Goal: Task Accomplishment & Management: Complete application form

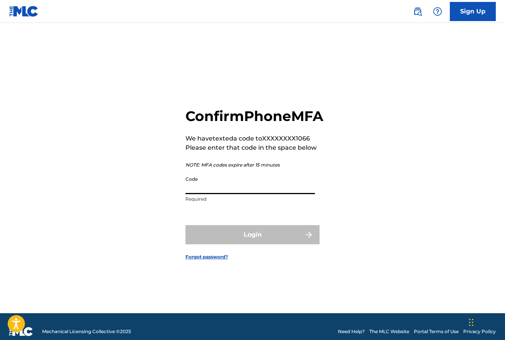
click at [220, 194] on input "Code" at bounding box center [251, 183] width 130 height 22
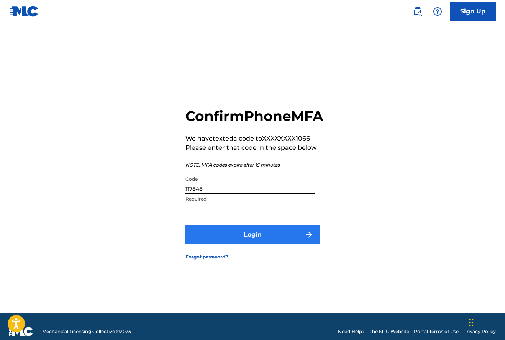
type input "117848"
click at [257, 245] on button "Login" at bounding box center [253, 234] width 134 height 19
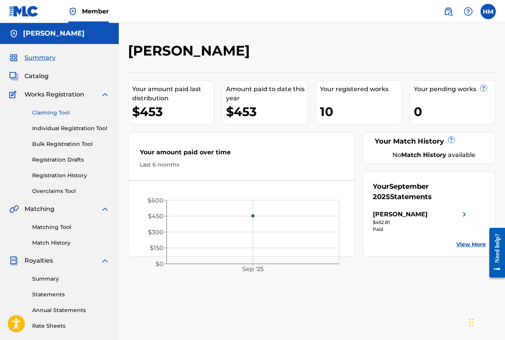
click at [65, 110] on link "Claiming Tool" at bounding box center [70, 113] width 77 height 8
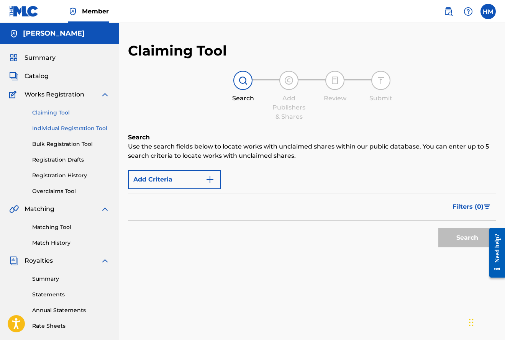
click at [76, 126] on link "Individual Registration Tool" at bounding box center [70, 129] width 77 height 8
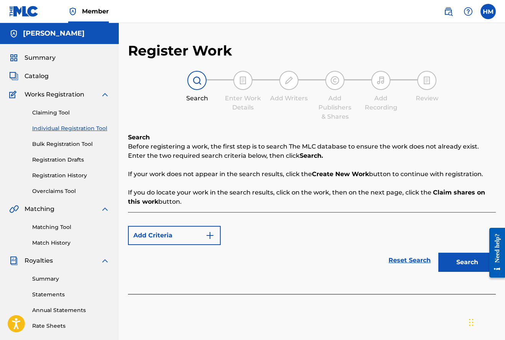
click at [242, 80] on img at bounding box center [242, 80] width 9 height 9
click at [211, 235] on img "Search Form" at bounding box center [209, 235] width 9 height 9
click at [454, 260] on button "Search" at bounding box center [467, 262] width 57 height 19
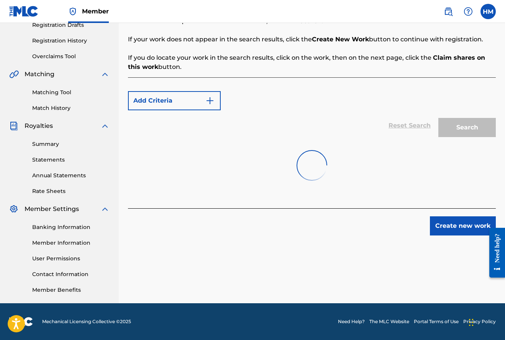
scroll to position [135, 0]
click at [449, 226] on button "Create new work" at bounding box center [463, 226] width 66 height 19
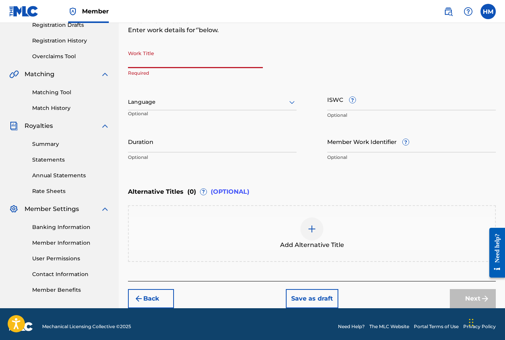
click at [140, 60] on input "Work Title" at bounding box center [195, 57] width 135 height 22
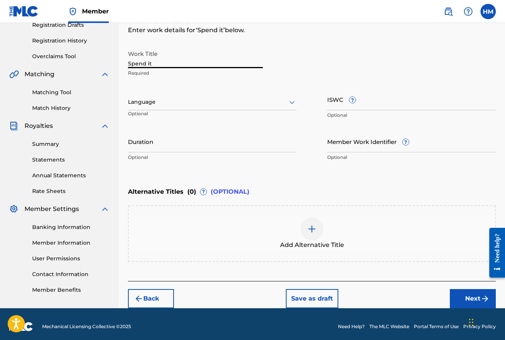
type input "Spend it"
click at [293, 102] on icon at bounding box center [291, 102] width 5 height 3
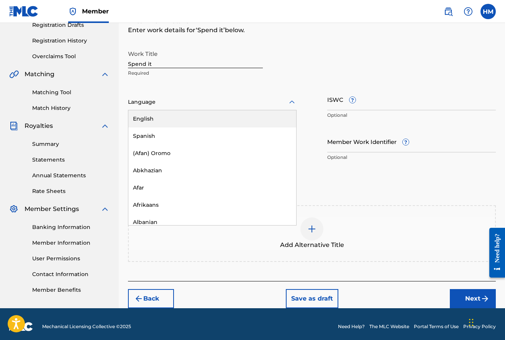
click at [150, 116] on div "English" at bounding box center [212, 118] width 168 height 17
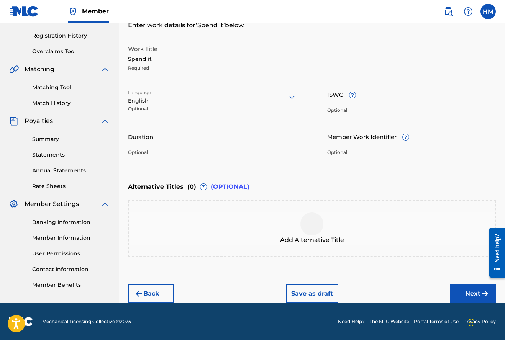
scroll to position [140, 0]
click at [465, 292] on button "Next" at bounding box center [473, 293] width 46 height 19
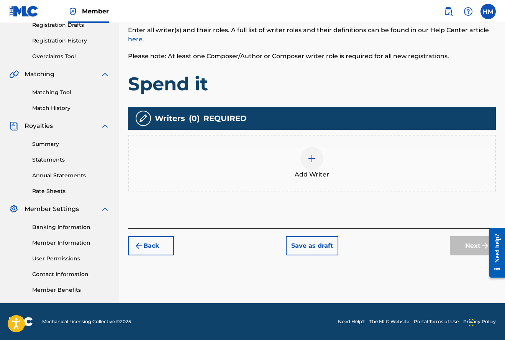
click at [314, 157] on img at bounding box center [311, 158] width 9 height 9
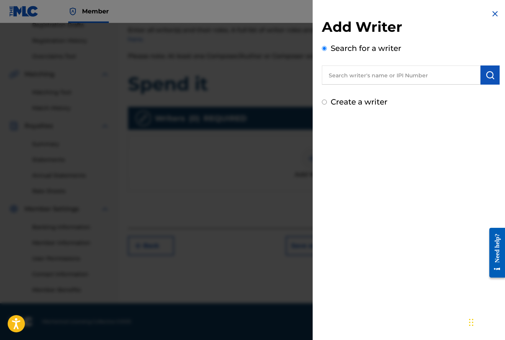
click at [342, 77] on input "text" at bounding box center [401, 75] width 159 height 19
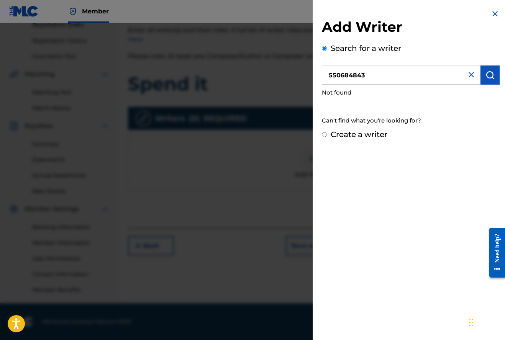
click at [376, 76] on input "550684843" at bounding box center [401, 75] width 159 height 19
type input "5"
type input "[PERSON_NAME]"
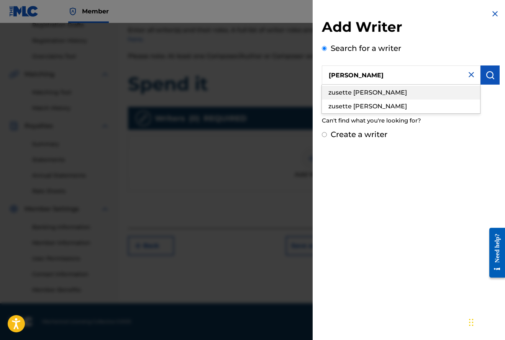
drag, startPoint x: 376, startPoint y: 76, endPoint x: 382, endPoint y: 95, distance: 20.4
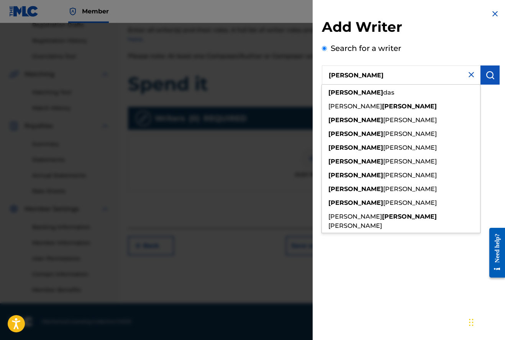
click at [494, 117] on div "Can't find what you're looking for?" at bounding box center [411, 121] width 178 height 16
click at [469, 73] on img at bounding box center [471, 74] width 9 height 9
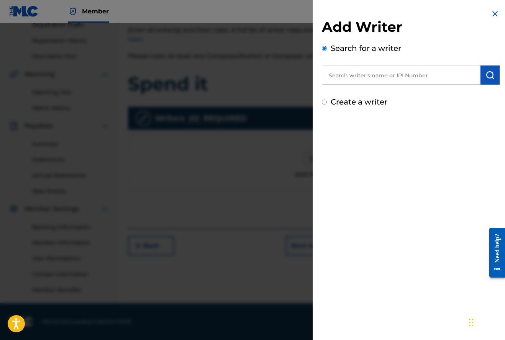
click at [362, 72] on input "text" at bounding box center [401, 75] width 159 height 19
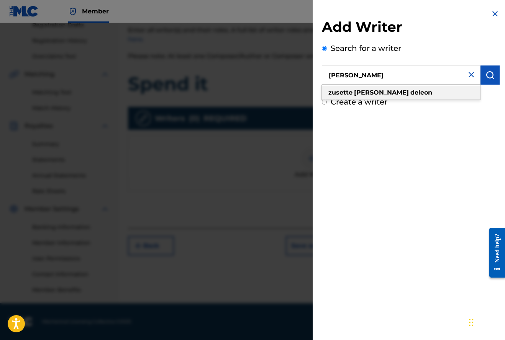
click at [359, 93] on strong "[PERSON_NAME]" at bounding box center [381, 92] width 55 height 7
type input "zusette [PERSON_NAME]"
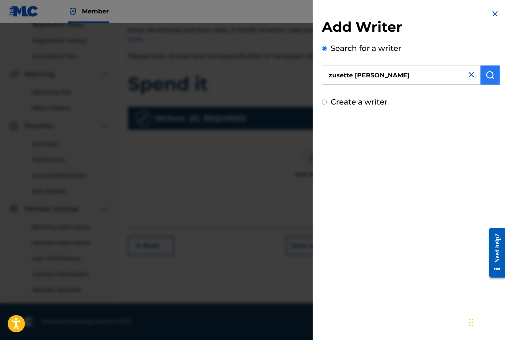
click at [490, 73] on img "submit" at bounding box center [490, 75] width 9 height 9
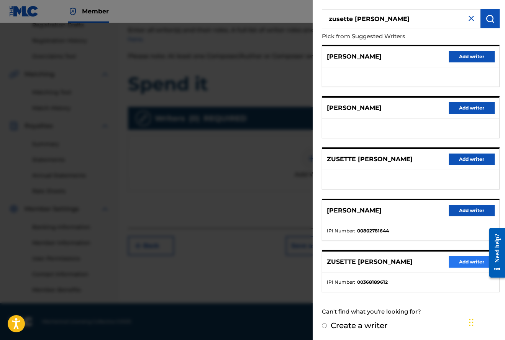
click at [460, 261] on button "Add writer" at bounding box center [472, 261] width 46 height 11
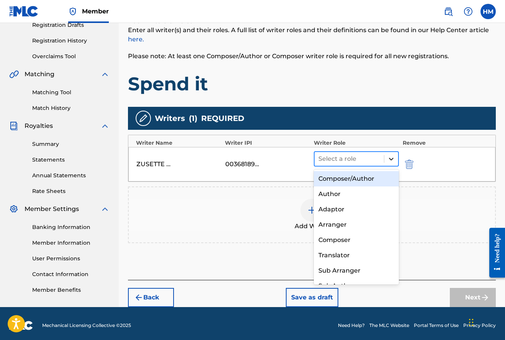
click at [391, 159] on icon at bounding box center [391, 159] width 5 height 3
click at [357, 177] on div "Composer/Author" at bounding box center [356, 178] width 85 height 15
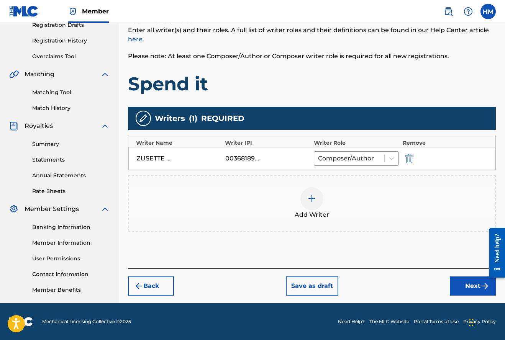
click at [312, 200] on img at bounding box center [311, 198] width 9 height 9
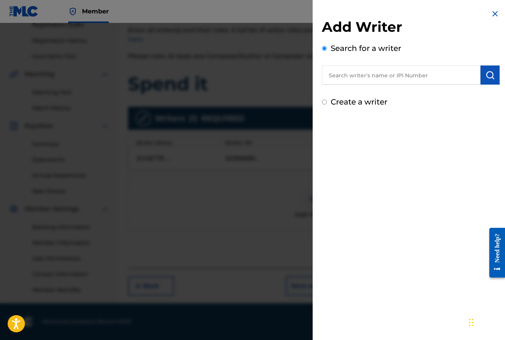
click at [340, 77] on input "text" at bounding box center [401, 75] width 159 height 19
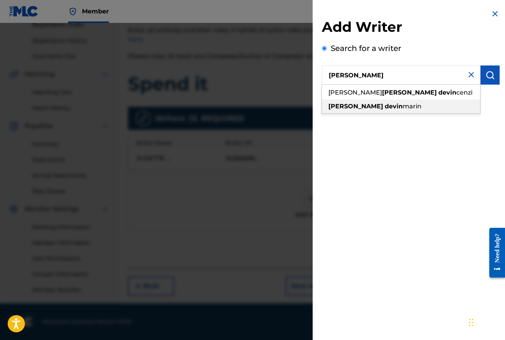
click at [383, 107] on span at bounding box center [384, 106] width 2 height 7
type input "[PERSON_NAME]"
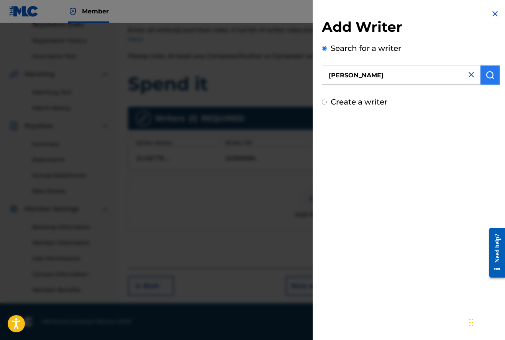
click at [488, 75] on img "submit" at bounding box center [490, 75] width 9 height 9
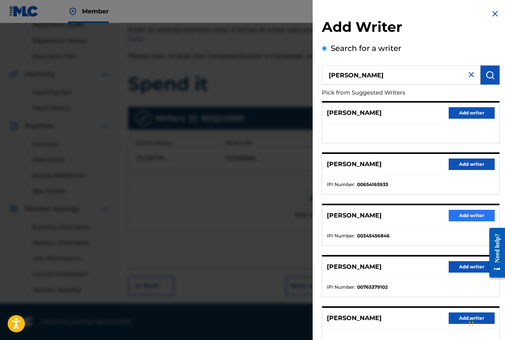
click at [463, 215] on button "Add writer" at bounding box center [472, 215] width 46 height 11
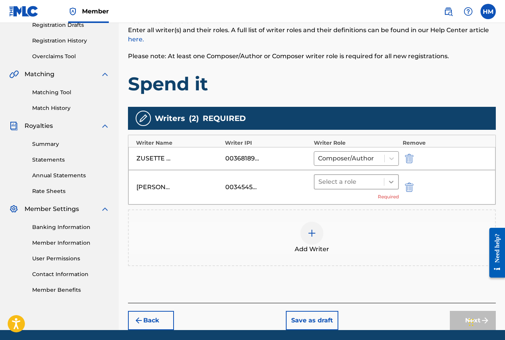
click at [392, 183] on icon at bounding box center [391, 182] width 5 height 3
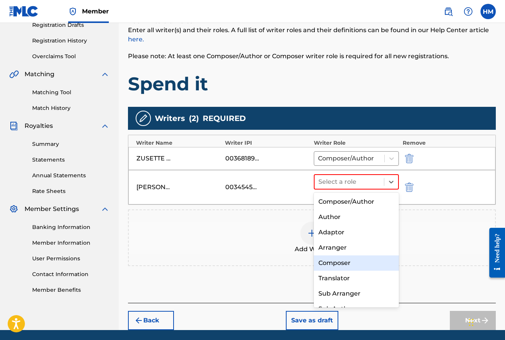
click at [344, 264] on div "Composer" at bounding box center [356, 263] width 85 height 15
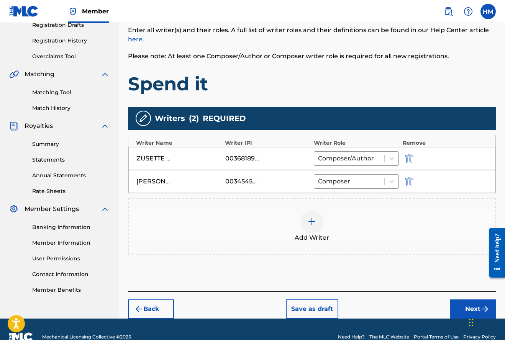
click at [312, 221] on img at bounding box center [311, 221] width 9 height 9
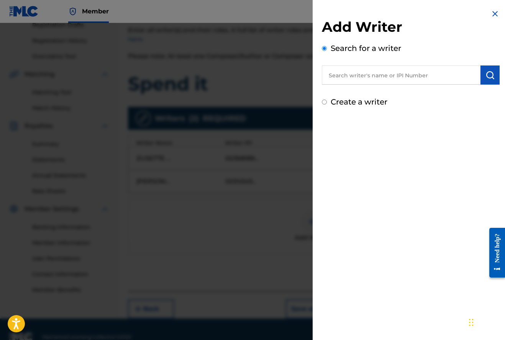
click at [339, 76] on input "text" at bounding box center [401, 75] width 159 height 19
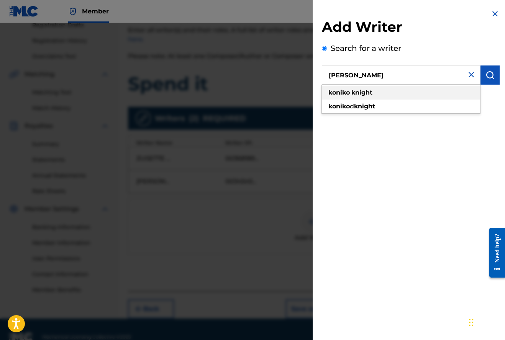
type input "[PERSON_NAME]"
click at [355, 92] on strong "knight" at bounding box center [362, 92] width 21 height 7
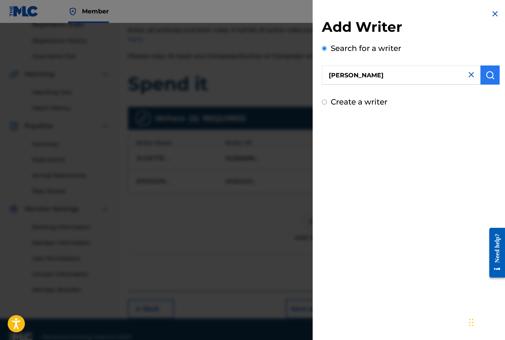
click at [488, 74] on img "submit" at bounding box center [490, 75] width 9 height 9
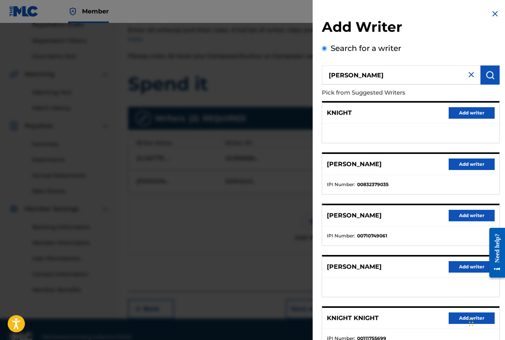
scroll to position [0, 0]
click at [460, 266] on button "Add writer" at bounding box center [472, 266] width 46 height 11
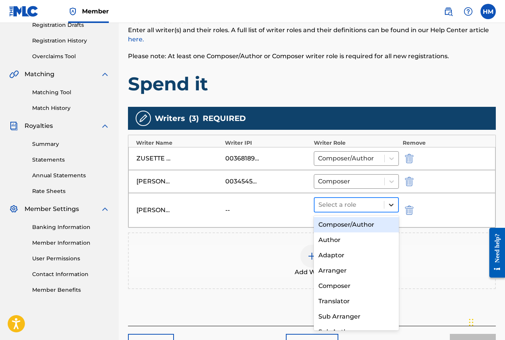
click at [392, 204] on icon at bounding box center [392, 205] width 8 height 8
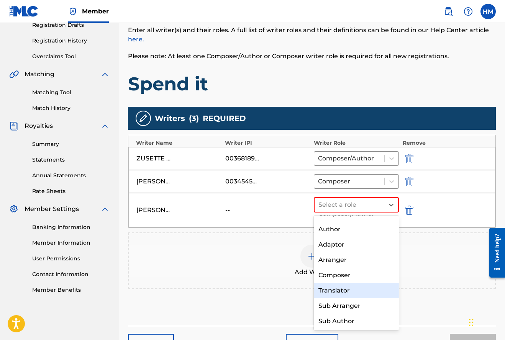
scroll to position [11, 0]
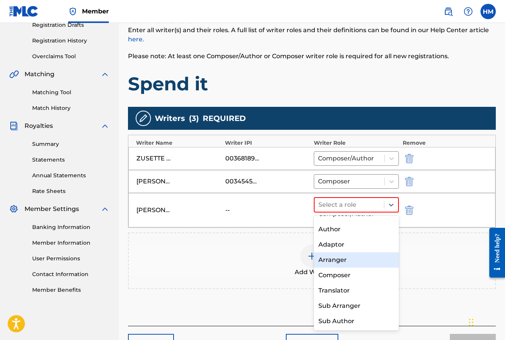
click at [334, 260] on div "Arranger" at bounding box center [356, 260] width 85 height 15
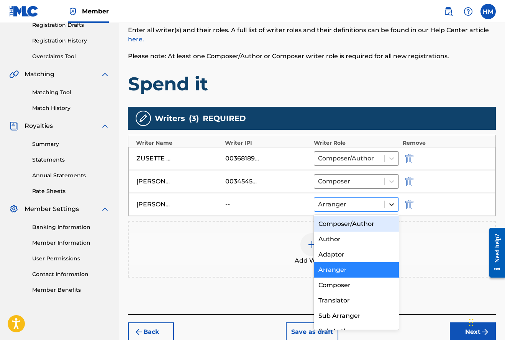
click at [392, 204] on icon at bounding box center [392, 205] width 8 height 8
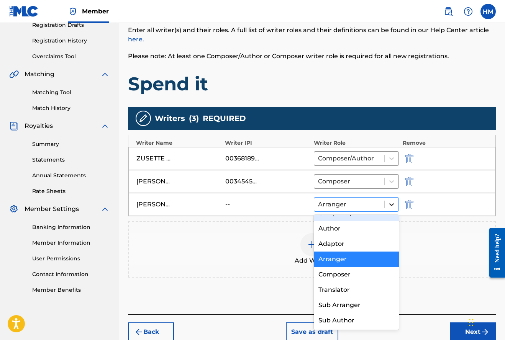
click at [391, 204] on icon at bounding box center [392, 205] width 8 height 8
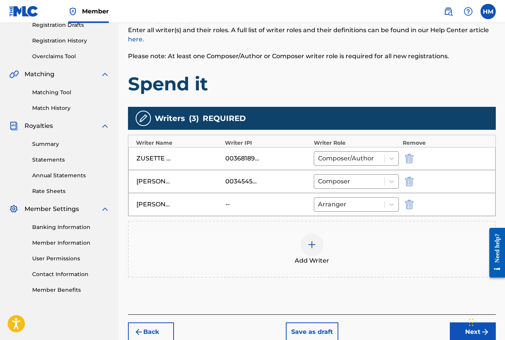
click at [313, 244] on img at bounding box center [311, 244] width 9 height 9
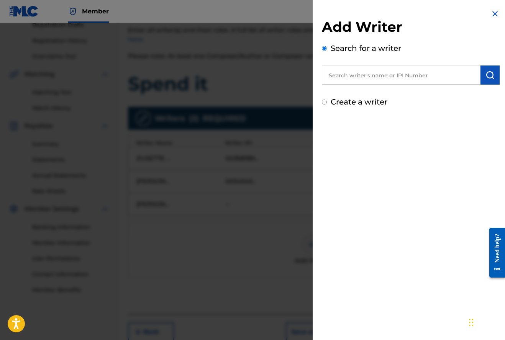
click at [374, 73] on input "text" at bounding box center [401, 75] width 159 height 19
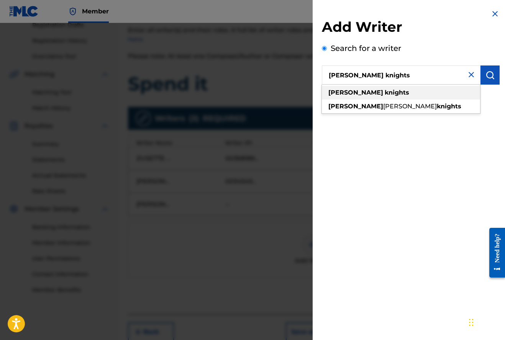
click at [354, 92] on strong "[PERSON_NAME]" at bounding box center [356, 92] width 55 height 7
type input "[PERSON_NAME] knights"
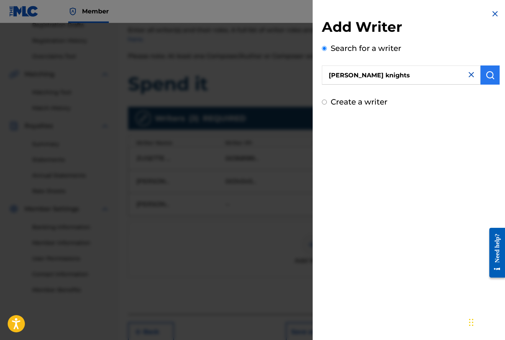
click at [487, 74] on img "submit" at bounding box center [490, 75] width 9 height 9
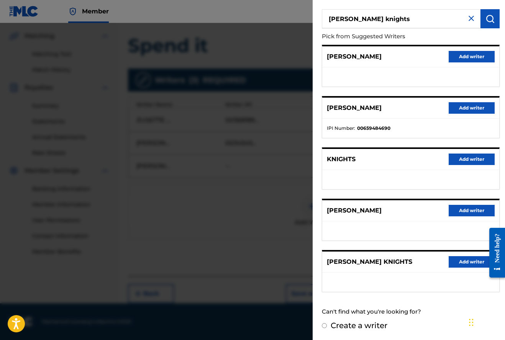
scroll to position [173, 0]
click at [456, 260] on button "Add writer" at bounding box center [472, 261] width 46 height 11
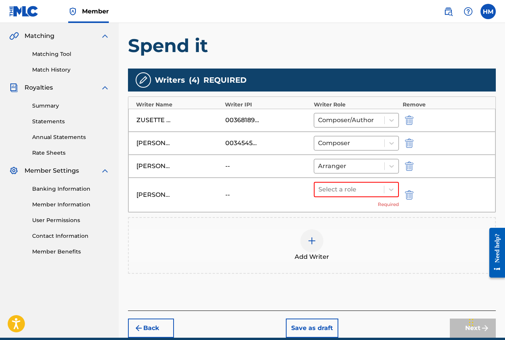
click at [313, 241] on img at bounding box center [311, 241] width 9 height 9
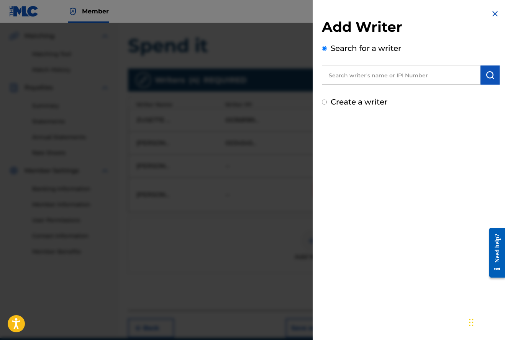
click at [363, 80] on input "text" at bounding box center [401, 75] width 159 height 19
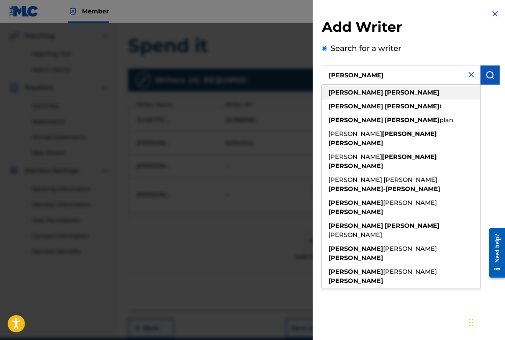
drag, startPoint x: 363, startPoint y: 88, endPoint x: 358, endPoint y: 94, distance: 7.4
click at [385, 94] on strong "[PERSON_NAME]" at bounding box center [412, 92] width 55 height 7
type input "[PERSON_NAME]"
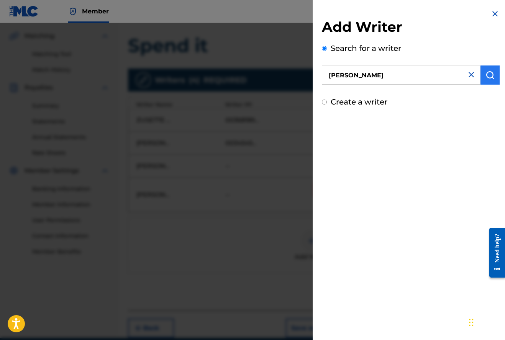
click at [488, 73] on img "submit" at bounding box center [490, 75] width 9 height 9
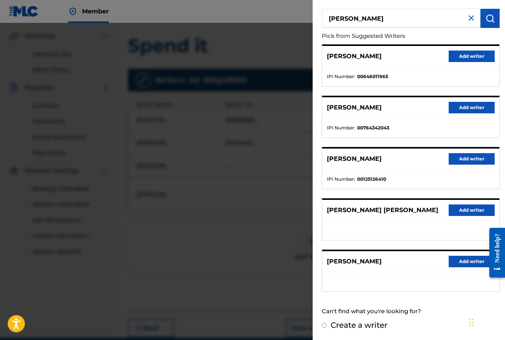
scroll to position [56, 0]
click at [464, 261] on button "Add writer" at bounding box center [472, 261] width 46 height 11
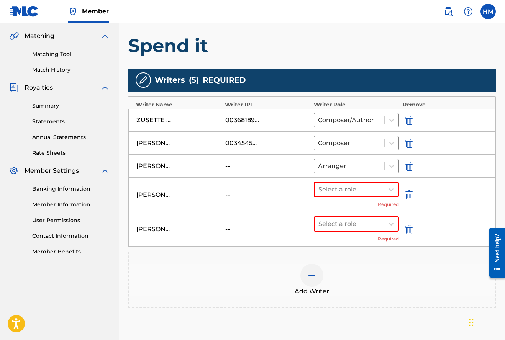
click at [311, 274] on img at bounding box center [311, 275] width 9 height 9
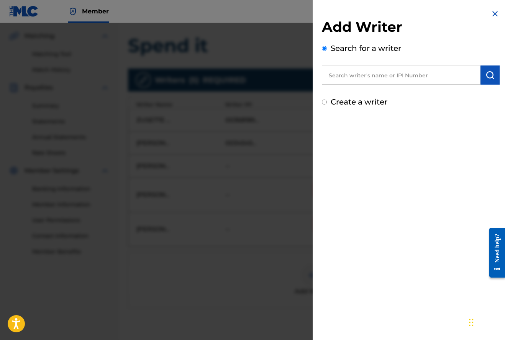
click at [389, 76] on input "text" at bounding box center [401, 75] width 159 height 19
type input "[PERSON_NAME]"
click at [489, 73] on img "submit" at bounding box center [490, 75] width 9 height 9
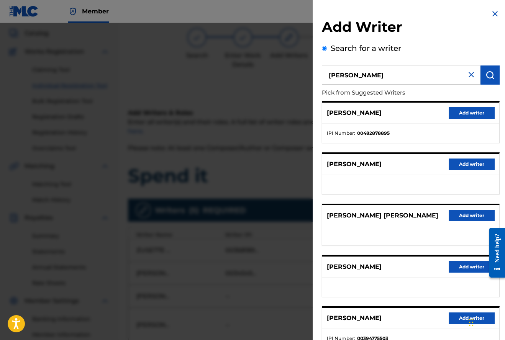
scroll to position [32, 0]
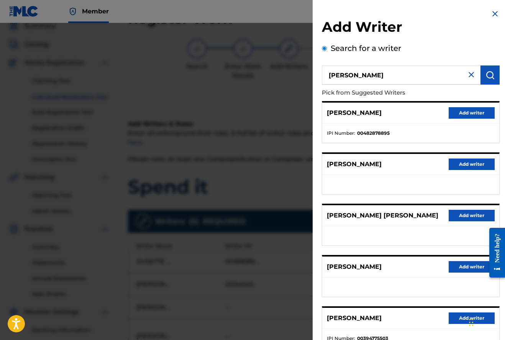
click at [469, 74] on img at bounding box center [471, 74] width 9 height 9
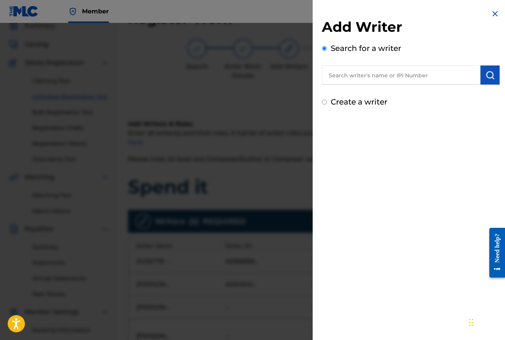
click at [346, 79] on input "text" at bounding box center [401, 75] width 159 height 19
type input "01119579828"
click at [488, 76] on img "submit" at bounding box center [490, 75] width 9 height 9
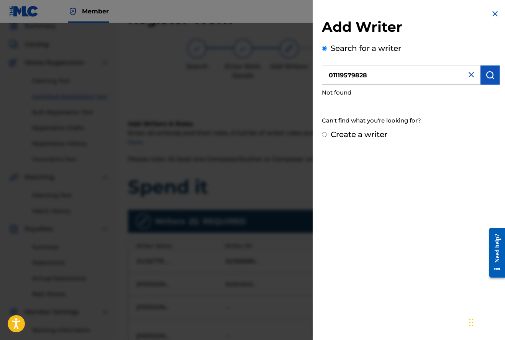
click at [468, 75] on img at bounding box center [471, 74] width 9 height 9
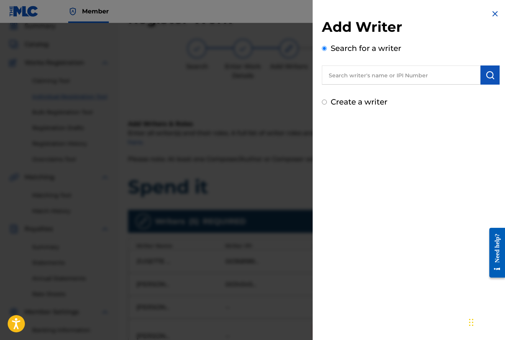
click at [390, 75] on input "text" at bounding box center [401, 75] width 159 height 19
type input "[PERSON_NAME]"
click at [488, 74] on img "submit" at bounding box center [490, 75] width 9 height 9
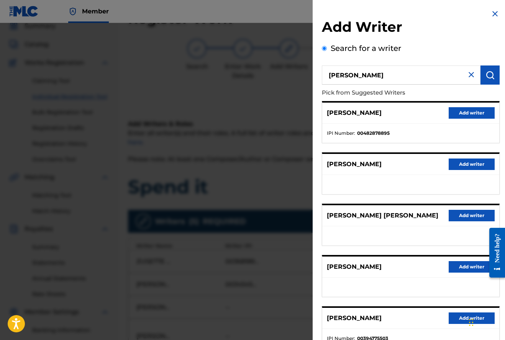
scroll to position [0, 0]
click at [468, 74] on img at bounding box center [471, 74] width 9 height 9
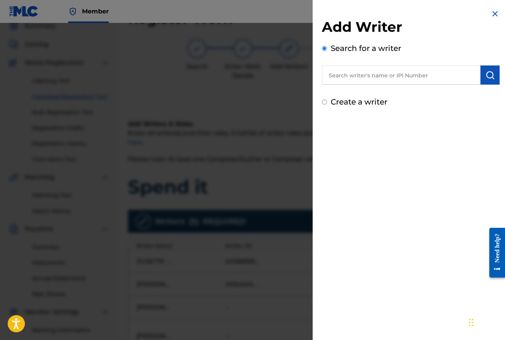
click at [366, 74] on input "text" at bounding box center [401, 75] width 159 height 19
type input "[PERSON_NAME]"
click at [486, 72] on img "submit" at bounding box center [490, 75] width 9 height 9
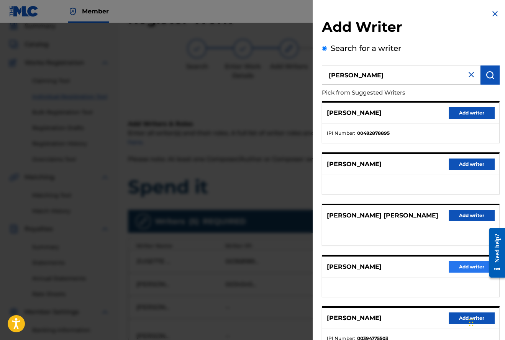
click at [458, 268] on button "Add writer" at bounding box center [472, 266] width 46 height 11
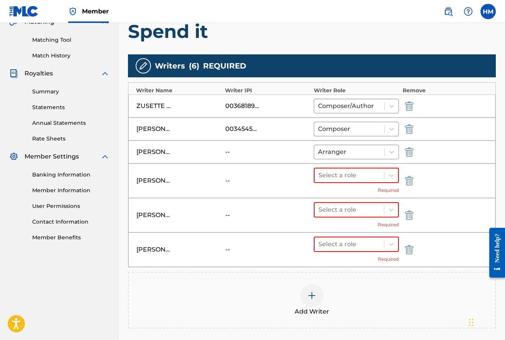
scroll to position [189, 0]
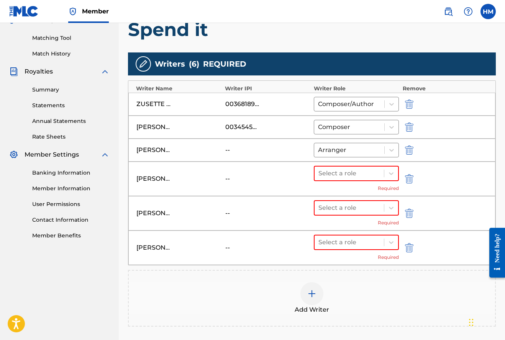
click at [313, 292] on img at bounding box center [311, 293] width 9 height 9
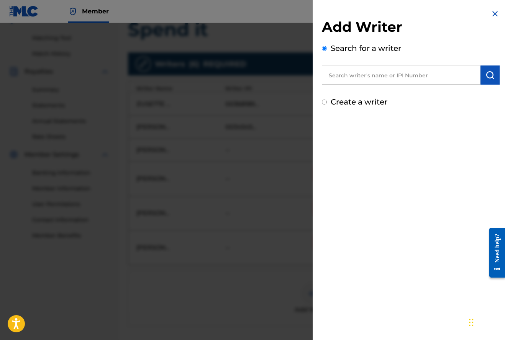
click at [343, 76] on input "text" at bounding box center [401, 75] width 159 height 19
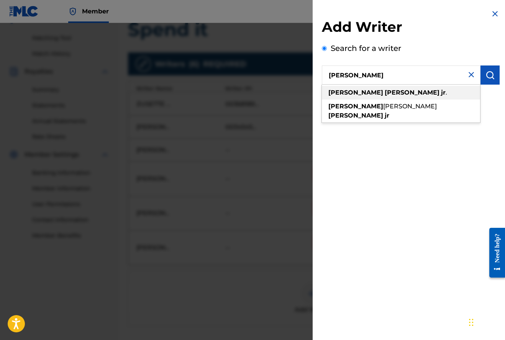
click at [383, 92] on span at bounding box center [384, 92] width 2 height 7
type input "[PERSON_NAME]"
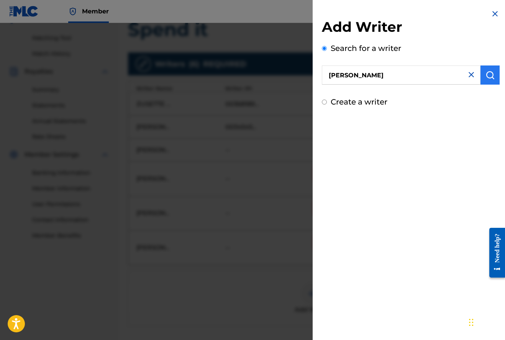
click at [490, 73] on img "submit" at bounding box center [490, 75] width 9 height 9
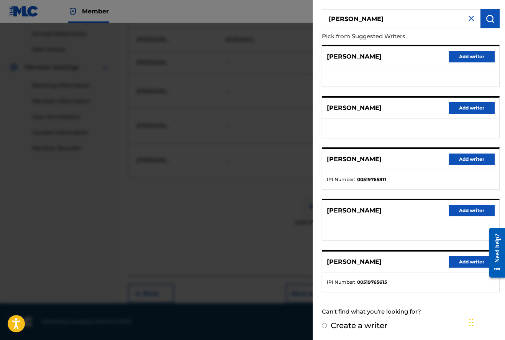
scroll to position [277, 0]
click at [470, 159] on button "Add writer" at bounding box center [472, 159] width 46 height 11
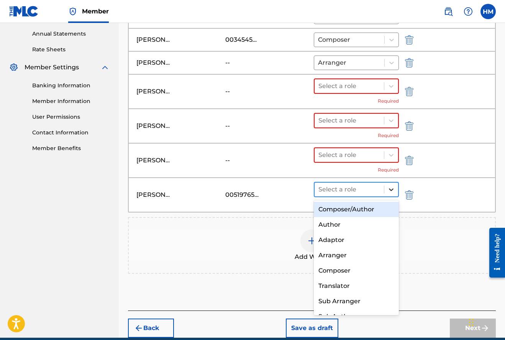
click at [391, 188] on icon at bounding box center [392, 190] width 8 height 8
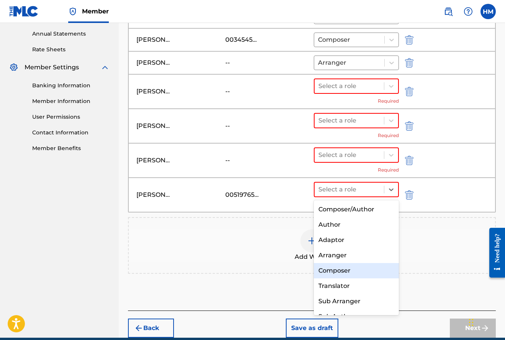
click at [340, 273] on div "Composer" at bounding box center [356, 270] width 85 height 15
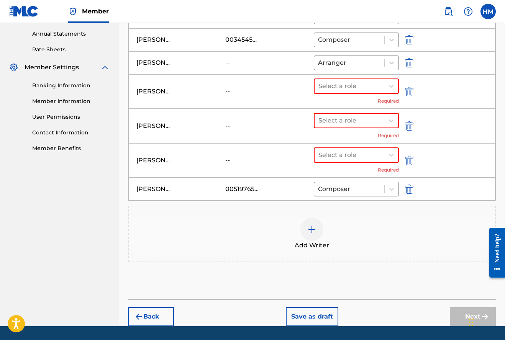
click at [313, 228] on img at bounding box center [311, 229] width 9 height 9
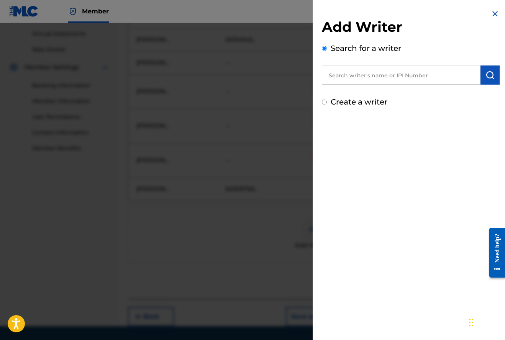
click at [358, 74] on input "text" at bounding box center [401, 75] width 159 height 19
type input "[PERSON_NAME]"
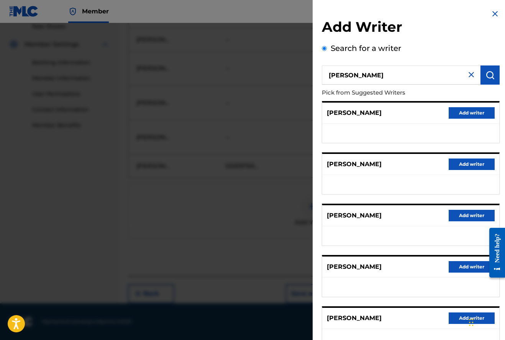
scroll to position [0, 0]
click at [469, 75] on img at bounding box center [471, 74] width 9 height 9
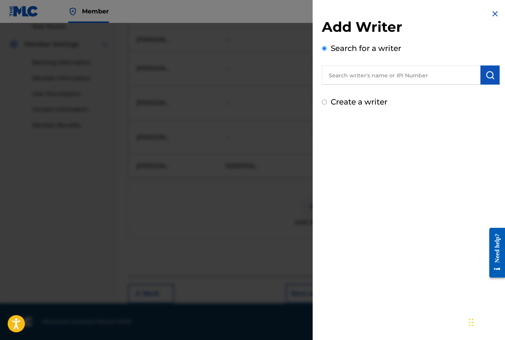
click at [407, 71] on input "text" at bounding box center [401, 75] width 159 height 19
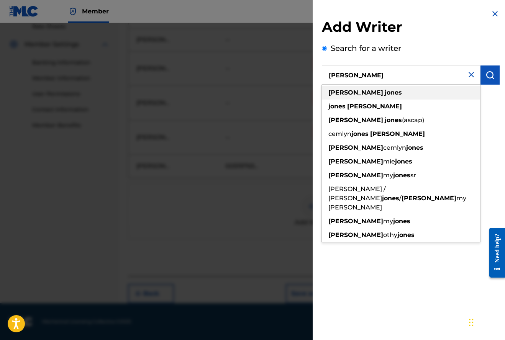
click at [385, 95] on strong "jones" at bounding box center [393, 92] width 17 height 7
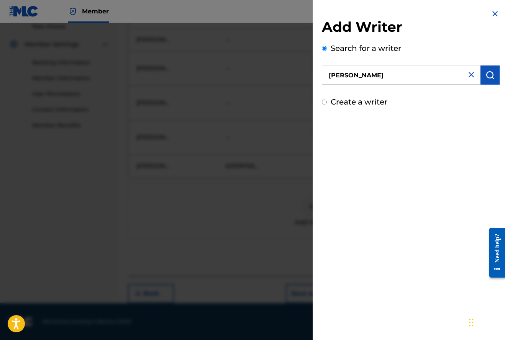
type input "[PERSON_NAME]"
click at [490, 72] on img "submit" at bounding box center [490, 75] width 9 height 9
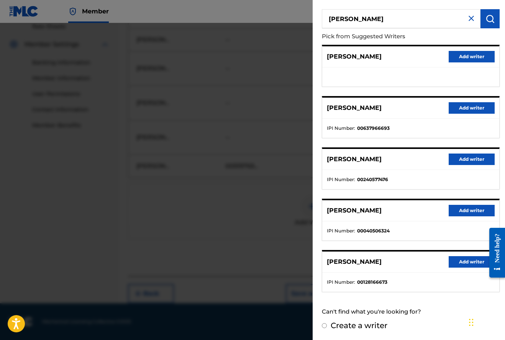
scroll to position [300, 0]
click at [464, 56] on button "Add writer" at bounding box center [472, 56] width 46 height 11
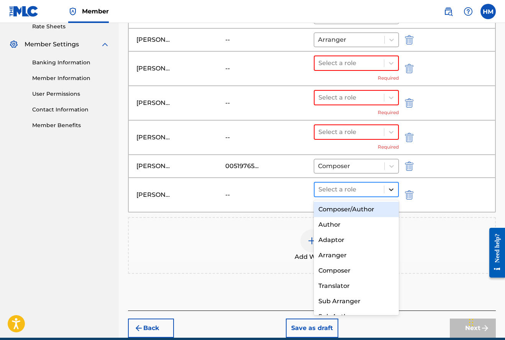
click at [391, 190] on icon at bounding box center [392, 190] width 8 height 8
click at [352, 210] on div "Composer/Author" at bounding box center [356, 209] width 85 height 15
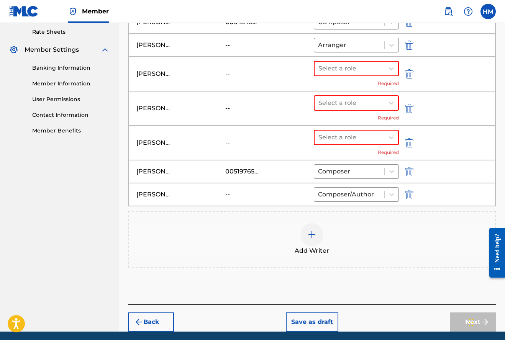
scroll to position [307, 0]
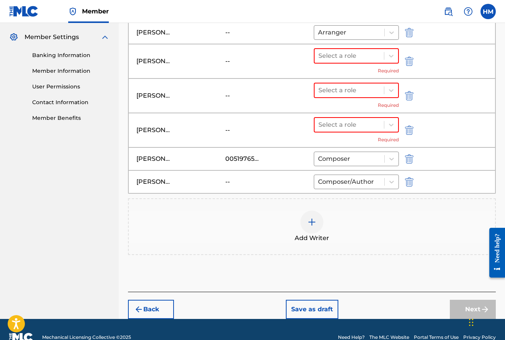
click at [314, 224] on img at bounding box center [311, 222] width 9 height 9
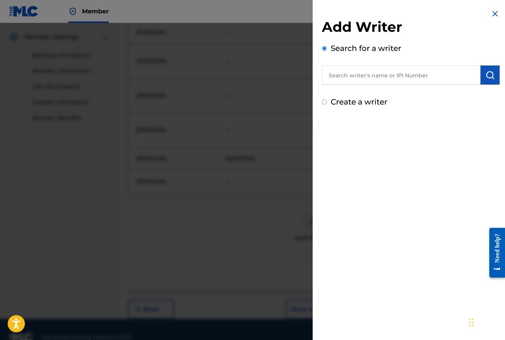
click at [350, 75] on input "text" at bounding box center [401, 75] width 159 height 19
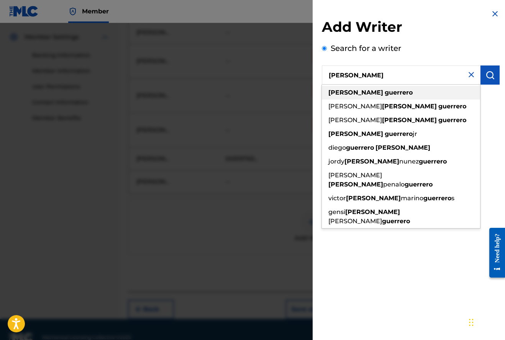
click at [383, 92] on span at bounding box center [384, 92] width 2 height 7
type input "[PERSON_NAME]"
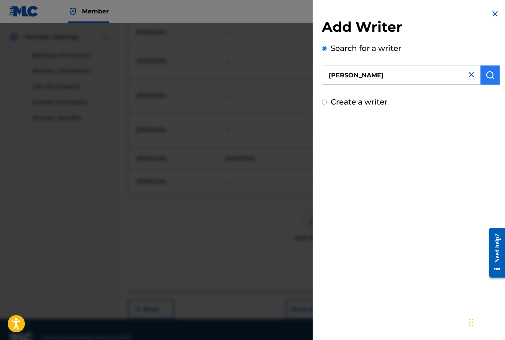
click at [486, 72] on img "submit" at bounding box center [490, 75] width 9 height 9
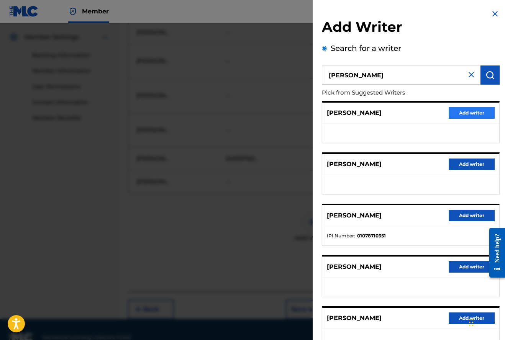
scroll to position [0, 0]
click at [472, 111] on button "Add writer" at bounding box center [472, 112] width 46 height 11
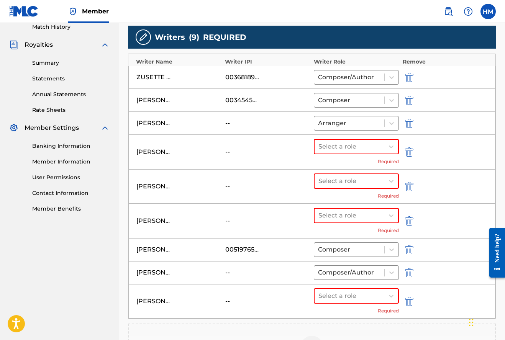
scroll to position [217, 0]
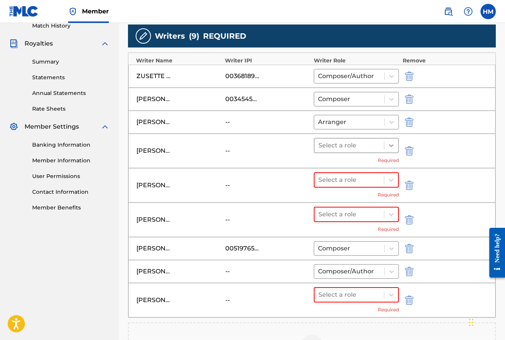
click at [392, 145] on icon at bounding box center [392, 146] width 8 height 8
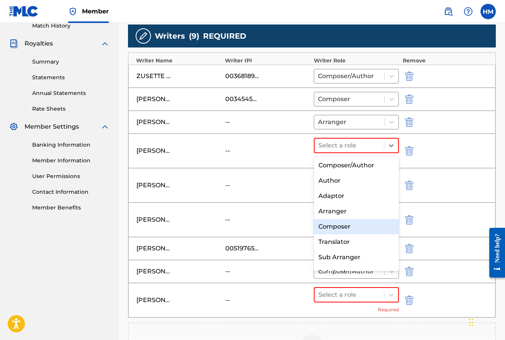
click at [340, 225] on div "Composer" at bounding box center [356, 226] width 85 height 15
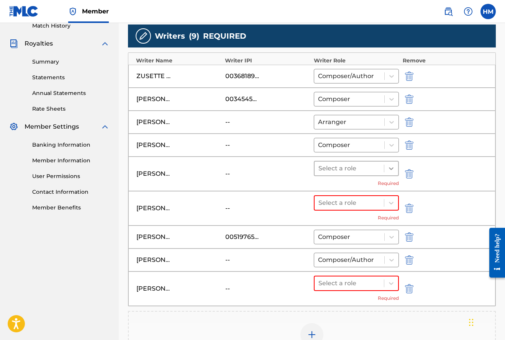
click at [392, 168] on icon at bounding box center [392, 169] width 8 height 8
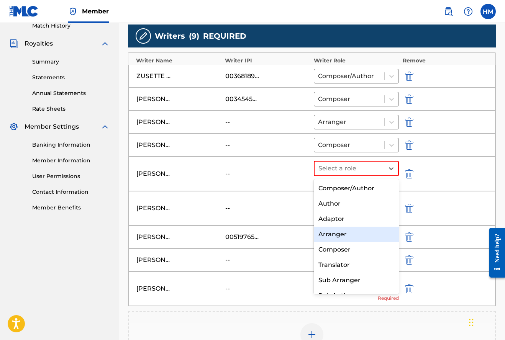
click at [339, 234] on div "Arranger" at bounding box center [356, 234] width 85 height 15
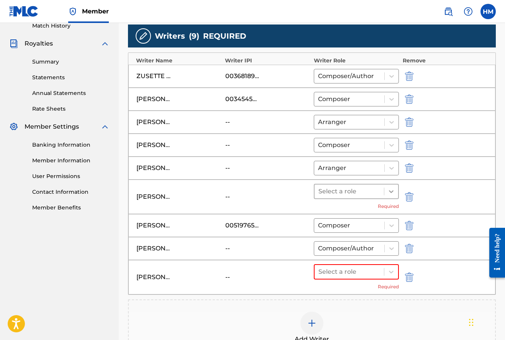
click at [391, 192] on icon at bounding box center [391, 192] width 5 height 3
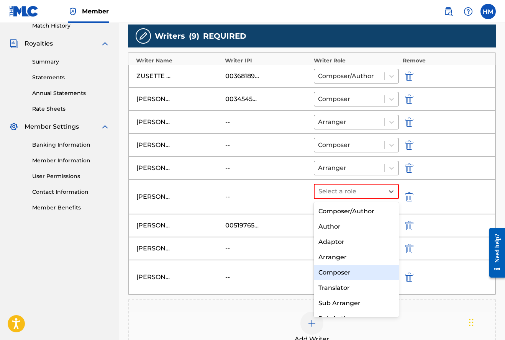
click at [335, 272] on div "Composer" at bounding box center [356, 272] width 85 height 15
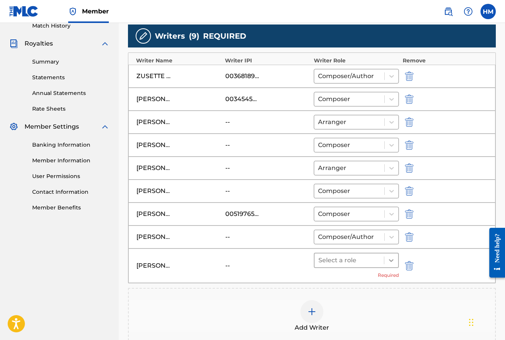
click at [393, 258] on icon at bounding box center [392, 261] width 8 height 8
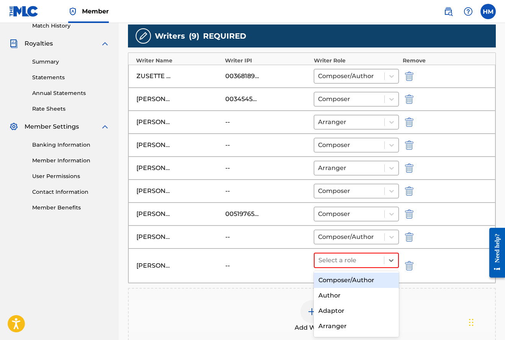
click at [352, 283] on div "Composer/Author" at bounding box center [356, 280] width 85 height 15
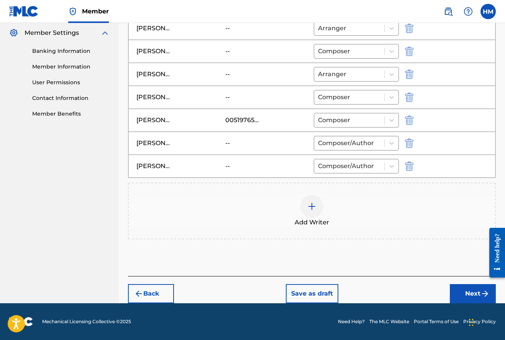
scroll to position [311, 0]
click at [473, 292] on button "Next" at bounding box center [473, 293] width 46 height 19
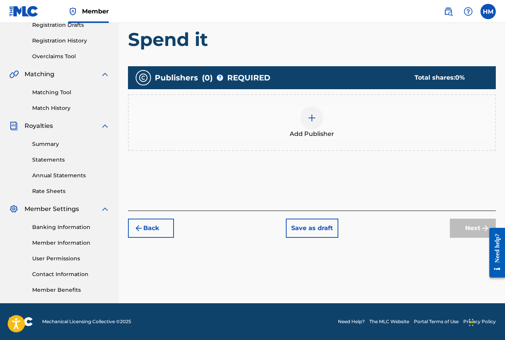
scroll to position [135, 0]
click at [313, 120] on img at bounding box center [311, 117] width 9 height 9
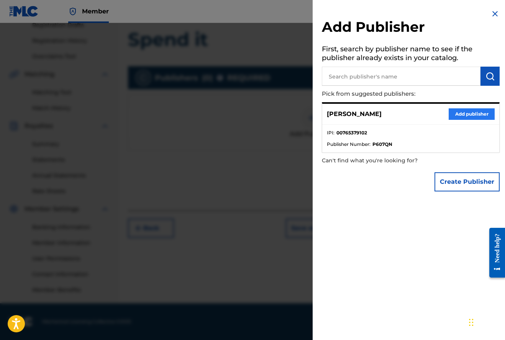
click at [473, 113] on button "Add publisher" at bounding box center [472, 113] width 46 height 11
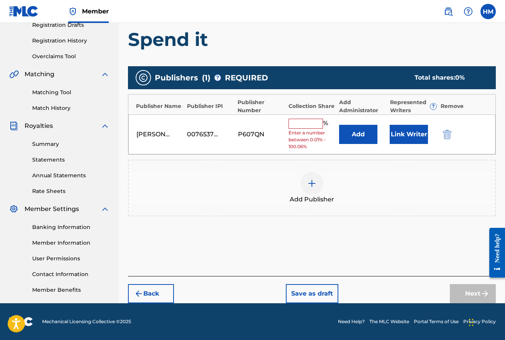
click at [302, 123] on input "text" at bounding box center [306, 124] width 34 height 10
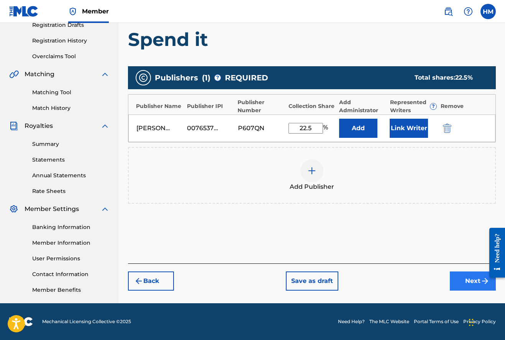
type input "22.5"
click at [468, 282] on button "Next" at bounding box center [473, 281] width 46 height 19
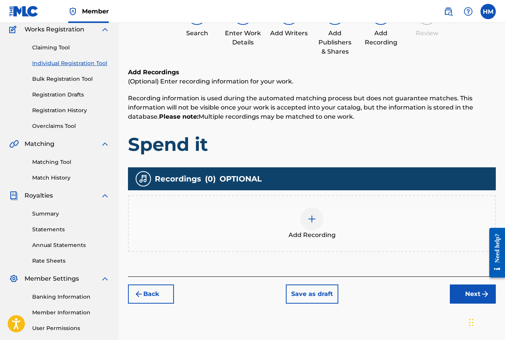
scroll to position [65, 0]
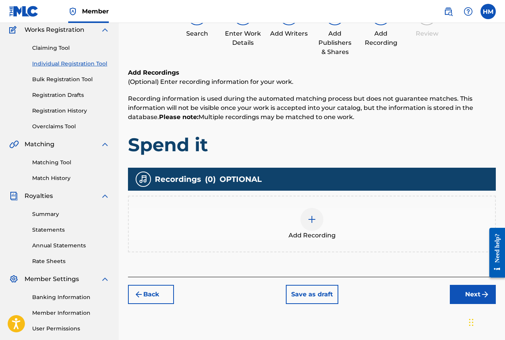
click at [313, 222] on img at bounding box center [311, 219] width 9 height 9
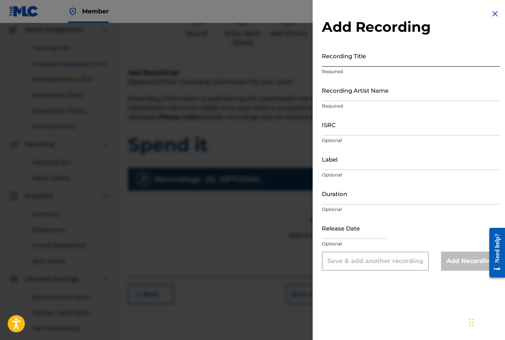
click at [339, 62] on input "Recording Title" at bounding box center [411, 56] width 178 height 22
type input "Spend it"
click at [341, 97] on input "Recording Artist Name" at bounding box center [411, 90] width 178 height 22
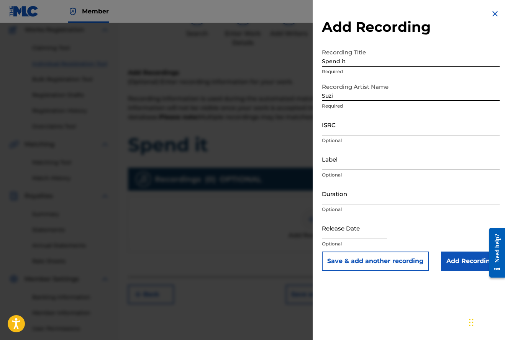
type input "Suzi"
click at [342, 165] on input "Label" at bounding box center [411, 159] width 178 height 22
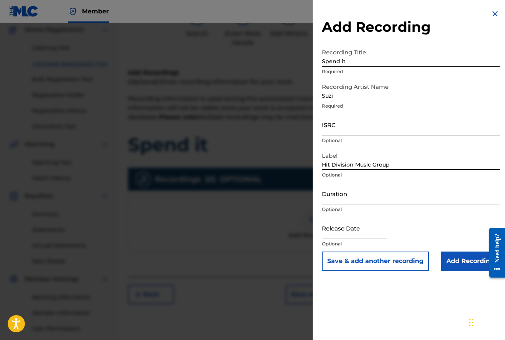
click at [322, 164] on input "Hit Division Music Group" at bounding box center [411, 159] width 178 height 22
click at [386, 165] on input "Indigo City Productions LLC/Hit Division Music Group" at bounding box center [411, 159] width 178 height 22
type input "Indigo City Productions, LLC/Hit Division Music Group"
click at [351, 233] on input "text" at bounding box center [354, 228] width 65 height 22
select select "8"
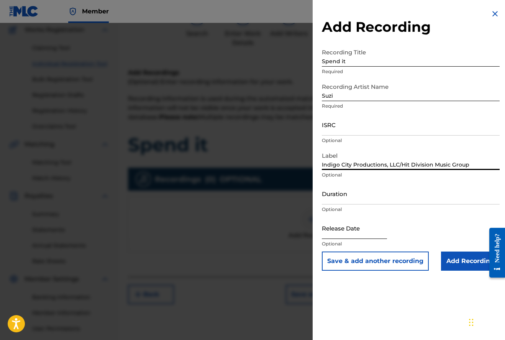
select select "2025"
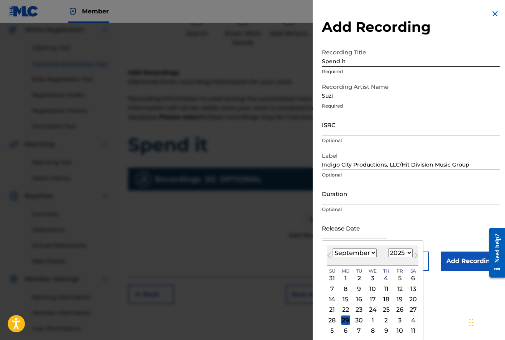
select select "9"
click at [382, 276] on div "2" at bounding box center [386, 278] width 9 height 9
type input "[DATE]"
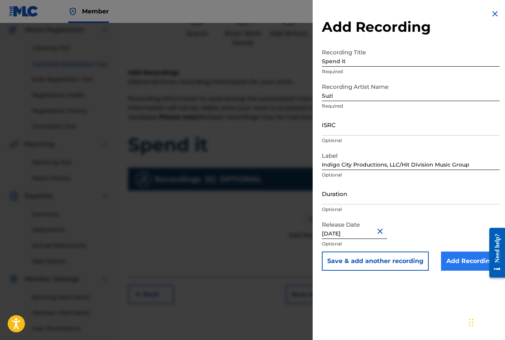
click at [460, 261] on input "Add Recording" at bounding box center [470, 261] width 59 height 19
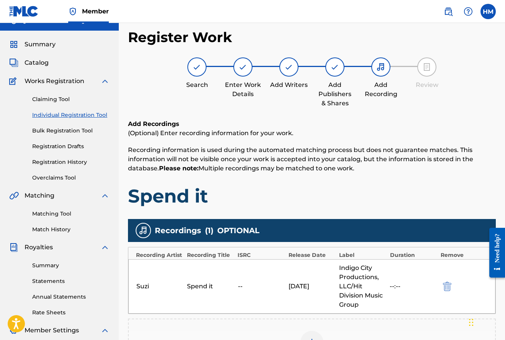
scroll to position [13, 0]
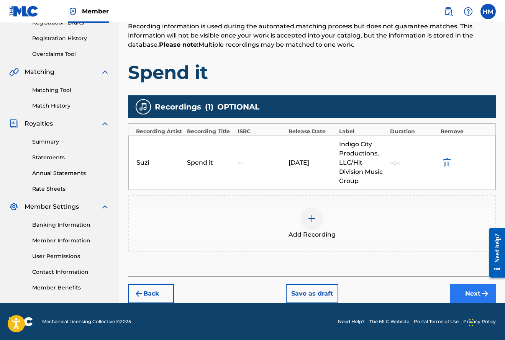
click at [466, 290] on button "Next" at bounding box center [473, 293] width 46 height 19
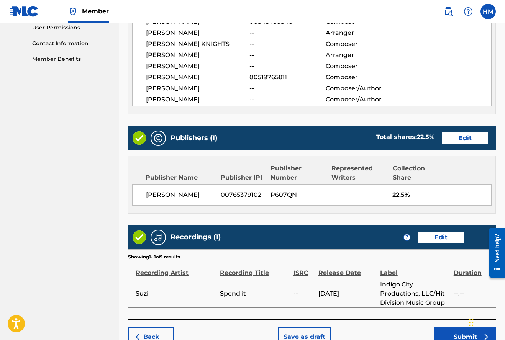
scroll to position [370, 0]
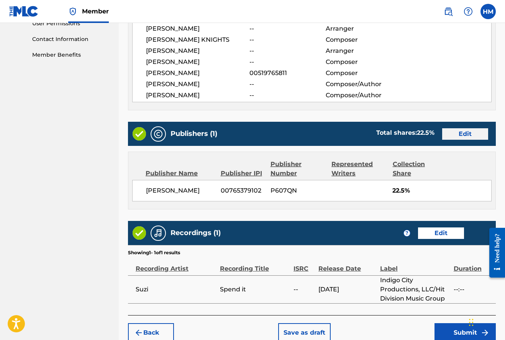
click at [463, 135] on button "Edit" at bounding box center [465, 133] width 46 height 11
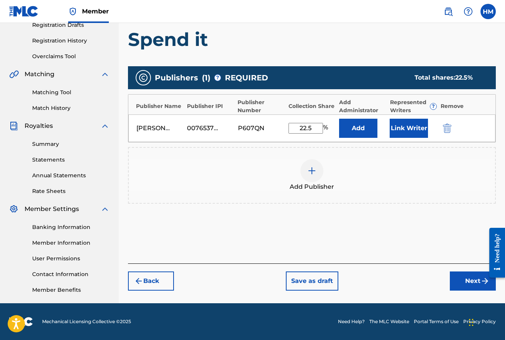
click at [312, 174] on img at bounding box center [311, 170] width 9 height 9
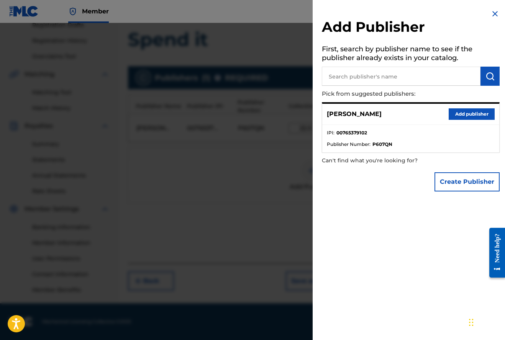
click at [348, 75] on input "text" at bounding box center [401, 76] width 159 height 19
type input "zussette [PERSON_NAME]"
click at [488, 75] on img "submit" at bounding box center [490, 76] width 9 height 9
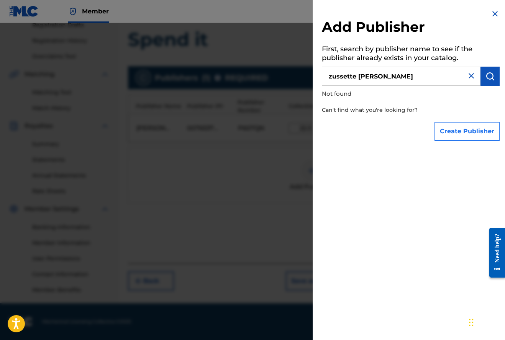
click at [479, 131] on button "Create Publisher" at bounding box center [467, 131] width 65 height 19
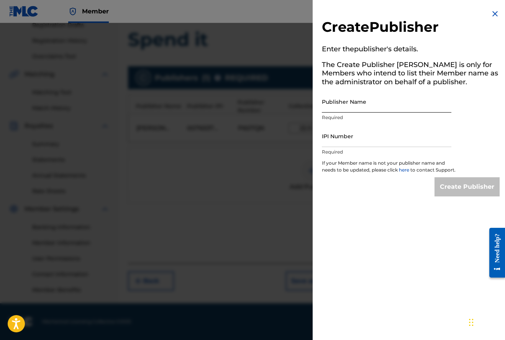
click at [360, 104] on input "Publisher Name" at bounding box center [387, 102] width 130 height 22
type input "[PERSON_NAME]"
click at [351, 140] on input "IPI Number" at bounding box center [387, 136] width 130 height 22
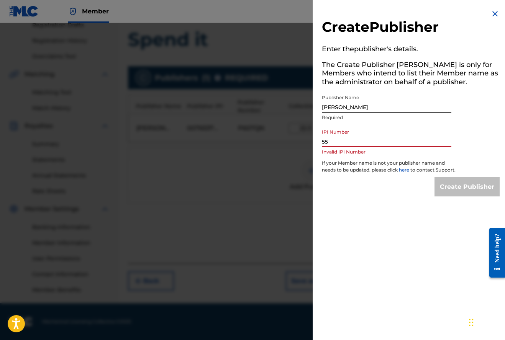
type input "5"
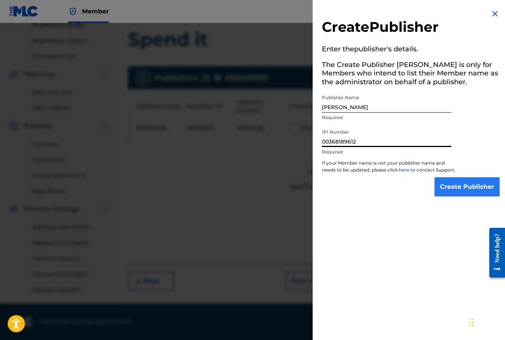
type input "00368189612"
click at [462, 192] on input "Create Publisher" at bounding box center [467, 186] width 65 height 19
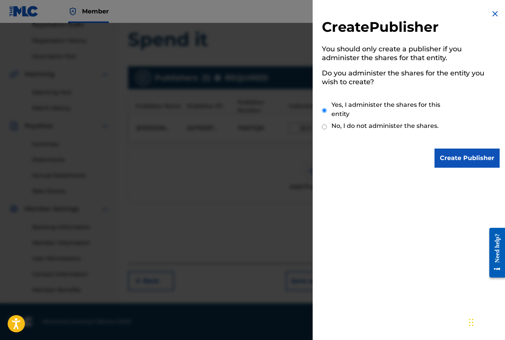
click at [324, 125] on input "No, I do not administer the shares." at bounding box center [324, 126] width 5 height 7
radio input "true"
click at [462, 158] on input "Create Publisher" at bounding box center [467, 158] width 65 height 19
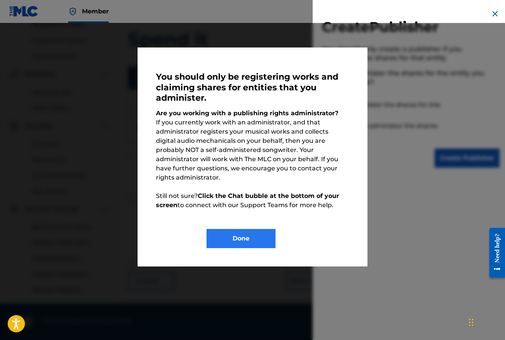
click at [224, 229] on button "Done" at bounding box center [241, 238] width 69 height 19
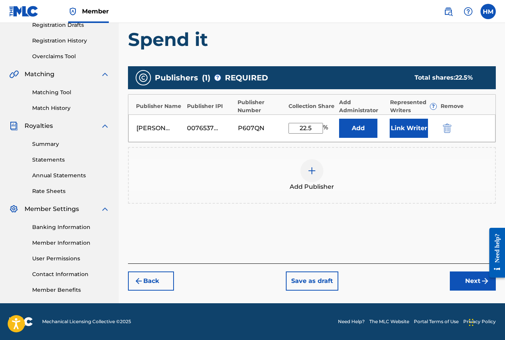
click at [310, 171] on img at bounding box center [311, 170] width 9 height 9
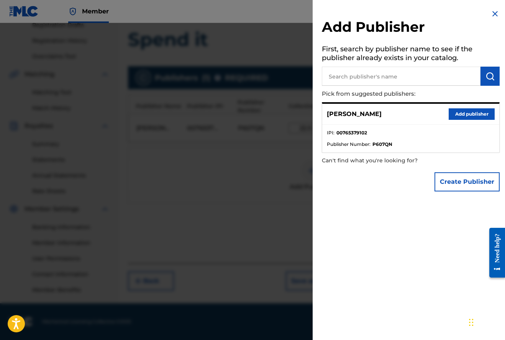
click at [340, 76] on input "text" at bounding box center [401, 76] width 159 height 19
type input "Z"
click at [463, 178] on button "Create Publisher" at bounding box center [467, 181] width 65 height 19
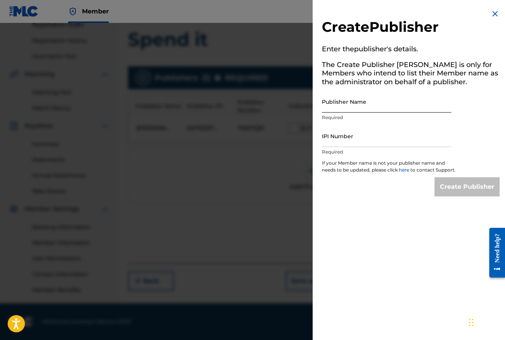
click at [352, 108] on input "Publisher Name" at bounding box center [387, 102] width 130 height 22
type input "[PERSON_NAME]"
click at [336, 143] on input "IPI Number" at bounding box center [387, 136] width 130 height 22
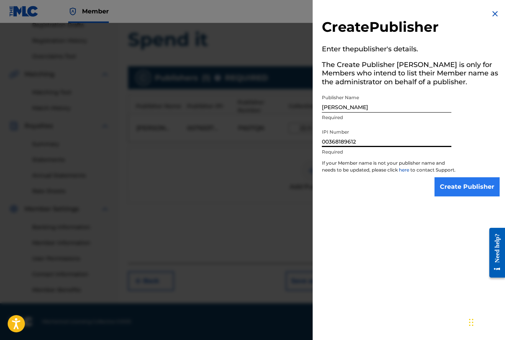
type input "00368189612"
click at [462, 194] on input "Create Publisher" at bounding box center [467, 186] width 65 height 19
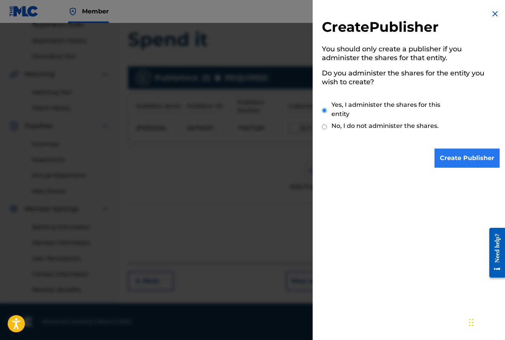
click at [465, 161] on input "Create Publisher" at bounding box center [467, 158] width 65 height 19
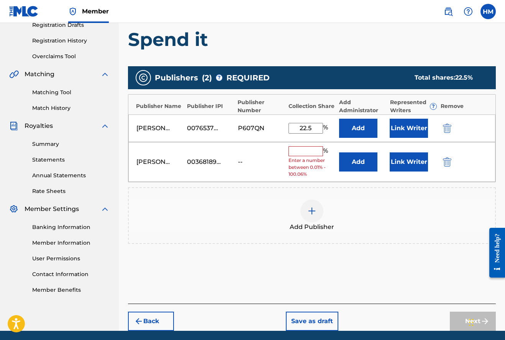
click at [295, 148] on input "text" at bounding box center [306, 151] width 34 height 10
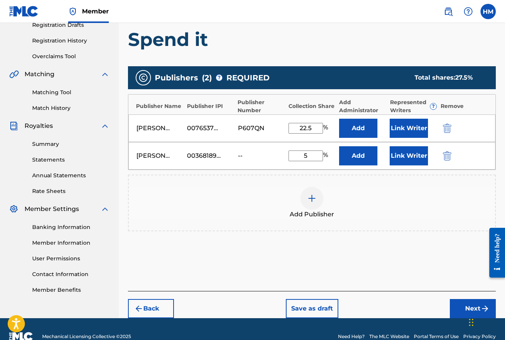
type input "5"
click at [312, 197] on img at bounding box center [311, 198] width 9 height 9
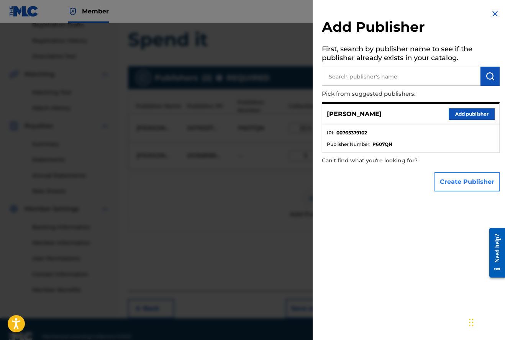
click at [454, 180] on button "Create Publisher" at bounding box center [467, 181] width 65 height 19
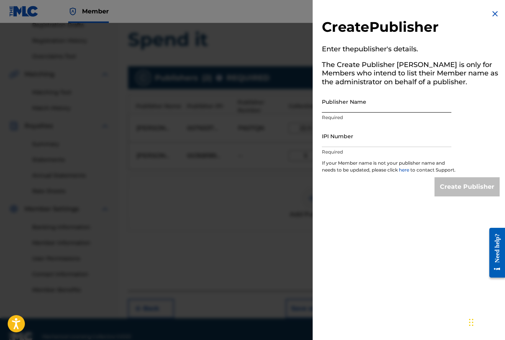
click at [361, 106] on input "Publisher Name" at bounding box center [387, 102] width 130 height 22
type input "[PERSON_NAME]"
click at [463, 141] on div "Create Publisher Enter the publisher 's details. The Create Publisher button is…" at bounding box center [411, 103] width 196 height 206
click at [369, 136] on input "IPI Number" at bounding box center [387, 136] width 130 height 22
click at [470, 140] on div "Create Publisher Enter the publisher 's details. The Create Publisher button is…" at bounding box center [411, 103] width 196 height 206
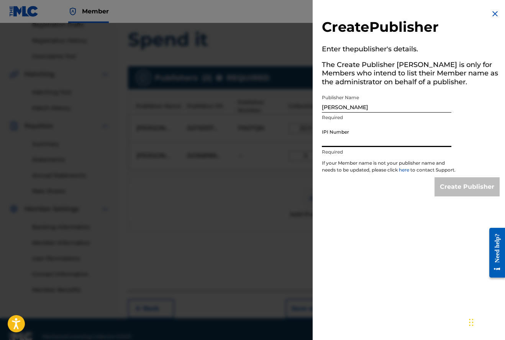
click at [439, 138] on input "IPI Number" at bounding box center [387, 136] width 130 height 22
click at [383, 197] on div "Create Publisher" at bounding box center [411, 186] width 178 height 19
click at [400, 104] on input "[PERSON_NAME]" at bounding box center [387, 102] width 130 height 22
click at [434, 141] on input "IPI Number" at bounding box center [387, 136] width 130 height 22
click at [322, 140] on input "1862933" at bounding box center [387, 136] width 130 height 22
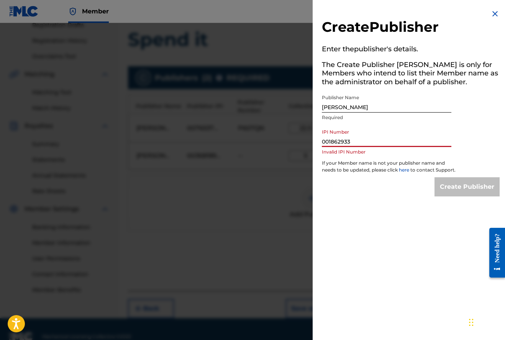
click at [360, 143] on input "001862933" at bounding box center [387, 136] width 130 height 22
type input "0"
type input "1"
click at [386, 107] on input "[PERSON_NAME]" at bounding box center [387, 102] width 130 height 22
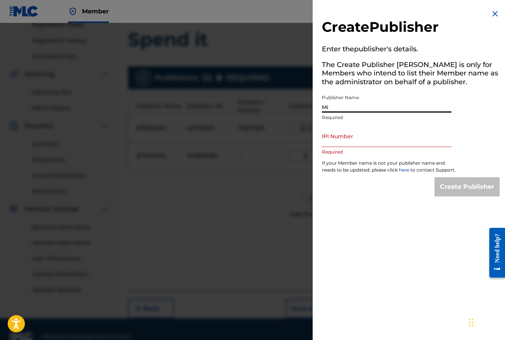
type input "M"
type input "[PERSON_NAME]"
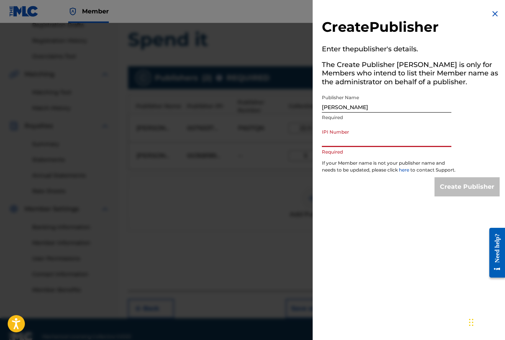
click at [366, 140] on input "IPI Number" at bounding box center [387, 136] width 130 height 22
type input "o"
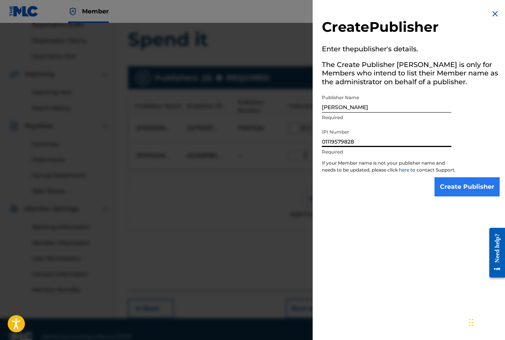
type input "01119579828"
click at [463, 191] on input "Create Publisher" at bounding box center [467, 186] width 65 height 19
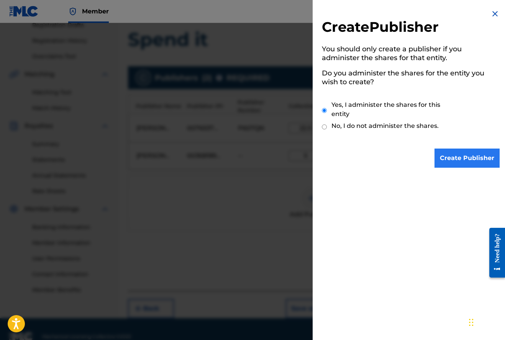
click at [471, 159] on input "Create Publisher" at bounding box center [467, 158] width 65 height 19
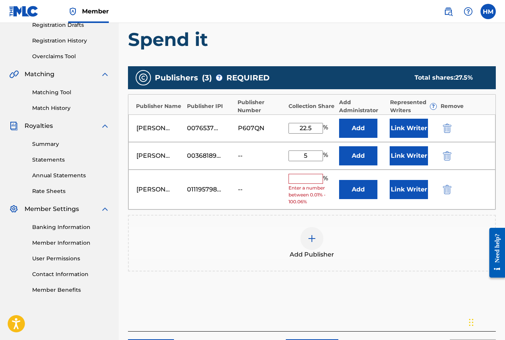
click at [307, 174] on input "text" at bounding box center [306, 179] width 34 height 10
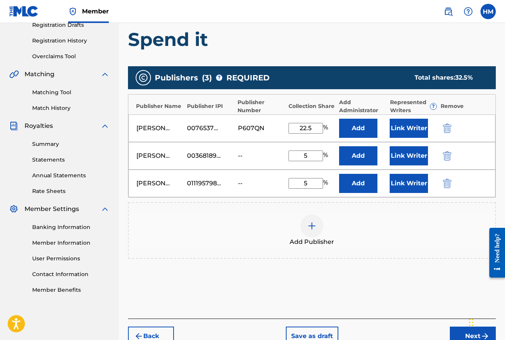
type input "5"
click at [312, 226] on img at bounding box center [311, 226] width 9 height 9
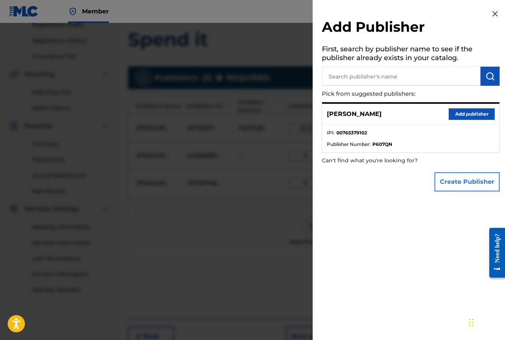
click at [455, 182] on button "Create Publisher" at bounding box center [467, 181] width 65 height 19
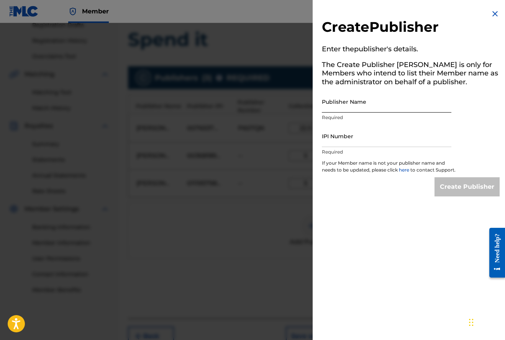
click at [349, 107] on input "Publisher Name" at bounding box center [387, 102] width 130 height 22
type input "M"
type input "K"
type input "J"
click at [495, 13] on img at bounding box center [495, 13] width 9 height 9
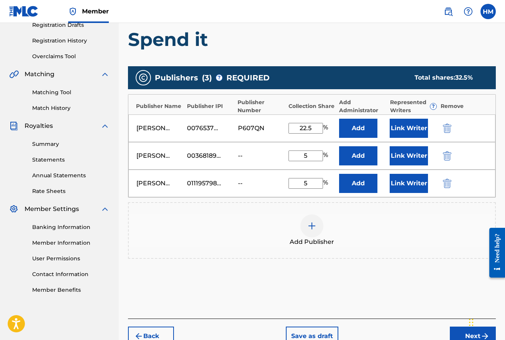
click at [314, 227] on img at bounding box center [311, 226] width 9 height 9
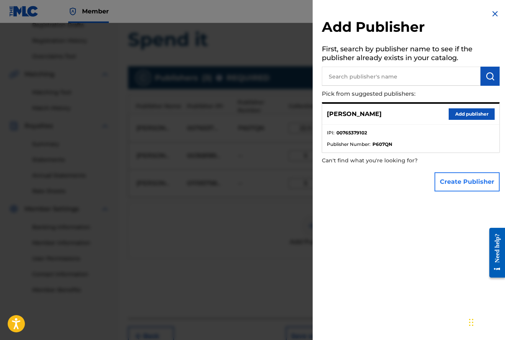
click at [452, 182] on button "Create Publisher" at bounding box center [467, 181] width 65 height 19
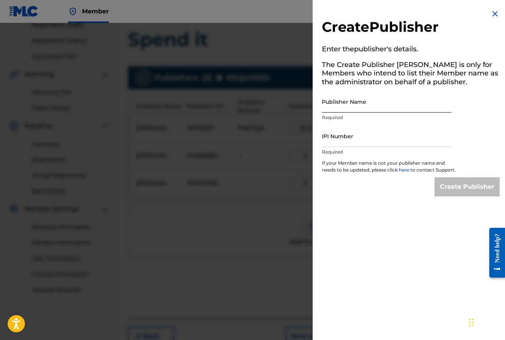
click at [343, 107] on input "Publisher Name" at bounding box center [387, 102] width 130 height 22
type input "[PERSON_NAME] Music"
click at [404, 143] on input "IPI Number" at bounding box center [387, 136] width 130 height 22
click at [353, 251] on div "Create Publisher Enter the publisher 's details. The Create Publisher button is…" at bounding box center [411, 170] width 196 height 340
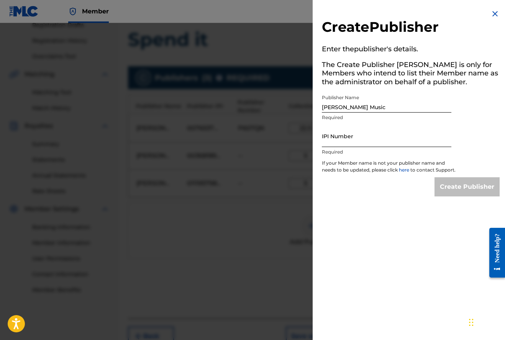
click at [418, 139] on input "IPI Number" at bounding box center [387, 136] width 130 height 22
type input "1"
type input "1862933"
click at [378, 107] on input "[PERSON_NAME] Music" at bounding box center [387, 102] width 130 height 22
type input "S"
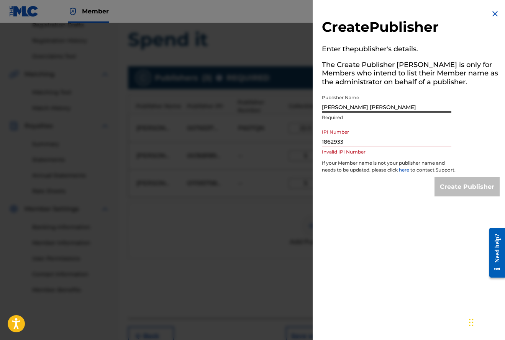
type input "[PERSON_NAME] [PERSON_NAME]"
click at [395, 133] on input "1862933" at bounding box center [387, 136] width 130 height 22
click at [493, 13] on img at bounding box center [495, 13] width 9 height 9
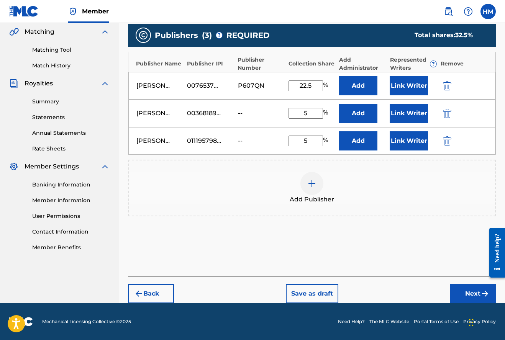
scroll to position [177, 0]
click at [470, 294] on button "Next" at bounding box center [473, 293] width 46 height 19
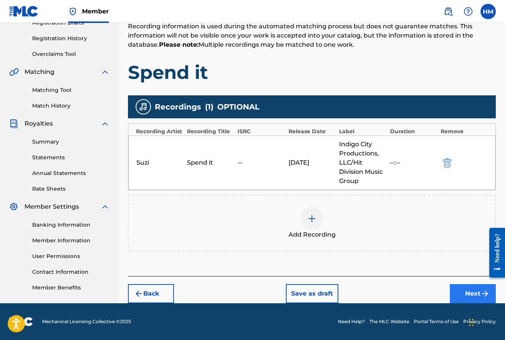
click at [468, 292] on button "Next" at bounding box center [473, 293] width 46 height 19
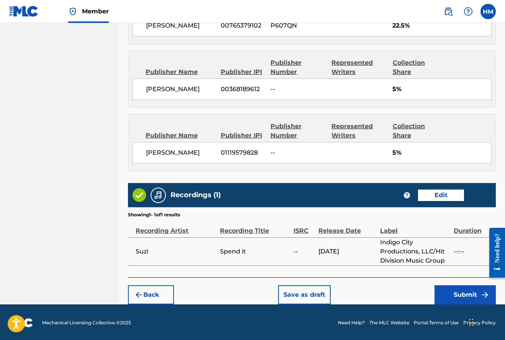
scroll to position [535, 0]
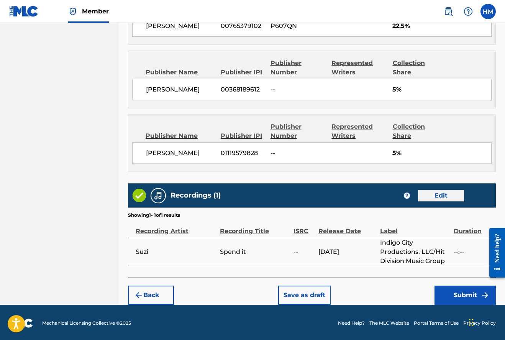
click at [443, 192] on button "Edit" at bounding box center [441, 195] width 46 height 11
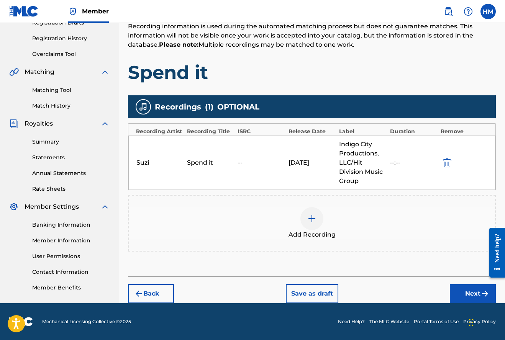
scroll to position [137, 0]
click at [150, 293] on button "Back" at bounding box center [151, 293] width 46 height 19
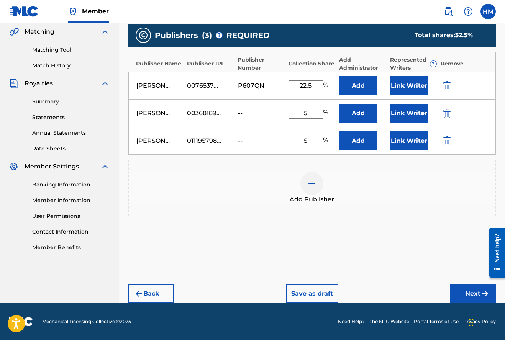
scroll to position [177, 0]
click at [476, 293] on button "Next" at bounding box center [473, 293] width 46 height 19
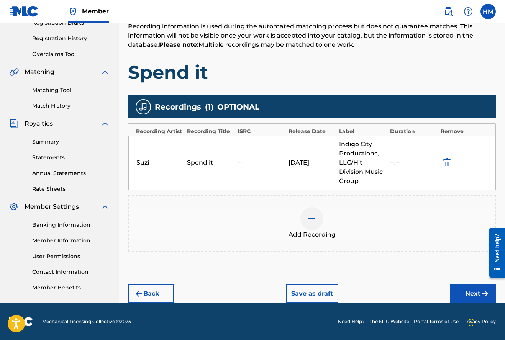
scroll to position [137, 0]
click at [143, 162] on div "Suzi" at bounding box center [159, 162] width 47 height 9
click at [149, 294] on button "Back" at bounding box center [151, 293] width 46 height 19
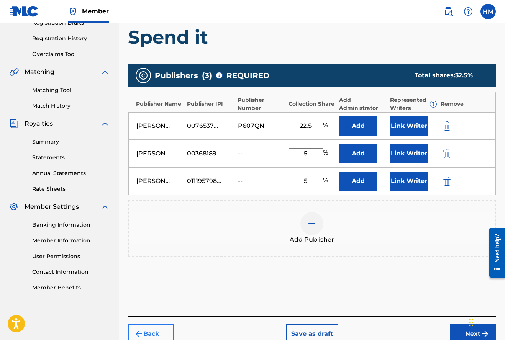
click at [149, 333] on button "Back" at bounding box center [151, 334] width 46 height 19
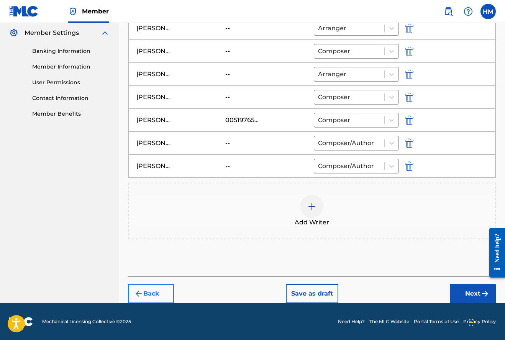
click at [144, 295] on button "Back" at bounding box center [151, 293] width 46 height 19
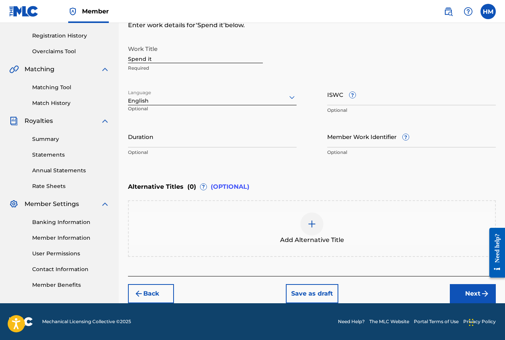
scroll to position [140, 0]
click at [151, 290] on button "Back" at bounding box center [151, 293] width 46 height 19
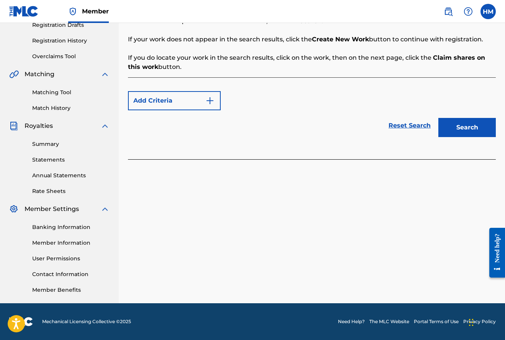
scroll to position [135, 0]
click at [471, 126] on button "Search" at bounding box center [467, 127] width 57 height 19
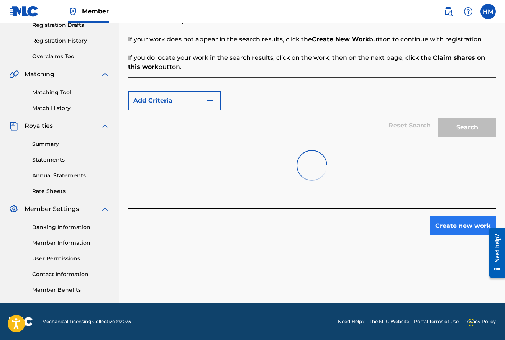
click at [458, 225] on button "Create new work" at bounding box center [463, 226] width 66 height 19
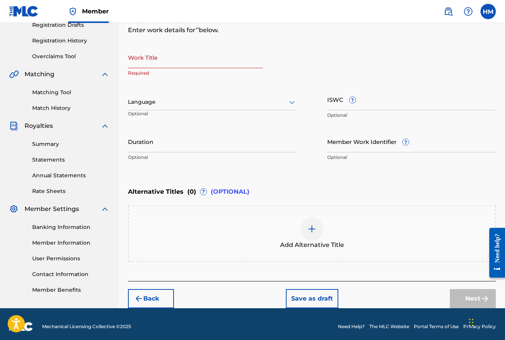
click at [161, 62] on input "Work Title" at bounding box center [195, 57] width 135 height 22
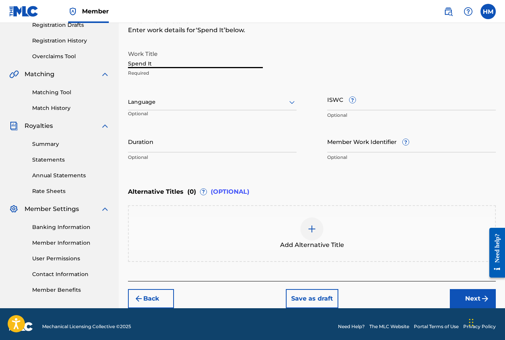
type input "Spend It"
click at [294, 102] on icon at bounding box center [291, 102] width 9 height 9
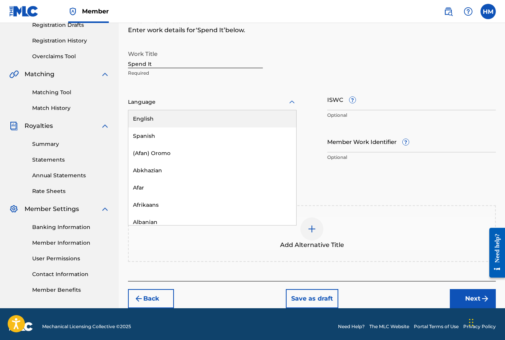
click at [148, 117] on div "English" at bounding box center [212, 118] width 168 height 17
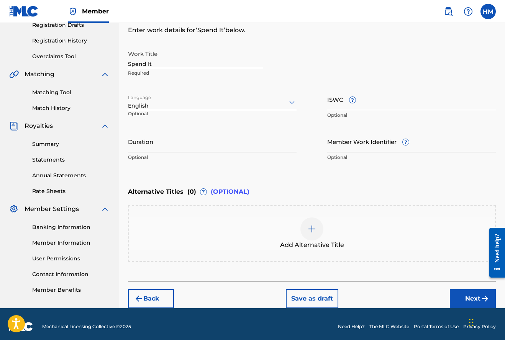
click at [314, 229] on img at bounding box center [311, 229] width 9 height 9
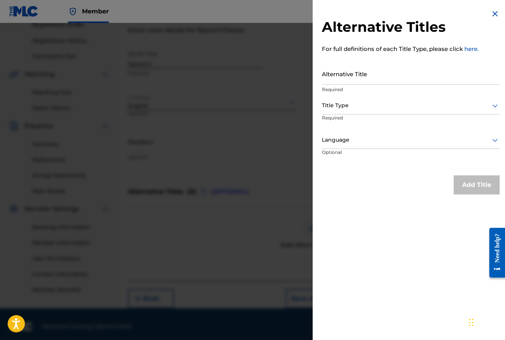
click at [494, 15] on img at bounding box center [495, 13] width 9 height 9
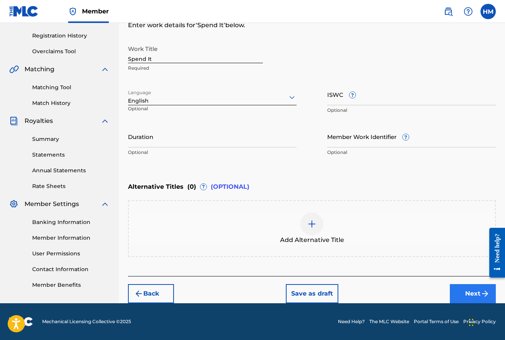
click at [462, 292] on button "Next" at bounding box center [473, 293] width 46 height 19
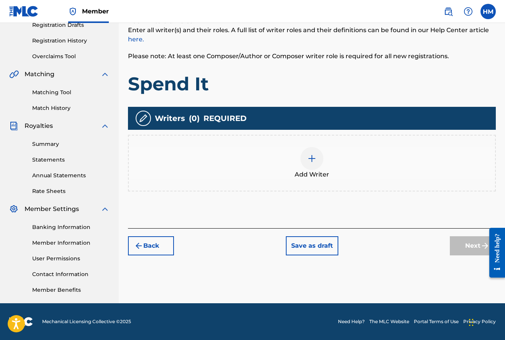
click at [312, 158] on img at bounding box center [311, 158] width 9 height 9
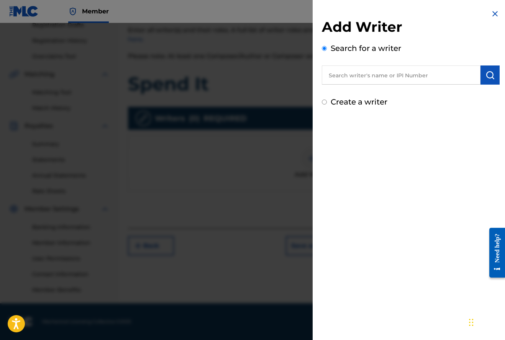
click at [351, 77] on input "text" at bounding box center [401, 75] width 159 height 19
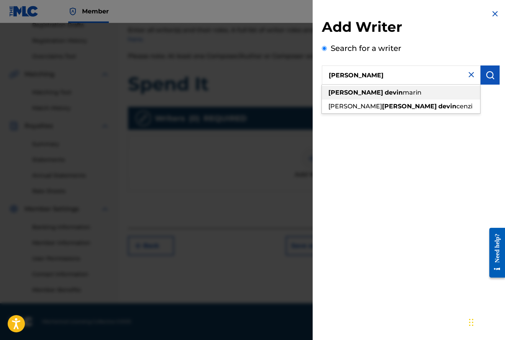
click at [383, 93] on span at bounding box center [384, 92] width 2 height 7
type input "[PERSON_NAME]"
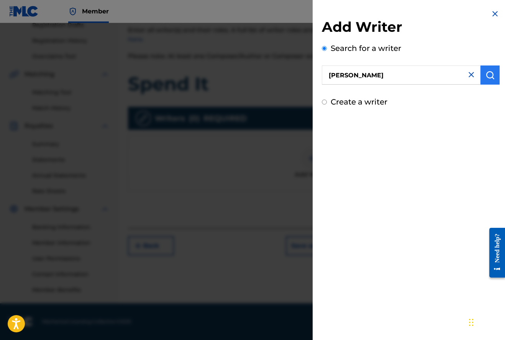
click at [488, 71] on img "submit" at bounding box center [490, 75] width 9 height 9
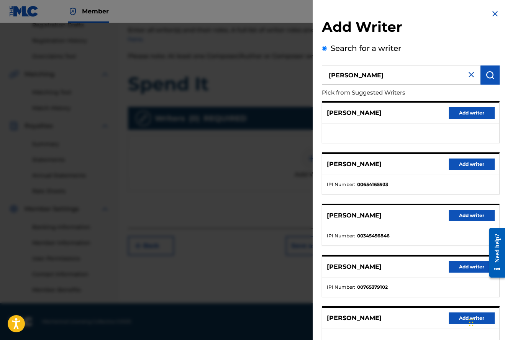
scroll to position [0, 0]
click at [476, 215] on button "Add writer" at bounding box center [472, 215] width 46 height 11
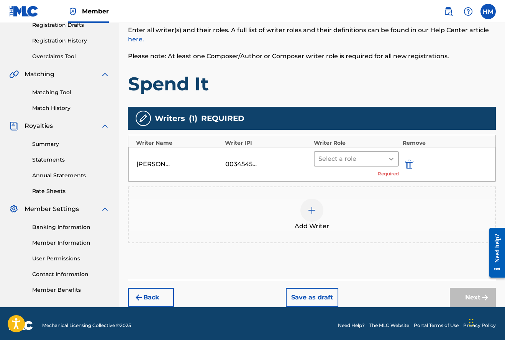
click at [391, 158] on icon at bounding box center [392, 159] width 8 height 8
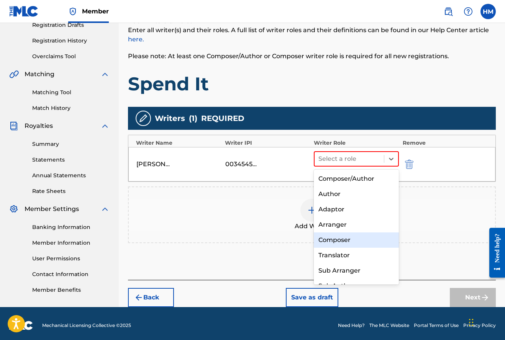
click at [340, 240] on div "Composer" at bounding box center [356, 240] width 85 height 15
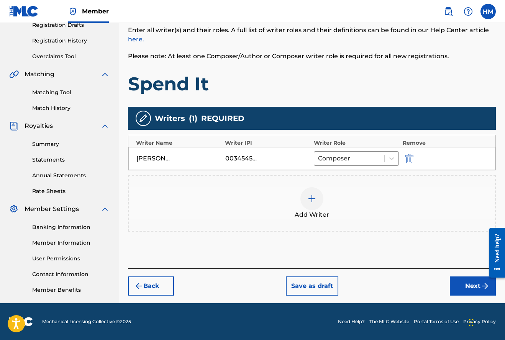
click at [312, 199] on img at bounding box center [311, 198] width 9 height 9
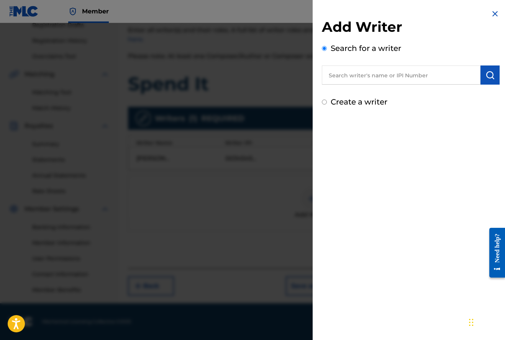
click at [358, 79] on input "text" at bounding box center [401, 75] width 159 height 19
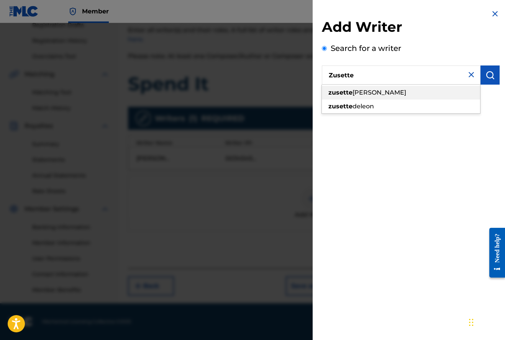
click at [363, 94] on span "[PERSON_NAME]" at bounding box center [380, 92] width 54 height 7
type input "zusette [PERSON_NAME]"
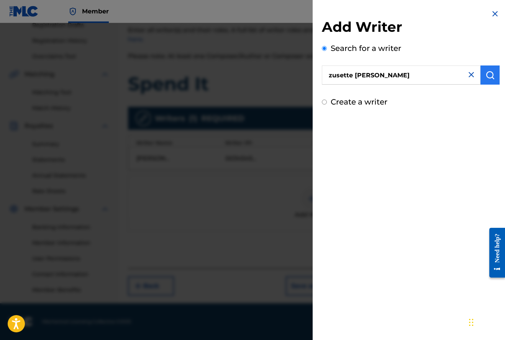
click at [489, 76] on img "submit" at bounding box center [490, 75] width 9 height 9
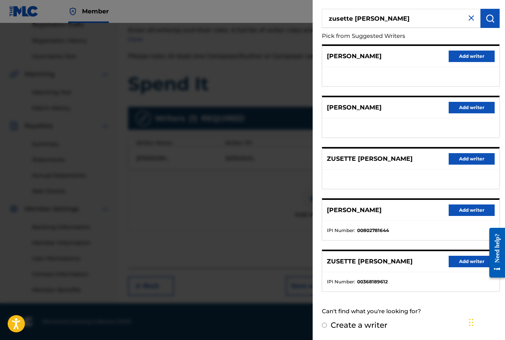
scroll to position [56, 0]
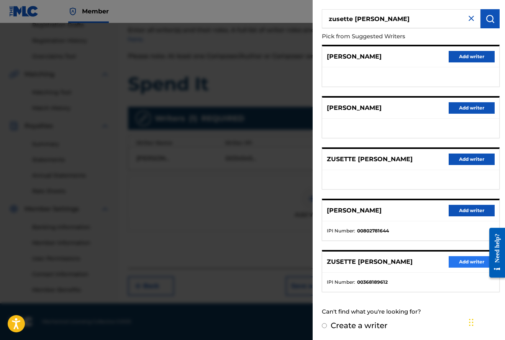
click at [464, 263] on button "Add writer" at bounding box center [472, 261] width 46 height 11
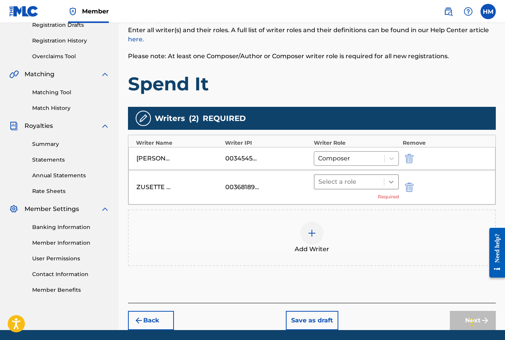
click at [391, 179] on icon at bounding box center [392, 182] width 8 height 8
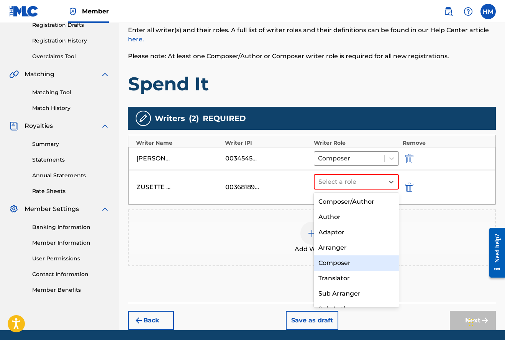
scroll to position [0, 0]
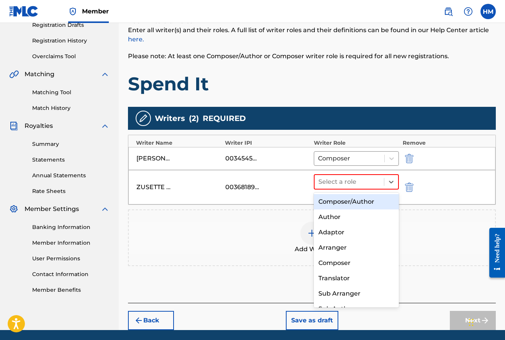
click at [344, 202] on div "Composer/Author" at bounding box center [356, 201] width 85 height 15
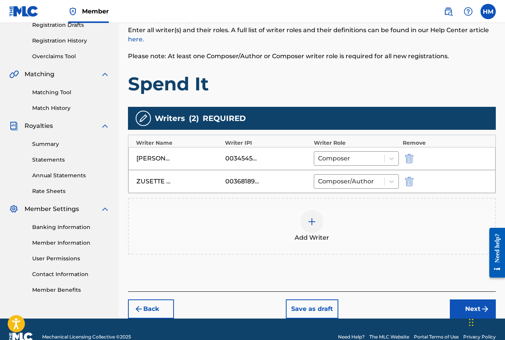
click at [311, 223] on img at bounding box center [311, 221] width 9 height 9
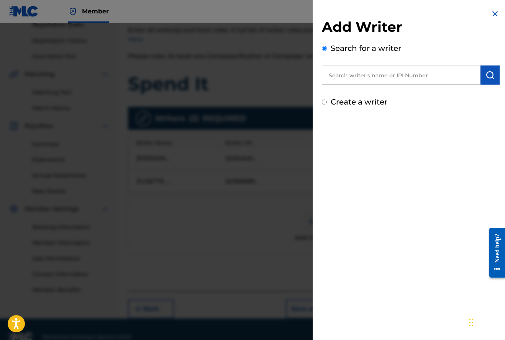
click at [353, 76] on input "text" at bounding box center [401, 75] width 159 height 19
type input "[PERSON_NAME]"
click at [491, 75] on img "submit" at bounding box center [490, 75] width 9 height 9
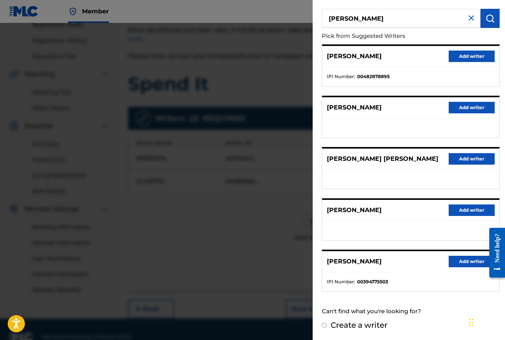
scroll to position [56, 0]
click at [474, 210] on button "Add writer" at bounding box center [472, 210] width 46 height 11
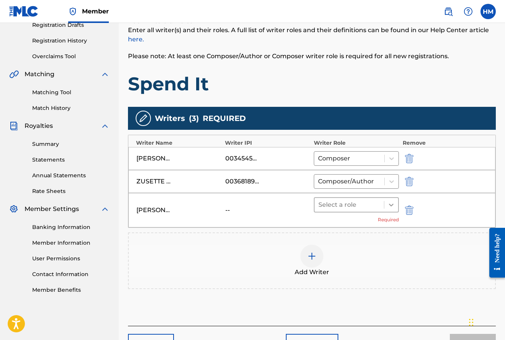
click at [393, 206] on icon at bounding box center [392, 205] width 8 height 8
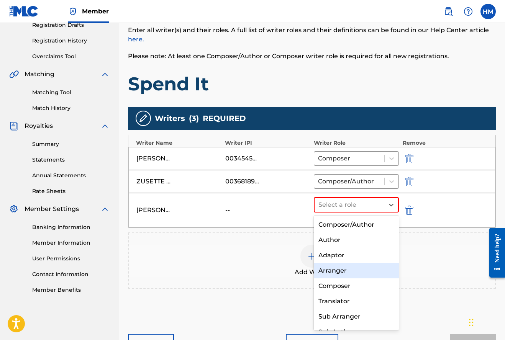
scroll to position [0, 0]
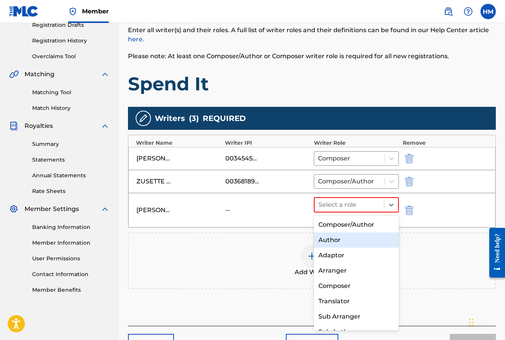
click at [336, 240] on div "Author" at bounding box center [356, 240] width 85 height 15
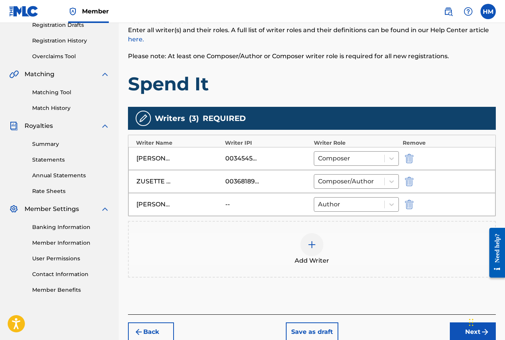
click at [312, 244] on img at bounding box center [311, 244] width 9 height 9
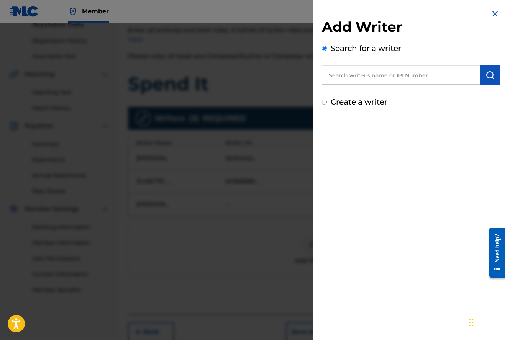
click at [351, 80] on input "text" at bounding box center [401, 75] width 159 height 19
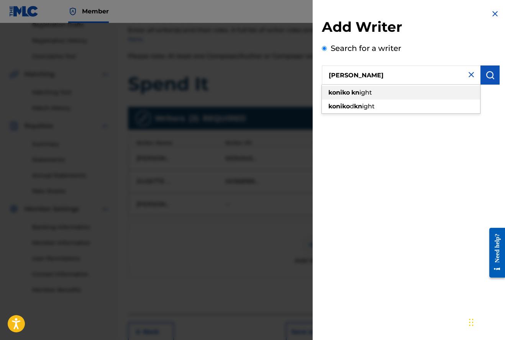
click at [355, 94] on strong "kn" at bounding box center [356, 92] width 8 height 7
type input "[PERSON_NAME]"
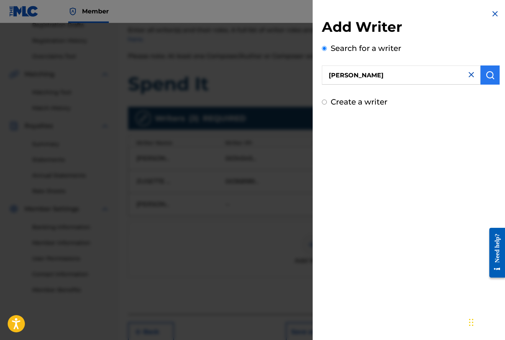
click at [487, 74] on img "submit" at bounding box center [490, 75] width 9 height 9
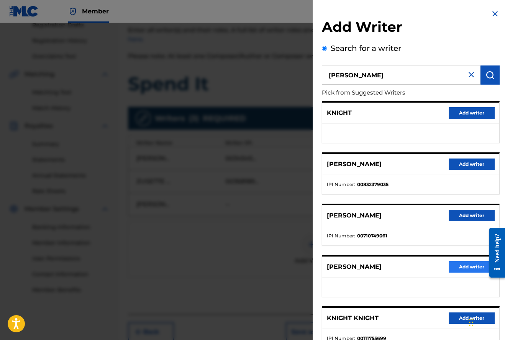
click at [462, 265] on button "Add writer" at bounding box center [472, 266] width 46 height 11
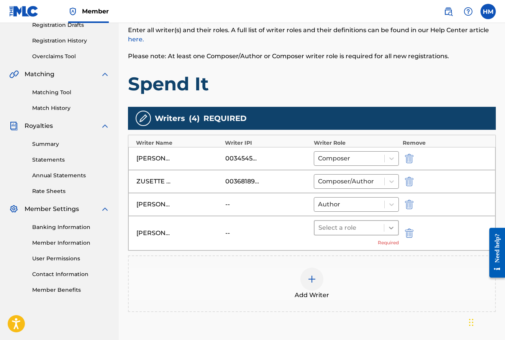
click at [391, 227] on icon at bounding box center [392, 228] width 8 height 8
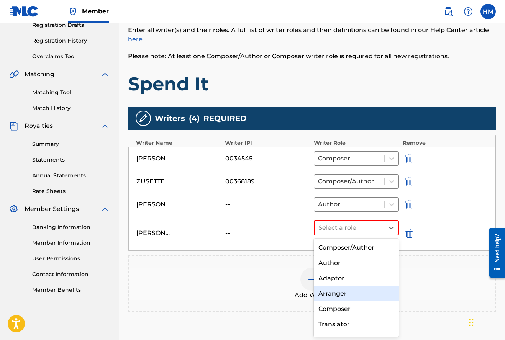
click at [334, 291] on div "Arranger" at bounding box center [356, 293] width 85 height 15
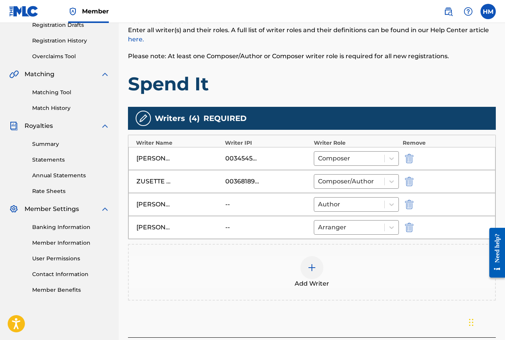
click at [312, 266] on img at bounding box center [311, 267] width 9 height 9
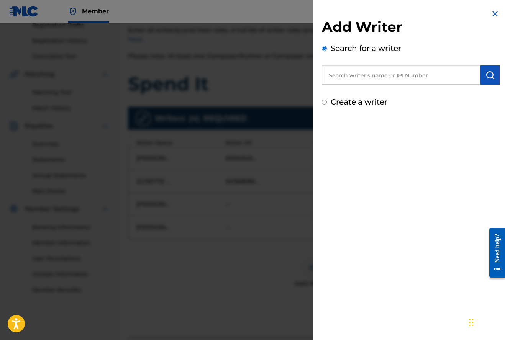
click at [352, 77] on input "text" at bounding box center [401, 75] width 159 height 19
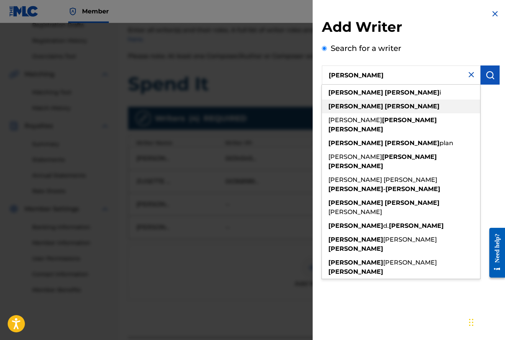
click at [385, 106] on strong "[PERSON_NAME]" at bounding box center [412, 106] width 55 height 7
type input "[PERSON_NAME]"
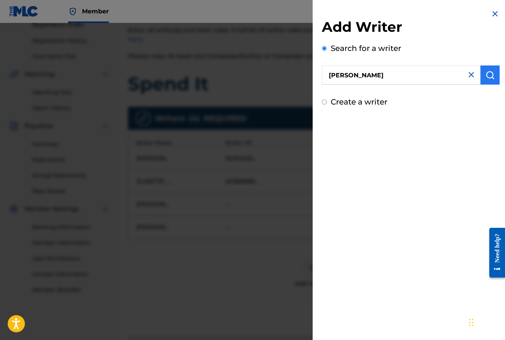
click at [488, 77] on img "submit" at bounding box center [490, 75] width 9 height 9
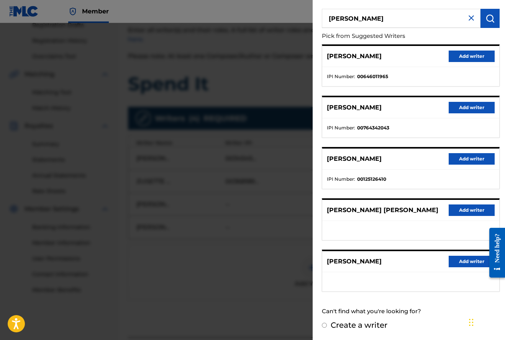
scroll to position [56, 0]
click at [463, 261] on button "Add writer" at bounding box center [472, 261] width 46 height 11
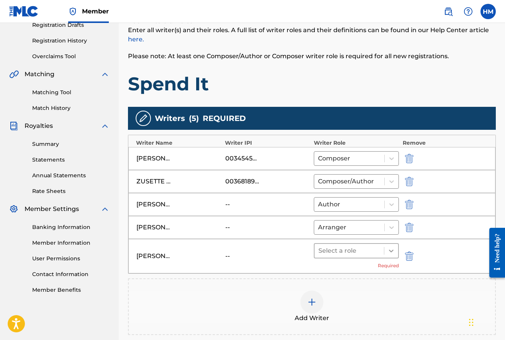
click at [391, 249] on icon at bounding box center [392, 251] width 8 height 8
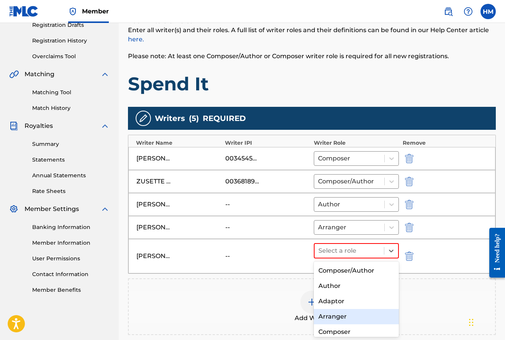
click at [340, 315] on div "Arranger" at bounding box center [356, 316] width 85 height 15
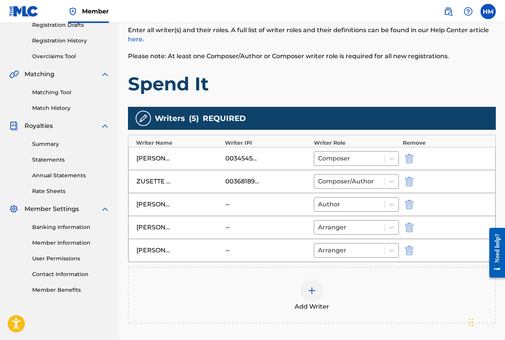
click at [312, 291] on img at bounding box center [311, 290] width 9 height 9
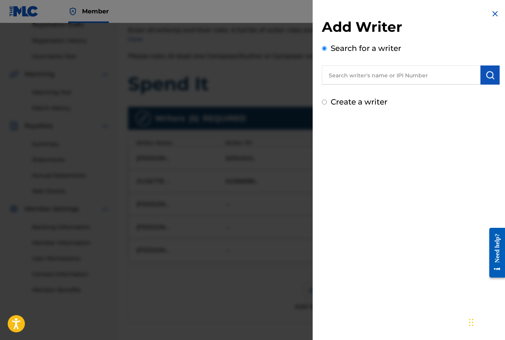
click at [378, 80] on input "text" at bounding box center [401, 75] width 159 height 19
click at [492, 11] on img at bounding box center [495, 13] width 9 height 9
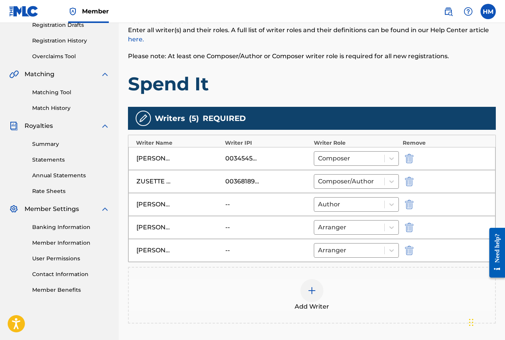
click at [313, 289] on img at bounding box center [311, 290] width 9 height 9
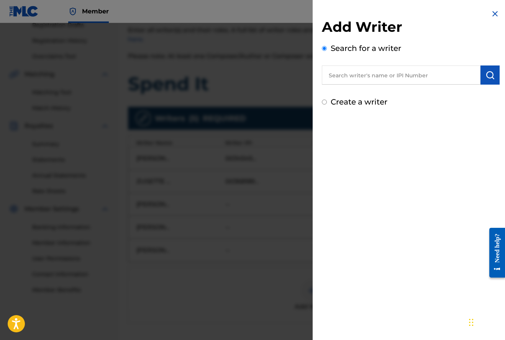
click at [394, 75] on input "text" at bounding box center [401, 75] width 159 height 19
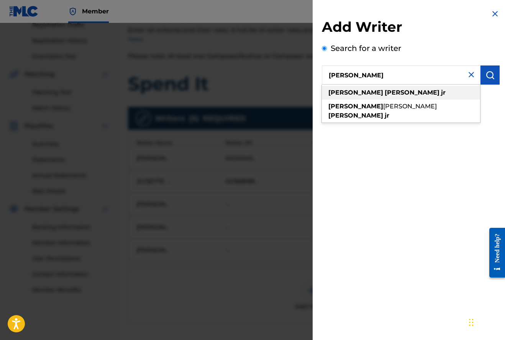
click at [385, 92] on strong "[PERSON_NAME]" at bounding box center [412, 92] width 55 height 7
type input "[PERSON_NAME]"
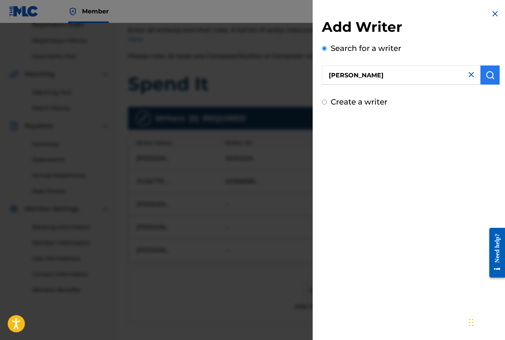
click at [489, 75] on img "submit" at bounding box center [490, 75] width 9 height 9
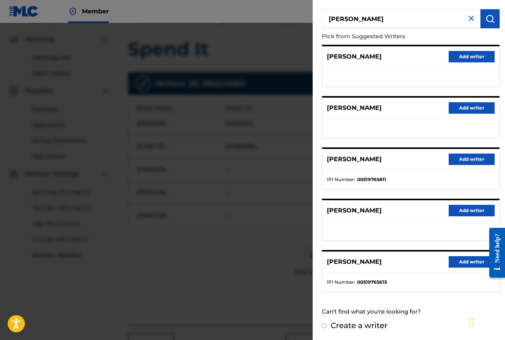
scroll to position [171, 0]
click at [464, 261] on button "Add writer" at bounding box center [472, 261] width 46 height 11
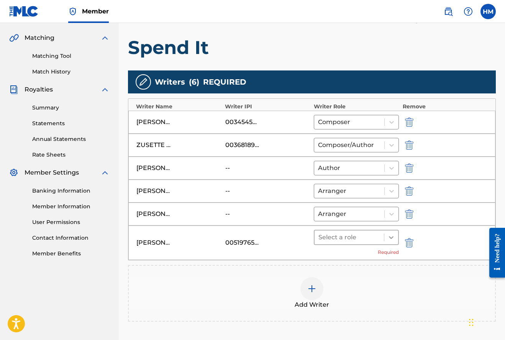
click at [393, 239] on icon at bounding box center [392, 238] width 8 height 8
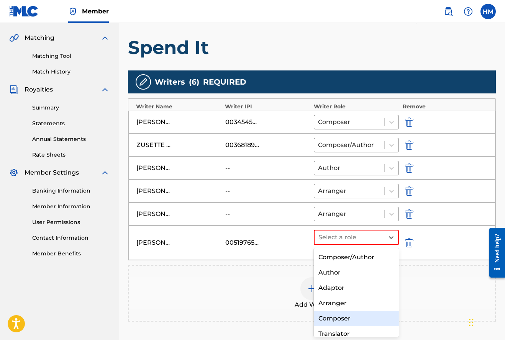
click at [343, 316] on div "Composer" at bounding box center [356, 318] width 85 height 15
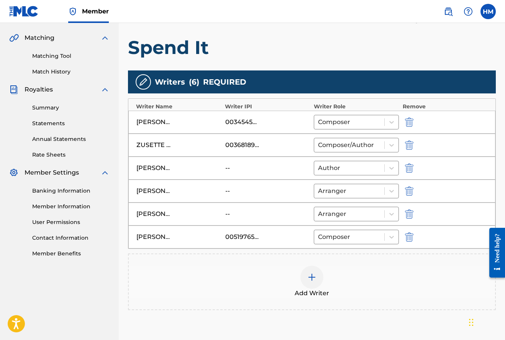
click at [312, 277] on img at bounding box center [311, 277] width 9 height 9
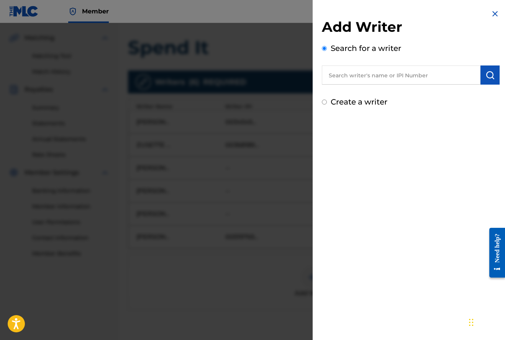
click at [356, 77] on input "text" at bounding box center [401, 75] width 159 height 19
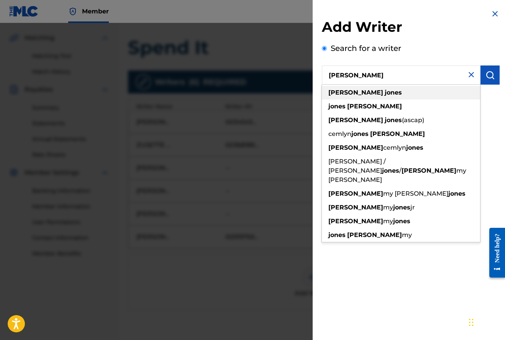
click at [383, 90] on span at bounding box center [384, 92] width 2 height 7
type input "[PERSON_NAME]"
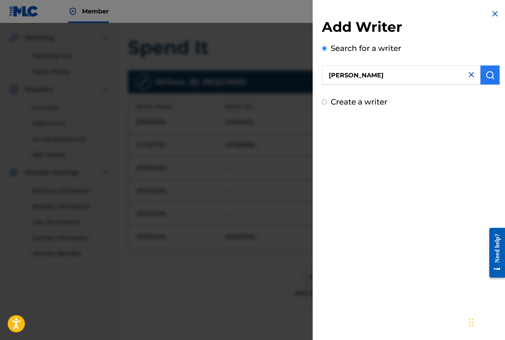
click at [490, 75] on img "submit" at bounding box center [490, 75] width 9 height 9
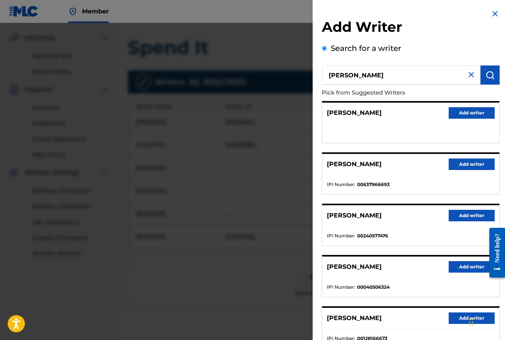
scroll to position [0, 0]
click at [472, 112] on button "Add writer" at bounding box center [472, 112] width 46 height 11
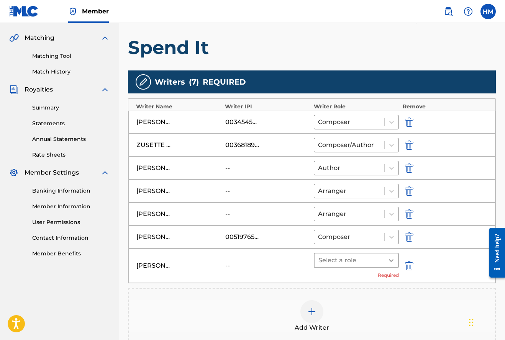
click at [390, 258] on icon at bounding box center [392, 261] width 8 height 8
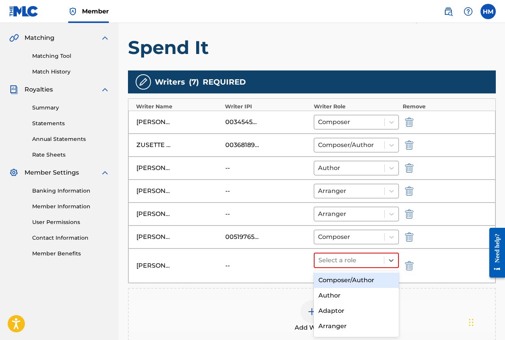
click at [359, 281] on div "Composer/Author" at bounding box center [356, 280] width 85 height 15
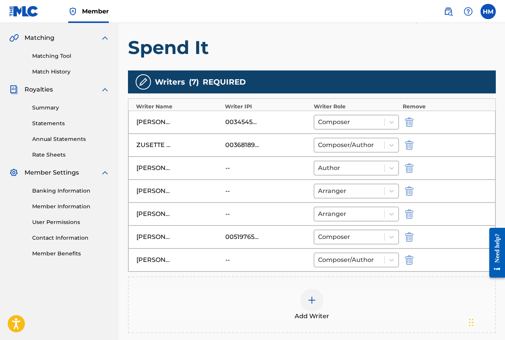
click at [311, 299] on img at bounding box center [311, 300] width 9 height 9
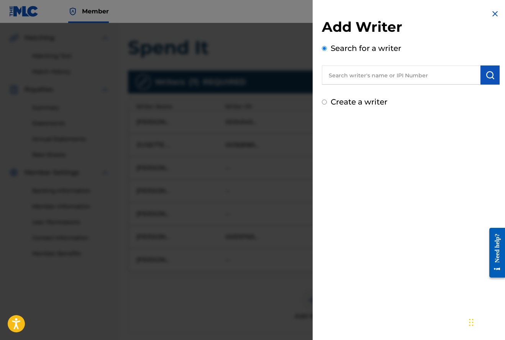
click at [343, 80] on input "text" at bounding box center [401, 75] width 159 height 19
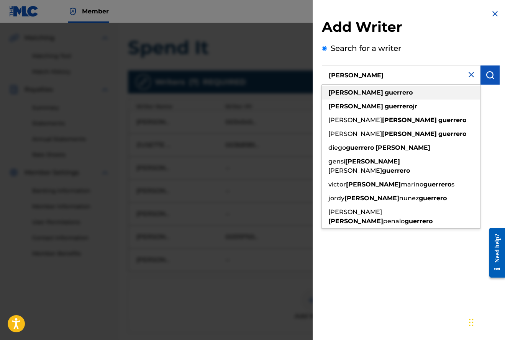
click at [351, 94] on strong "[PERSON_NAME]" at bounding box center [356, 92] width 55 height 7
type input "[PERSON_NAME]"
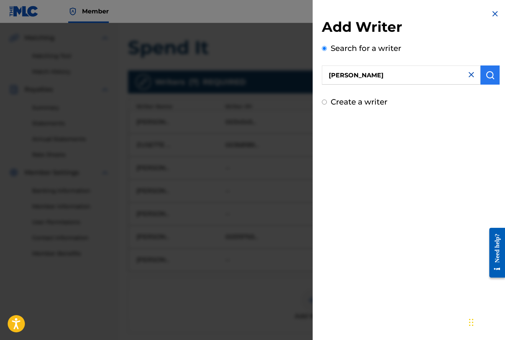
click at [489, 76] on img "submit" at bounding box center [490, 75] width 9 height 9
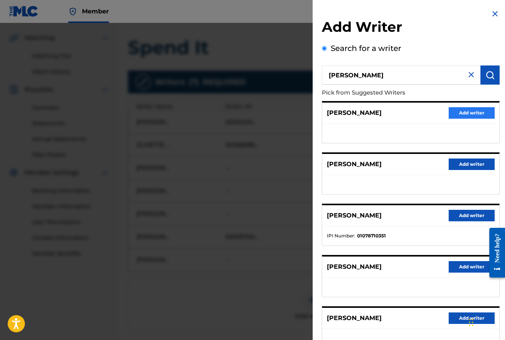
click at [474, 112] on button "Add writer" at bounding box center [472, 112] width 46 height 11
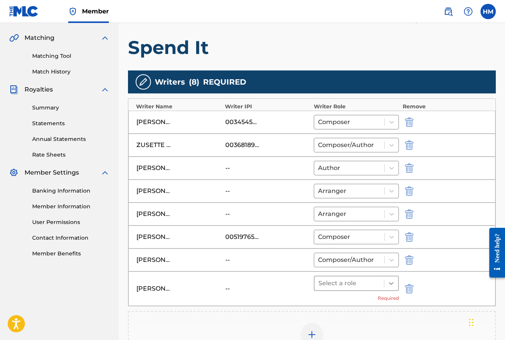
click at [392, 283] on icon at bounding box center [391, 284] width 5 height 3
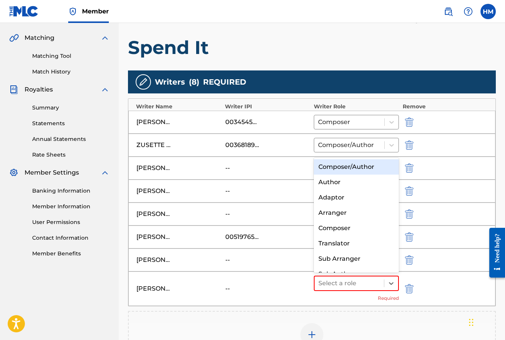
scroll to position [11, 0]
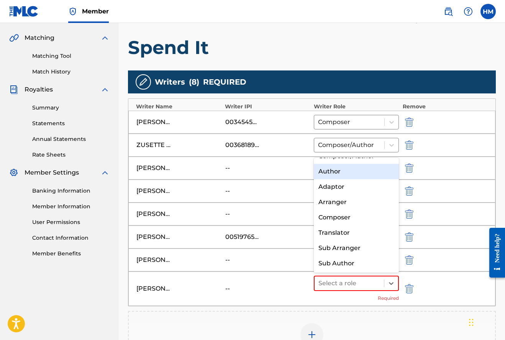
click at [334, 172] on div "Author" at bounding box center [356, 171] width 85 height 15
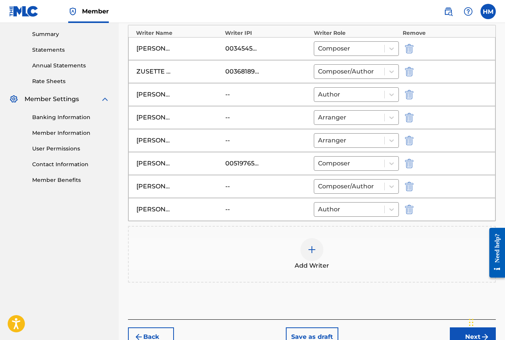
scroll to position [245, 0]
click at [311, 247] on img at bounding box center [311, 249] width 9 height 9
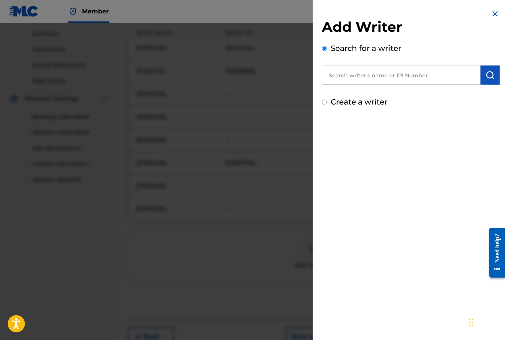
click at [368, 74] on input "text" at bounding box center [401, 75] width 159 height 19
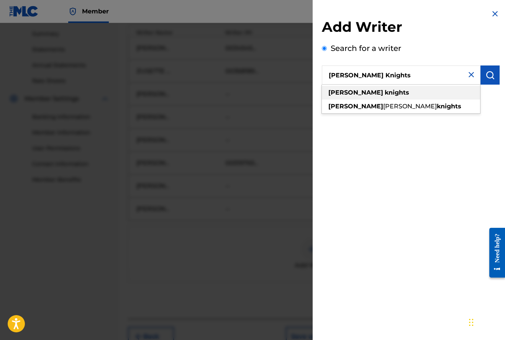
click at [385, 93] on strong "knights" at bounding box center [397, 92] width 25 height 7
type input "[PERSON_NAME] knights"
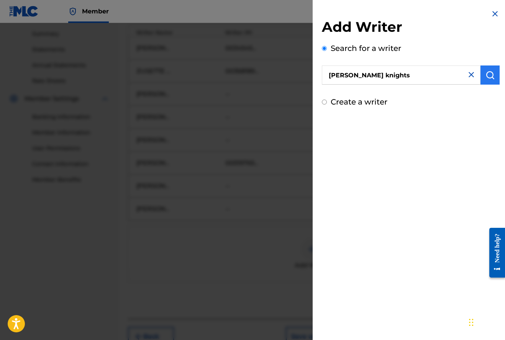
click at [486, 75] on img "submit" at bounding box center [490, 75] width 9 height 9
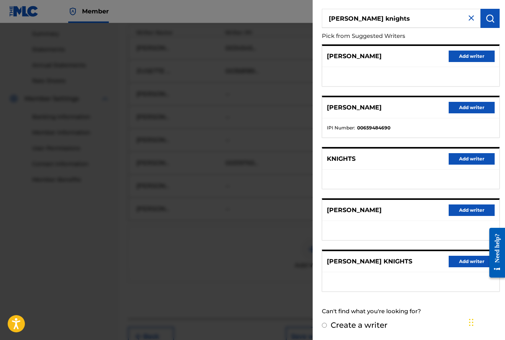
scroll to position [56, 0]
click at [460, 263] on button "Add writer" at bounding box center [472, 261] width 46 height 11
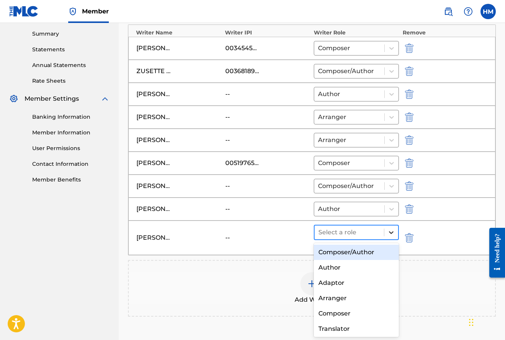
click at [391, 231] on icon at bounding box center [392, 233] width 8 height 8
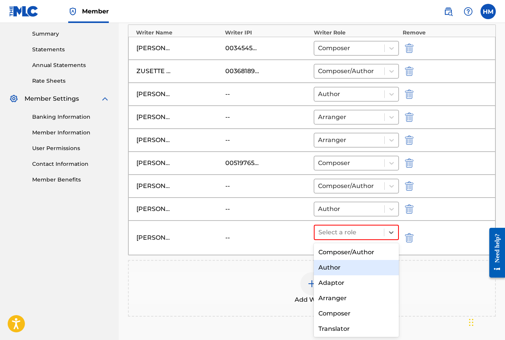
click at [340, 269] on div "Author" at bounding box center [356, 267] width 85 height 15
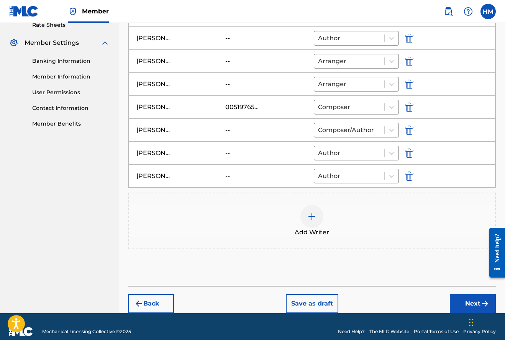
scroll to position [309, 0]
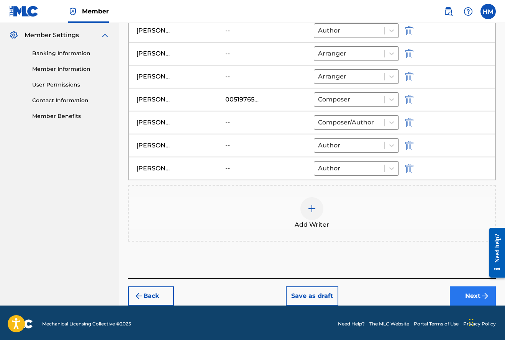
click at [465, 295] on button "Next" at bounding box center [473, 296] width 46 height 19
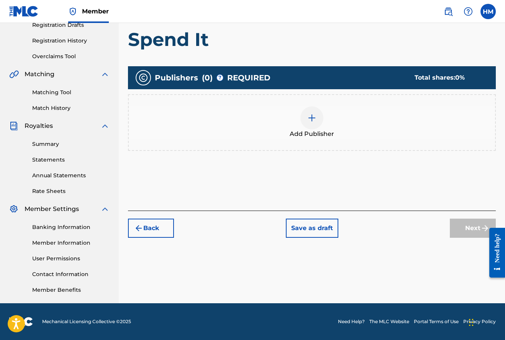
scroll to position [135, 0]
click at [313, 118] on img at bounding box center [311, 117] width 9 height 9
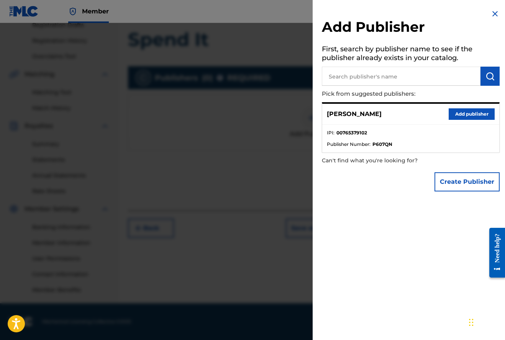
click at [359, 74] on input "text" at bounding box center [401, 76] width 159 height 19
click at [468, 113] on button "Add publisher" at bounding box center [472, 113] width 46 height 11
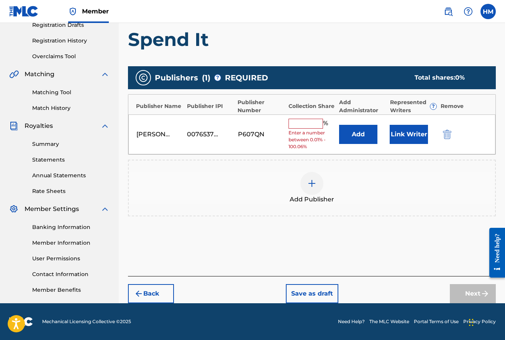
click at [299, 123] on input "text" at bounding box center [306, 124] width 34 height 10
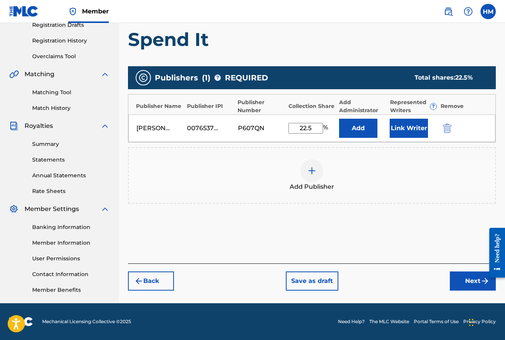
type input "22.5"
click at [311, 171] on img at bounding box center [311, 170] width 9 height 9
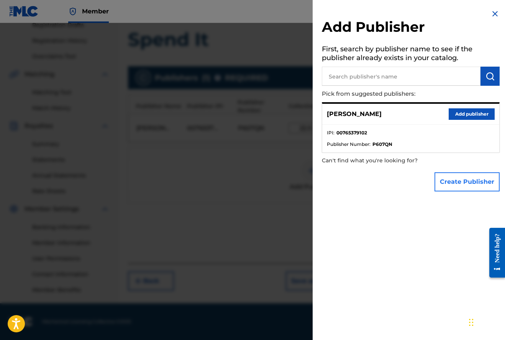
click at [457, 182] on button "Create Publisher" at bounding box center [467, 181] width 65 height 19
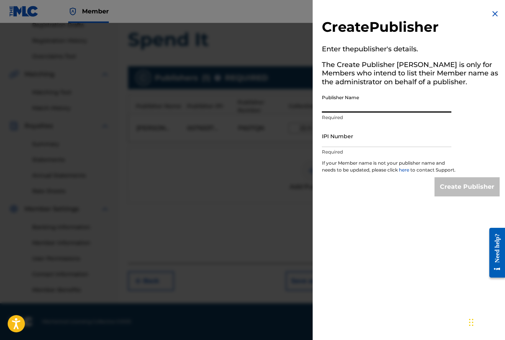
click at [347, 103] on input "Publisher Name" at bounding box center [387, 102] width 130 height 22
type input "[PERSON_NAME]"
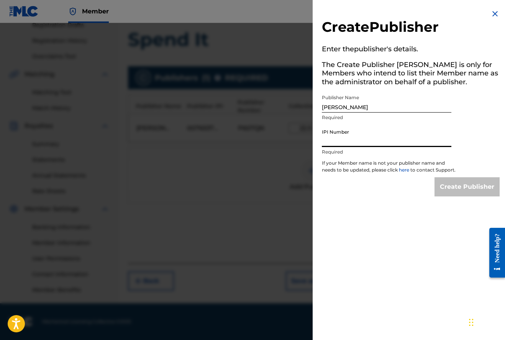
click at [336, 140] on input "IPI Number" at bounding box center [387, 136] width 130 height 22
type input "00519765615"
click at [461, 194] on input "Create Publisher" at bounding box center [467, 186] width 65 height 19
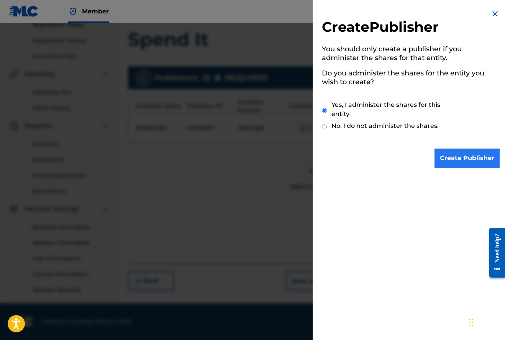
click at [472, 154] on input "Create Publisher" at bounding box center [467, 158] width 65 height 19
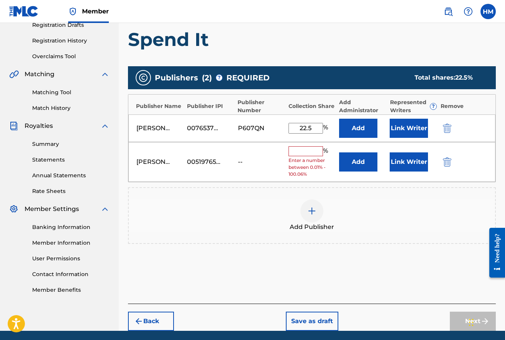
click at [297, 146] on input "text" at bounding box center [306, 151] width 34 height 10
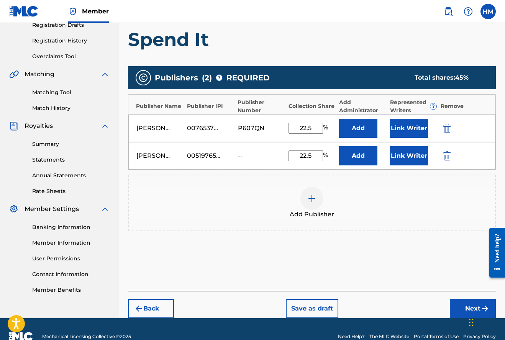
type input "22.5"
click at [311, 196] on img at bounding box center [311, 198] width 9 height 9
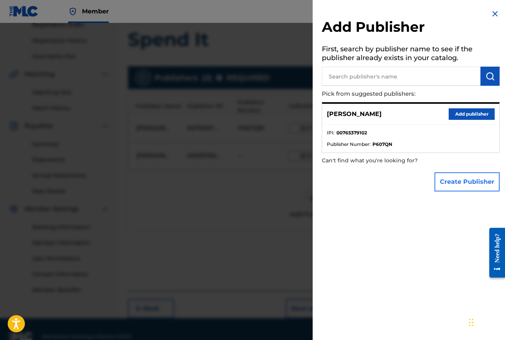
click at [453, 180] on button "Create Publisher" at bounding box center [467, 181] width 65 height 19
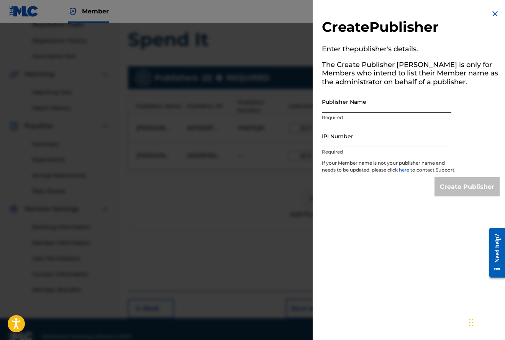
click at [345, 106] on input "Publisher Name" at bounding box center [387, 102] width 130 height 22
type input "[PERSON_NAME]"
click at [401, 140] on input "IPI Number" at bounding box center [387, 136] width 130 height 22
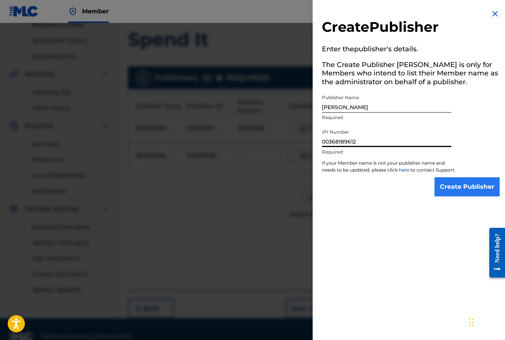
type input "00368189612"
click at [475, 191] on input "Create Publisher" at bounding box center [467, 186] width 65 height 19
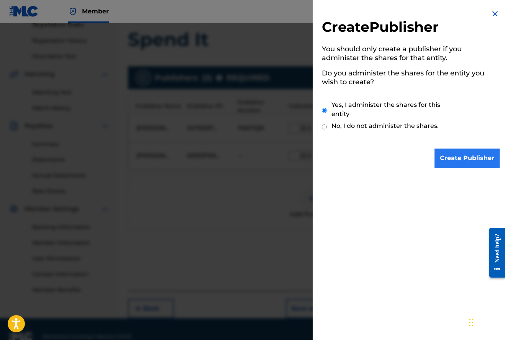
click at [479, 160] on input "Create Publisher" at bounding box center [467, 158] width 65 height 19
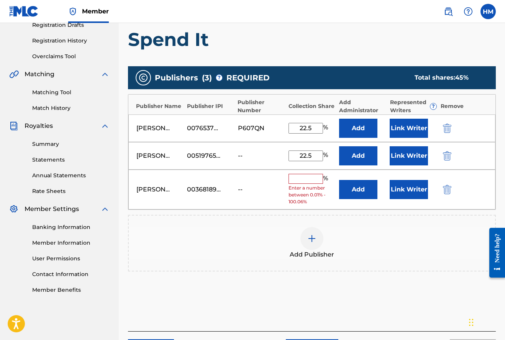
click at [306, 175] on input "text" at bounding box center [306, 179] width 34 height 10
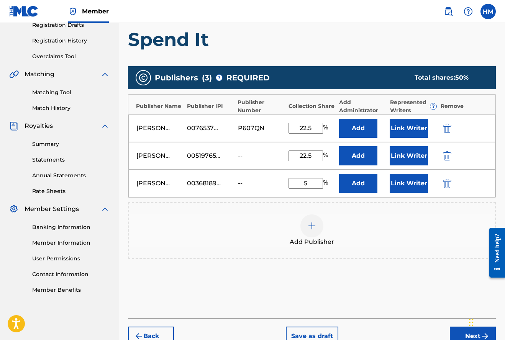
type input "5"
click at [314, 225] on img at bounding box center [311, 226] width 9 height 9
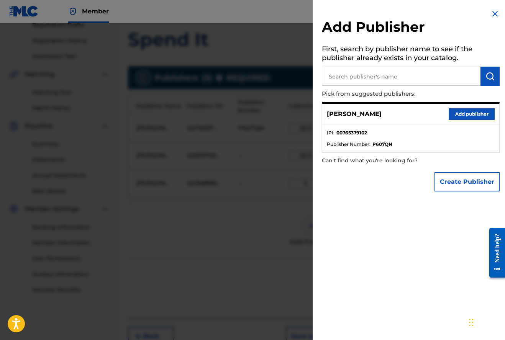
click at [354, 76] on input "text" at bounding box center [401, 76] width 159 height 19
click at [489, 73] on img "submit" at bounding box center [490, 76] width 9 height 9
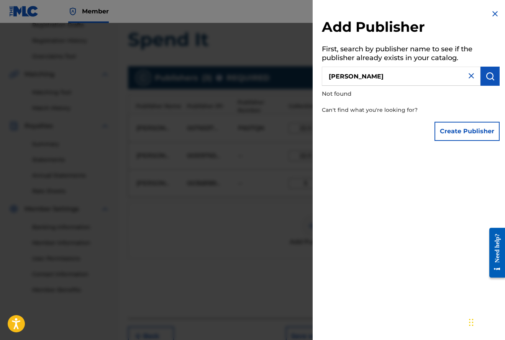
click at [379, 74] on input "[PERSON_NAME]" at bounding box center [401, 76] width 159 height 19
type input "[PERSON_NAME]"
click at [489, 76] on img "submit" at bounding box center [490, 76] width 9 height 9
click at [476, 132] on button "Create Publisher" at bounding box center [467, 131] width 65 height 19
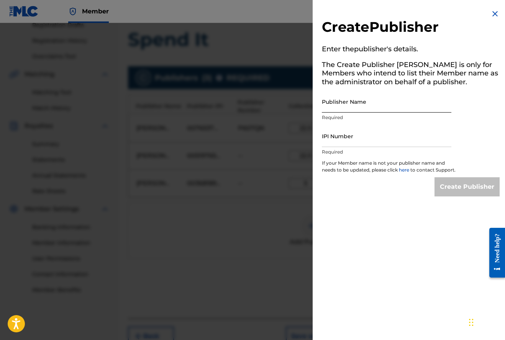
click at [354, 105] on input "Publisher Name" at bounding box center [387, 102] width 130 height 22
click at [480, 131] on div "Create Publisher Enter the publisher 's details. The Create Publisher button is…" at bounding box center [411, 103] width 196 height 206
click at [406, 105] on input "[PERSON_NAME]" at bounding box center [387, 102] width 130 height 22
type input "J"
type input "[PERSON_NAME]"
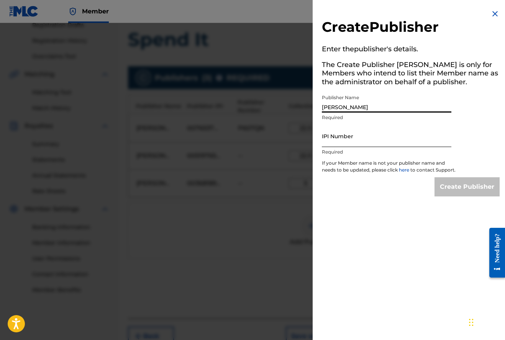
click at [433, 138] on input "IPI Number" at bounding box center [387, 136] width 130 height 22
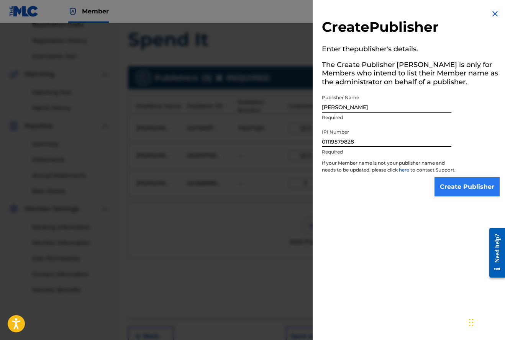
type input "01119579828"
click at [478, 190] on input "Create Publisher" at bounding box center [467, 186] width 65 height 19
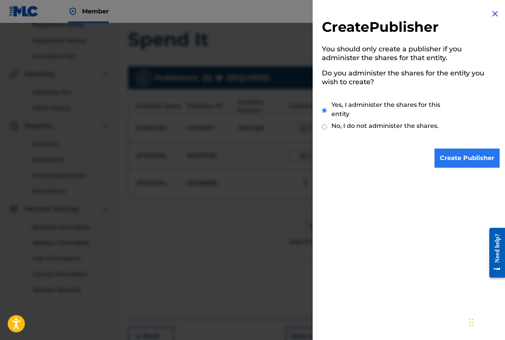
click at [467, 157] on input "Create Publisher" at bounding box center [467, 158] width 65 height 19
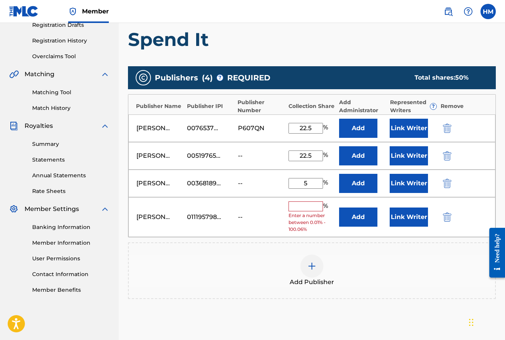
click at [306, 205] on input "text" at bounding box center [306, 207] width 34 height 10
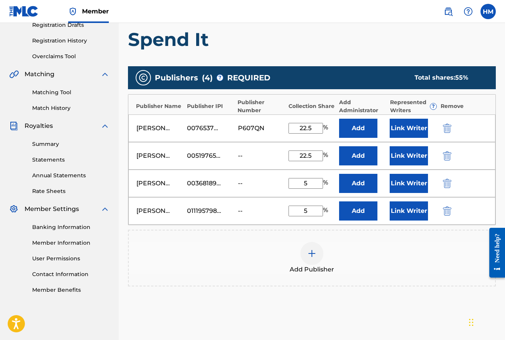
type input "5"
click at [312, 254] on img at bounding box center [311, 253] width 9 height 9
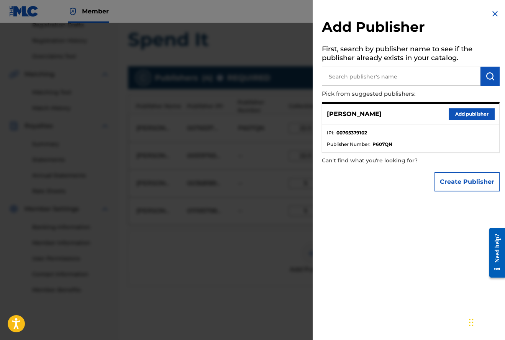
click at [361, 75] on input "text" at bounding box center [401, 76] width 159 height 19
type input "[PERSON_NAME]"
click at [489, 75] on img "submit" at bounding box center [490, 76] width 9 height 9
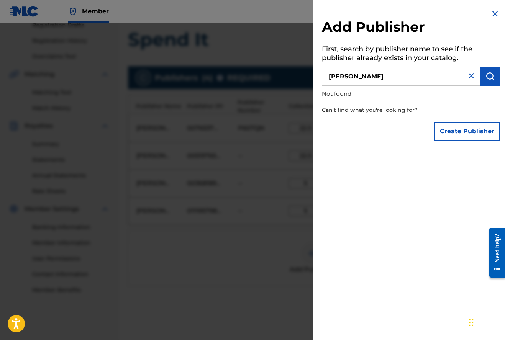
click at [468, 75] on img at bounding box center [471, 75] width 9 height 9
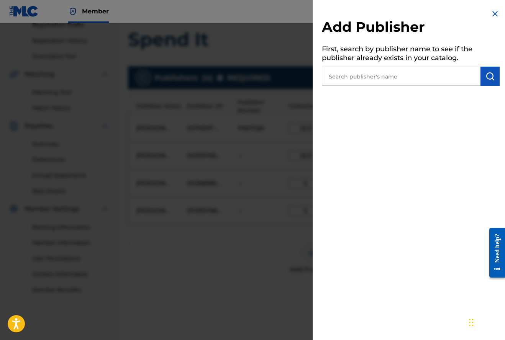
click at [355, 78] on input "text" at bounding box center [401, 76] width 159 height 19
type input "[PERSON_NAME]"
drag, startPoint x: 355, startPoint y: 78, endPoint x: 490, endPoint y: 76, distance: 135.7
click at [490, 76] on img "submit" at bounding box center [490, 76] width 9 height 9
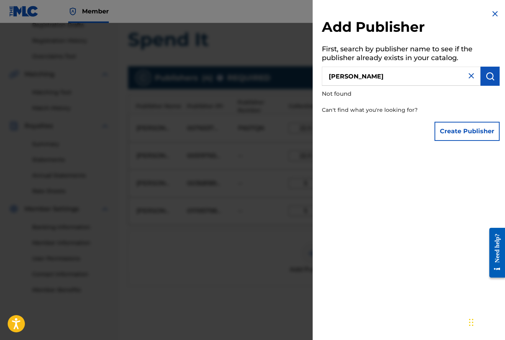
click at [469, 75] on img at bounding box center [471, 75] width 9 height 9
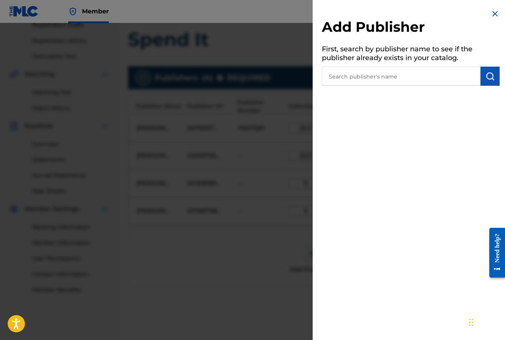
click at [394, 75] on input "text" at bounding box center [401, 76] width 159 height 19
type input "[PERSON_NAME]"
click at [486, 75] on img "submit" at bounding box center [490, 76] width 9 height 9
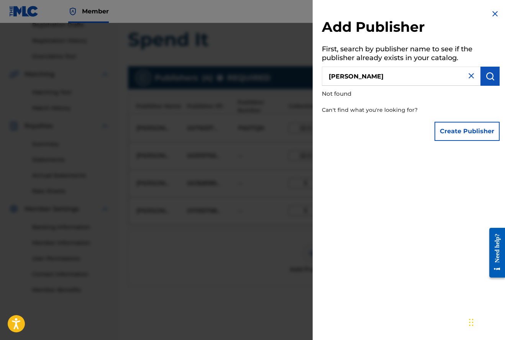
click at [468, 75] on img at bounding box center [471, 75] width 9 height 9
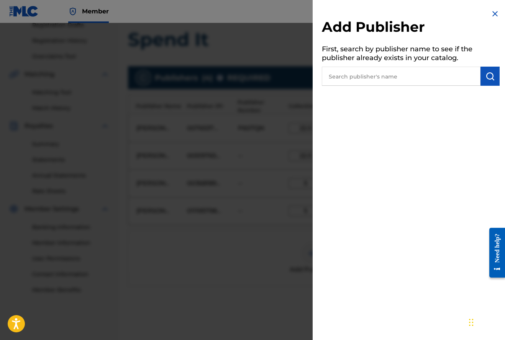
click at [438, 79] on input "text" at bounding box center [401, 76] width 159 height 19
type input "[PERSON_NAME] Knights"
click at [489, 75] on img "submit" at bounding box center [490, 76] width 9 height 9
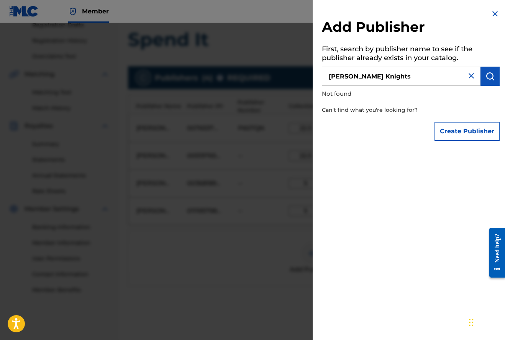
click at [470, 75] on img at bounding box center [471, 75] width 9 height 9
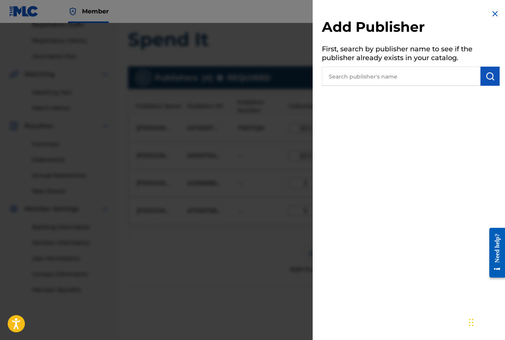
click at [494, 12] on img at bounding box center [495, 13] width 9 height 9
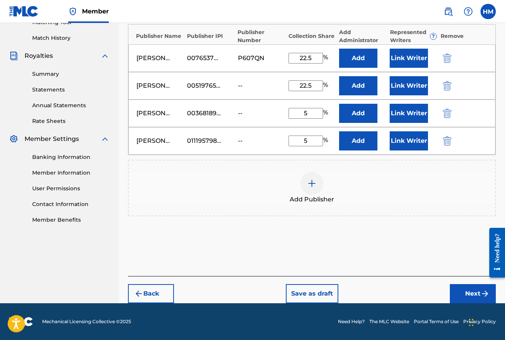
scroll to position [205, 0]
click at [466, 294] on button "Next" at bounding box center [473, 293] width 46 height 19
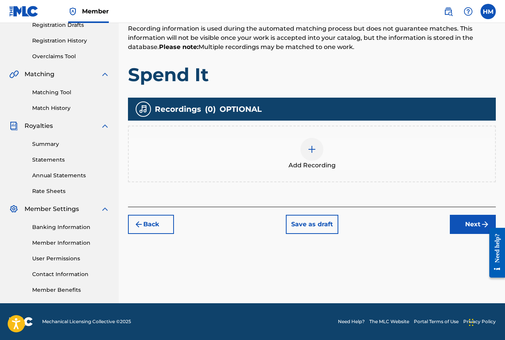
click at [311, 148] on img at bounding box center [311, 149] width 9 height 9
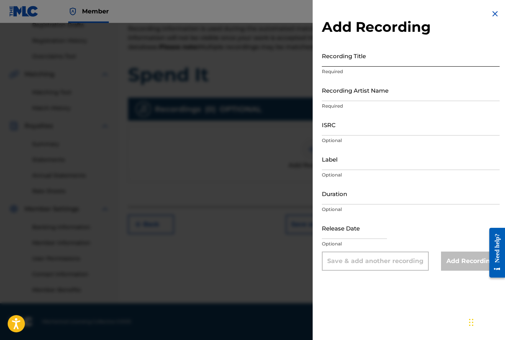
click at [341, 62] on input "Recording Title" at bounding box center [411, 56] width 178 height 22
type input "Spend It"
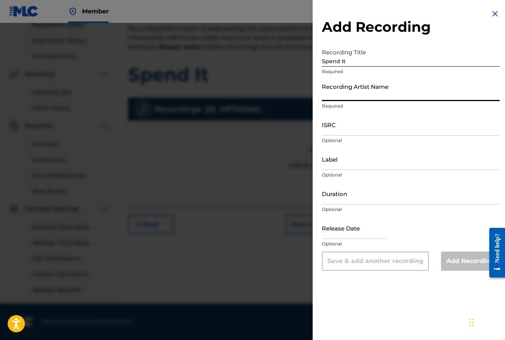
click at [343, 96] on input "Recording Artist Name" at bounding box center [411, 90] width 178 height 22
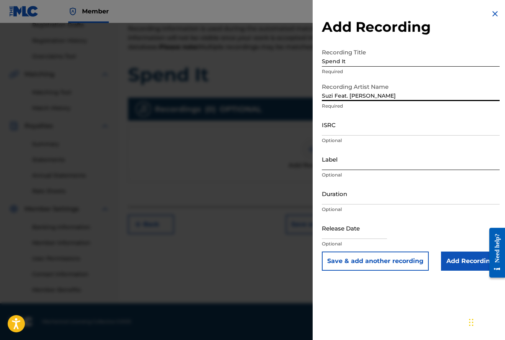
type input "Suzi Feat. [PERSON_NAME]"
click at [335, 165] on input "Label" at bounding box center [411, 159] width 178 height 22
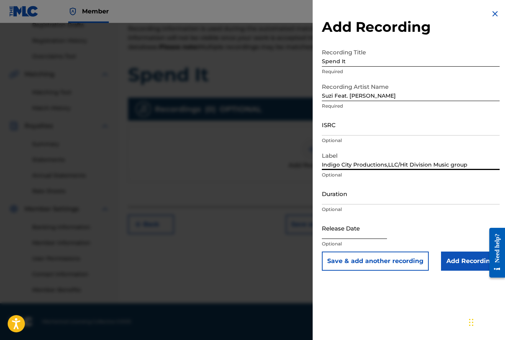
type input "Indigo City Productions,LLC/Hit Division Music group"
select select "8"
select select "2025"
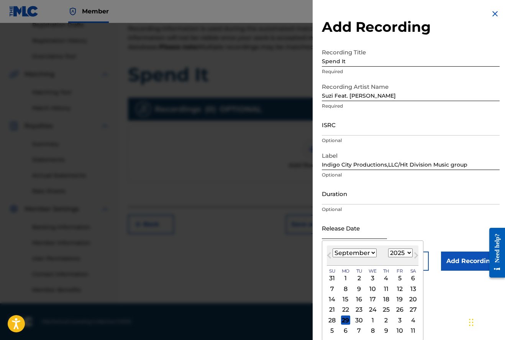
click at [342, 233] on input "text" at bounding box center [354, 228] width 65 height 22
select select "9"
click at [383, 278] on div "2" at bounding box center [386, 278] width 9 height 9
type input "[DATE]"
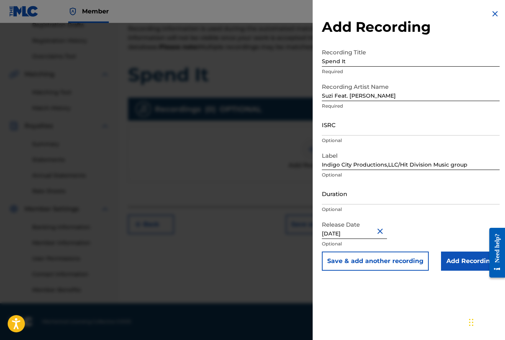
click at [388, 165] on input "Indigo City Productions,LLC/Hit Division Music group" at bounding box center [411, 159] width 178 height 22
type input "Indigo City Productions, LLC/Hit Division Music group"
click at [461, 262] on input "Add Recording" at bounding box center [470, 261] width 59 height 19
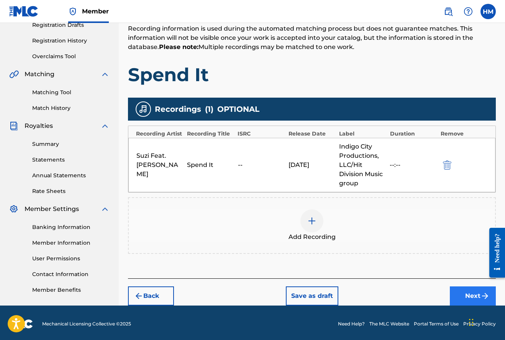
click at [469, 295] on button "Next" at bounding box center [473, 296] width 46 height 19
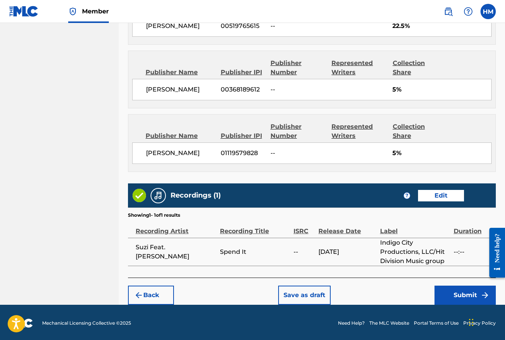
scroll to position [598, 0]
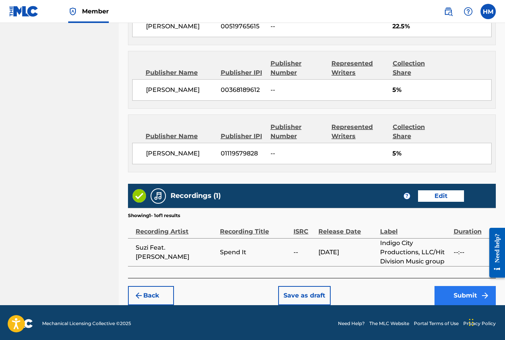
click at [467, 293] on button "Submit" at bounding box center [465, 295] width 61 height 19
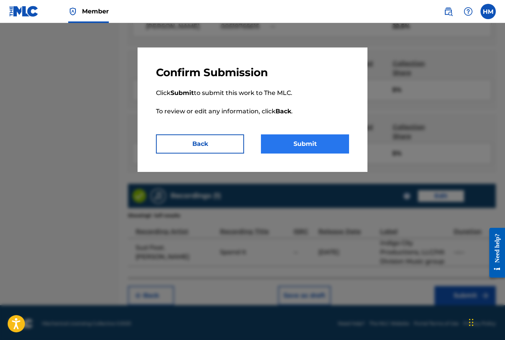
click at [312, 142] on button "Submit" at bounding box center [305, 144] width 88 height 19
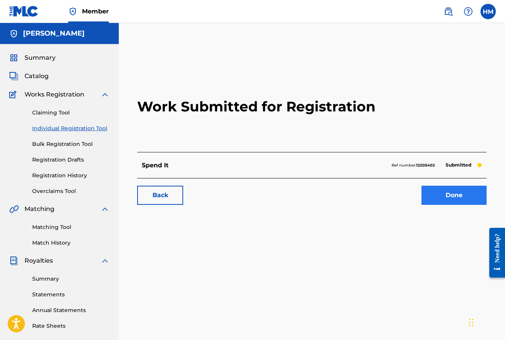
click at [453, 195] on link "Done" at bounding box center [454, 195] width 65 height 19
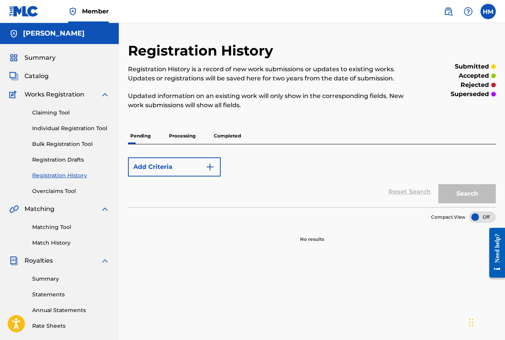
click at [182, 135] on p "Processing" at bounding box center [182, 136] width 31 height 16
click at [37, 57] on span "Summary" at bounding box center [40, 57] width 31 height 9
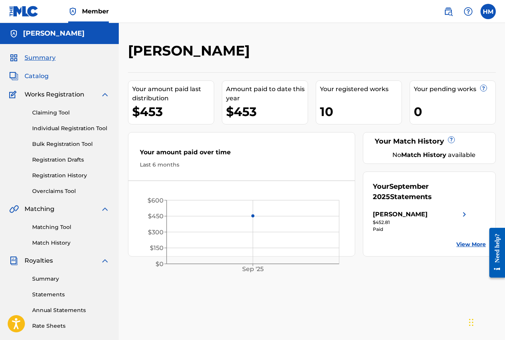
click at [35, 76] on span "Catalog" at bounding box center [37, 76] width 24 height 9
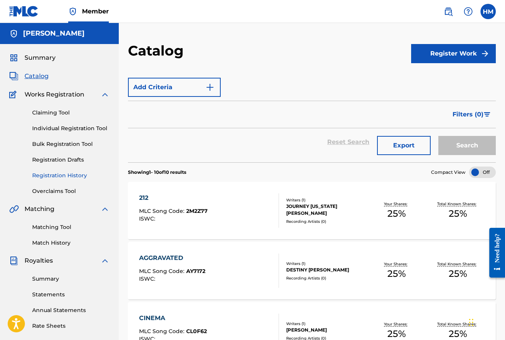
click at [69, 176] on link "Registration History" at bounding box center [70, 176] width 77 height 8
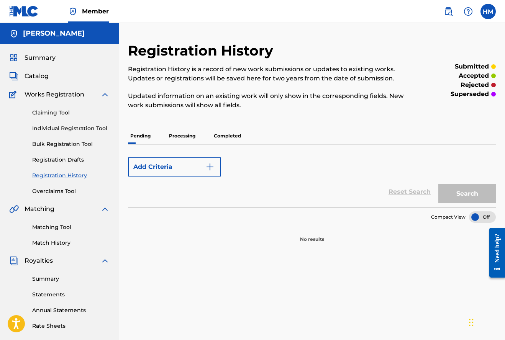
click at [231, 135] on p "Completed" at bounding box center [228, 136] width 32 height 16
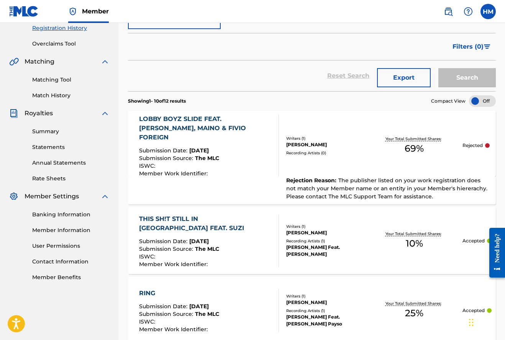
scroll to position [148, 0]
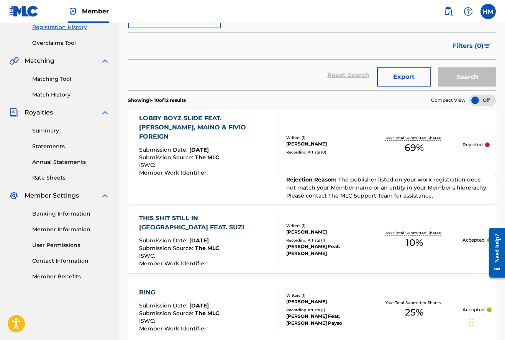
click at [383, 176] on span "The publisher listed on your work registration does not match your Member name …" at bounding box center [386, 187] width 201 height 23
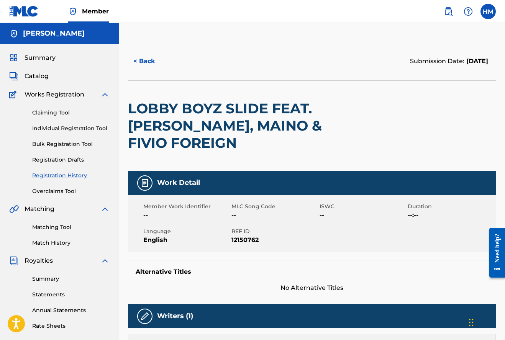
click at [146, 182] on img at bounding box center [144, 183] width 9 height 9
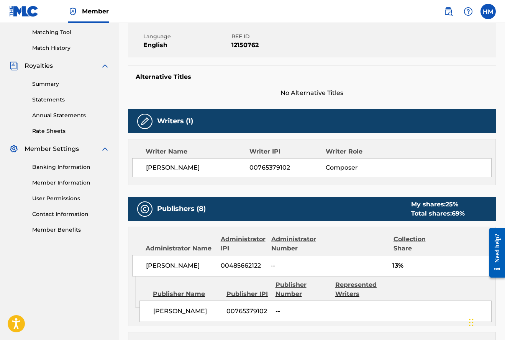
scroll to position [200, 0]
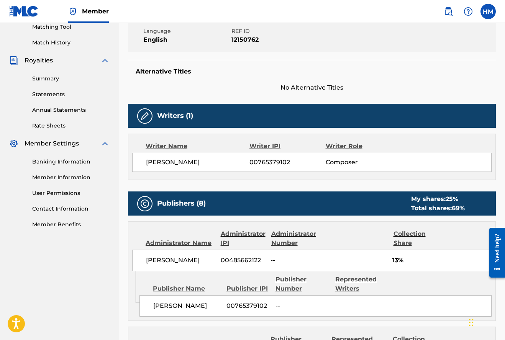
click at [191, 118] on h5 "Writers (1)" at bounding box center [175, 116] width 36 height 9
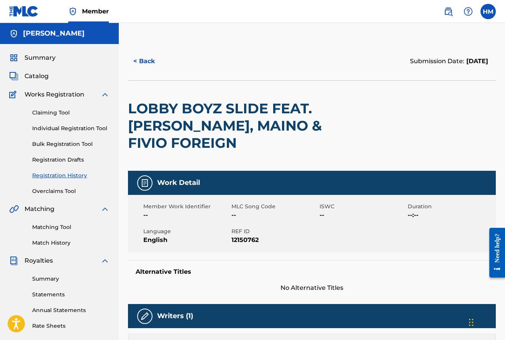
scroll to position [0, 0]
click at [143, 58] on button "< Back" at bounding box center [151, 61] width 46 height 19
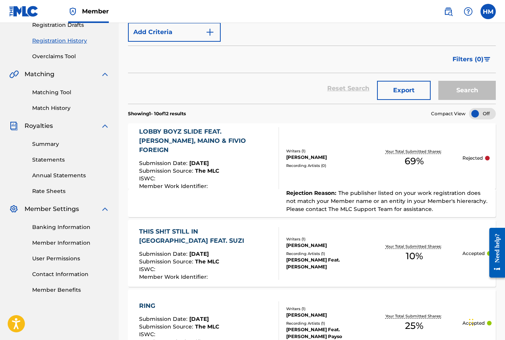
click at [485, 155] on div "Rejected" at bounding box center [476, 158] width 27 height 7
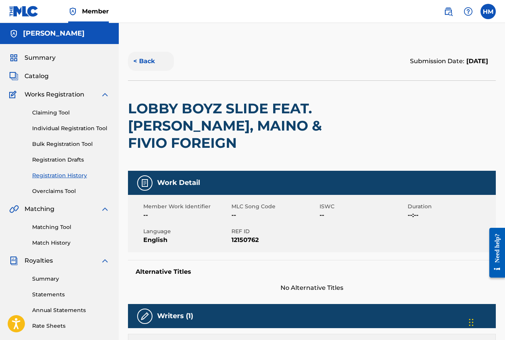
click at [140, 59] on button "< Back" at bounding box center [151, 61] width 46 height 19
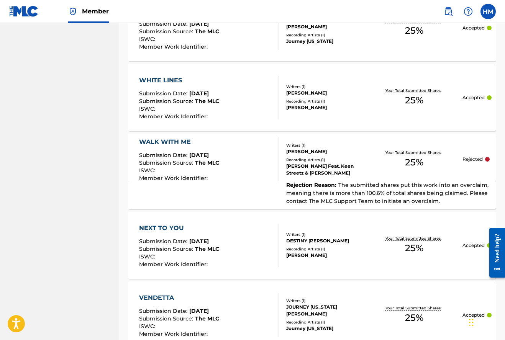
scroll to position [573, 0]
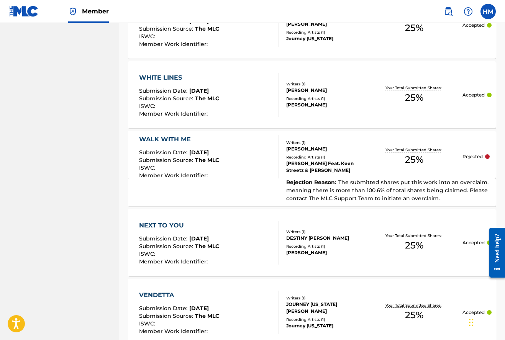
click at [339, 161] on div "[PERSON_NAME] Feat. Keen Streetz & [PERSON_NAME]" at bounding box center [326, 167] width 80 height 14
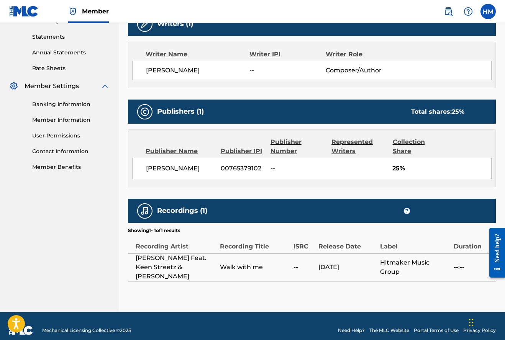
scroll to position [258, 0]
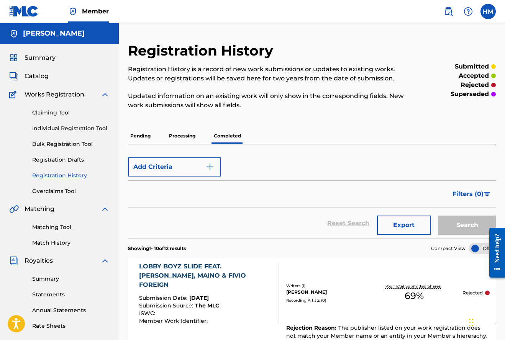
click at [186, 135] on p "Processing" at bounding box center [182, 136] width 31 height 16
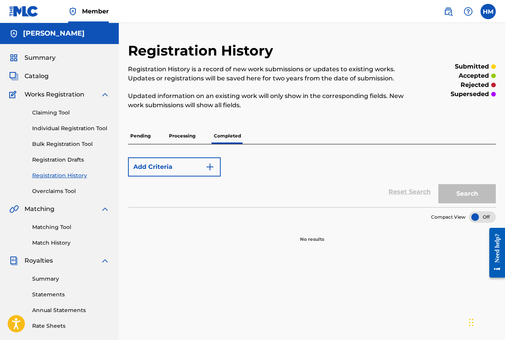
click at [143, 135] on p "Pending" at bounding box center [140, 136] width 25 height 16
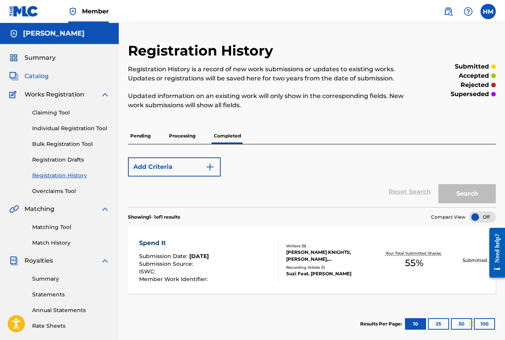
click at [39, 76] on span "Catalog" at bounding box center [37, 76] width 24 height 9
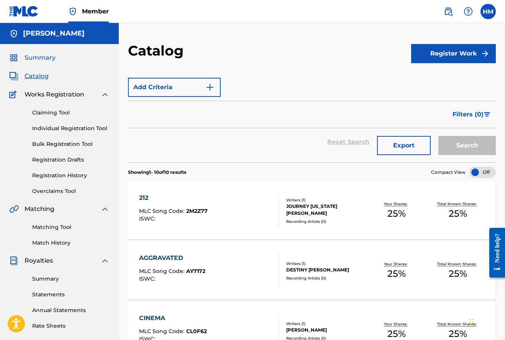
click at [36, 57] on span "Summary" at bounding box center [40, 57] width 31 height 9
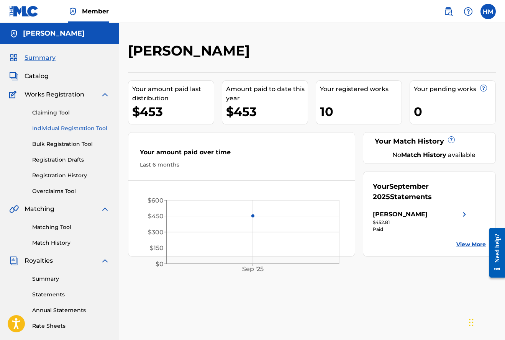
click at [63, 128] on link "Individual Registration Tool" at bounding box center [70, 129] width 77 height 8
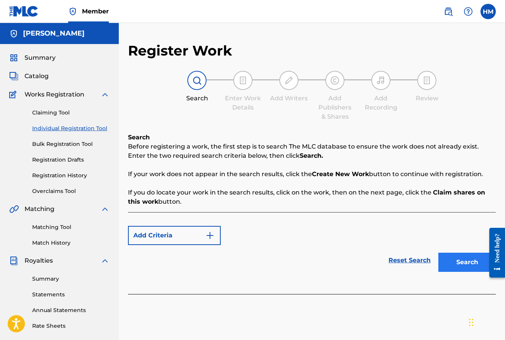
click at [464, 267] on button "Search" at bounding box center [467, 262] width 57 height 19
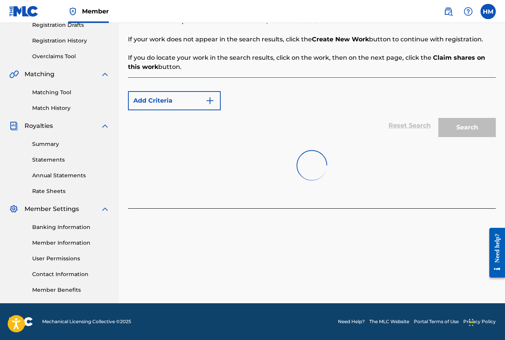
scroll to position [135, 0]
click at [449, 227] on button "Create new work" at bounding box center [463, 226] width 66 height 19
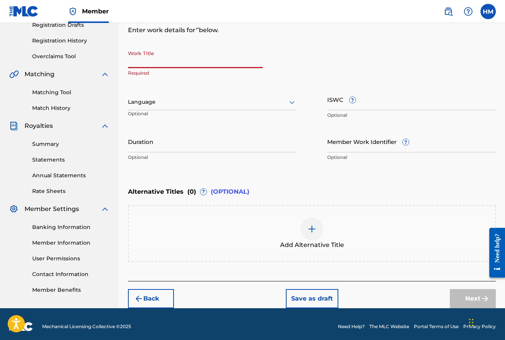
click at [153, 63] on input "Work Title" at bounding box center [195, 57] width 135 height 22
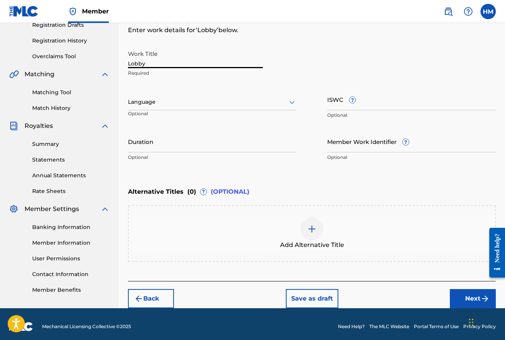
type input "Lobby"
click at [291, 101] on icon at bounding box center [291, 102] width 9 height 9
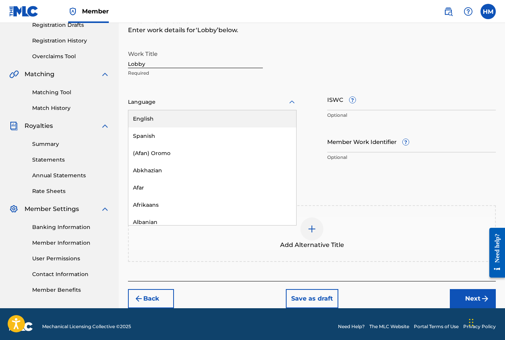
click at [145, 118] on div "English" at bounding box center [212, 118] width 168 height 17
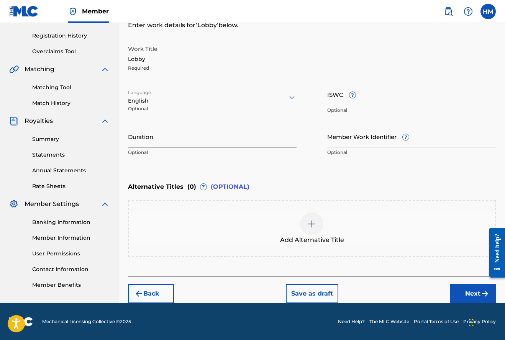
scroll to position [140, 0]
click at [471, 291] on button "Next" at bounding box center [473, 293] width 46 height 19
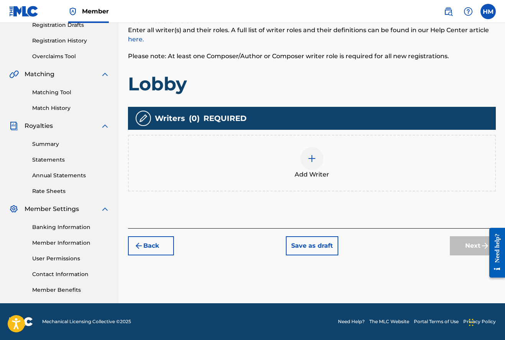
click at [311, 156] on img at bounding box center [311, 158] width 9 height 9
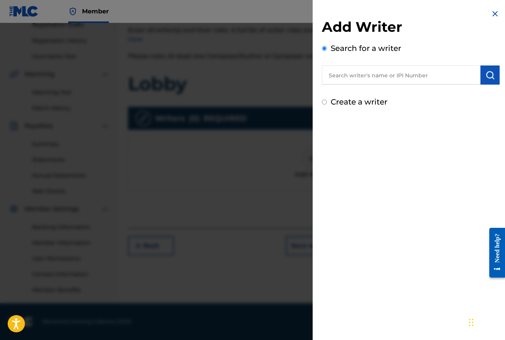
click at [386, 75] on input "text" at bounding box center [401, 75] width 159 height 19
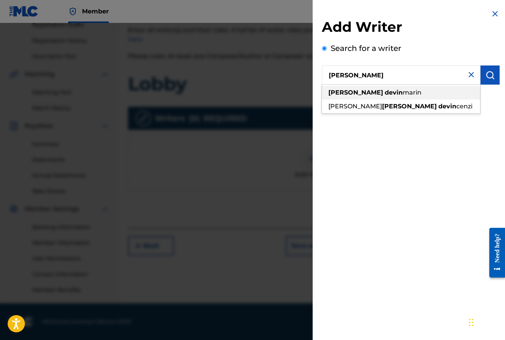
click at [403, 94] on span "marin" at bounding box center [412, 92] width 19 height 7
type input "[PERSON_NAME]"
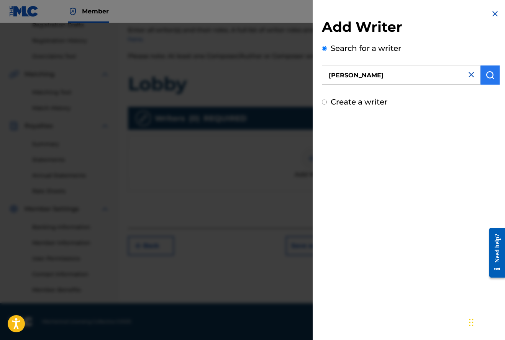
click at [490, 73] on img "submit" at bounding box center [490, 75] width 9 height 9
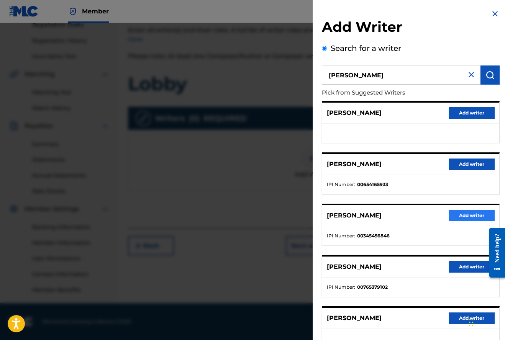
click at [473, 214] on button "Add writer" at bounding box center [472, 215] width 46 height 11
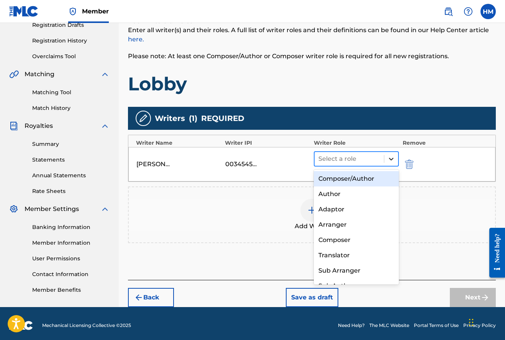
click at [391, 159] on icon at bounding box center [392, 159] width 8 height 8
click at [350, 179] on div "Composer/Author" at bounding box center [356, 178] width 85 height 15
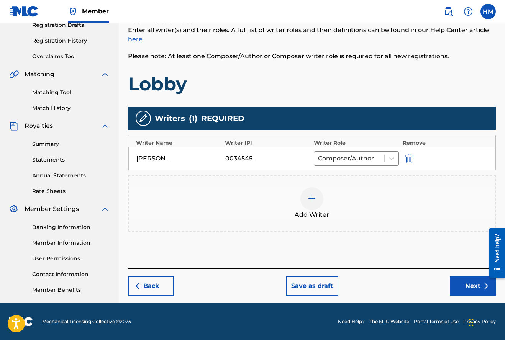
click at [311, 199] on img at bounding box center [311, 198] width 9 height 9
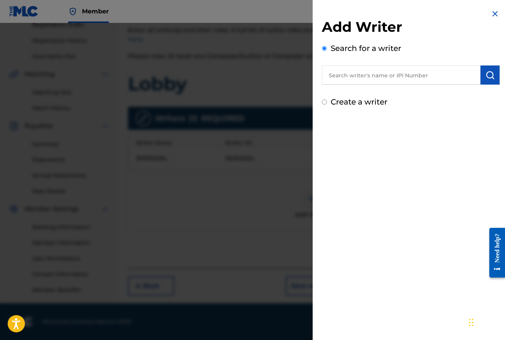
click at [345, 80] on input "text" at bounding box center [401, 75] width 159 height 19
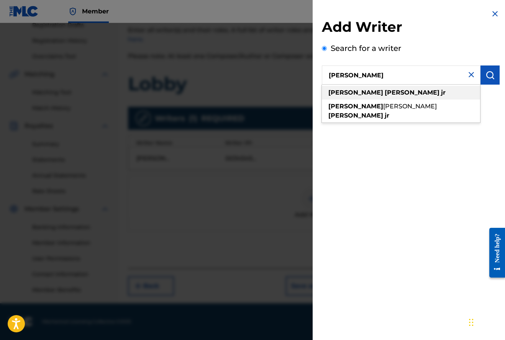
click at [340, 94] on strong "[PERSON_NAME]" at bounding box center [356, 92] width 55 height 7
type input "[PERSON_NAME]"
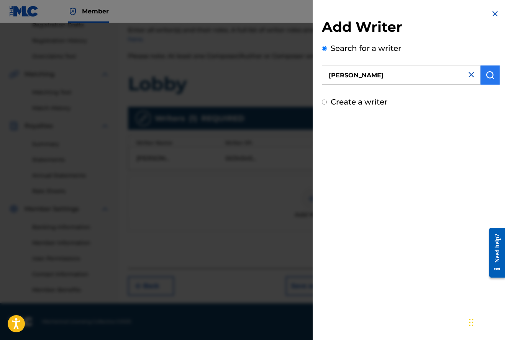
click at [492, 73] on button "submit" at bounding box center [490, 75] width 19 height 19
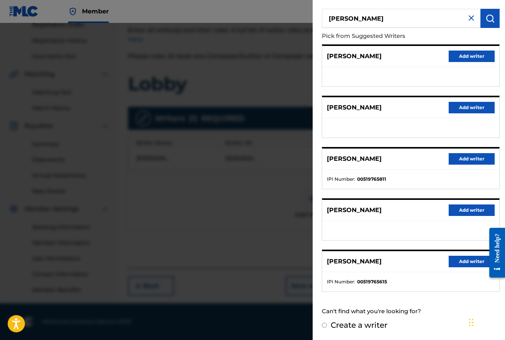
scroll to position [56, 0]
click at [457, 263] on button "Add writer" at bounding box center [472, 261] width 46 height 11
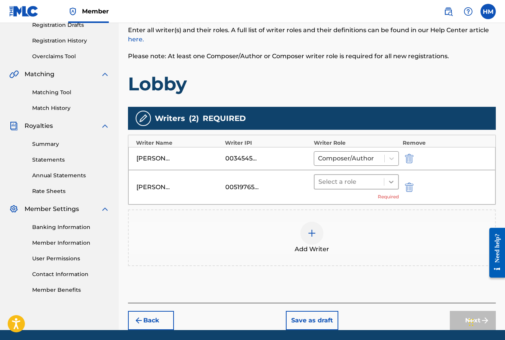
click at [393, 181] on icon at bounding box center [392, 182] width 8 height 8
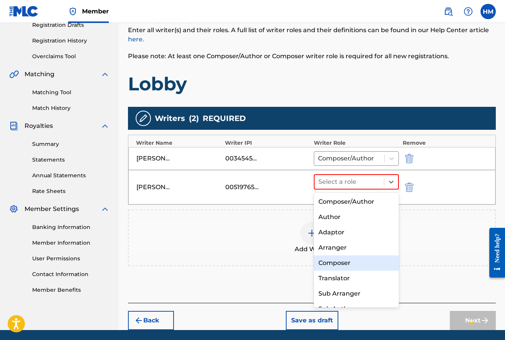
click at [345, 261] on div "Composer" at bounding box center [356, 263] width 85 height 15
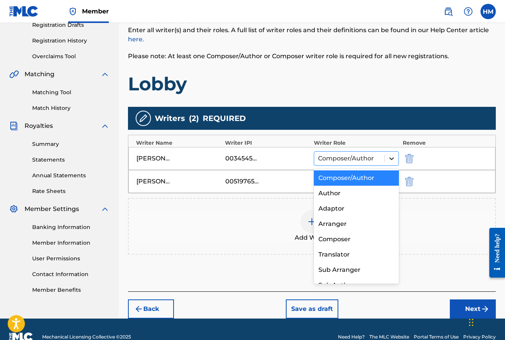
click at [391, 158] on icon at bounding box center [392, 159] width 8 height 8
click at [339, 239] on div "Composer" at bounding box center [356, 239] width 85 height 15
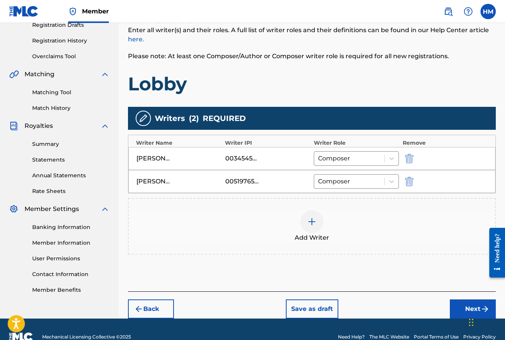
click at [310, 222] on img at bounding box center [311, 221] width 9 height 9
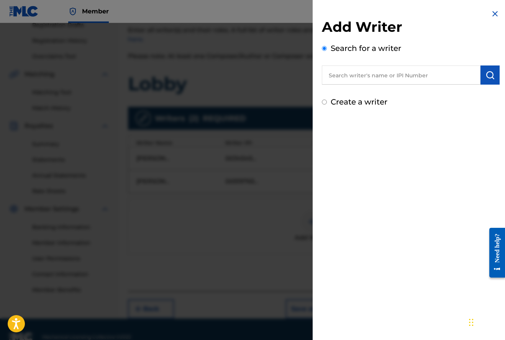
click at [357, 75] on input "text" at bounding box center [401, 75] width 159 height 19
click at [357, 76] on input "text" at bounding box center [401, 75] width 159 height 19
type input "[PERSON_NAME]"
click at [488, 74] on img "submit" at bounding box center [490, 75] width 9 height 9
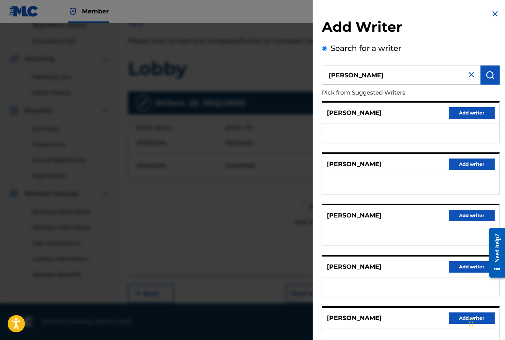
scroll to position [0, 0]
click at [467, 74] on img at bounding box center [471, 74] width 9 height 9
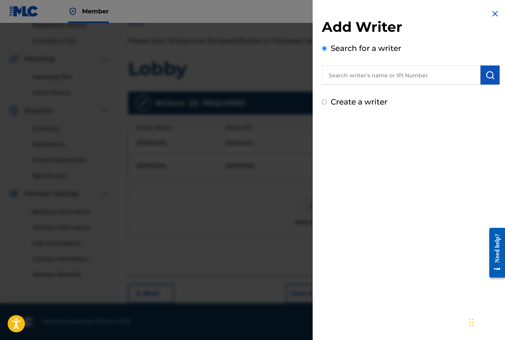
click at [380, 77] on input "text" at bounding box center [401, 75] width 159 height 19
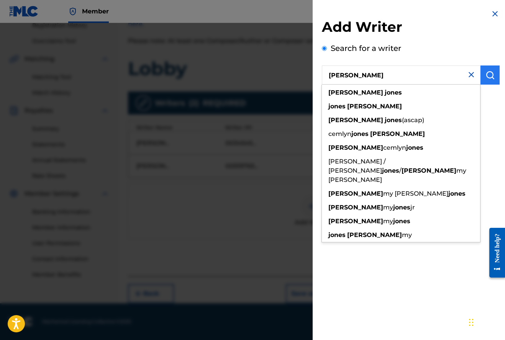
type input "[PERSON_NAME]"
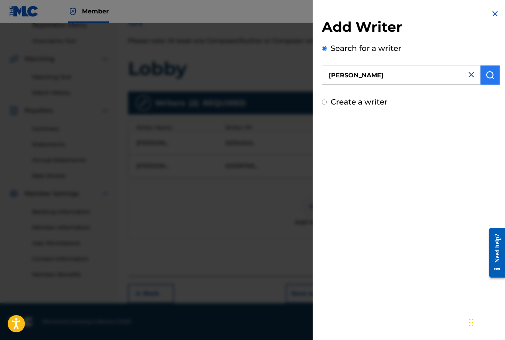
click at [489, 75] on img "submit" at bounding box center [490, 75] width 9 height 9
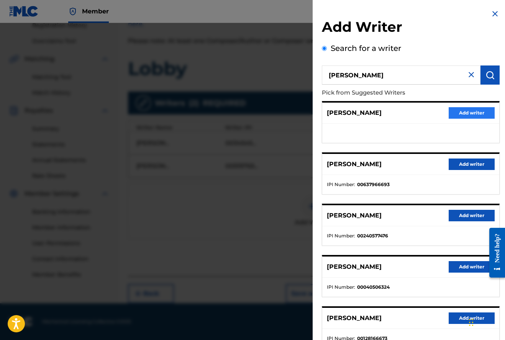
click at [470, 112] on button "Add writer" at bounding box center [472, 112] width 46 height 11
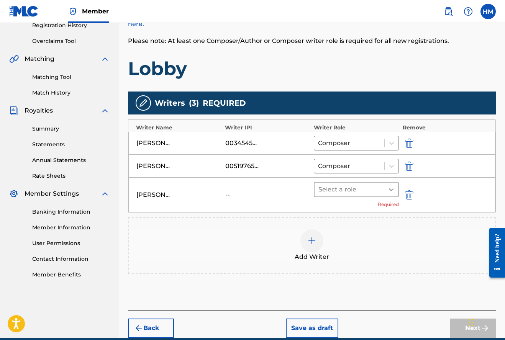
click at [391, 187] on icon at bounding box center [392, 190] width 8 height 8
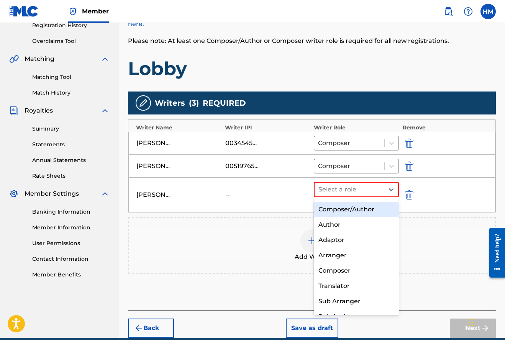
click at [359, 208] on div "Composer/Author" at bounding box center [356, 209] width 85 height 15
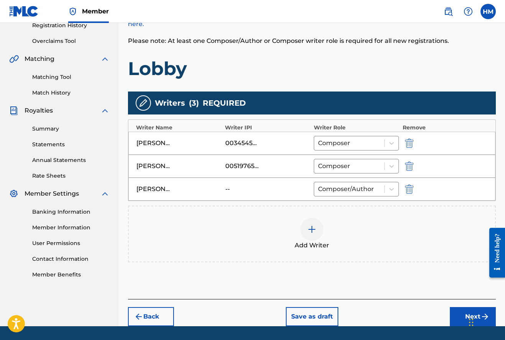
click at [313, 228] on img at bounding box center [311, 229] width 9 height 9
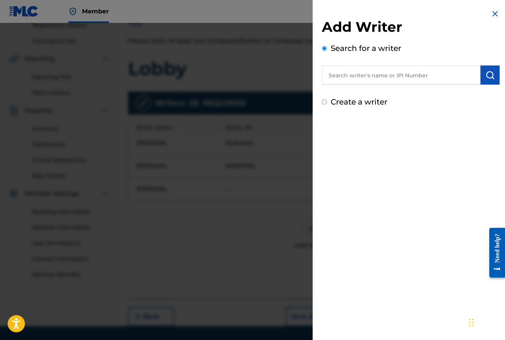
click at [361, 77] on input "text" at bounding box center [401, 75] width 159 height 19
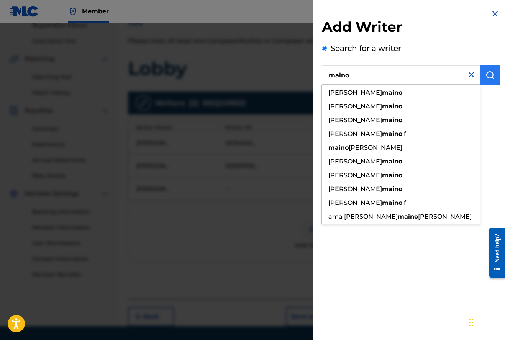
type input "maino"
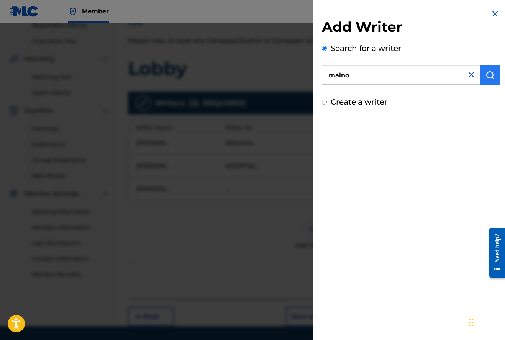
click at [486, 74] on img "submit" at bounding box center [490, 75] width 9 height 9
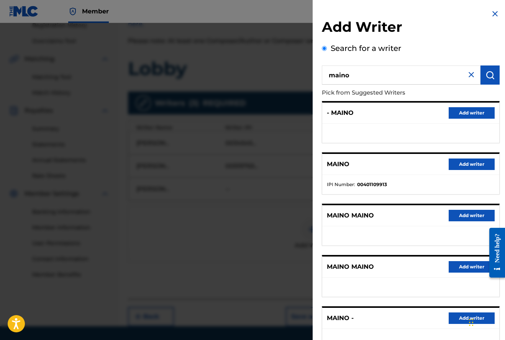
click at [468, 76] on img at bounding box center [471, 74] width 9 height 9
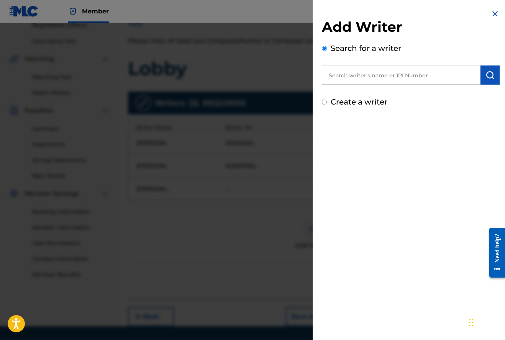
click at [468, 76] on input "text" at bounding box center [401, 75] width 159 height 19
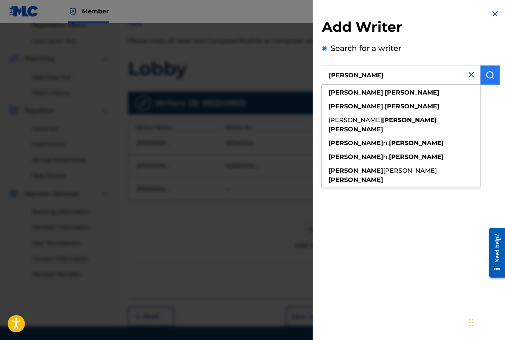
type input "[PERSON_NAME]"
click at [489, 73] on img "submit" at bounding box center [490, 75] width 9 height 9
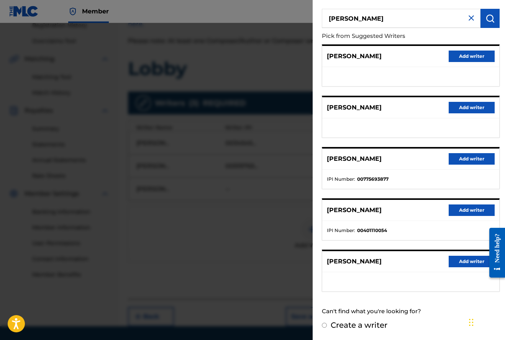
scroll to position [56, 0]
click at [478, 209] on button "Add writer" at bounding box center [472, 210] width 46 height 11
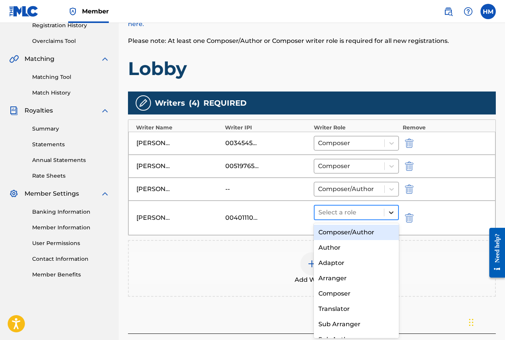
click at [393, 213] on icon at bounding box center [392, 213] width 8 height 8
click at [358, 232] on div "Composer/Author" at bounding box center [356, 232] width 85 height 15
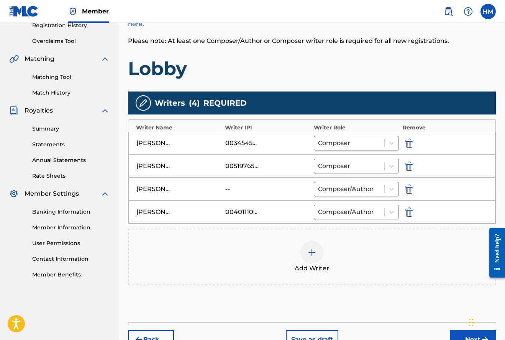
click at [312, 250] on img at bounding box center [311, 252] width 9 height 9
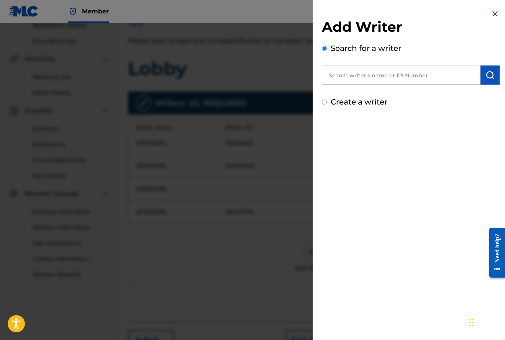
click at [362, 79] on input "text" at bounding box center [401, 75] width 159 height 19
type input "lyrivelli"
click at [486, 74] on img "submit" at bounding box center [490, 75] width 9 height 9
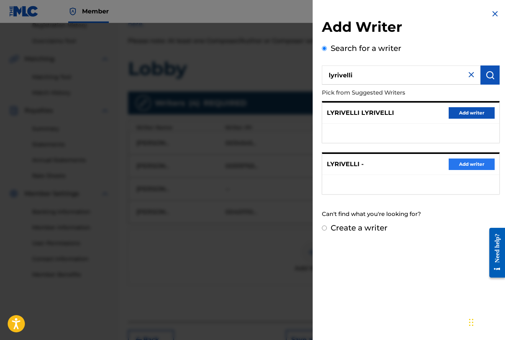
click at [471, 165] on button "Add writer" at bounding box center [472, 164] width 46 height 11
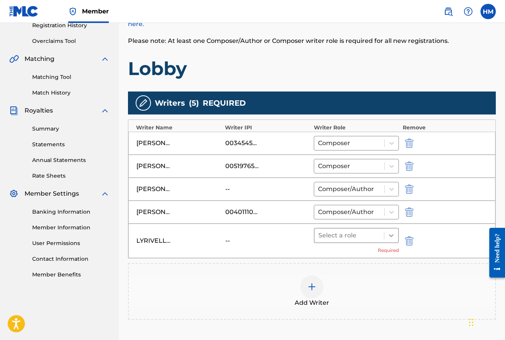
click at [389, 234] on icon at bounding box center [392, 236] width 8 height 8
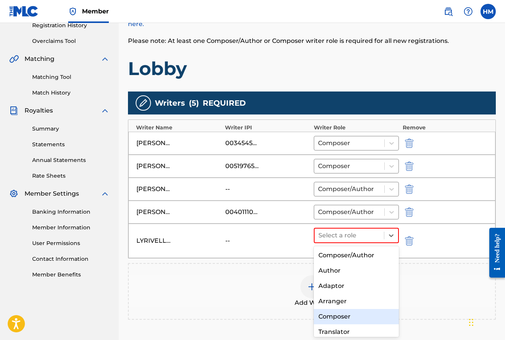
click at [333, 315] on div "Composer" at bounding box center [356, 316] width 85 height 15
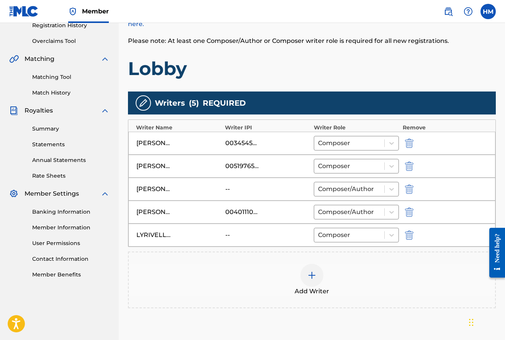
click at [311, 276] on img at bounding box center [311, 275] width 9 height 9
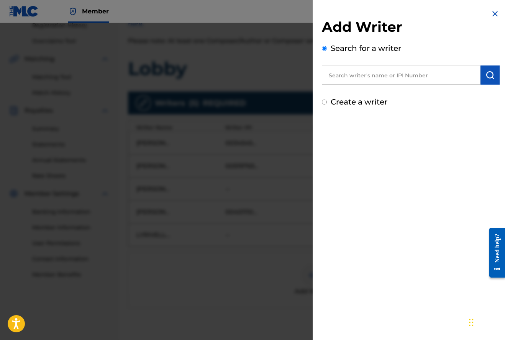
click at [350, 76] on input "text" at bounding box center [401, 75] width 159 height 19
type input "[PERSON_NAME]"
click at [486, 72] on img "submit" at bounding box center [490, 75] width 9 height 9
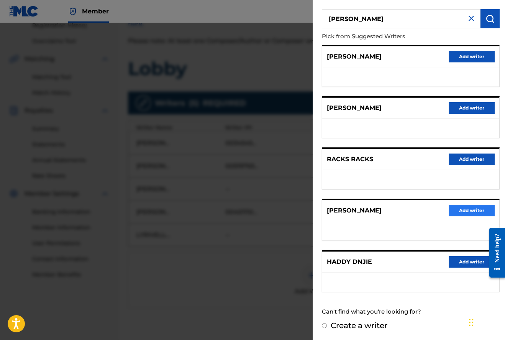
click at [467, 207] on button "Add writer" at bounding box center [472, 210] width 46 height 11
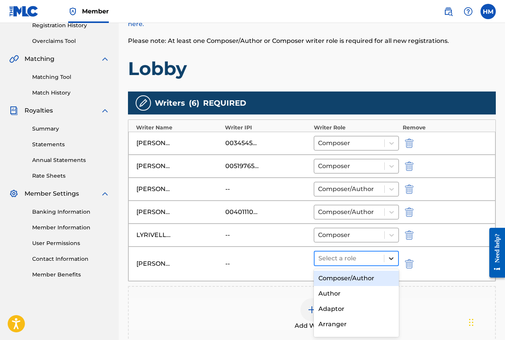
click at [391, 256] on icon at bounding box center [392, 259] width 8 height 8
click at [351, 278] on div "Composer/Author" at bounding box center [356, 278] width 85 height 15
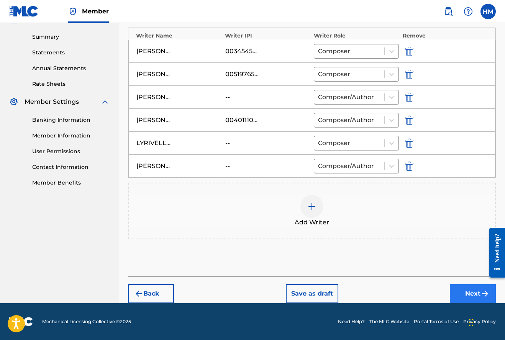
click at [475, 292] on button "Next" at bounding box center [473, 293] width 46 height 19
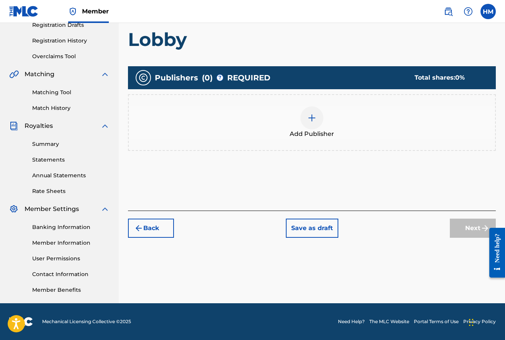
scroll to position [135, 0]
click at [312, 119] on img at bounding box center [311, 117] width 9 height 9
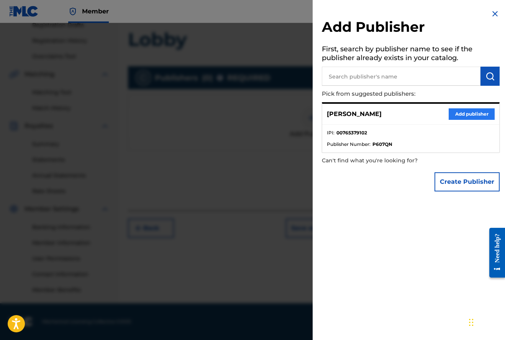
click at [477, 113] on button "Add publisher" at bounding box center [472, 113] width 46 height 11
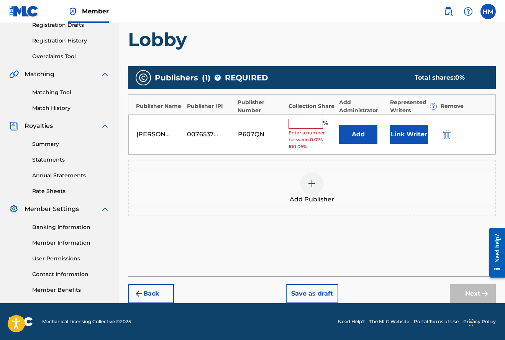
click at [300, 123] on input "text" at bounding box center [306, 124] width 34 height 10
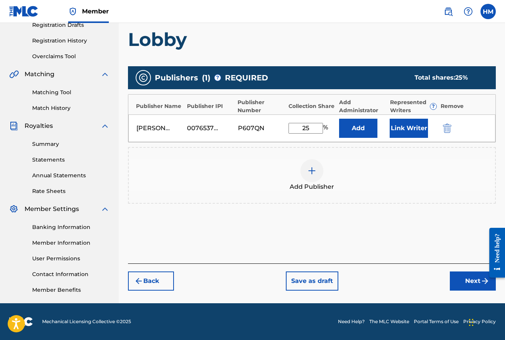
type input "25"
click at [312, 172] on img at bounding box center [311, 170] width 9 height 9
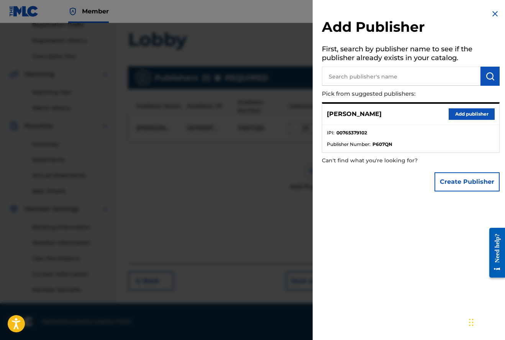
click at [377, 75] on input "text" at bounding box center [401, 76] width 159 height 19
type input "[PERSON_NAME]"
click at [490, 75] on img "submit" at bounding box center [490, 76] width 9 height 9
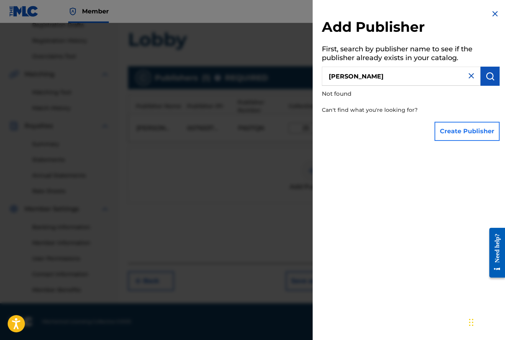
click at [464, 131] on button "Create Publisher" at bounding box center [467, 131] width 65 height 19
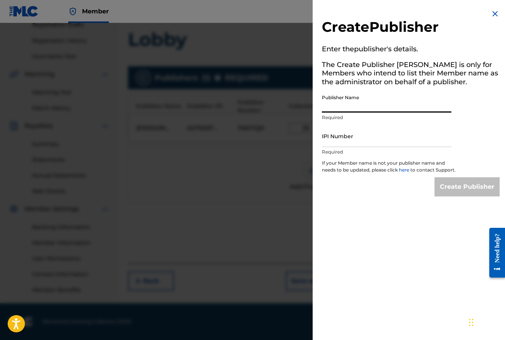
click at [382, 106] on input "Publisher Name" at bounding box center [387, 102] width 130 height 22
type input "[PERSON_NAME]"
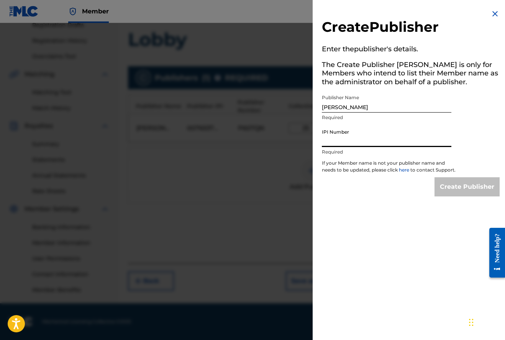
click at [438, 139] on input "IPI Number" at bounding box center [387, 136] width 130 height 22
type input "00519765615"
click at [476, 192] on input "Create Publisher" at bounding box center [467, 186] width 65 height 19
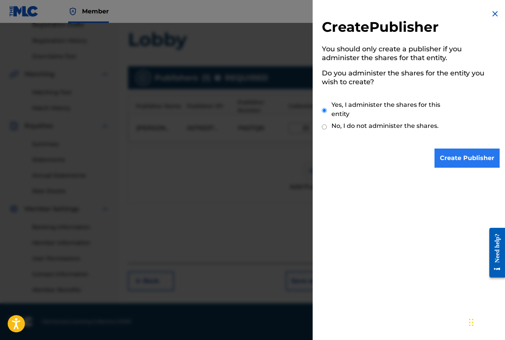
click at [464, 156] on input "Create Publisher" at bounding box center [467, 158] width 65 height 19
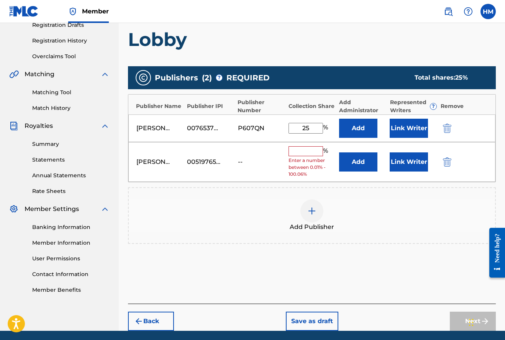
click at [302, 150] on input "text" at bounding box center [306, 151] width 34 height 10
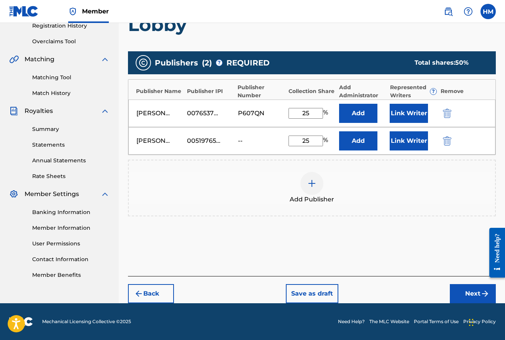
scroll to position [150, 0]
type input "25"
click at [471, 293] on button "Next" at bounding box center [473, 293] width 46 height 19
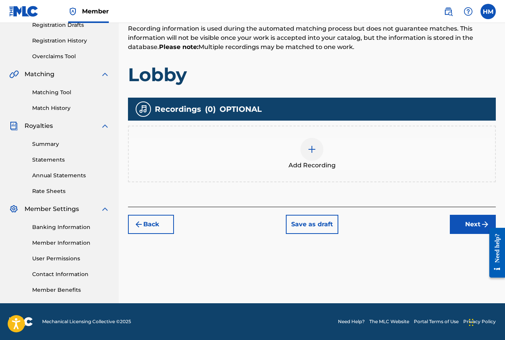
scroll to position [135, 0]
click at [470, 223] on button "Next" at bounding box center [473, 224] width 46 height 19
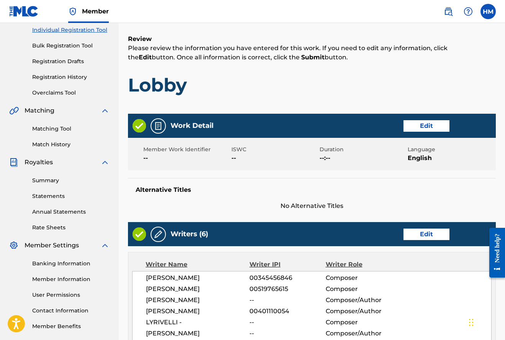
scroll to position [93, 0]
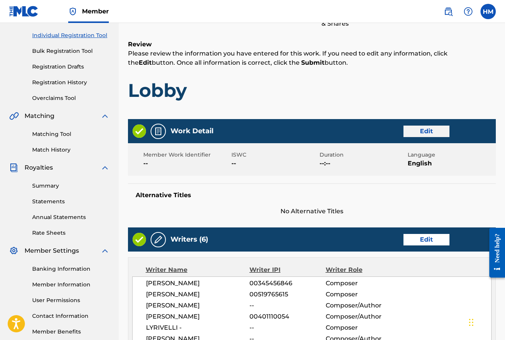
click at [431, 131] on button "Edit" at bounding box center [427, 131] width 46 height 11
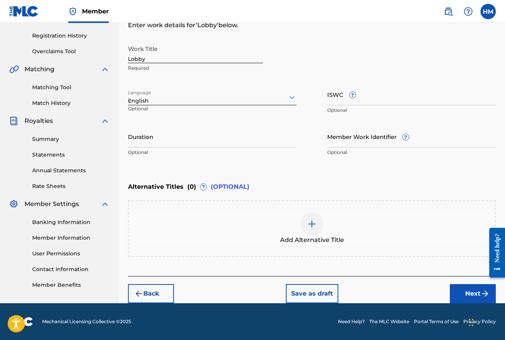
scroll to position [140, 0]
click at [169, 59] on input "Lobby" at bounding box center [195, 52] width 135 height 22
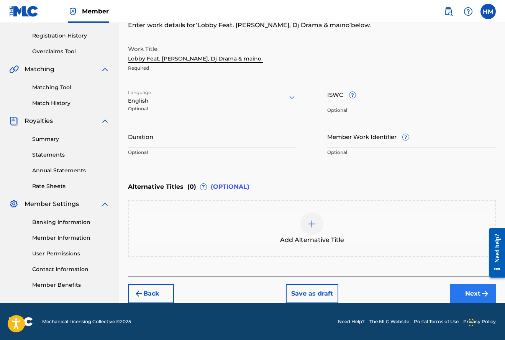
type input "Lobby Feat. [PERSON_NAME], Dj Drama & maino"
click at [467, 291] on button "Next" at bounding box center [473, 293] width 46 height 19
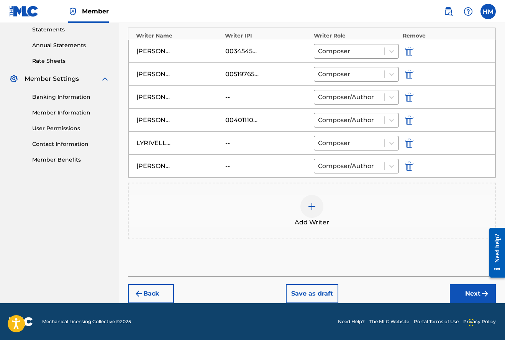
scroll to position [265, 0]
click at [468, 291] on button "Next" at bounding box center [473, 293] width 46 height 19
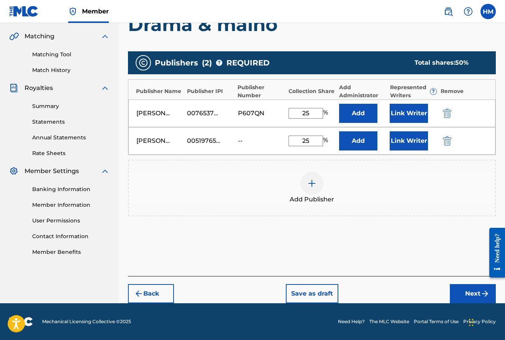
scroll to position [173, 0]
click at [475, 292] on button "Next" at bounding box center [473, 293] width 46 height 19
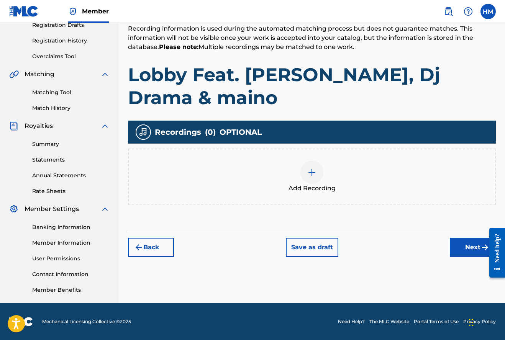
click at [311, 170] on img at bounding box center [311, 172] width 9 height 9
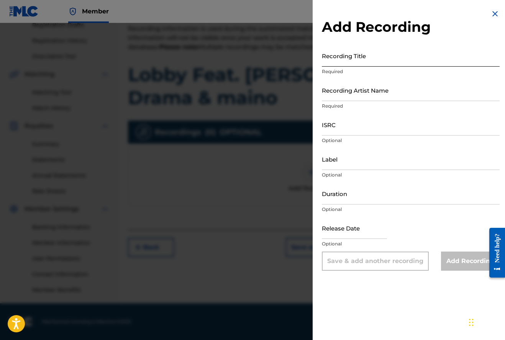
click at [340, 61] on input "Recording Title" at bounding box center [411, 56] width 178 height 22
type input "Lobby"
click at [332, 97] on input "Recording Artist Name" at bounding box center [411, 90] width 178 height 22
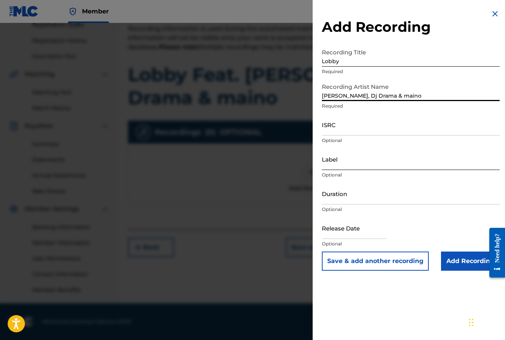
type input "[PERSON_NAME], Dj Drama & maino"
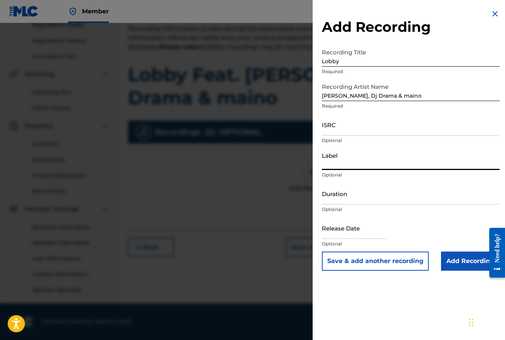
click at [333, 164] on input "Label" at bounding box center [411, 159] width 178 height 22
type input "VL Records/Empire"
select select "8"
select select "2025"
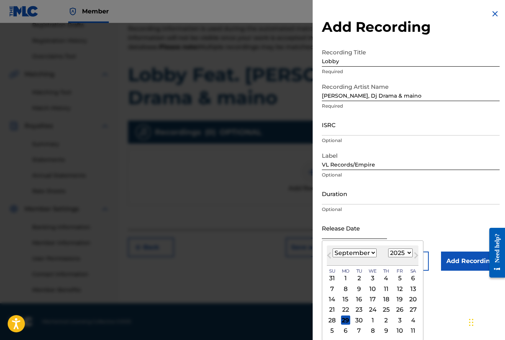
click at [336, 233] on input "text" at bounding box center [354, 228] width 65 height 22
select select "0"
click at [356, 299] on div "14" at bounding box center [359, 299] width 9 height 9
type input "[DATE]"
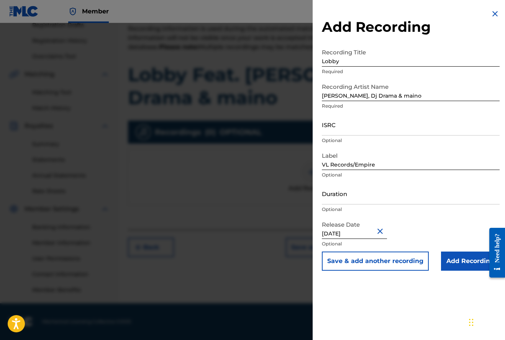
click at [369, 235] on input "[DATE]" at bounding box center [354, 228] width 65 height 22
select select "2025"
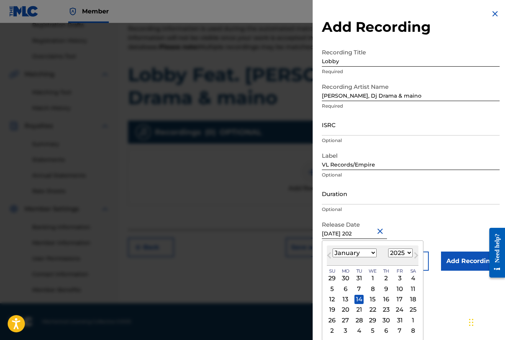
type input "[DATE]"
select select "2022"
type input "[DATE]"
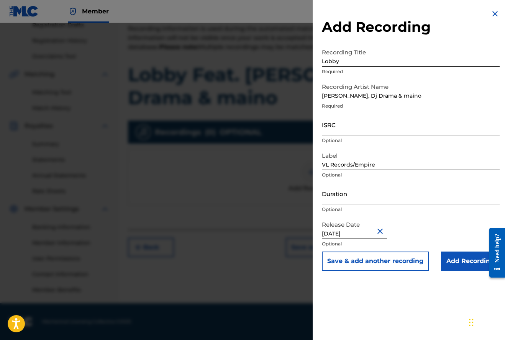
click at [432, 238] on div "Release Date [DATE] Optional" at bounding box center [411, 234] width 178 height 34
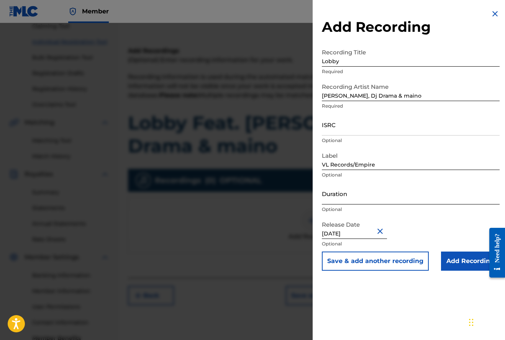
scroll to position [84, 0]
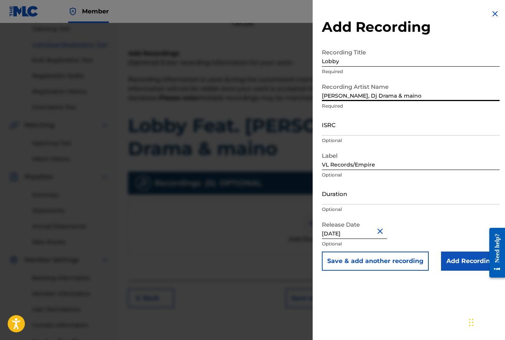
click at [409, 97] on input "[PERSON_NAME], Dj Drama & maino" at bounding box center [411, 90] width 178 height 22
type input "[PERSON_NAME], Dj Drama & maino (Feat. [PERSON_NAME] & Haddy Racks)"
click at [339, 199] on input "Duration" at bounding box center [411, 194] width 178 height 22
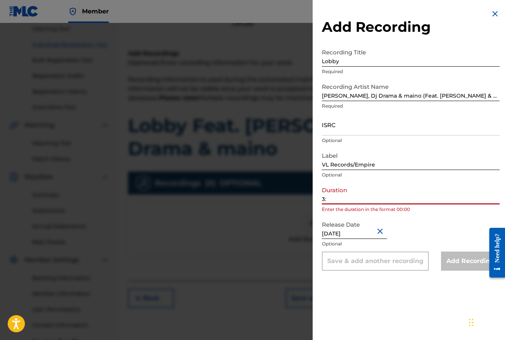
type input "3"
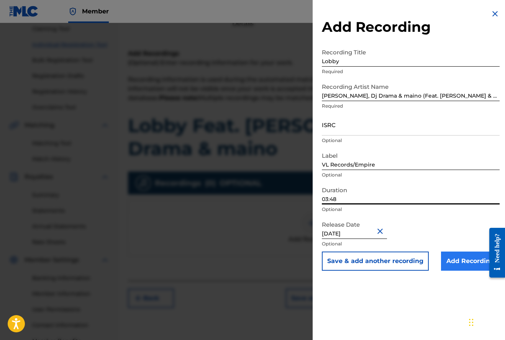
type input "03:48"
click at [458, 263] on input "Add Recording" at bounding box center [470, 261] width 59 height 19
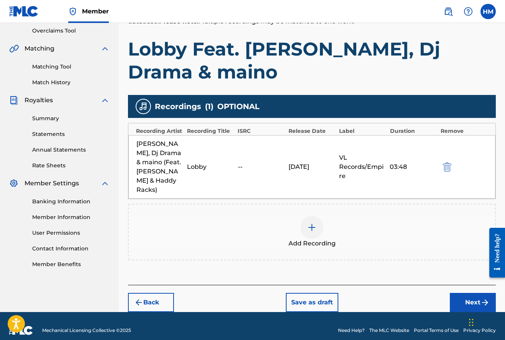
scroll to position [160, 0]
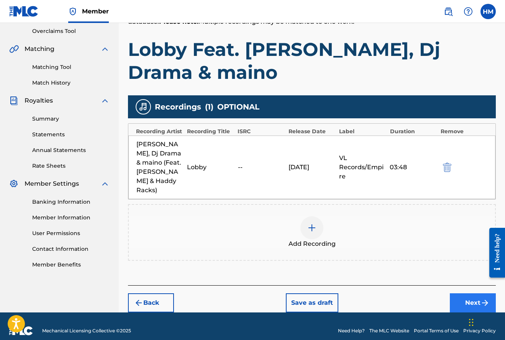
click at [468, 294] on button "Next" at bounding box center [473, 303] width 46 height 19
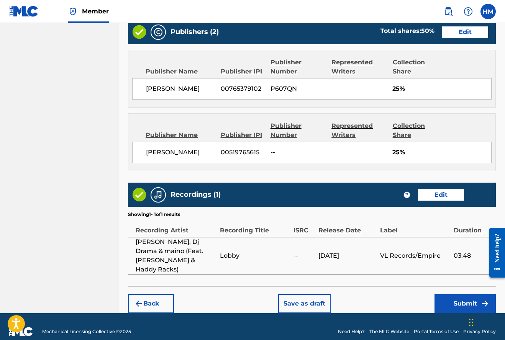
scroll to position [462, 0]
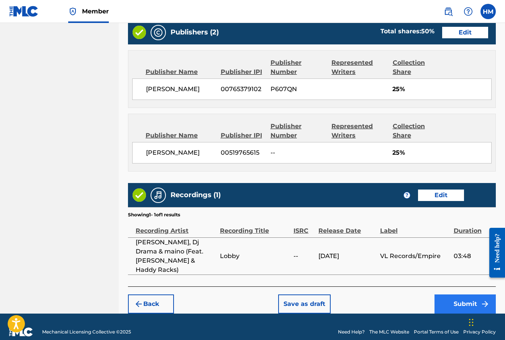
click at [467, 295] on button "Submit" at bounding box center [465, 304] width 61 height 19
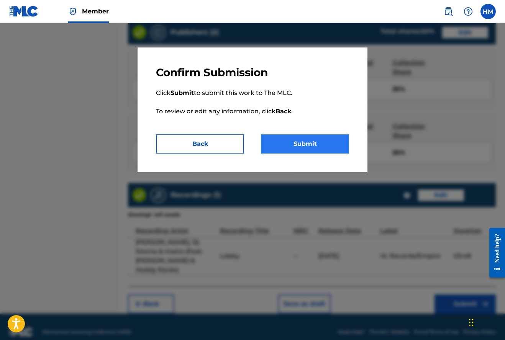
click at [313, 145] on button "Submit" at bounding box center [305, 144] width 88 height 19
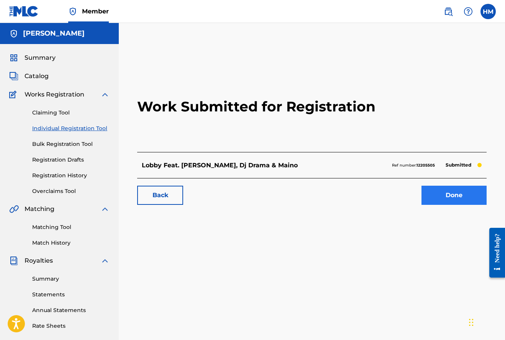
click at [455, 196] on link "Done" at bounding box center [454, 195] width 65 height 19
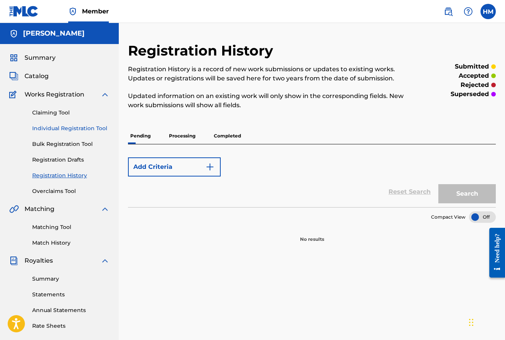
click at [64, 130] on link "Individual Registration Tool" at bounding box center [70, 129] width 77 height 8
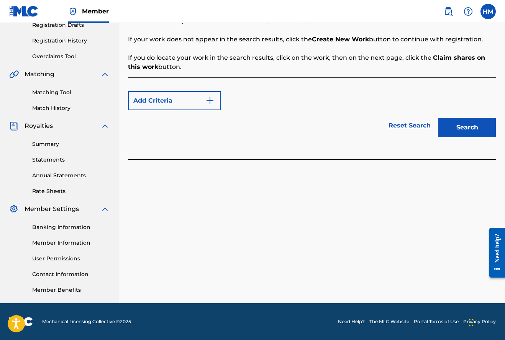
scroll to position [135, 0]
click at [458, 129] on button "Search" at bounding box center [467, 127] width 57 height 19
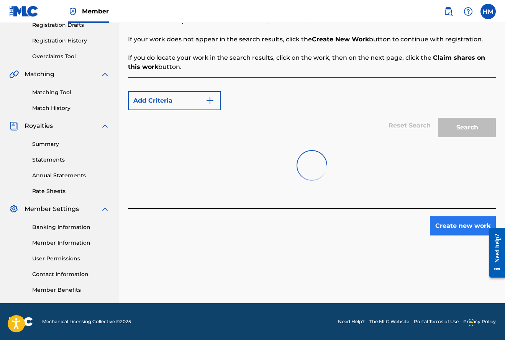
click at [447, 224] on button "Create new work" at bounding box center [463, 226] width 66 height 19
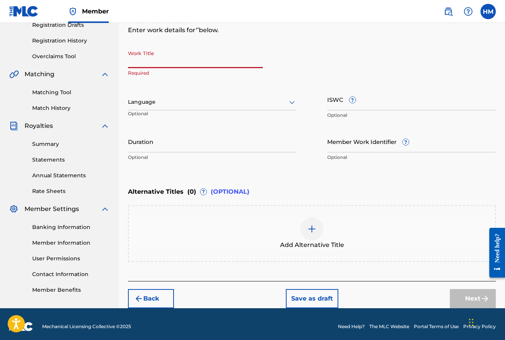
click at [161, 62] on input "Work Title" at bounding box center [195, 57] width 135 height 22
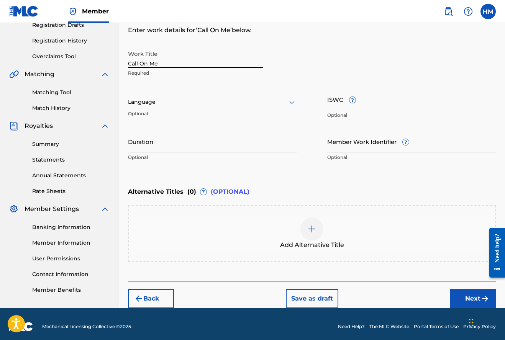
type input "Call On Me"
click at [291, 102] on icon at bounding box center [291, 102] width 5 height 3
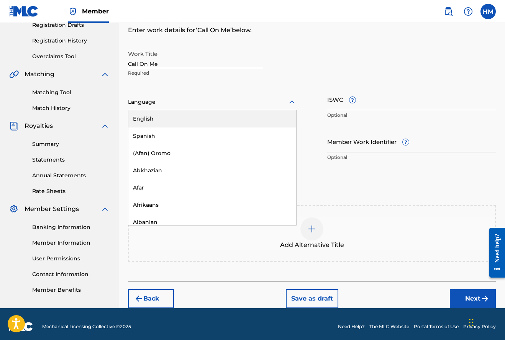
click at [153, 118] on div "English" at bounding box center [212, 118] width 168 height 17
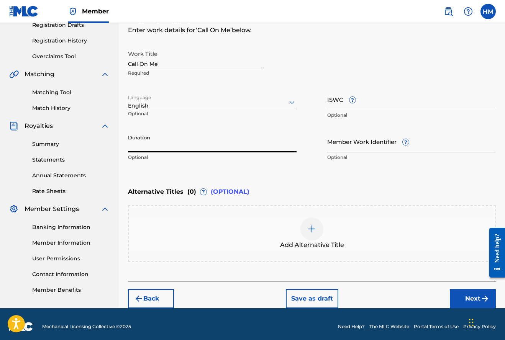
click at [159, 149] on input "Duration" at bounding box center [212, 142] width 169 height 22
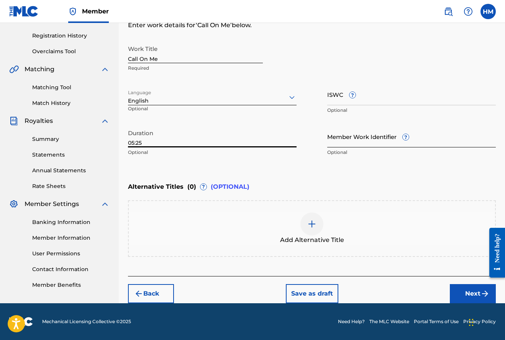
scroll to position [140, 0]
type input "05:25"
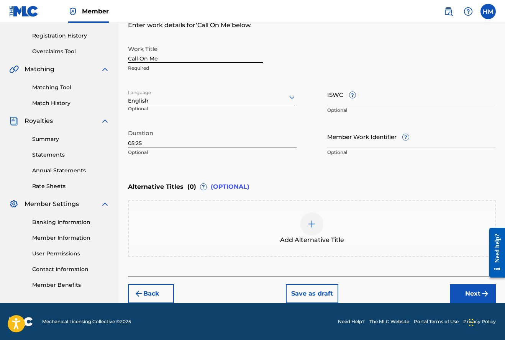
click at [177, 59] on input "Call On Me" at bounding box center [195, 52] width 135 height 22
type input "Call On Me (Feat. Holy)"
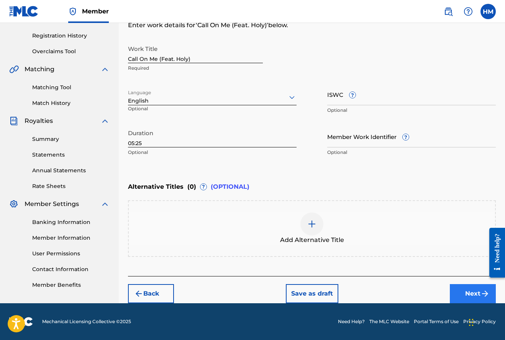
click at [473, 291] on button "Next" at bounding box center [473, 293] width 46 height 19
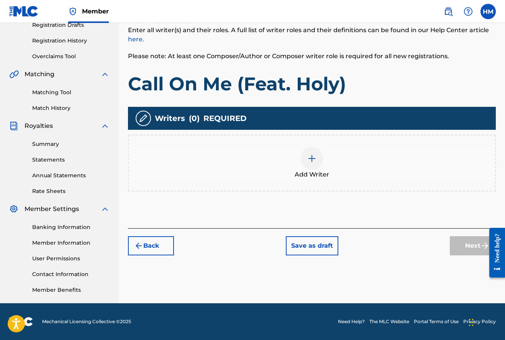
click at [313, 157] on img at bounding box center [311, 158] width 9 height 9
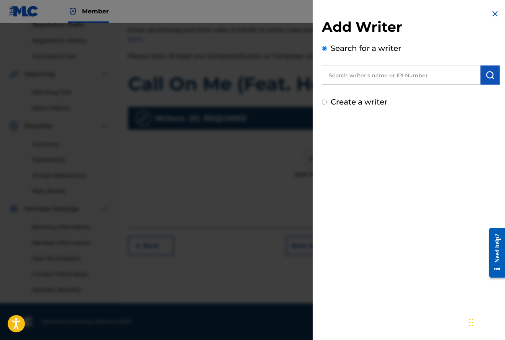
click at [398, 75] on input "text" at bounding box center [401, 75] width 159 height 19
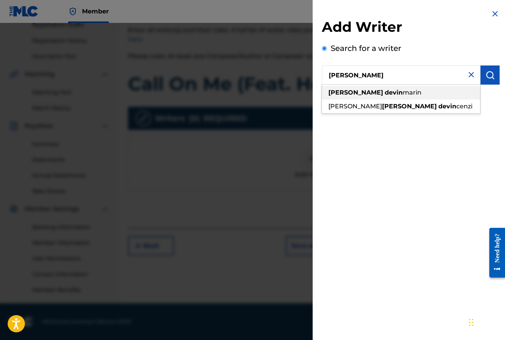
click at [403, 92] on span "marin" at bounding box center [412, 92] width 19 height 7
type input "[PERSON_NAME]"
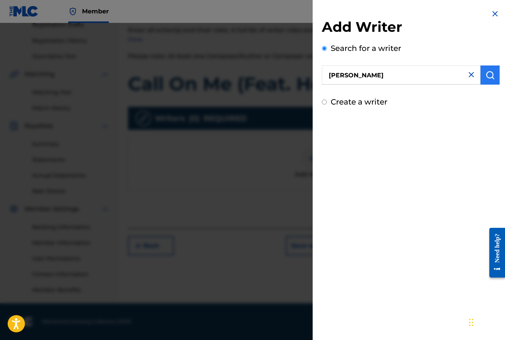
click at [488, 74] on img "submit" at bounding box center [490, 75] width 9 height 9
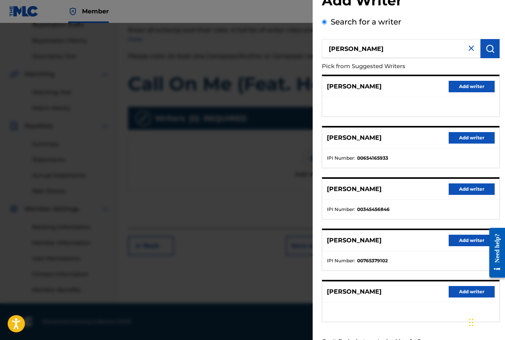
scroll to position [34, 0]
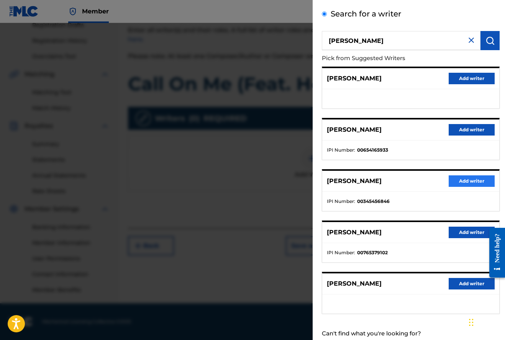
click at [467, 180] on button "Add writer" at bounding box center [472, 181] width 46 height 11
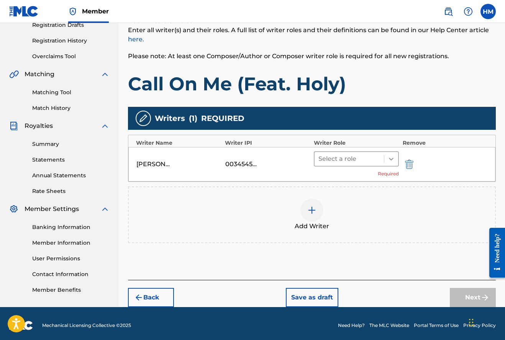
click at [391, 159] on icon at bounding box center [391, 159] width 5 height 3
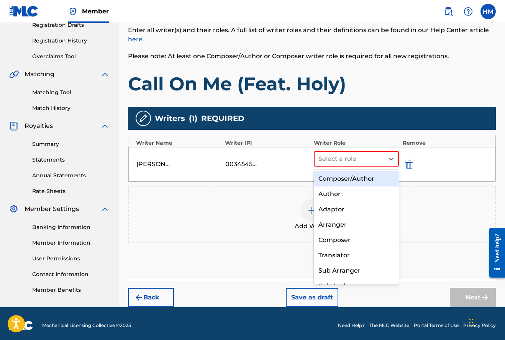
click at [355, 178] on div "Composer/Author" at bounding box center [356, 178] width 85 height 15
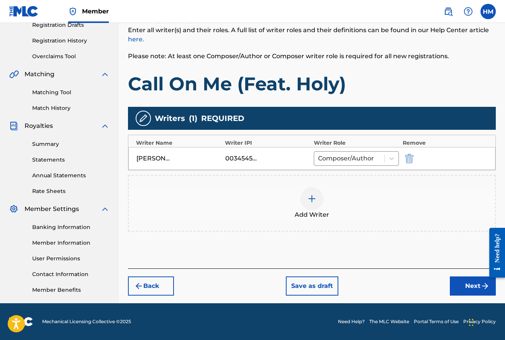
click at [310, 198] on img at bounding box center [311, 198] width 9 height 9
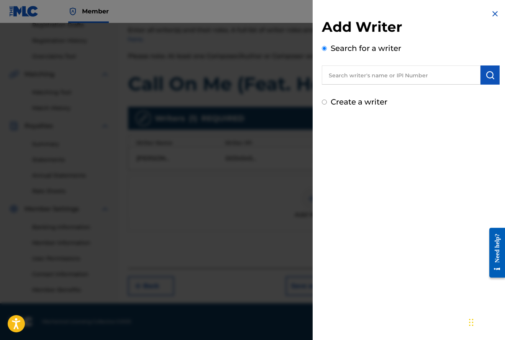
click at [360, 78] on input "text" at bounding box center [401, 75] width 159 height 19
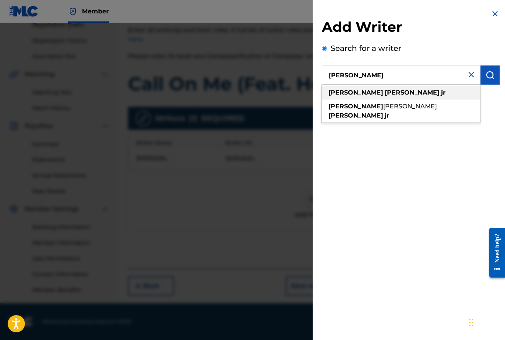
click at [385, 92] on strong "[PERSON_NAME]" at bounding box center [412, 92] width 55 height 7
type input "[PERSON_NAME]"
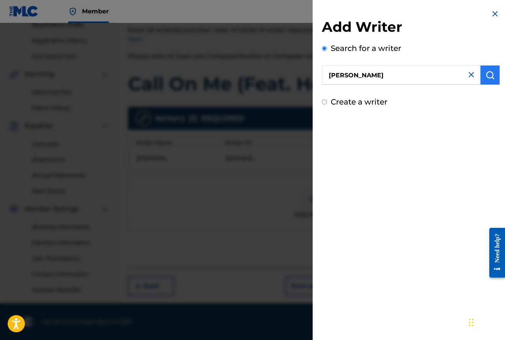
click at [486, 75] on img "submit" at bounding box center [490, 75] width 9 height 9
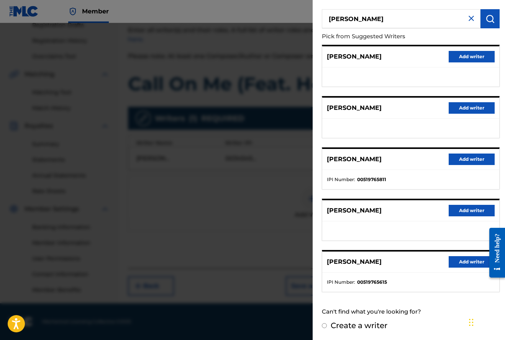
scroll to position [135, 0]
click at [465, 261] on button "Add writer" at bounding box center [472, 261] width 46 height 11
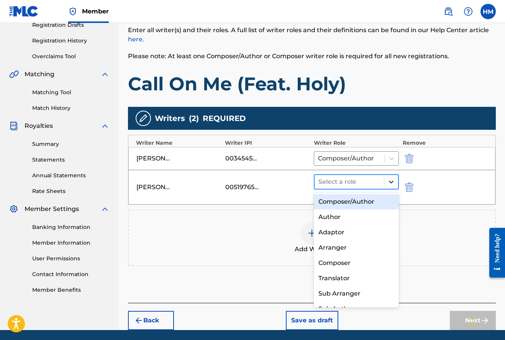
click at [391, 180] on icon at bounding box center [392, 182] width 8 height 8
click at [358, 202] on div "Composer/Author" at bounding box center [356, 201] width 85 height 15
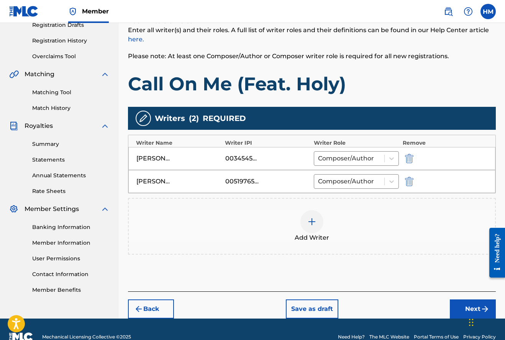
click at [312, 219] on img at bounding box center [311, 221] width 9 height 9
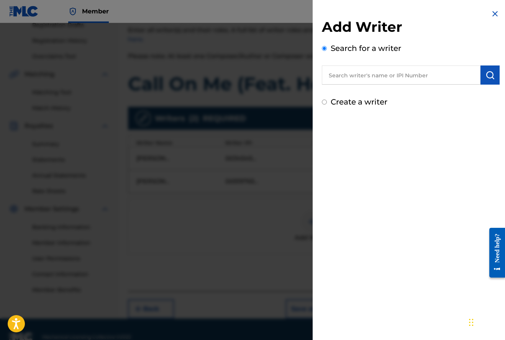
click at [340, 78] on input "text" at bounding box center [401, 75] width 159 height 19
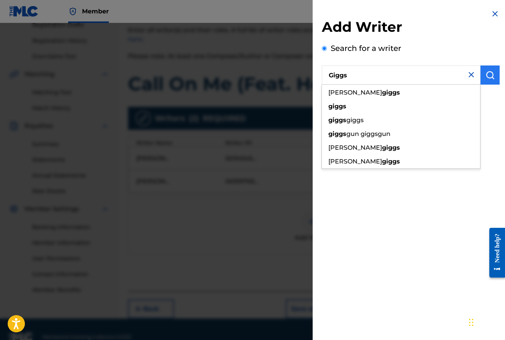
type input "Giggs"
click at [488, 76] on img "submit" at bounding box center [490, 75] width 9 height 9
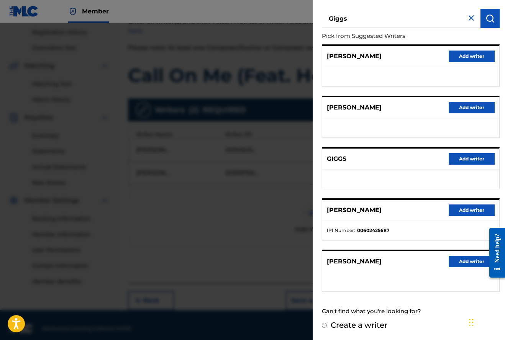
scroll to position [56, 0]
click at [477, 158] on button "Add writer" at bounding box center [472, 159] width 46 height 11
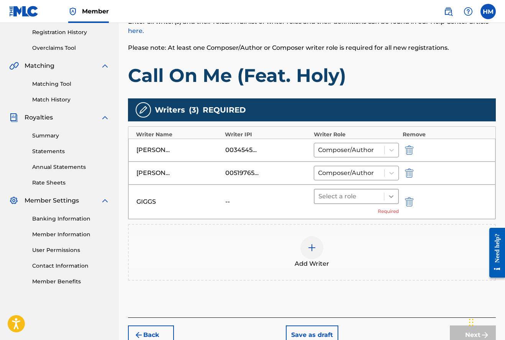
click at [393, 196] on icon at bounding box center [391, 196] width 5 height 3
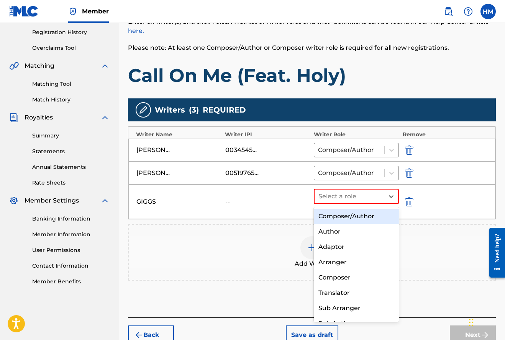
click at [354, 216] on div "Composer/Author" at bounding box center [356, 216] width 85 height 15
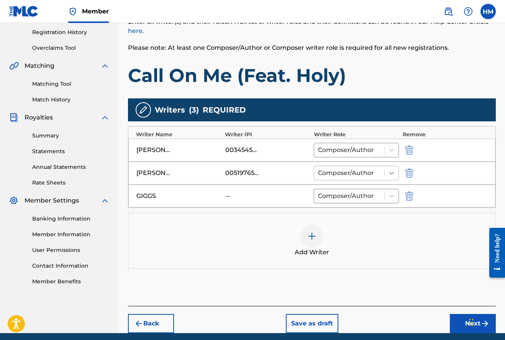
click at [391, 172] on icon at bounding box center [392, 173] width 8 height 8
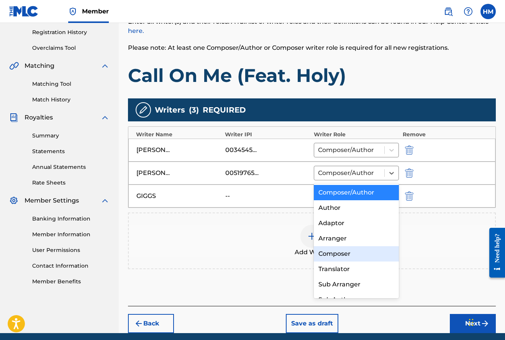
click at [335, 251] on div "Composer" at bounding box center [356, 253] width 85 height 15
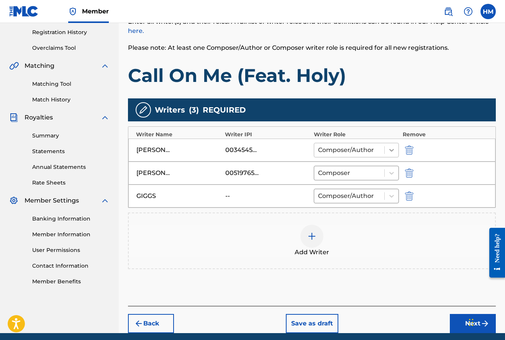
click at [392, 150] on icon at bounding box center [392, 150] width 8 height 8
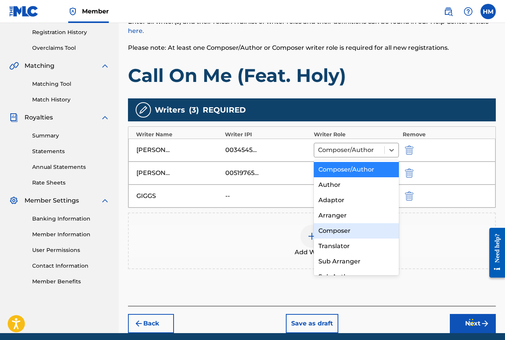
click at [346, 230] on div "Composer" at bounding box center [356, 230] width 85 height 15
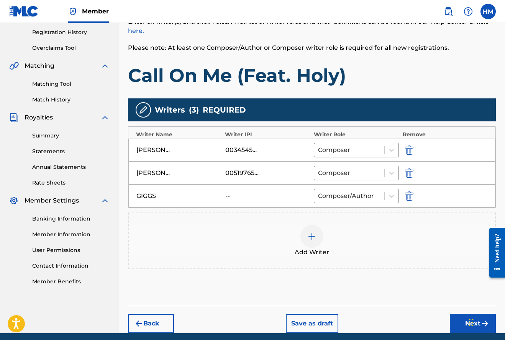
click at [313, 235] on img at bounding box center [311, 236] width 9 height 9
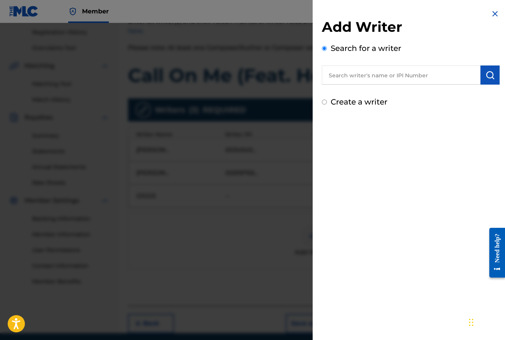
click at [376, 73] on input "text" at bounding box center [401, 75] width 159 height 19
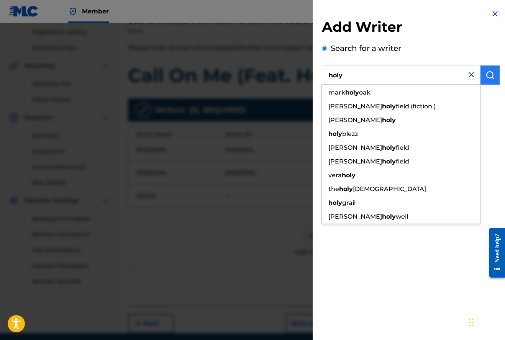
type input "holy"
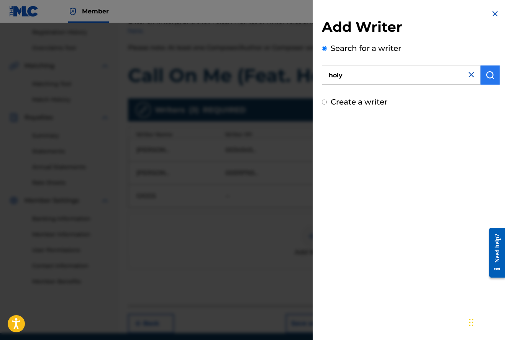
click at [489, 73] on img "submit" at bounding box center [490, 75] width 9 height 9
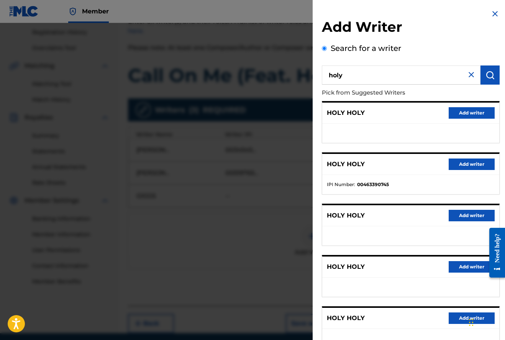
scroll to position [0, 0]
click at [463, 112] on button "Add writer" at bounding box center [472, 112] width 46 height 11
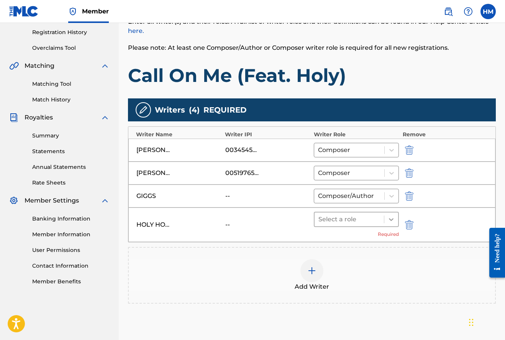
click at [392, 219] on icon at bounding box center [392, 220] width 8 height 8
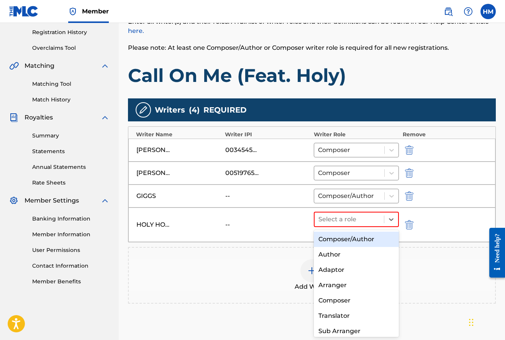
click at [363, 239] on div "Composer/Author" at bounding box center [356, 239] width 85 height 15
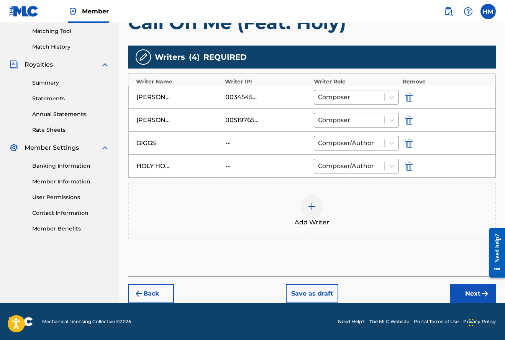
scroll to position [196, 0]
click at [475, 293] on button "Next" at bounding box center [473, 293] width 46 height 19
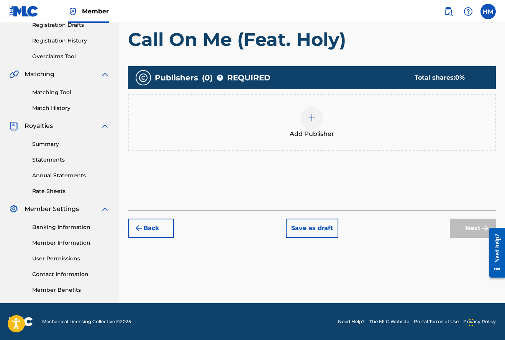
scroll to position [135, 0]
click at [313, 117] on img at bounding box center [311, 117] width 9 height 9
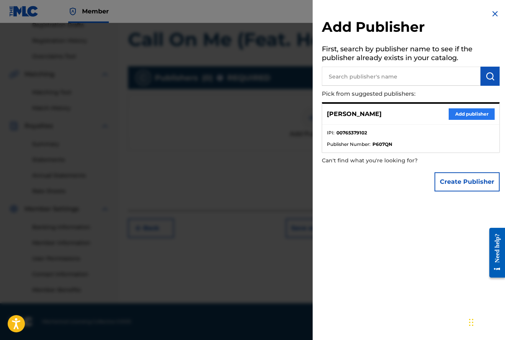
click at [470, 112] on button "Add publisher" at bounding box center [472, 113] width 46 height 11
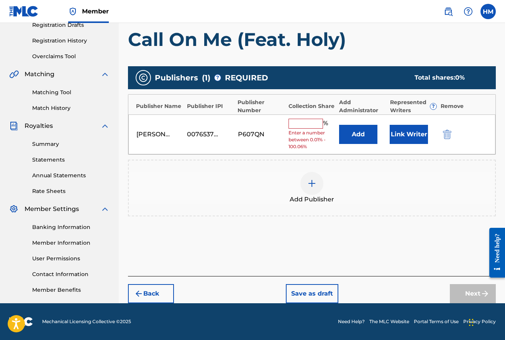
click at [301, 124] on input "text" at bounding box center [306, 124] width 34 height 10
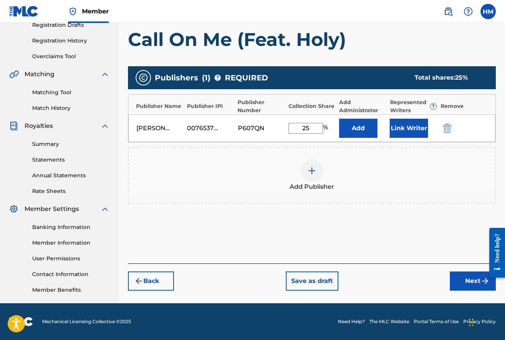
type input "25"
click at [312, 170] on img at bounding box center [311, 170] width 9 height 9
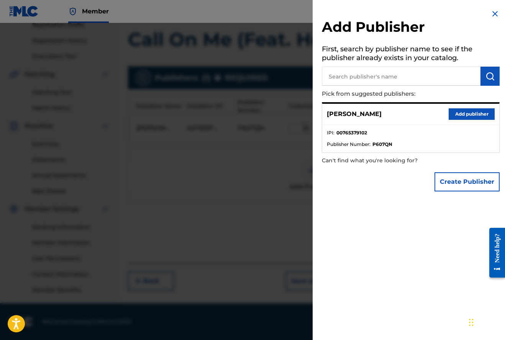
click at [376, 75] on input "text" at bounding box center [401, 76] width 159 height 19
type input "[PERSON_NAME]"
click at [487, 74] on img "submit" at bounding box center [490, 76] width 9 height 9
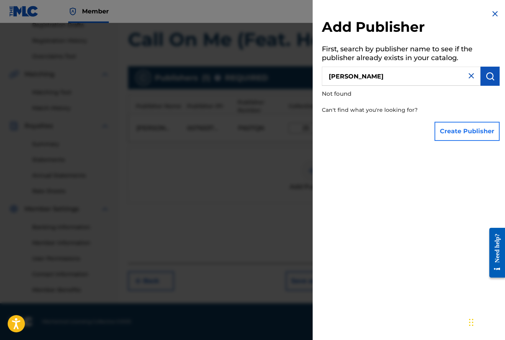
click at [473, 129] on button "Create Publisher" at bounding box center [467, 131] width 65 height 19
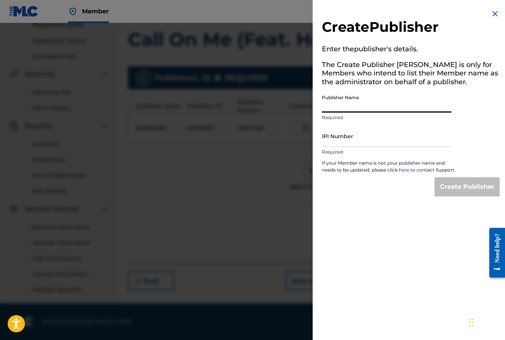
click at [398, 103] on input "Publisher Name" at bounding box center [387, 102] width 130 height 22
type input "[PERSON_NAME]"
click at [366, 137] on input "IPI Number" at bounding box center [387, 136] width 130 height 22
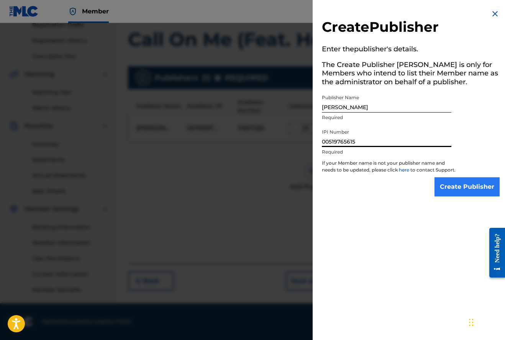
type input "00519765615"
click at [452, 193] on input "Create Publisher" at bounding box center [467, 186] width 65 height 19
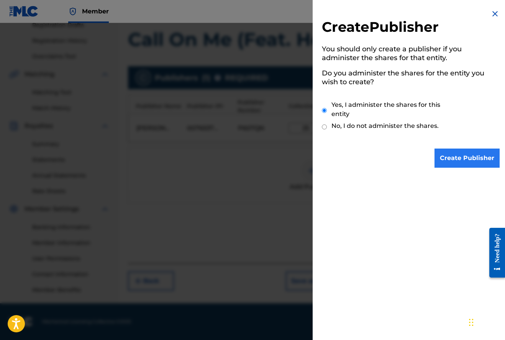
click at [464, 158] on input "Create Publisher" at bounding box center [467, 158] width 65 height 19
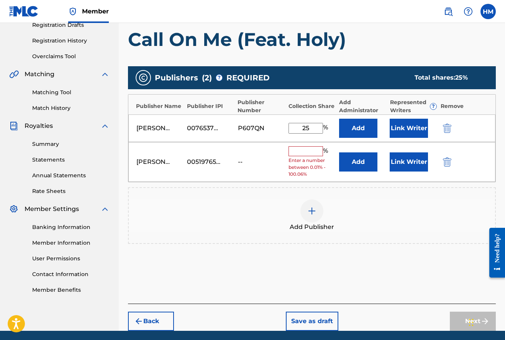
click at [306, 151] on input "text" at bounding box center [306, 151] width 34 height 10
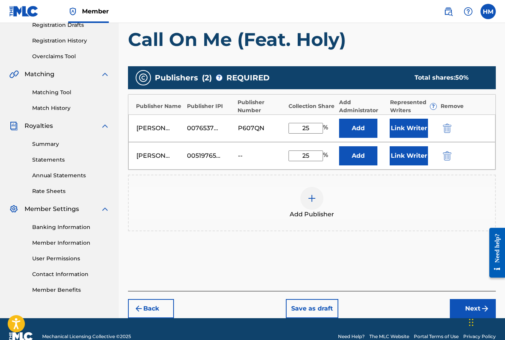
type input "25"
click at [312, 197] on img at bounding box center [311, 198] width 9 height 9
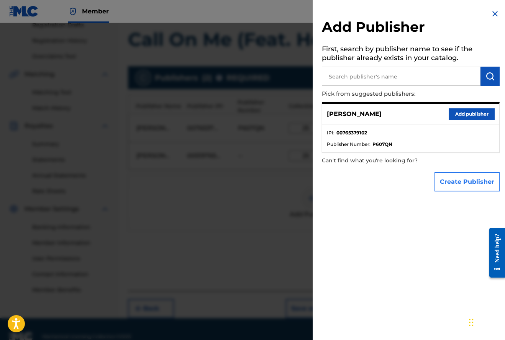
click at [457, 180] on button "Create Publisher" at bounding box center [467, 181] width 65 height 19
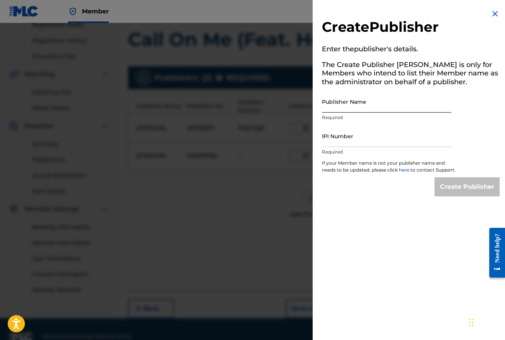
click at [363, 108] on input "Publisher Name" at bounding box center [387, 102] width 130 height 22
click at [494, 11] on img at bounding box center [495, 13] width 9 height 9
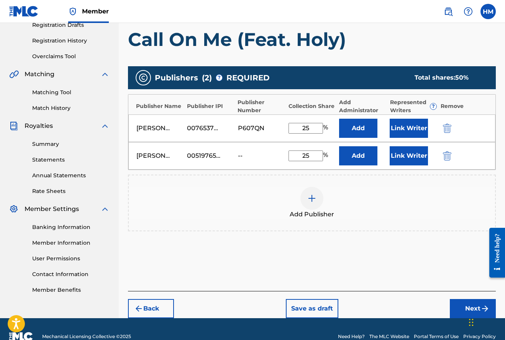
click at [312, 197] on img at bounding box center [311, 198] width 9 height 9
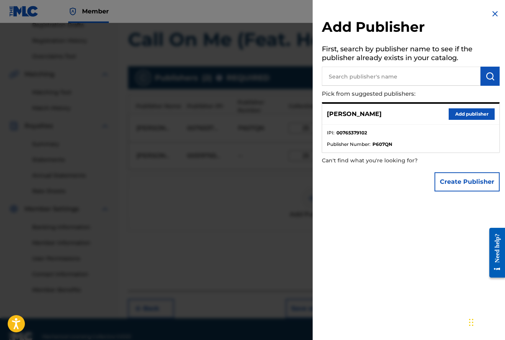
click at [375, 74] on input "text" at bounding box center [401, 76] width 159 height 19
type input "[PERSON_NAME]"
click at [489, 73] on img "submit" at bounding box center [490, 76] width 9 height 9
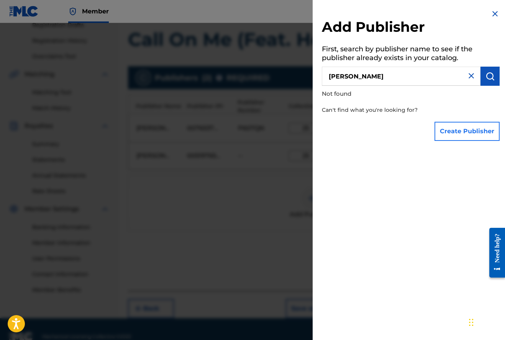
click at [462, 131] on button "Create Publisher" at bounding box center [467, 131] width 65 height 19
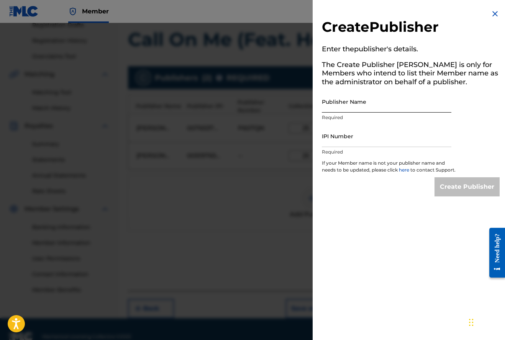
click at [344, 106] on input "Publisher Name" at bounding box center [387, 102] width 130 height 22
type input "[PERSON_NAME]"
click at [370, 140] on input "IPI Number" at bounding box center [387, 136] width 130 height 22
click at [494, 14] on img at bounding box center [495, 13] width 9 height 9
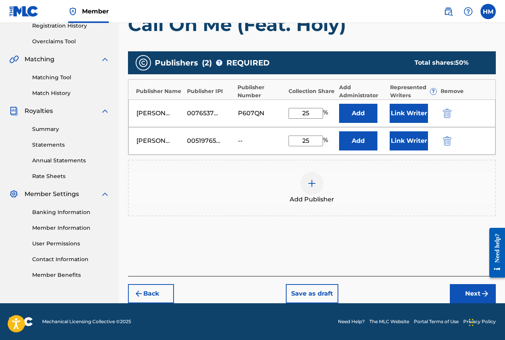
scroll to position [150, 0]
click at [467, 291] on button "Next" at bounding box center [473, 293] width 46 height 19
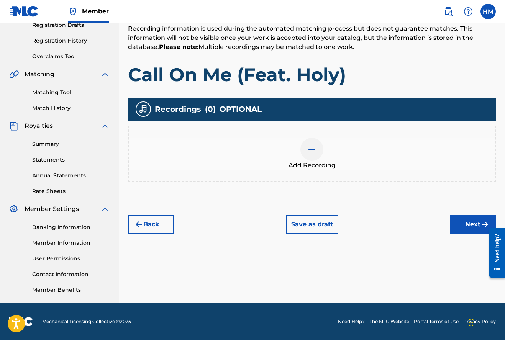
click at [312, 149] on img at bounding box center [311, 149] width 9 height 9
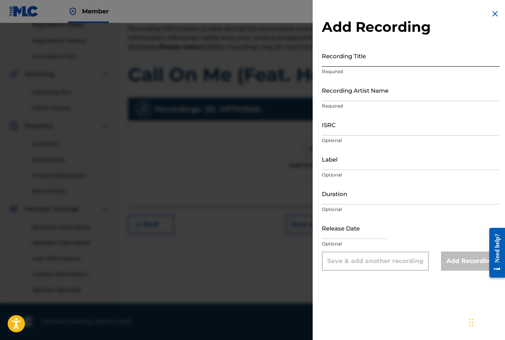
click at [340, 61] on input "Recording Title" at bounding box center [411, 56] width 178 height 22
type input "Call On Me"
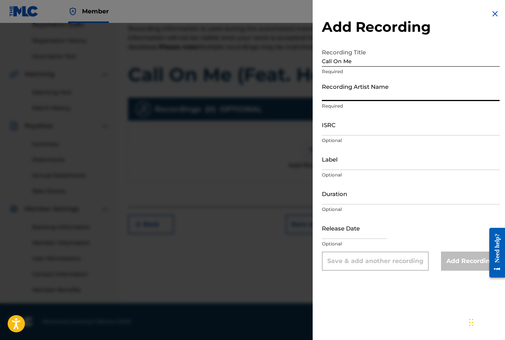
click at [335, 96] on input "Recording Artist Name" at bounding box center [411, 90] width 178 height 22
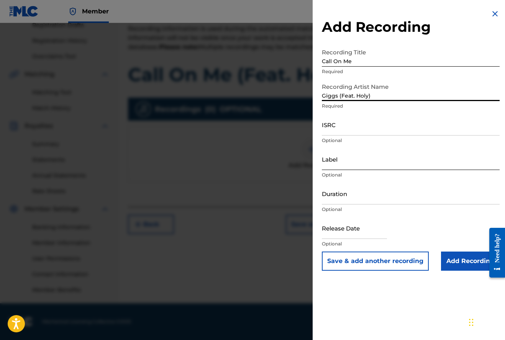
type input "Giggs (Feat. Holy)"
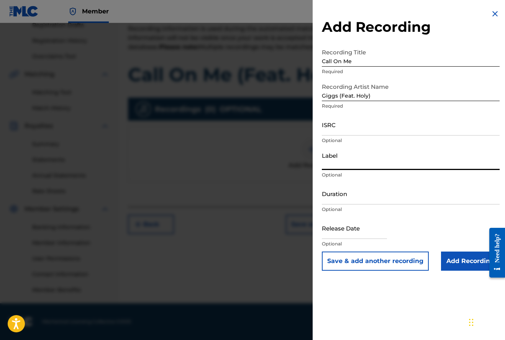
click at [338, 165] on input "Label" at bounding box center [411, 159] width 178 height 22
type input "A No BS Music"
click at [348, 200] on input "Duration" at bounding box center [411, 194] width 178 height 22
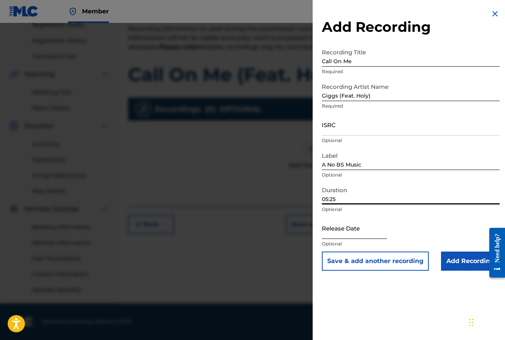
type input "05:25"
click at [364, 231] on input "text" at bounding box center [354, 228] width 65 height 22
select select "8"
select select "2025"
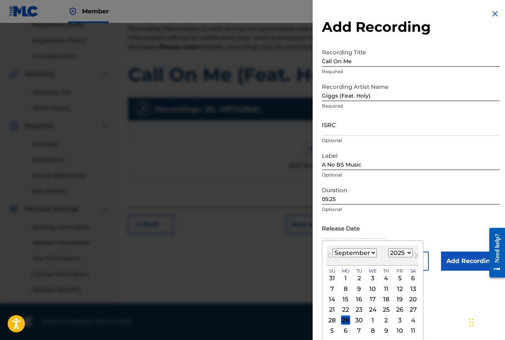
select select "7"
click at [345, 307] on div "18" at bounding box center [345, 310] width 9 height 9
type input "[DATE]"
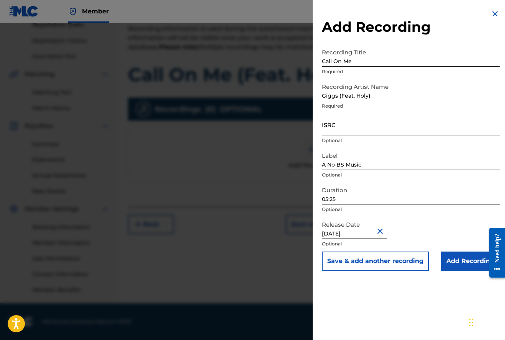
click at [366, 234] on input "[DATE]" at bounding box center [354, 228] width 65 height 22
select select "7"
select select "2025"
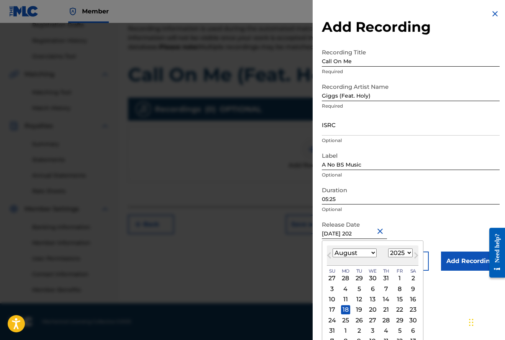
type input "[DATE]"
select select "2023"
type input "[DATE]"
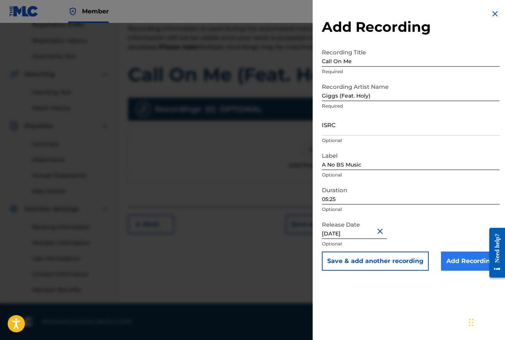
click at [457, 262] on input "Add Recording" at bounding box center [470, 261] width 59 height 19
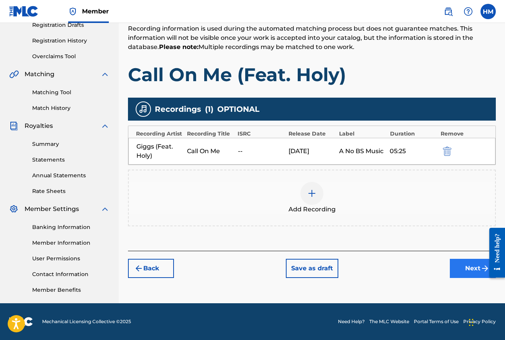
click at [469, 270] on button "Next" at bounding box center [473, 268] width 46 height 19
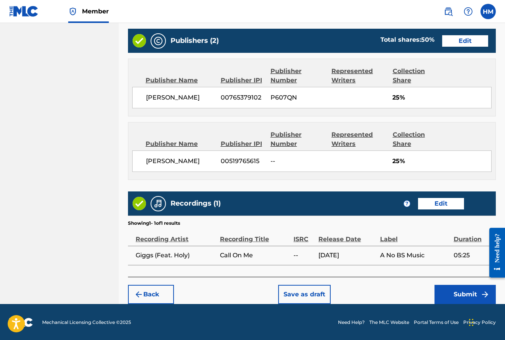
scroll to position [407, 0]
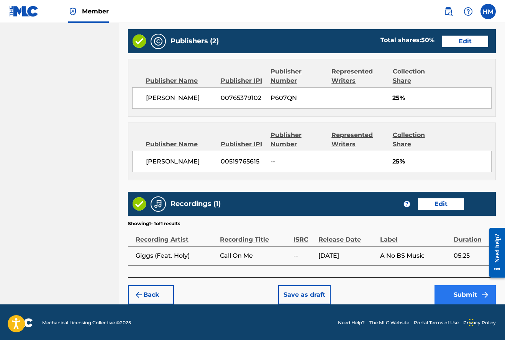
click at [460, 294] on button "Submit" at bounding box center [465, 295] width 61 height 19
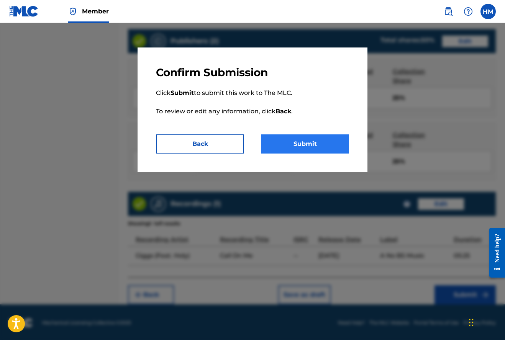
click at [318, 143] on button "Submit" at bounding box center [305, 144] width 88 height 19
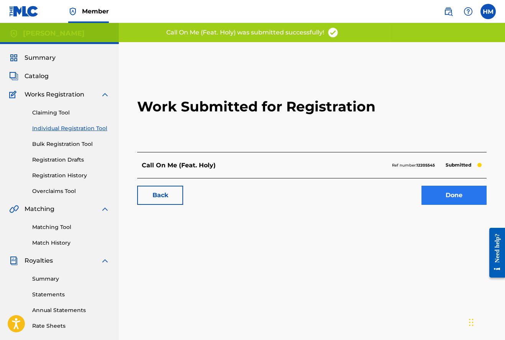
click at [453, 197] on link "Done" at bounding box center [454, 195] width 65 height 19
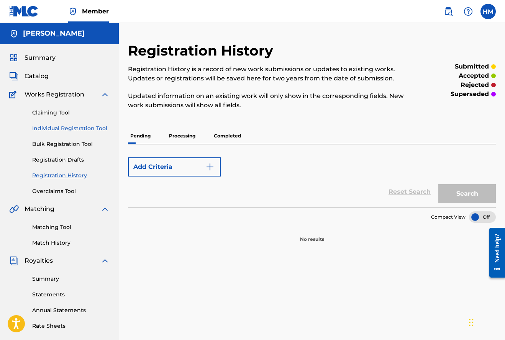
click at [62, 130] on link "Individual Registration Tool" at bounding box center [70, 129] width 77 height 8
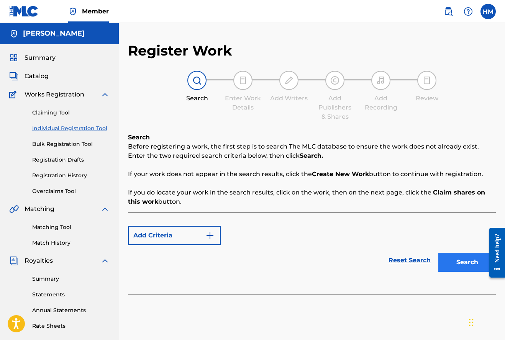
click at [461, 264] on button "Search" at bounding box center [467, 262] width 57 height 19
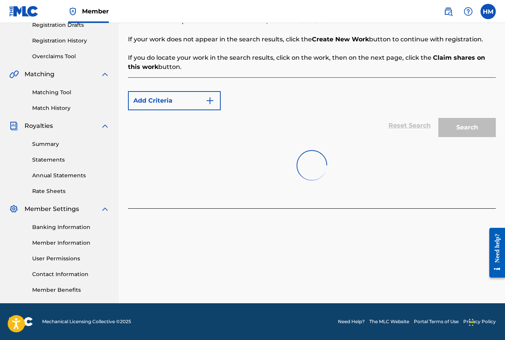
scroll to position [135, 0]
click at [448, 229] on button "Create new work" at bounding box center [463, 226] width 66 height 19
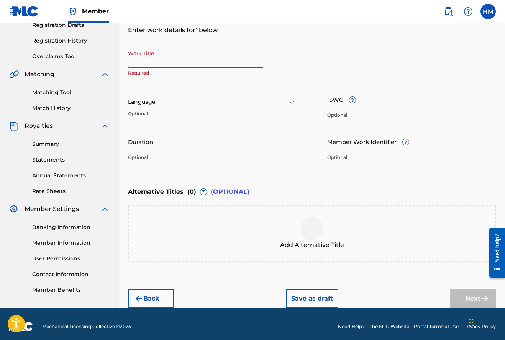
click at [154, 63] on input "Work Title" at bounding box center [195, 57] width 135 height 22
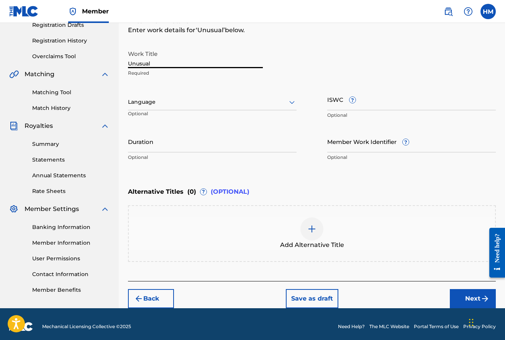
type input "Unusual"
click at [292, 100] on icon at bounding box center [291, 102] width 9 height 9
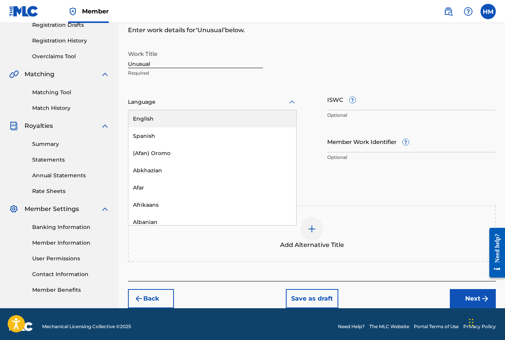
click at [154, 119] on div "English" at bounding box center [212, 118] width 168 height 17
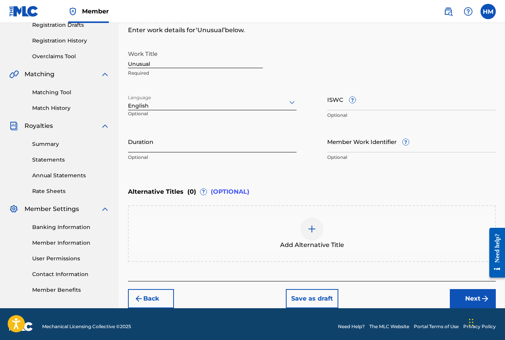
click at [161, 148] on input "Duration" at bounding box center [212, 142] width 169 height 22
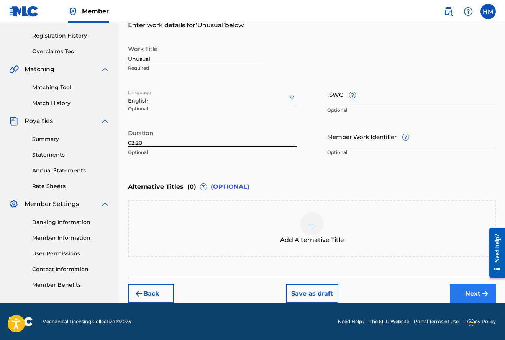
type input "02:20"
click at [465, 289] on button "Next" at bounding box center [473, 293] width 46 height 19
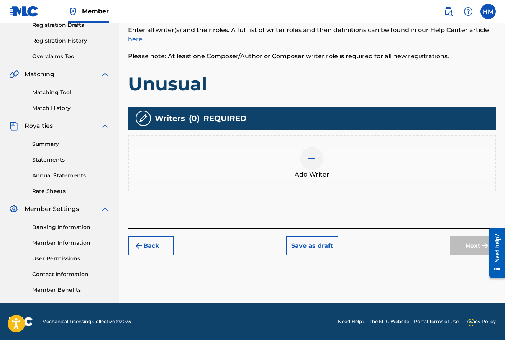
click at [311, 159] on img at bounding box center [311, 158] width 9 height 9
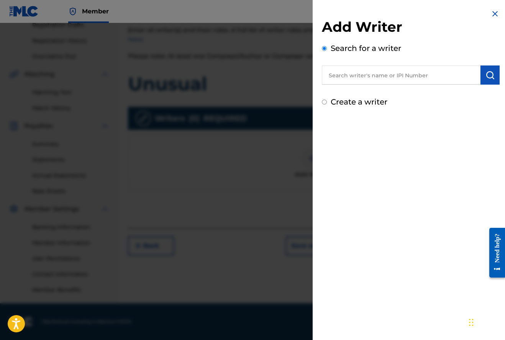
click at [348, 77] on input "text" at bounding box center [401, 75] width 159 height 19
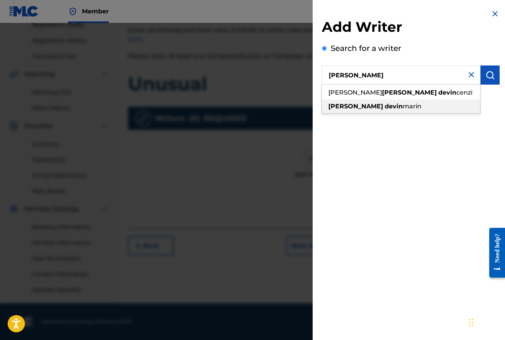
click at [385, 106] on strong "devin" at bounding box center [394, 106] width 18 height 7
type input "[PERSON_NAME]"
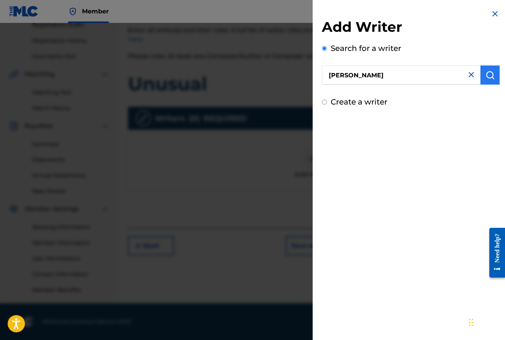
click at [486, 72] on img "submit" at bounding box center [490, 75] width 9 height 9
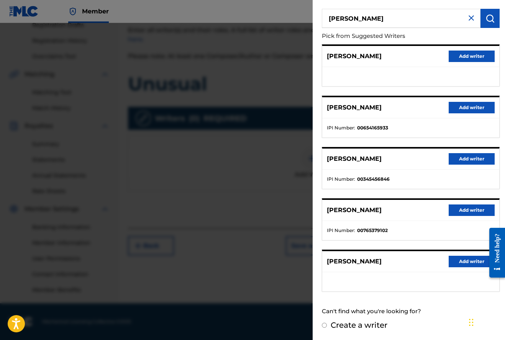
scroll to position [56, 0]
click at [465, 159] on button "Add writer" at bounding box center [472, 159] width 46 height 11
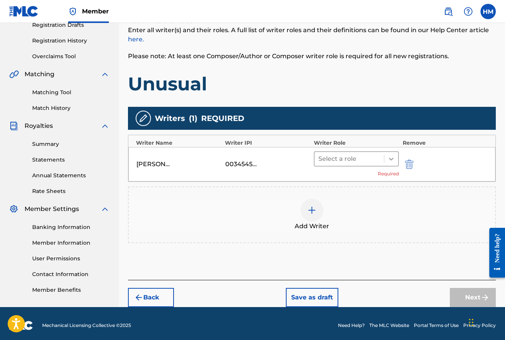
click at [392, 159] on icon at bounding box center [391, 159] width 5 height 3
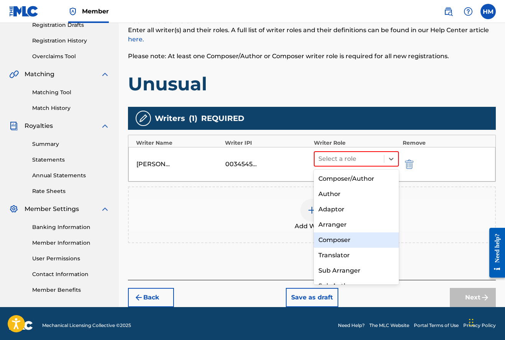
click at [337, 239] on div "Composer" at bounding box center [356, 240] width 85 height 15
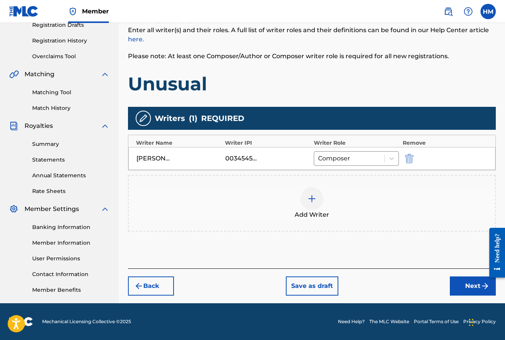
click at [313, 196] on img at bounding box center [311, 198] width 9 height 9
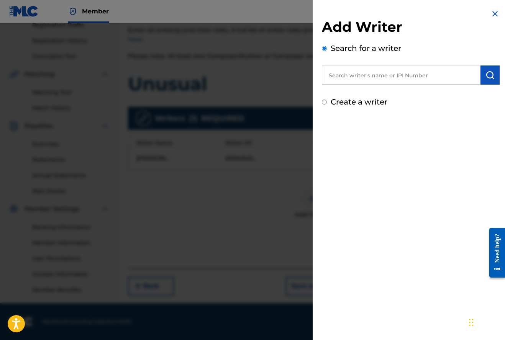
click at [373, 77] on input "text" at bounding box center [401, 75] width 159 height 19
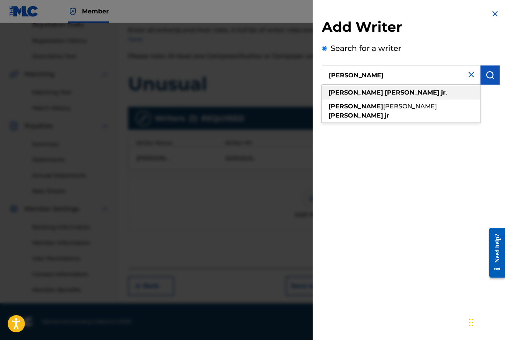
click at [385, 91] on strong "[PERSON_NAME]" at bounding box center [412, 92] width 55 height 7
type input "[PERSON_NAME]"
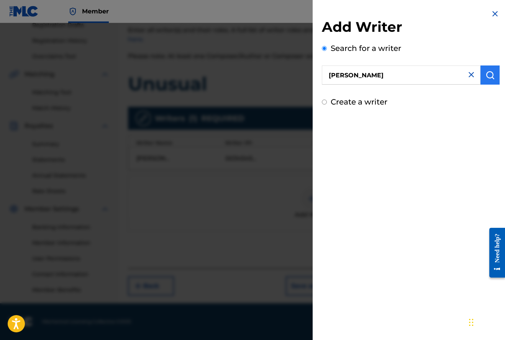
click at [490, 75] on img "submit" at bounding box center [490, 75] width 9 height 9
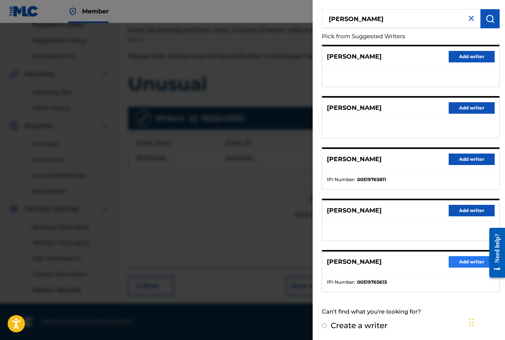
click at [464, 262] on button "Add writer" at bounding box center [472, 261] width 46 height 11
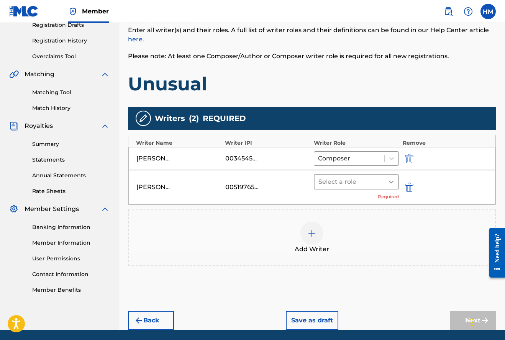
click at [391, 181] on icon at bounding box center [392, 182] width 8 height 8
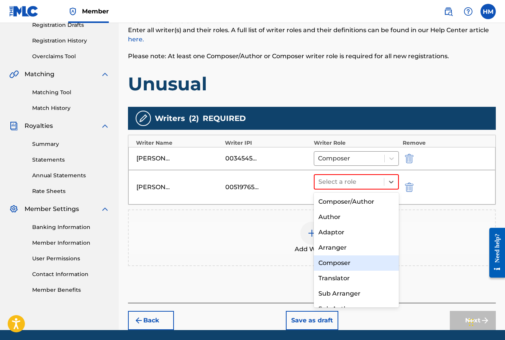
click at [336, 261] on div "Composer" at bounding box center [356, 263] width 85 height 15
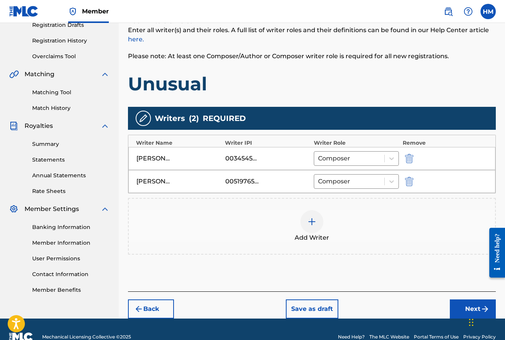
click at [313, 220] on img at bounding box center [311, 221] width 9 height 9
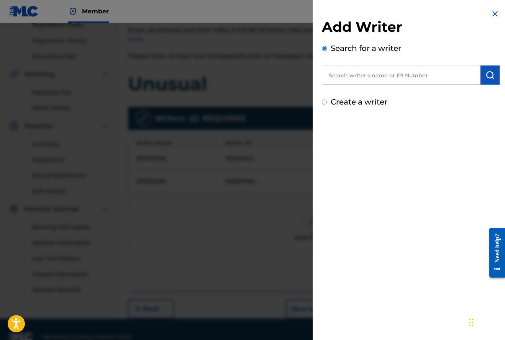
click at [341, 74] on input "text" at bounding box center [401, 75] width 159 height 19
type input "s"
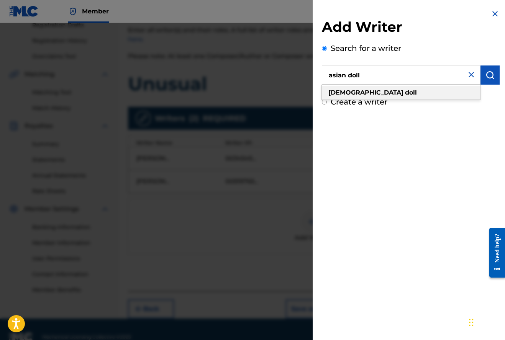
type input "asian doll"
click at [339, 94] on strong "[DEMOGRAPHIC_DATA]" at bounding box center [366, 92] width 75 height 7
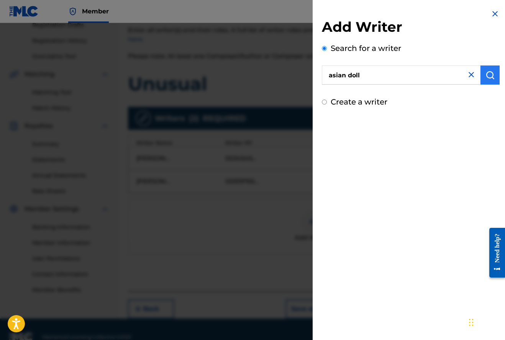
click at [486, 78] on img "submit" at bounding box center [490, 75] width 9 height 9
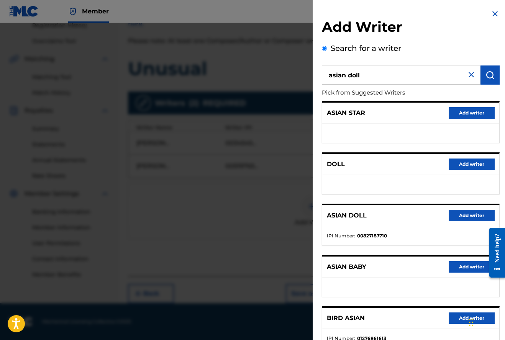
scroll to position [0, 0]
click at [472, 215] on button "Add writer" at bounding box center [472, 215] width 46 height 11
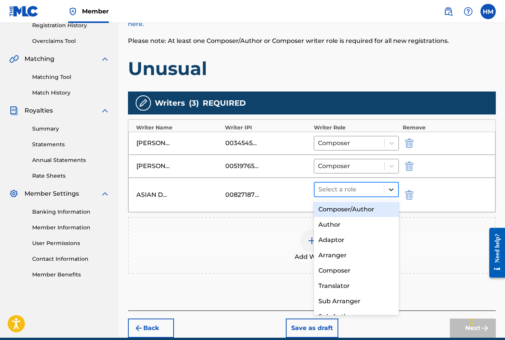
click at [390, 187] on icon at bounding box center [392, 190] width 8 height 8
click at [360, 208] on div "Composer/Author" at bounding box center [356, 209] width 85 height 15
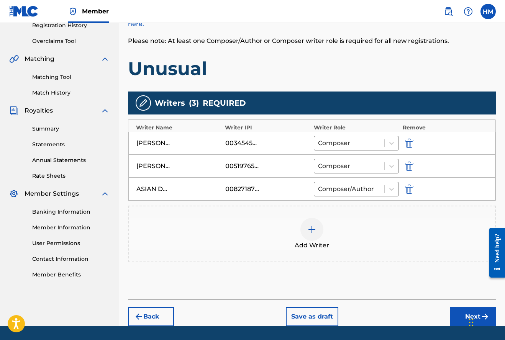
click at [313, 228] on img at bounding box center [311, 229] width 9 height 9
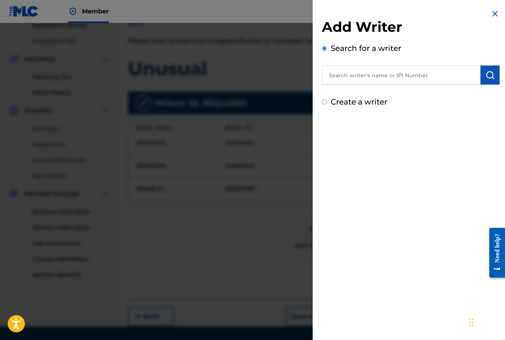
click at [375, 75] on input "text" at bounding box center [401, 75] width 159 height 19
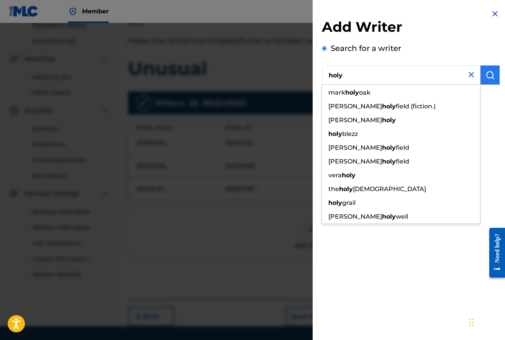
type input "holy"
click at [486, 75] on img "submit" at bounding box center [490, 75] width 9 height 9
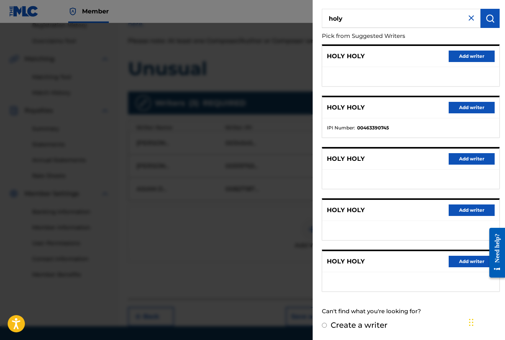
scroll to position [56, 0]
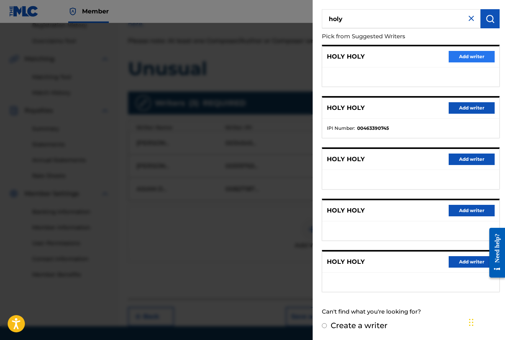
click at [465, 56] on button "Add writer" at bounding box center [472, 56] width 46 height 11
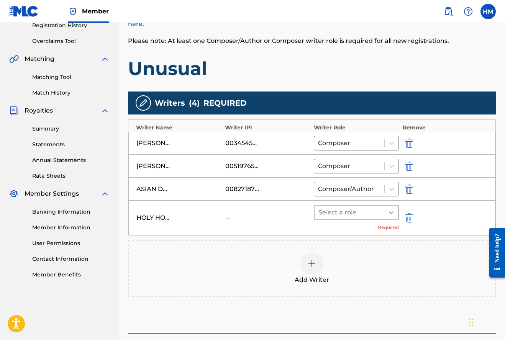
click at [391, 212] on icon at bounding box center [392, 213] width 8 height 8
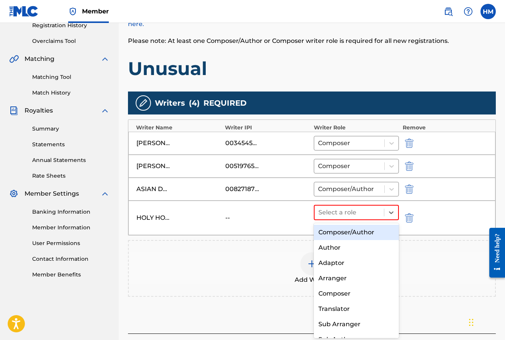
click at [357, 231] on div "Composer/Author" at bounding box center [356, 232] width 85 height 15
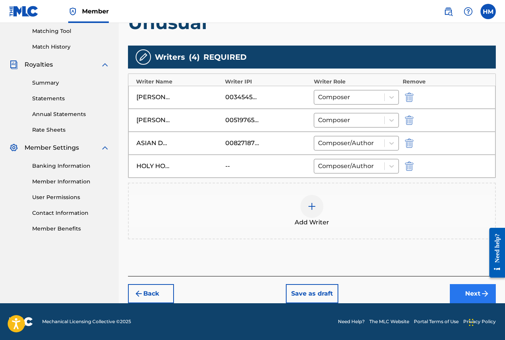
click at [467, 292] on button "Next" at bounding box center [473, 293] width 46 height 19
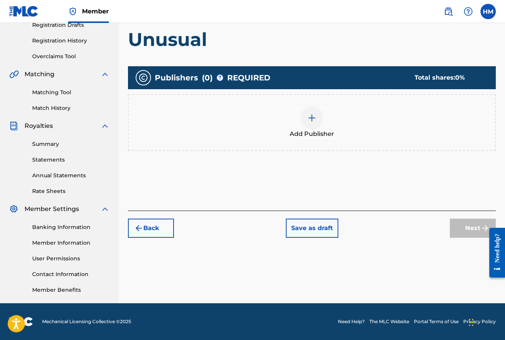
click at [309, 115] on img at bounding box center [311, 117] width 9 height 9
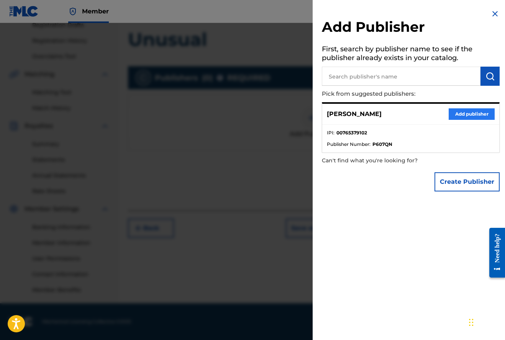
click at [466, 112] on button "Add publisher" at bounding box center [472, 113] width 46 height 11
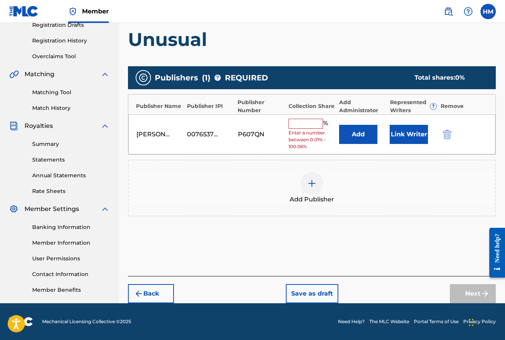
click at [297, 119] on input "text" at bounding box center [306, 124] width 34 height 10
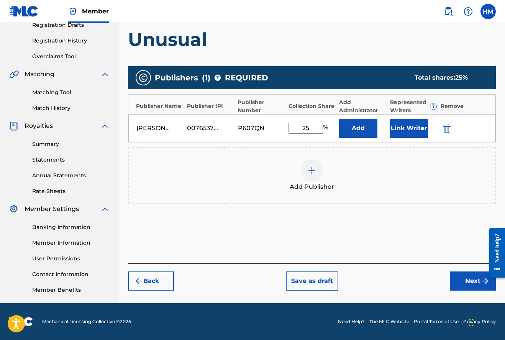
type input "25"
click at [312, 172] on img at bounding box center [311, 170] width 9 height 9
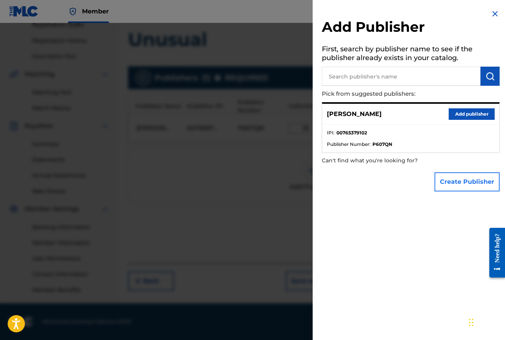
click at [459, 183] on button "Create Publisher" at bounding box center [467, 181] width 65 height 19
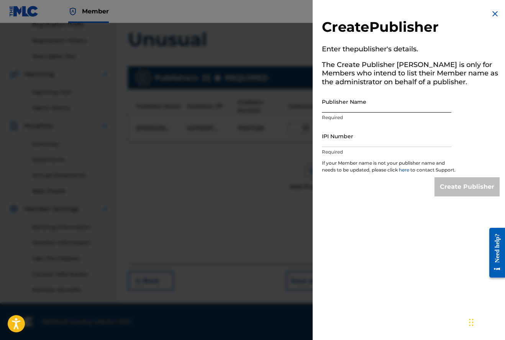
click at [363, 103] on input "Publisher Name" at bounding box center [387, 102] width 130 height 22
type input "[PERSON_NAME]"
click at [360, 139] on input "IPI Number" at bounding box center [387, 136] width 130 height 22
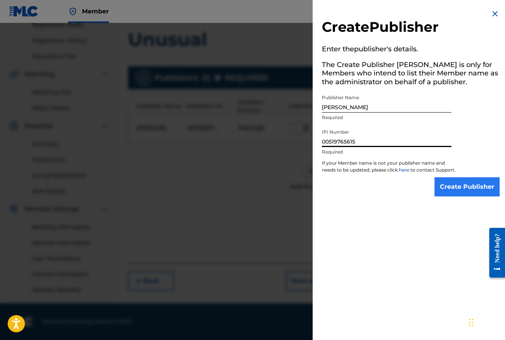
type input "00519765615"
click at [454, 190] on input "Create Publisher" at bounding box center [467, 186] width 65 height 19
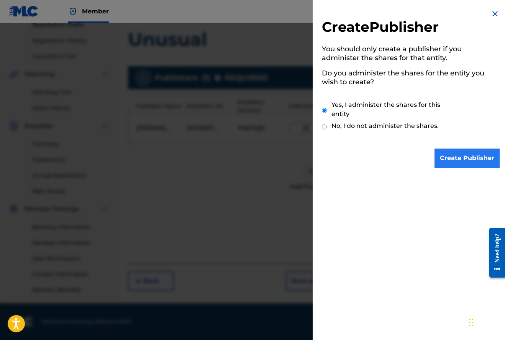
click at [468, 158] on input "Create Publisher" at bounding box center [467, 158] width 65 height 19
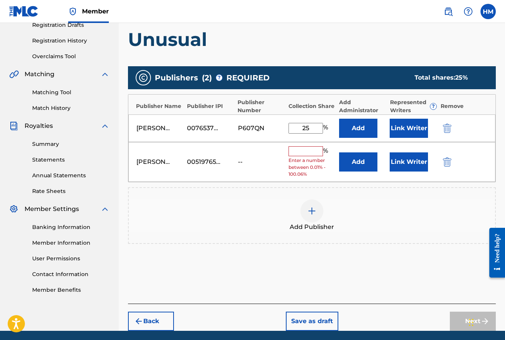
click at [302, 150] on input "text" at bounding box center [306, 151] width 34 height 10
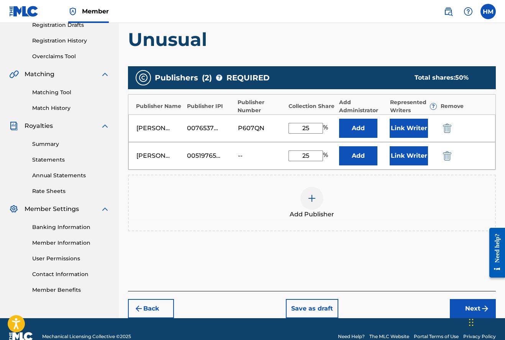
type input "25"
click at [312, 200] on img at bounding box center [311, 198] width 9 height 9
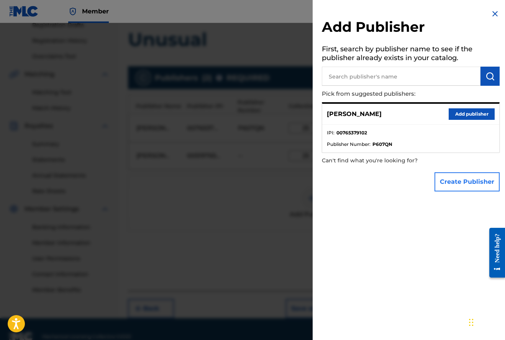
click at [462, 183] on button "Create Publisher" at bounding box center [467, 181] width 65 height 19
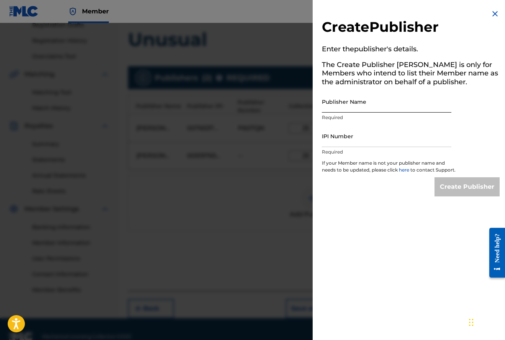
click at [378, 108] on input "Publisher Name" at bounding box center [387, 102] width 130 height 22
type input "h"
click at [493, 12] on img at bounding box center [495, 13] width 9 height 9
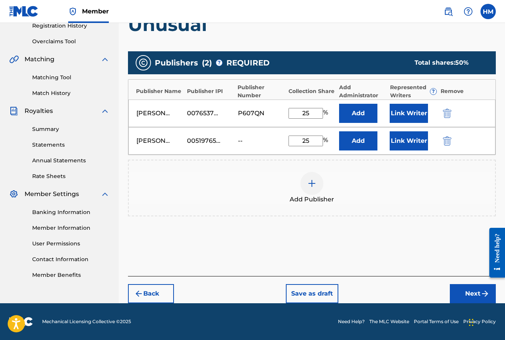
scroll to position [150, 0]
click at [468, 292] on button "Next" at bounding box center [473, 293] width 46 height 19
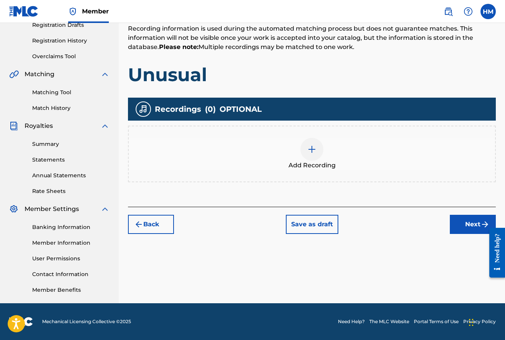
click at [310, 145] on img at bounding box center [311, 149] width 9 height 9
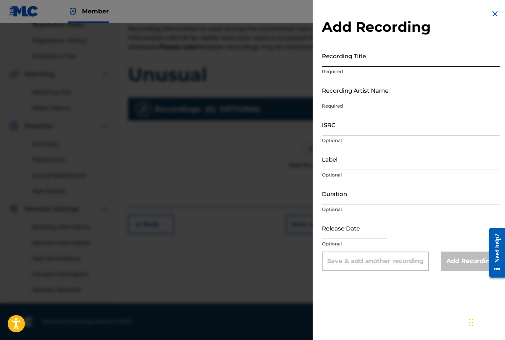
click at [348, 62] on input "Recording Title" at bounding box center [411, 56] width 178 height 22
type input "Unusual"
click at [337, 96] on input "Recording Artist Name" at bounding box center [411, 90] width 178 height 22
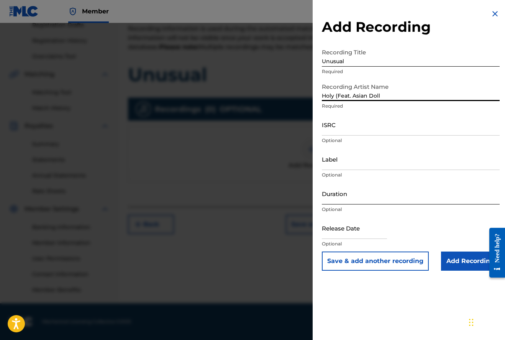
type input "Holy (Feat. Asian Doll"
click at [333, 202] on input "Duration" at bounding box center [411, 194] width 178 height 22
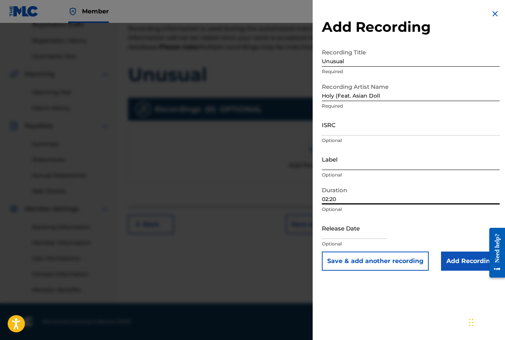
type input "02:20"
click at [334, 163] on input "Label" at bounding box center [411, 159] width 178 height 22
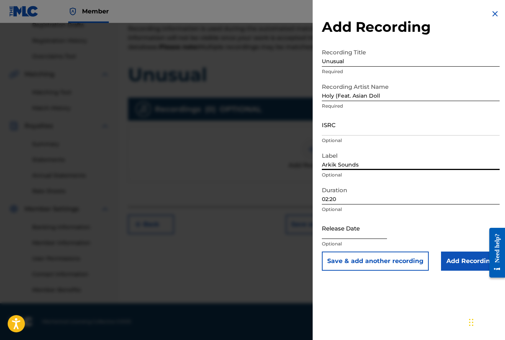
type input "Arkik Sounds"
click at [368, 235] on input "text" at bounding box center [354, 228] width 65 height 22
select select "8"
select select "2025"
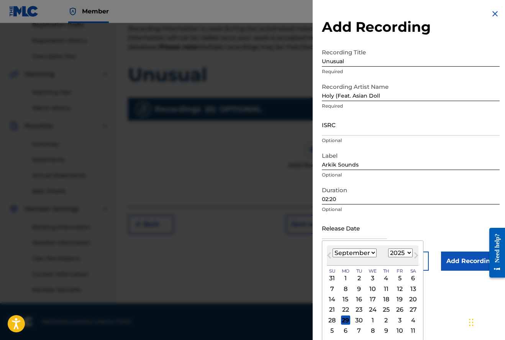
select select "6"
click at [344, 309] on div "21" at bounding box center [345, 310] width 9 height 9
type input "[DATE]"
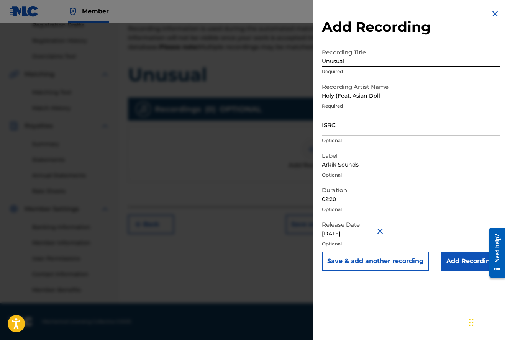
select select "6"
select select "2025"
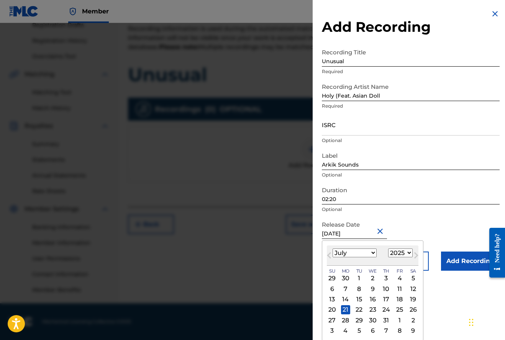
click at [365, 235] on input "[DATE]" at bounding box center [354, 228] width 65 height 22
type input "[DATE]"
select select "2024"
type input "[DATE]"
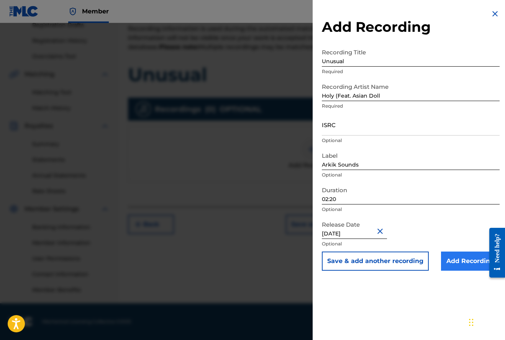
click at [460, 263] on input "Add Recording" at bounding box center [470, 261] width 59 height 19
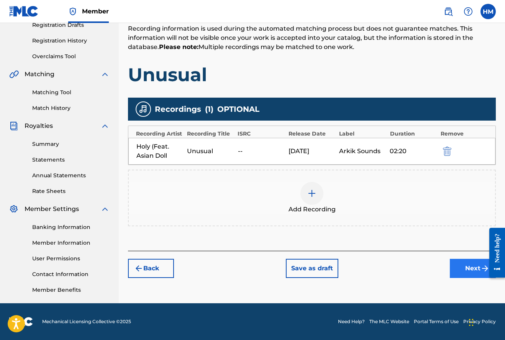
click at [469, 266] on button "Next" at bounding box center [473, 268] width 46 height 19
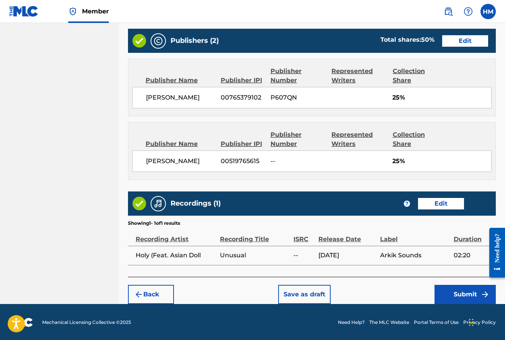
scroll to position [407, 0]
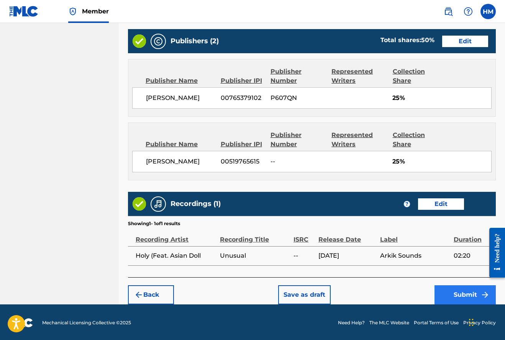
click at [462, 294] on button "Submit" at bounding box center [465, 295] width 61 height 19
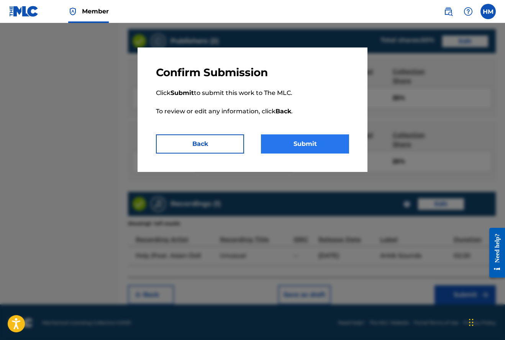
click at [319, 146] on button "Submit" at bounding box center [305, 144] width 88 height 19
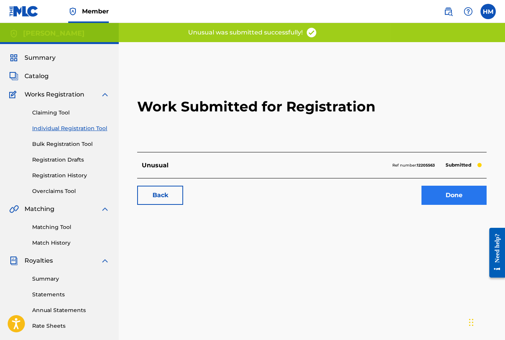
click at [452, 196] on link "Done" at bounding box center [454, 195] width 65 height 19
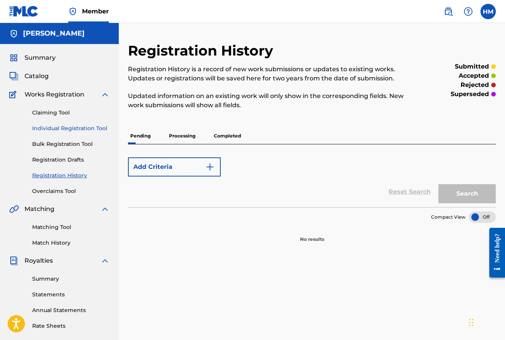
click at [70, 127] on link "Individual Registration Tool" at bounding box center [70, 129] width 77 height 8
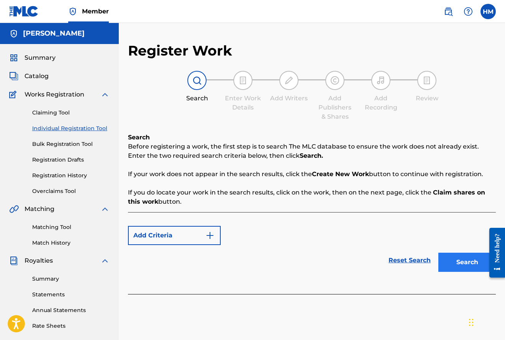
click at [461, 263] on button "Search" at bounding box center [467, 262] width 57 height 19
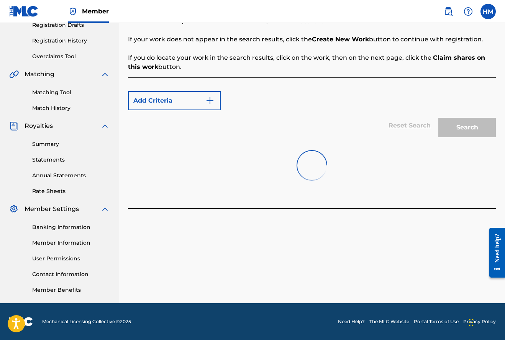
scroll to position [135, 0]
click at [453, 229] on button "Create new work" at bounding box center [463, 226] width 66 height 19
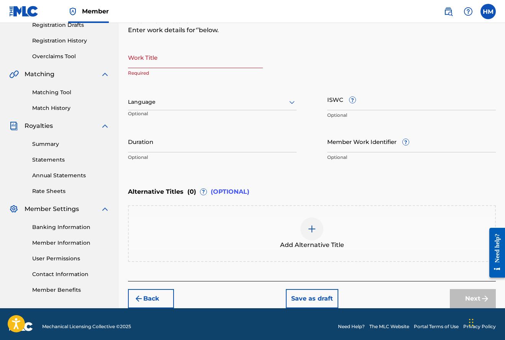
click at [182, 62] on input "Work Title" at bounding box center [195, 57] width 135 height 22
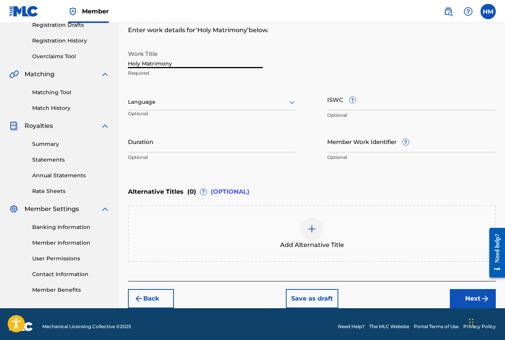
type input "Holy Matrimony"
click at [292, 102] on icon at bounding box center [291, 102] width 9 height 9
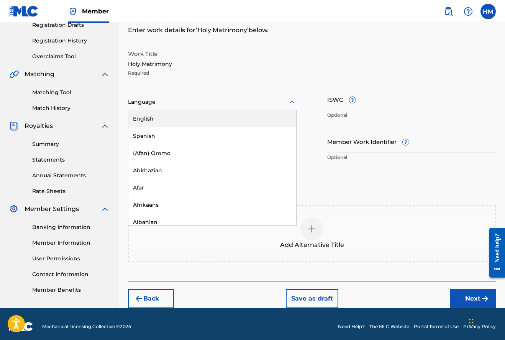
click at [152, 120] on div "English" at bounding box center [212, 118] width 168 height 17
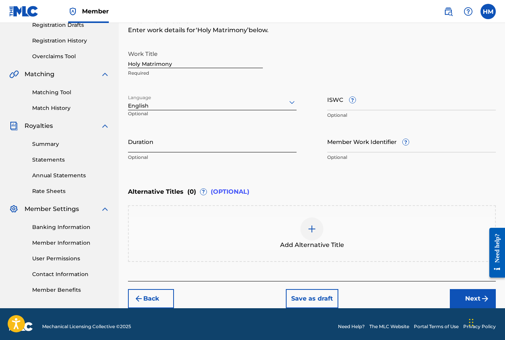
click at [170, 147] on input "Duration" at bounding box center [212, 142] width 169 height 22
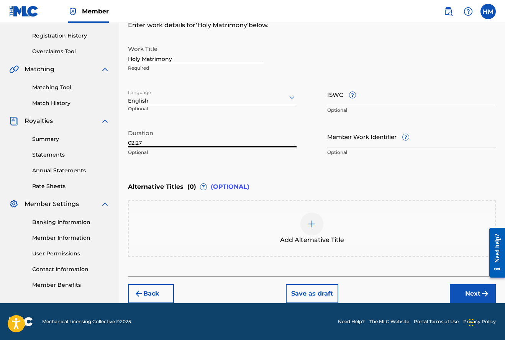
scroll to position [140, 0]
type input "02:27"
click at [465, 289] on button "Next" at bounding box center [473, 293] width 46 height 19
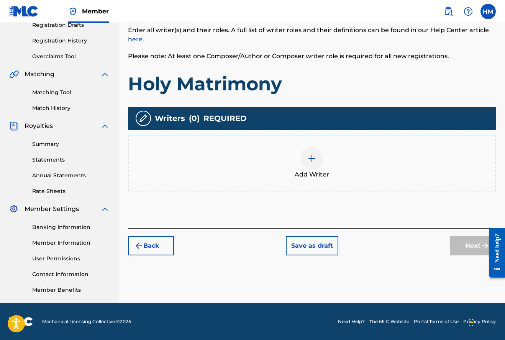
click at [312, 158] on img at bounding box center [311, 158] width 9 height 9
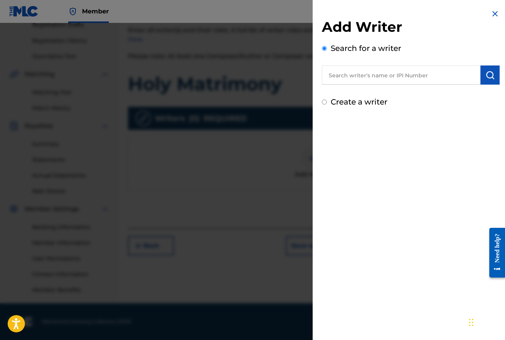
click at [343, 78] on input "text" at bounding box center [401, 75] width 159 height 19
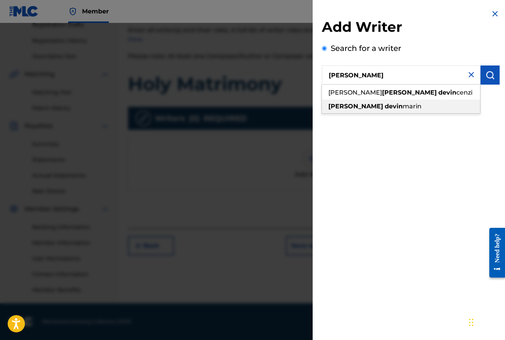
click at [383, 106] on span at bounding box center [384, 106] width 2 height 7
type input "[PERSON_NAME]"
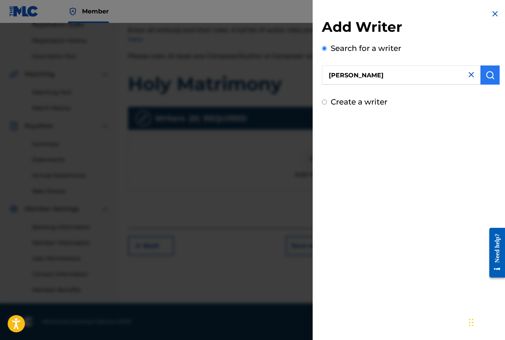
click at [486, 76] on img "submit" at bounding box center [490, 75] width 9 height 9
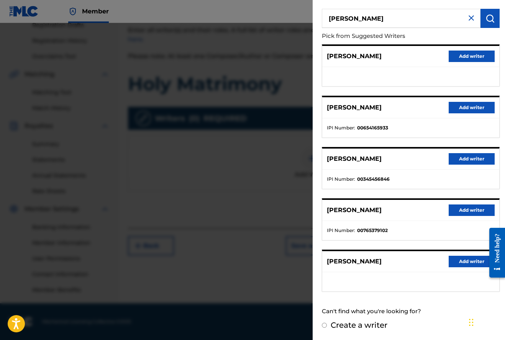
scroll to position [56, 0]
click at [465, 158] on button "Add writer" at bounding box center [472, 159] width 46 height 11
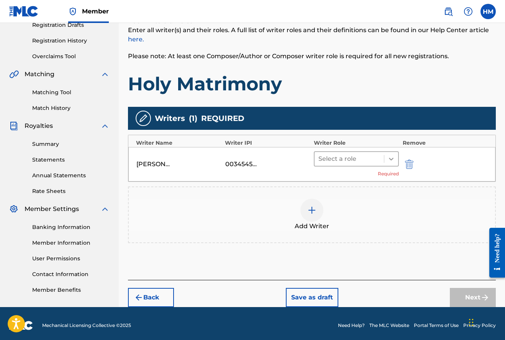
click at [389, 158] on icon at bounding box center [391, 159] width 5 height 3
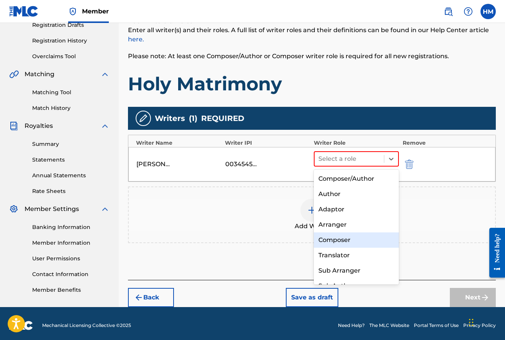
click at [337, 238] on div "Composer" at bounding box center [356, 240] width 85 height 15
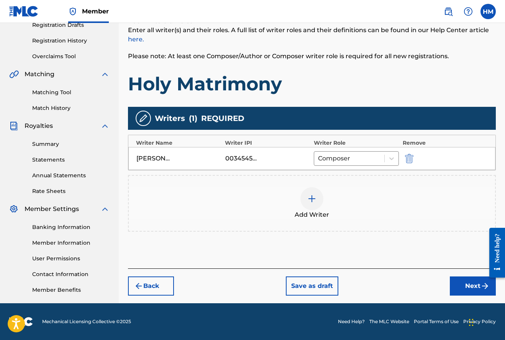
click at [313, 199] on img at bounding box center [311, 198] width 9 height 9
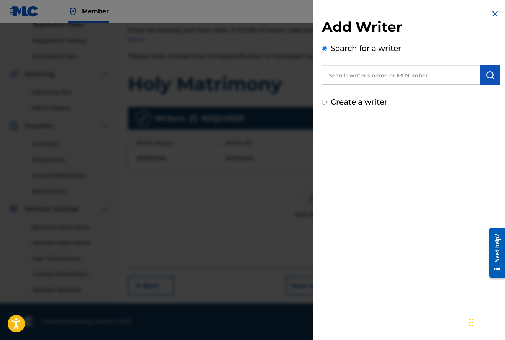
click at [360, 75] on input "text" at bounding box center [401, 75] width 159 height 19
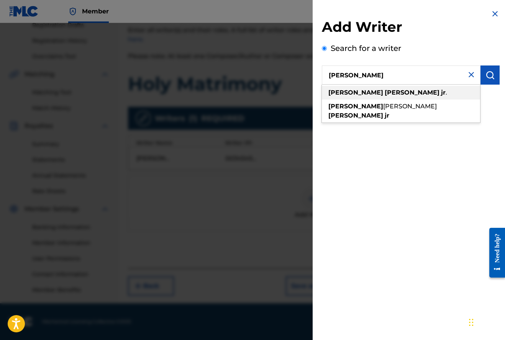
click at [385, 93] on strong "[PERSON_NAME]" at bounding box center [412, 92] width 55 height 7
type input "[PERSON_NAME]"
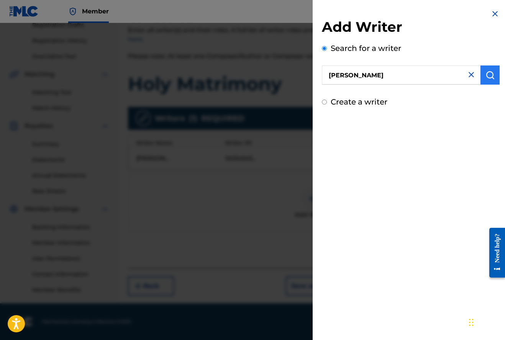
click at [486, 76] on img "submit" at bounding box center [490, 75] width 9 height 9
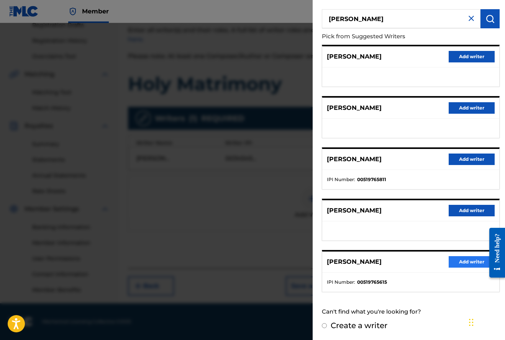
click at [456, 260] on button "Add writer" at bounding box center [472, 261] width 46 height 11
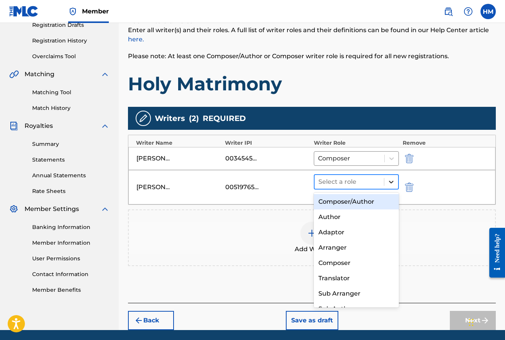
click at [391, 181] on icon at bounding box center [392, 182] width 8 height 8
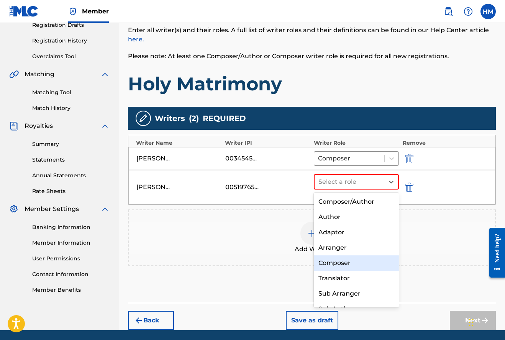
click at [332, 260] on div "Composer" at bounding box center [356, 263] width 85 height 15
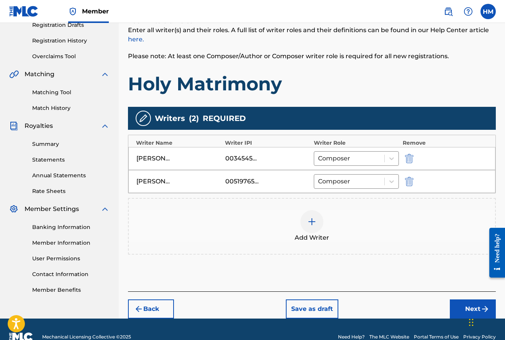
click at [313, 221] on img at bounding box center [311, 221] width 9 height 9
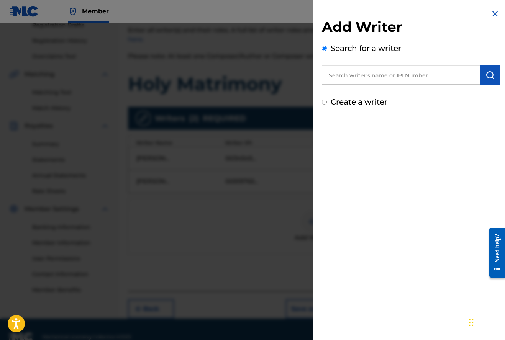
click at [364, 79] on input "text" at bounding box center [401, 75] width 159 height 19
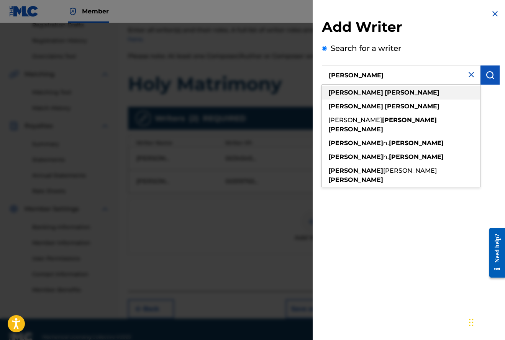
type input "[PERSON_NAME]"
click at [385, 91] on strong "[PERSON_NAME]" at bounding box center [412, 92] width 55 height 7
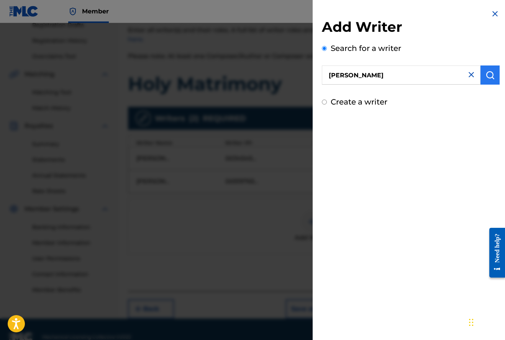
click at [487, 74] on img "submit" at bounding box center [490, 75] width 9 height 9
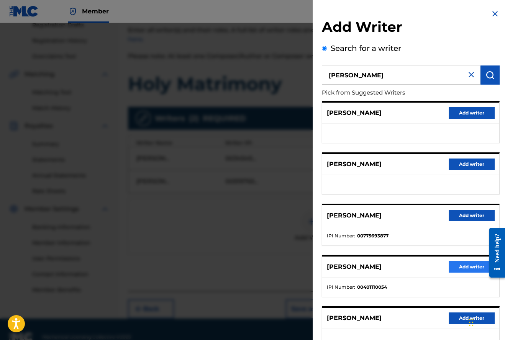
click at [463, 265] on button "Add writer" at bounding box center [472, 266] width 46 height 11
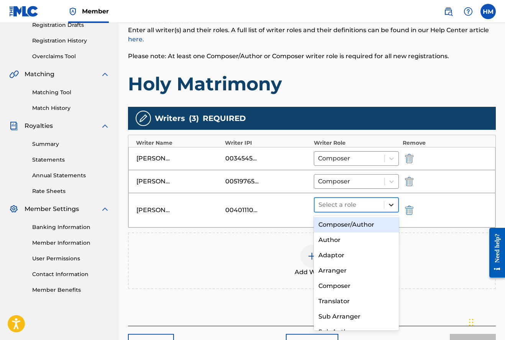
click at [391, 205] on icon at bounding box center [392, 205] width 8 height 8
click at [350, 224] on div "Composer/Author" at bounding box center [356, 224] width 85 height 15
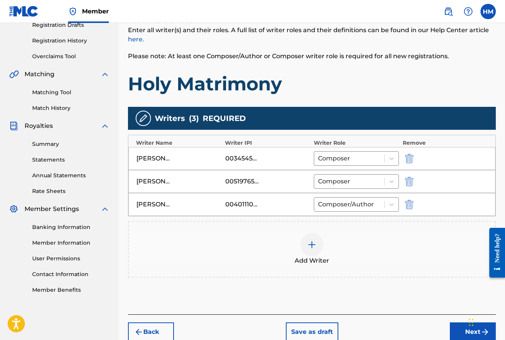
click at [311, 245] on img at bounding box center [311, 244] width 9 height 9
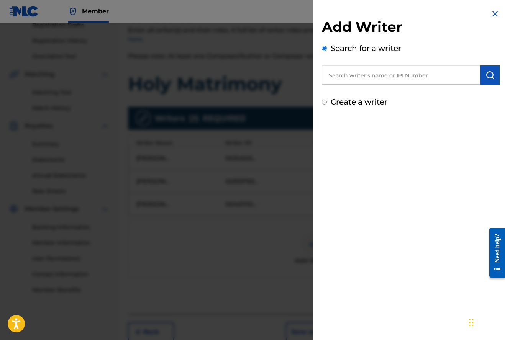
click at [371, 74] on input "text" at bounding box center [401, 75] width 159 height 19
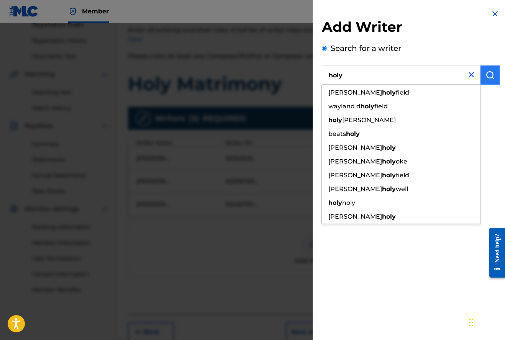
type input "holy"
click at [486, 74] on img "submit" at bounding box center [490, 75] width 9 height 9
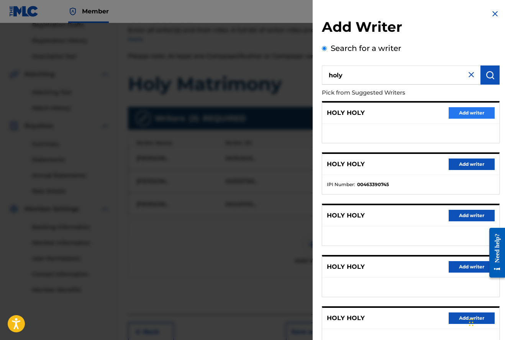
click at [471, 112] on button "Add writer" at bounding box center [472, 112] width 46 height 11
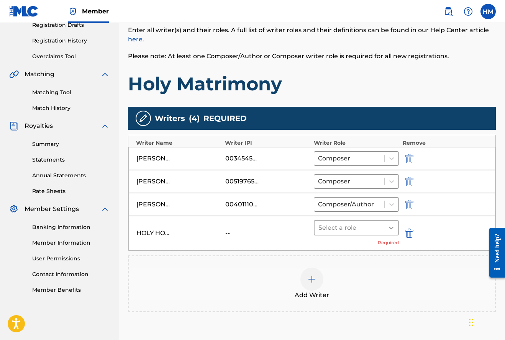
click at [391, 227] on icon at bounding box center [392, 228] width 8 height 8
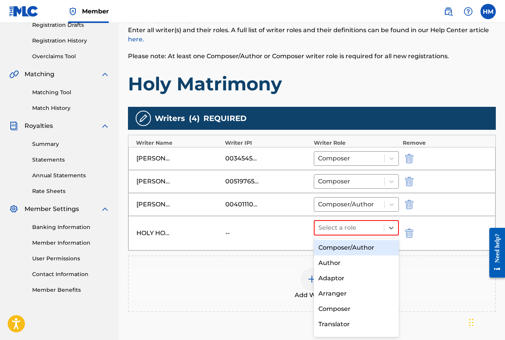
click at [354, 247] on div "Composer/Author" at bounding box center [356, 247] width 85 height 15
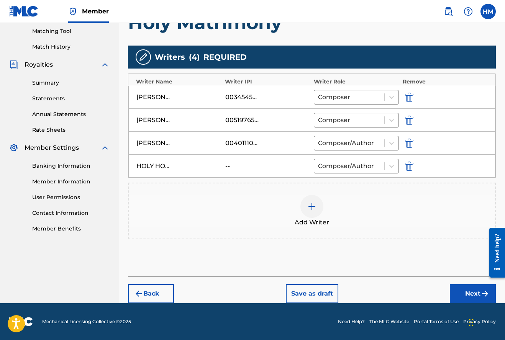
scroll to position [196, 0]
click at [471, 291] on button "Next" at bounding box center [473, 293] width 46 height 19
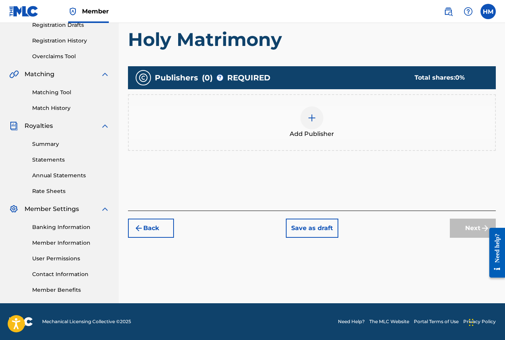
click at [312, 117] on img at bounding box center [311, 117] width 9 height 9
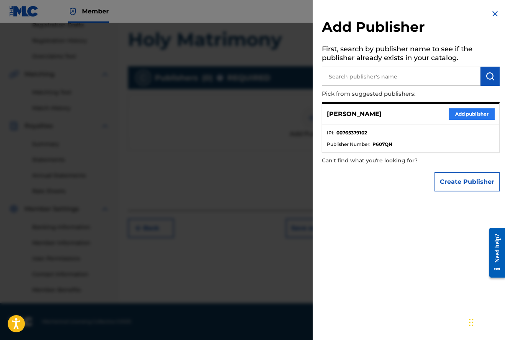
click at [468, 113] on button "Add publisher" at bounding box center [472, 113] width 46 height 11
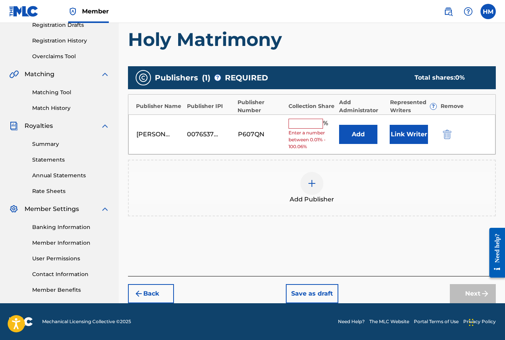
click at [294, 124] on input "text" at bounding box center [306, 124] width 34 height 10
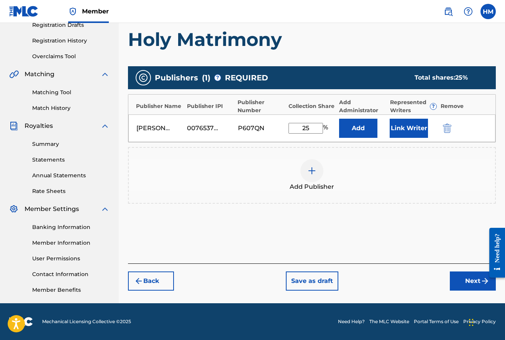
type input "25"
click at [312, 170] on img at bounding box center [311, 170] width 9 height 9
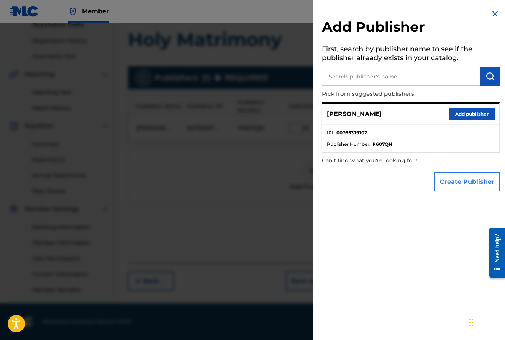
click at [458, 180] on button "Create Publisher" at bounding box center [467, 181] width 65 height 19
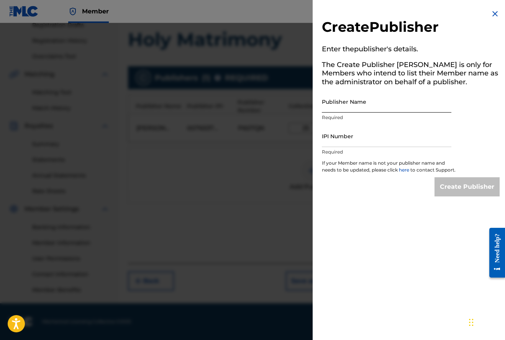
click at [357, 106] on input "Publisher Name" at bounding box center [387, 102] width 130 height 22
type input "[PERSON_NAME]"
click at [452, 138] on div "Create Publisher Enter the publisher 's details. The Create Publisher button is…" at bounding box center [411, 103] width 196 height 206
click at [425, 141] on input "IPI Number" at bounding box center [387, 136] width 130 height 22
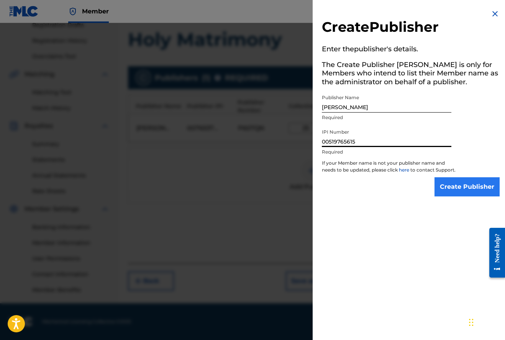
type input "00519765615"
click at [470, 191] on input "Create Publisher" at bounding box center [467, 186] width 65 height 19
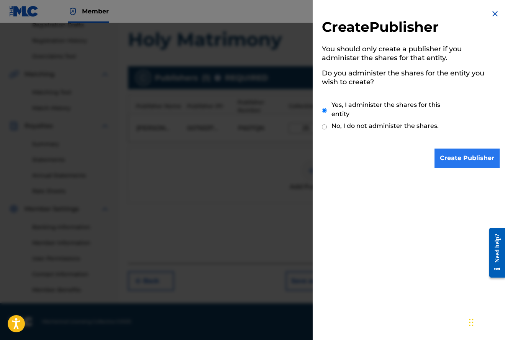
click at [466, 154] on input "Create Publisher" at bounding box center [467, 158] width 65 height 19
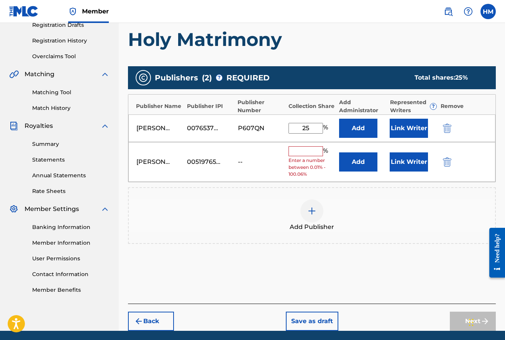
click at [309, 147] on input "text" at bounding box center [306, 151] width 34 height 10
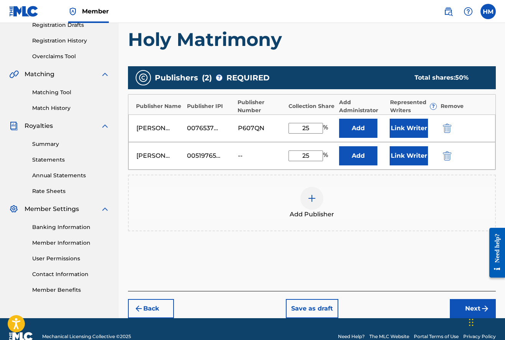
type input "25"
click at [312, 198] on img at bounding box center [311, 198] width 9 height 9
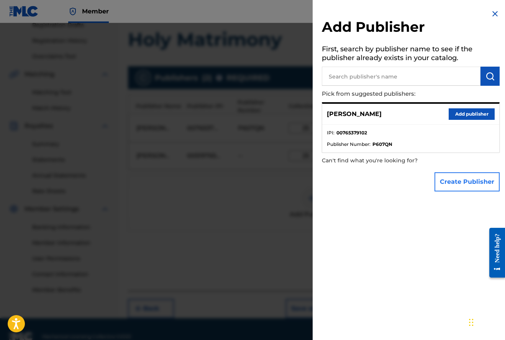
click at [460, 180] on button "Create Publisher" at bounding box center [467, 181] width 65 height 19
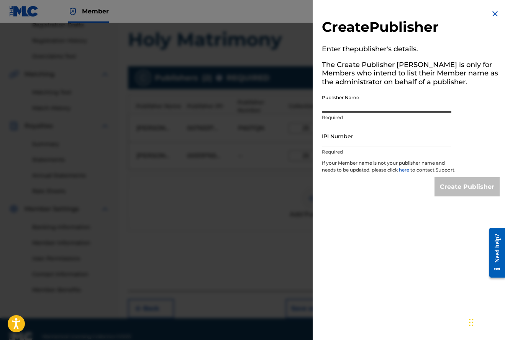
click at [368, 108] on input "Publisher Name" at bounding box center [387, 102] width 130 height 22
type input "[PERSON_NAME]"
click at [368, 140] on input "IPI Number" at bounding box center [387, 136] width 130 height 22
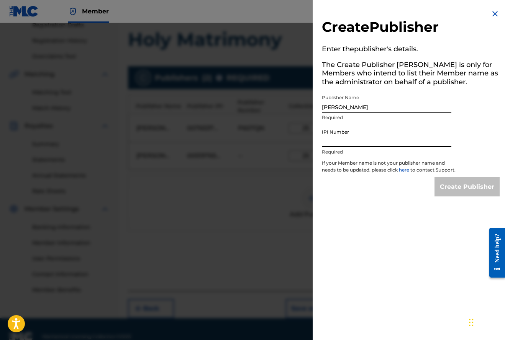
click at [442, 140] on input "IPI Number" at bounding box center [387, 136] width 130 height 22
type input "00401110054"
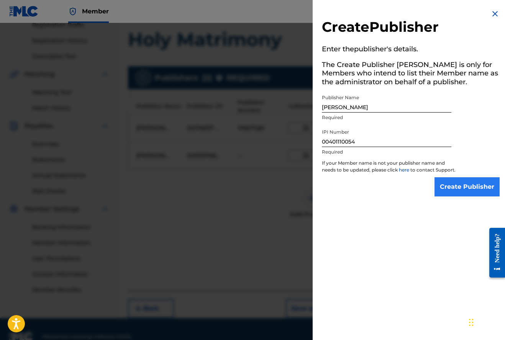
click at [466, 195] on input "Create Publisher" at bounding box center [467, 186] width 65 height 19
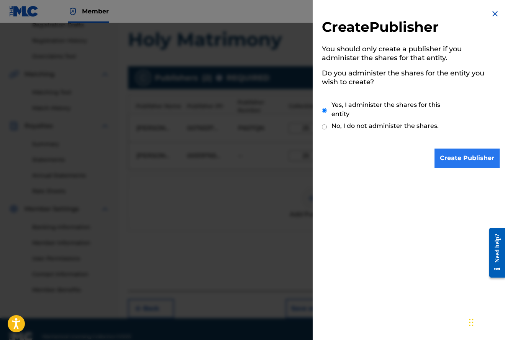
click at [465, 160] on input "Create Publisher" at bounding box center [467, 158] width 65 height 19
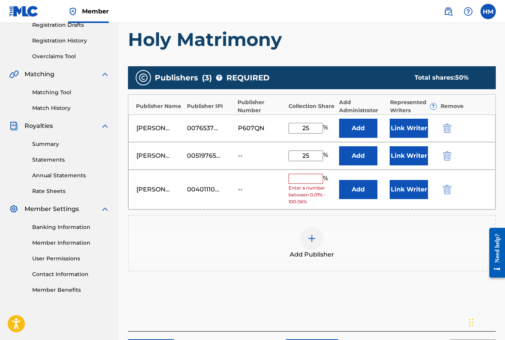
click at [301, 179] on input "text" at bounding box center [306, 179] width 34 height 10
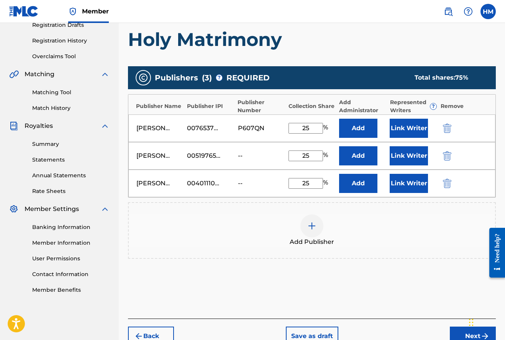
type input "25"
click at [313, 225] on img at bounding box center [311, 226] width 9 height 9
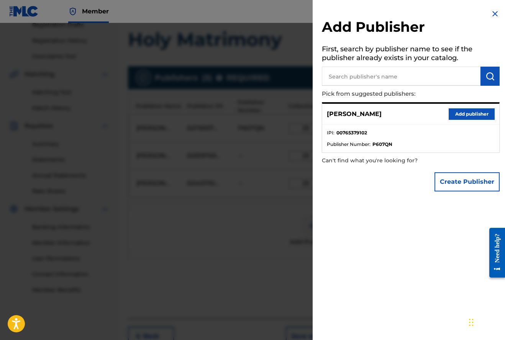
click at [385, 74] on input "text" at bounding box center [401, 76] width 159 height 19
type input "holy"
click at [487, 79] on img "submit" at bounding box center [490, 76] width 9 height 9
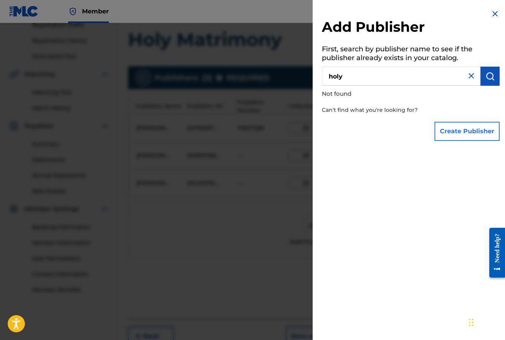
click at [473, 130] on button "Create Publisher" at bounding box center [467, 131] width 65 height 19
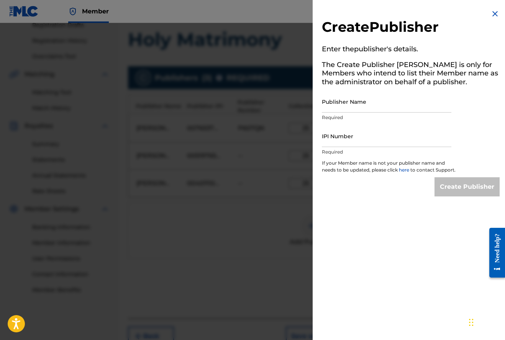
click at [492, 11] on img at bounding box center [495, 13] width 9 height 9
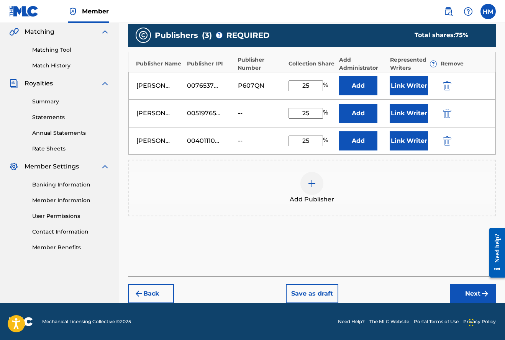
scroll to position [177, 0]
click at [464, 292] on button "Next" at bounding box center [473, 293] width 46 height 19
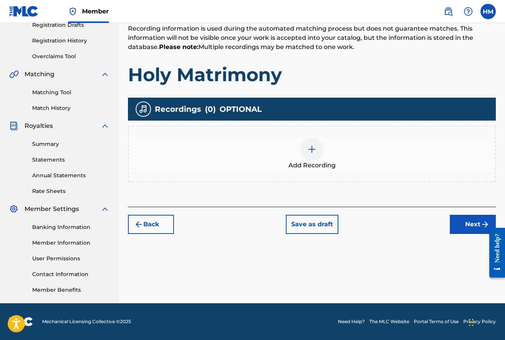
click at [313, 149] on img at bounding box center [311, 149] width 9 height 9
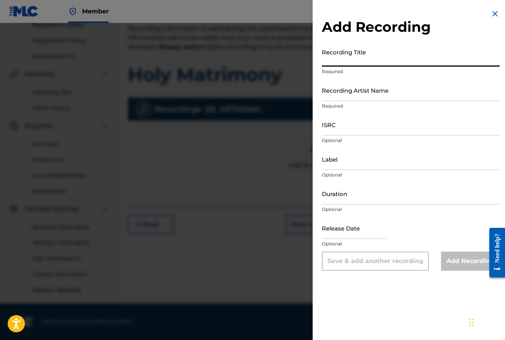
click at [345, 59] on input "Recording Title" at bounding box center [411, 56] width 178 height 22
type input "Holy Matrimony"
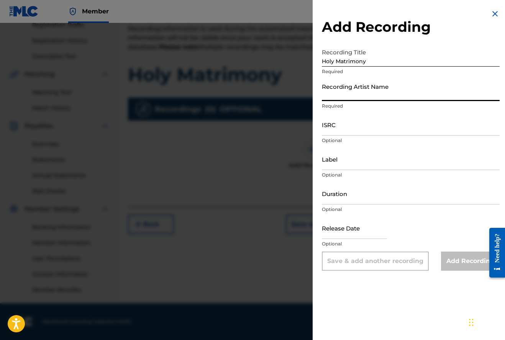
click at [338, 93] on input "Recording Artist Name" at bounding box center [411, 90] width 178 height 22
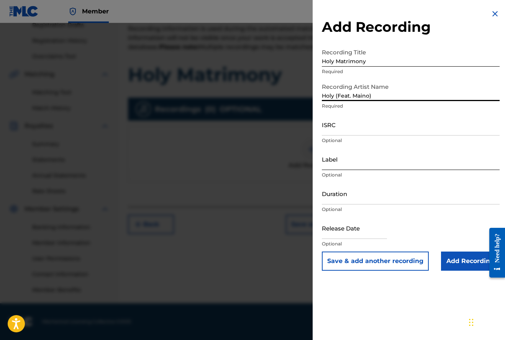
type input "Holy (Feat. Maino)"
click at [348, 163] on input "Label" at bounding box center [411, 159] width 178 height 22
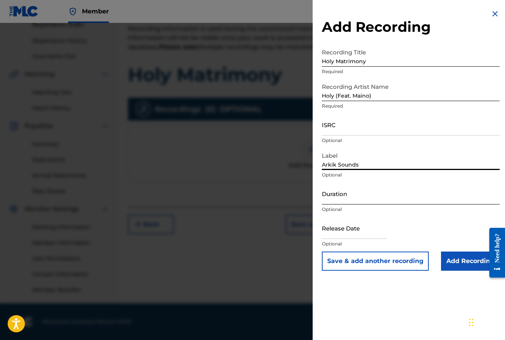
type input "Arkik Sounds"
click at [338, 199] on input "Duration" at bounding box center [411, 194] width 178 height 22
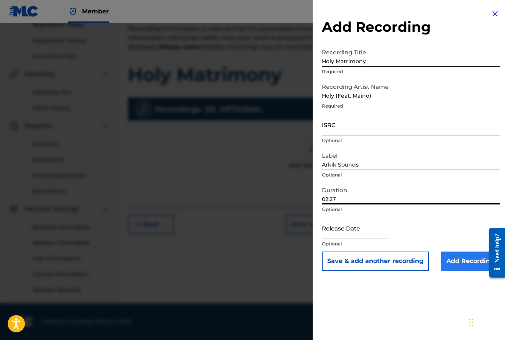
type input "02:27"
click at [463, 263] on input "Add Recording" at bounding box center [470, 261] width 59 height 19
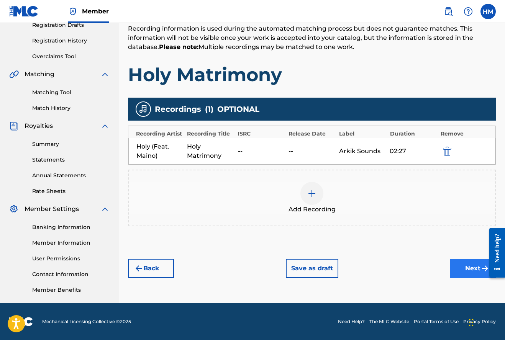
click at [461, 267] on button "Next" at bounding box center [473, 268] width 46 height 19
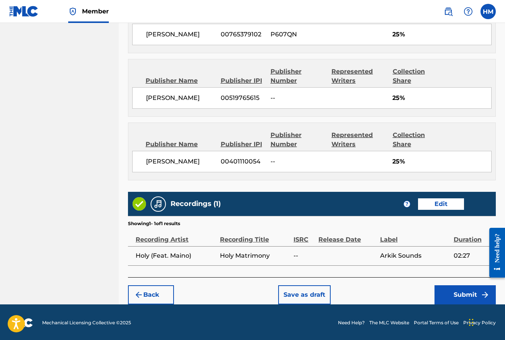
scroll to position [471, 0]
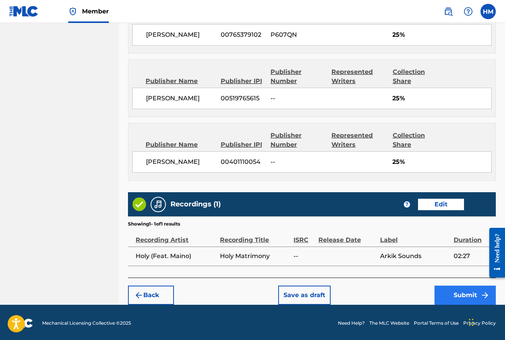
click at [461, 293] on button "Submit" at bounding box center [465, 295] width 61 height 19
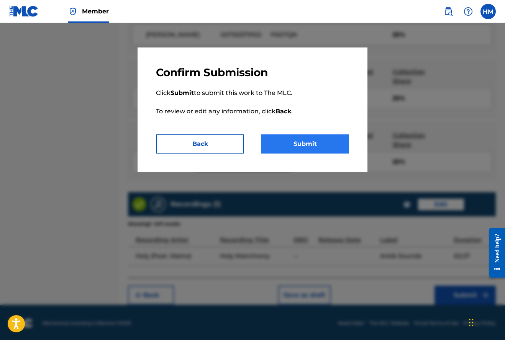
click at [324, 146] on button "Submit" at bounding box center [305, 144] width 88 height 19
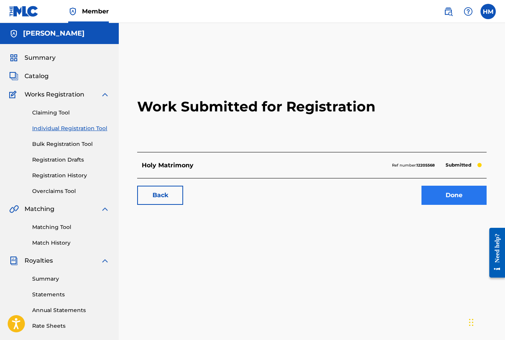
click at [450, 196] on link "Done" at bounding box center [454, 195] width 65 height 19
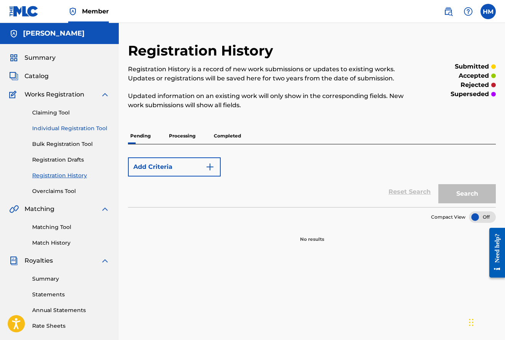
click at [64, 125] on link "Individual Registration Tool" at bounding box center [70, 129] width 77 height 8
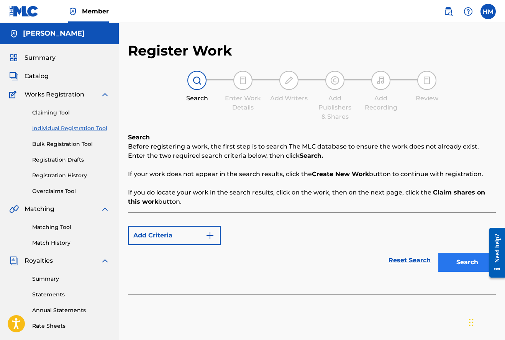
click at [460, 260] on button "Search" at bounding box center [467, 262] width 57 height 19
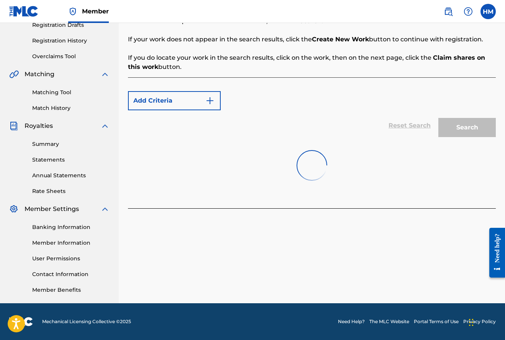
scroll to position [135, 0]
click at [453, 229] on button "Create new work" at bounding box center [463, 226] width 66 height 19
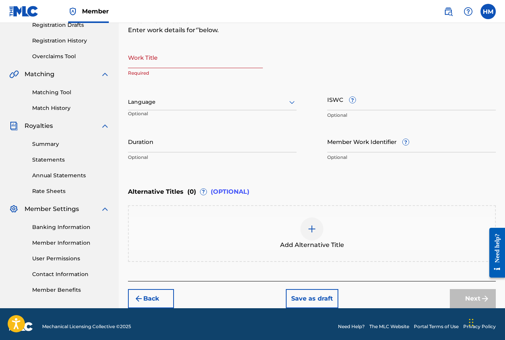
click at [183, 64] on input "Work Title" at bounding box center [195, 57] width 135 height 22
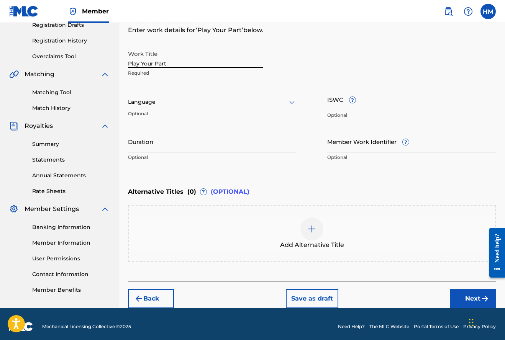
type input "Play Your Part"
click at [289, 101] on icon at bounding box center [291, 102] width 9 height 9
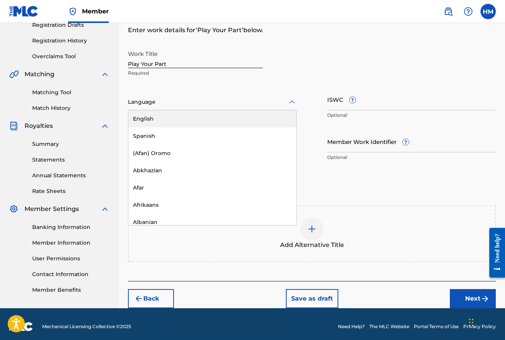
click at [154, 118] on div "English" at bounding box center [212, 118] width 168 height 17
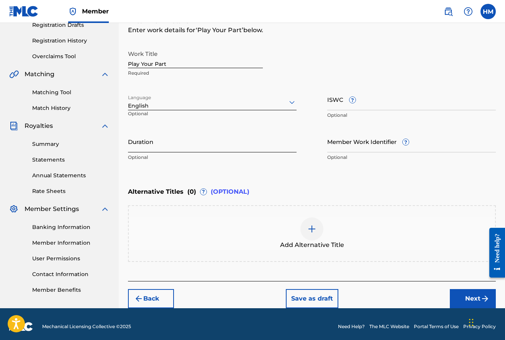
click at [190, 144] on input "Duration" at bounding box center [212, 142] width 169 height 22
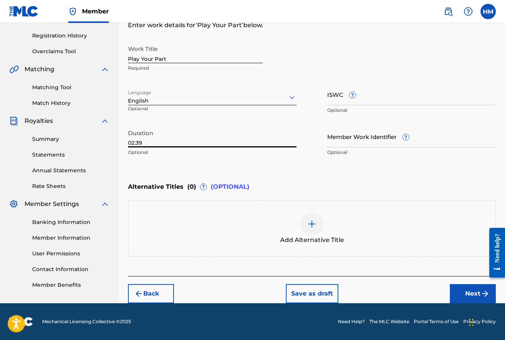
scroll to position [140, 0]
type input "02:39"
click at [465, 289] on button "Next" at bounding box center [473, 293] width 46 height 19
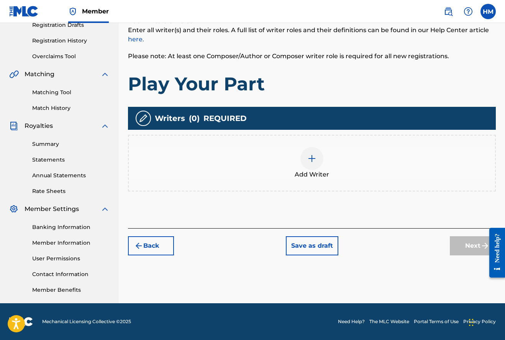
click at [310, 158] on img at bounding box center [311, 158] width 9 height 9
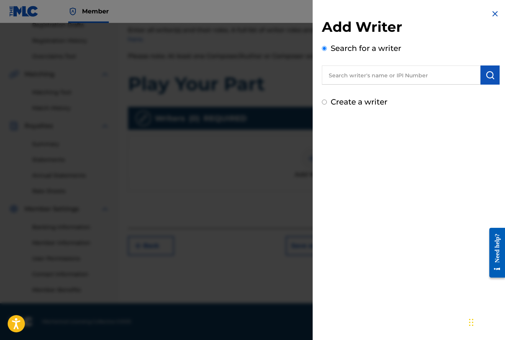
click at [349, 77] on input "text" at bounding box center [401, 75] width 159 height 19
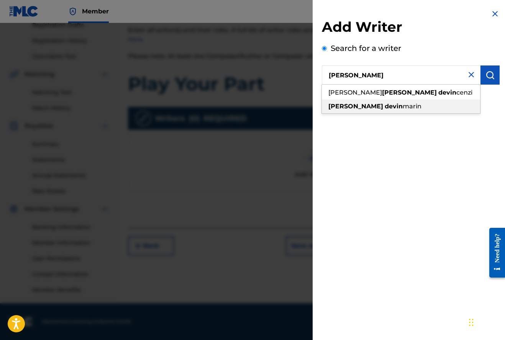
click at [383, 109] on span at bounding box center [384, 106] width 2 height 7
type input "[PERSON_NAME]"
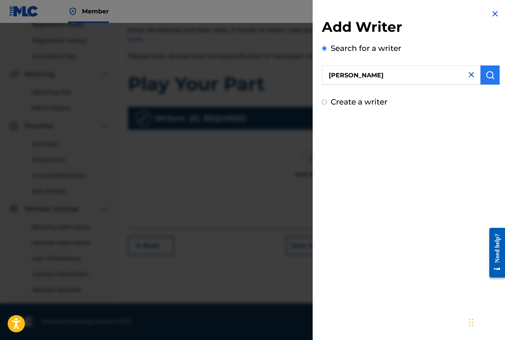
click at [490, 70] on button "submit" at bounding box center [490, 75] width 19 height 19
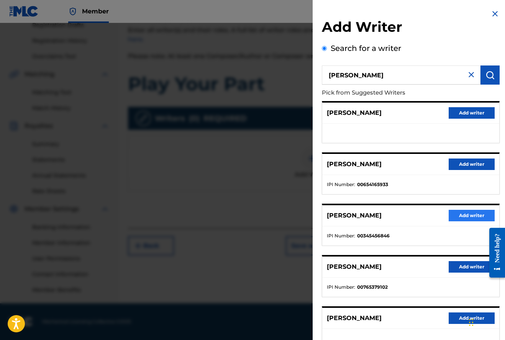
click at [463, 216] on button "Add writer" at bounding box center [472, 215] width 46 height 11
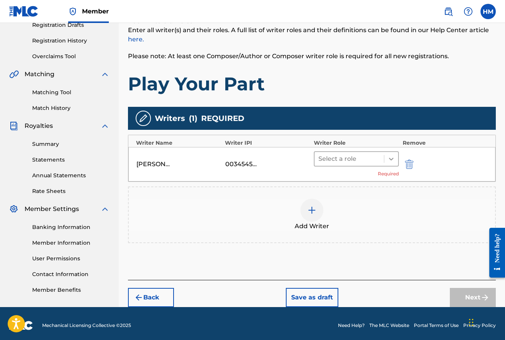
click at [394, 157] on icon at bounding box center [392, 159] width 8 height 8
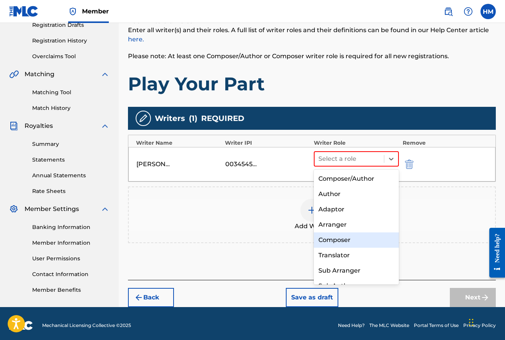
click at [336, 239] on div "Composer" at bounding box center [356, 240] width 85 height 15
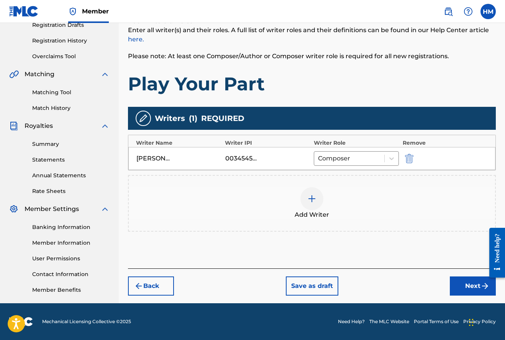
click at [313, 201] on img at bounding box center [311, 198] width 9 height 9
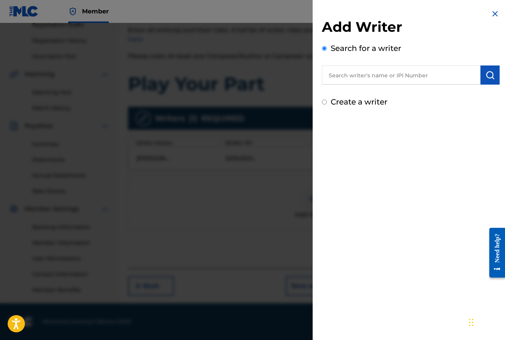
click at [371, 79] on input "text" at bounding box center [401, 75] width 159 height 19
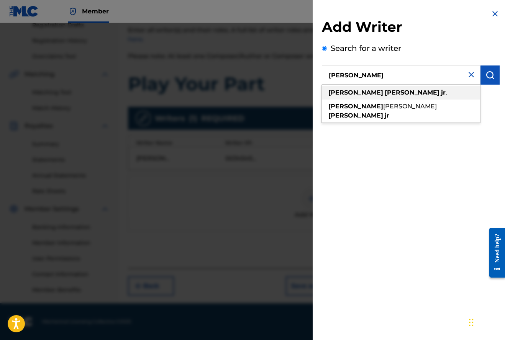
click at [385, 92] on strong "[PERSON_NAME]" at bounding box center [412, 92] width 55 height 7
type input "[PERSON_NAME]"
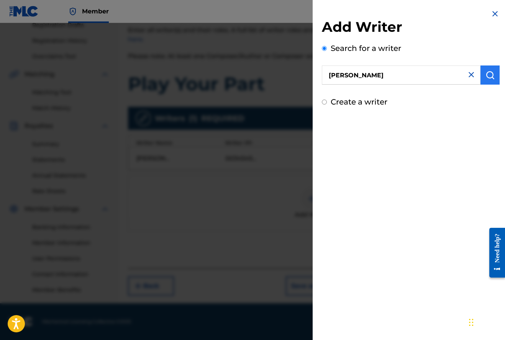
click at [483, 74] on button "submit" at bounding box center [490, 75] width 19 height 19
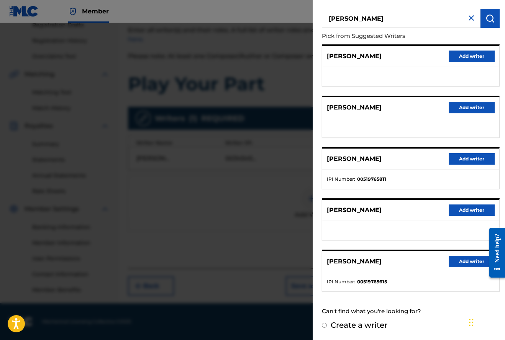
scroll to position [56, 0]
click at [463, 262] on button "Add writer" at bounding box center [472, 261] width 46 height 11
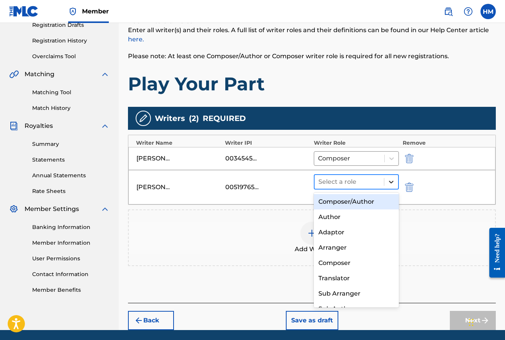
click at [390, 182] on icon at bounding box center [391, 182] width 5 height 3
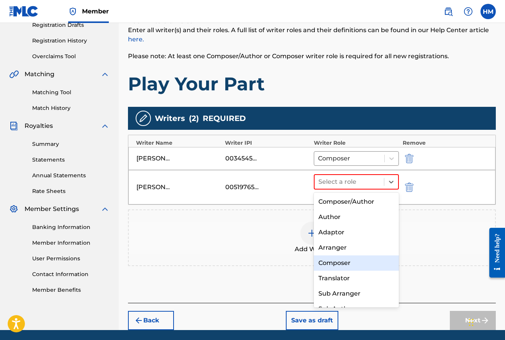
click at [341, 262] on div "Composer" at bounding box center [356, 263] width 85 height 15
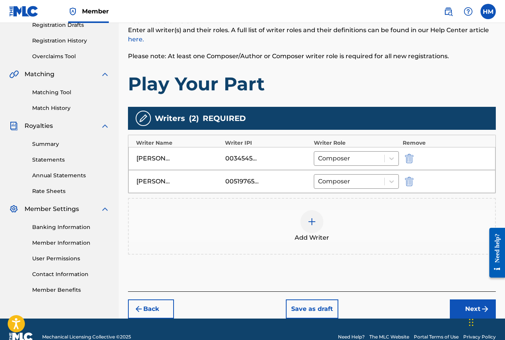
click at [311, 221] on img at bounding box center [311, 221] width 9 height 9
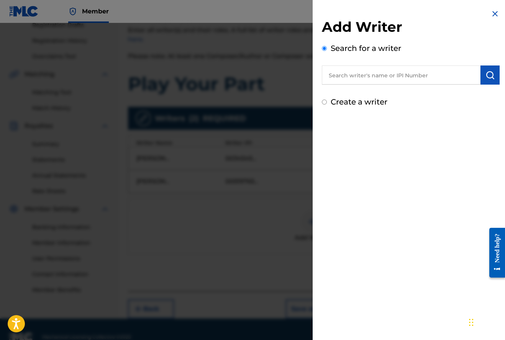
click at [357, 77] on input "text" at bounding box center [401, 75] width 159 height 19
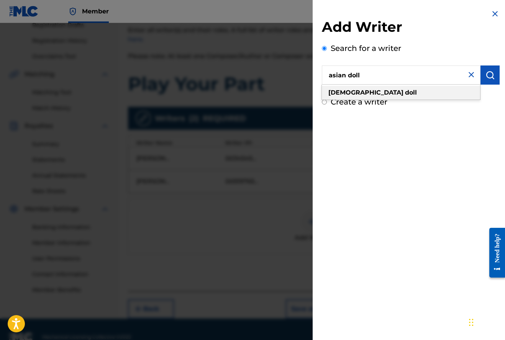
type input "asian doll"
click at [338, 93] on strong "[DEMOGRAPHIC_DATA]" at bounding box center [366, 92] width 75 height 7
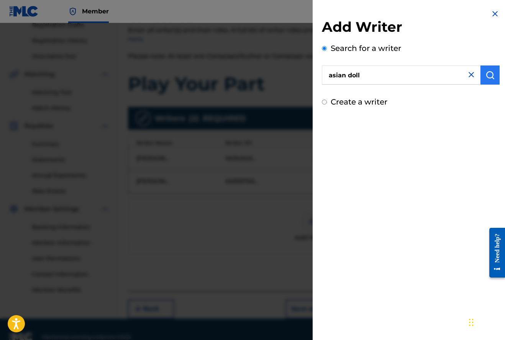
click at [486, 76] on img "submit" at bounding box center [490, 75] width 9 height 9
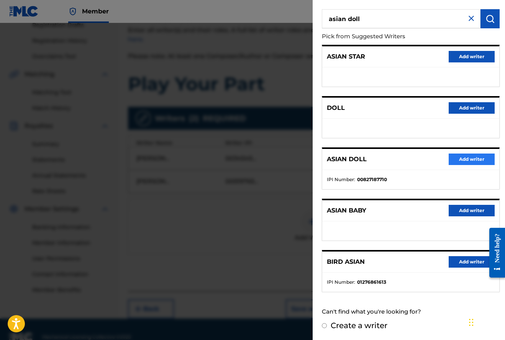
click at [476, 162] on button "Add writer" at bounding box center [472, 159] width 46 height 11
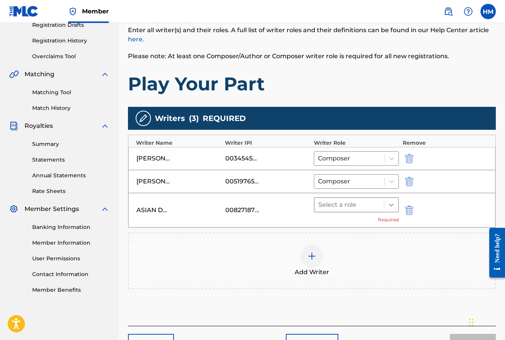
click at [389, 204] on icon at bounding box center [392, 205] width 8 height 8
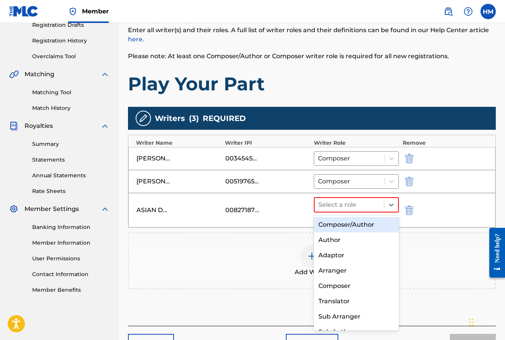
click at [360, 224] on div "Composer/Author" at bounding box center [356, 224] width 85 height 15
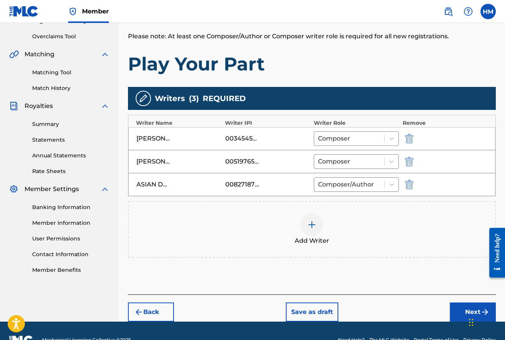
scroll to position [165, 0]
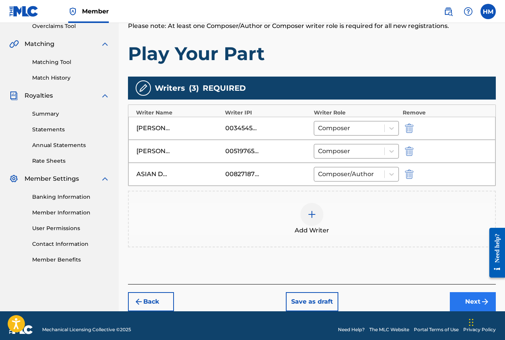
click at [460, 297] on button "Next" at bounding box center [473, 301] width 46 height 19
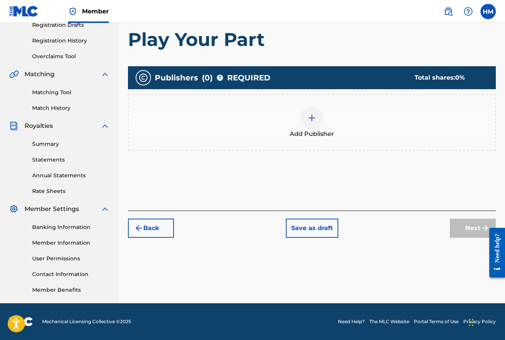
click at [313, 118] on img at bounding box center [311, 117] width 9 height 9
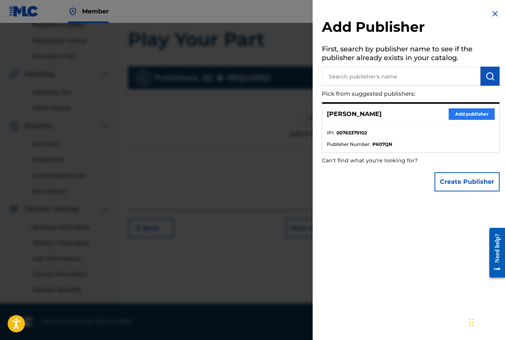
click at [471, 112] on button "Add publisher" at bounding box center [472, 113] width 46 height 11
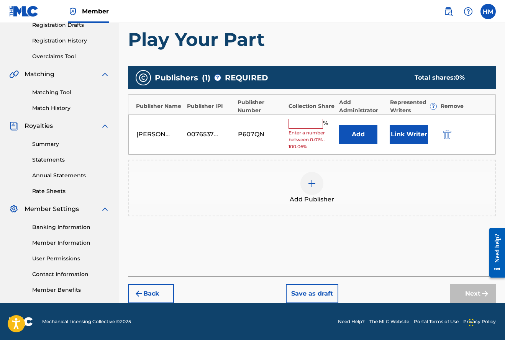
click at [302, 119] on input "text" at bounding box center [306, 124] width 34 height 10
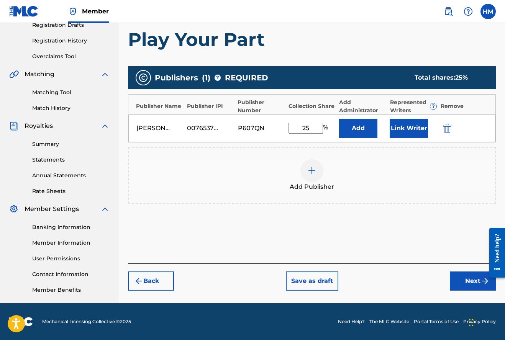
type input "25"
click at [310, 167] on img at bounding box center [311, 170] width 9 height 9
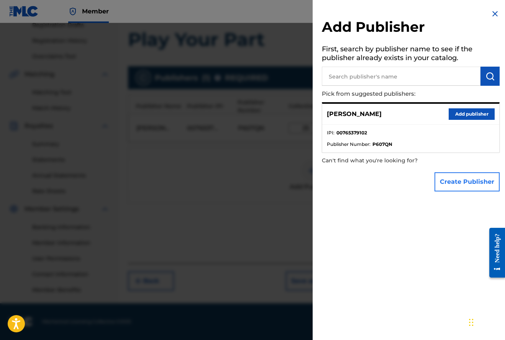
click at [452, 180] on button "Create Publisher" at bounding box center [467, 181] width 65 height 19
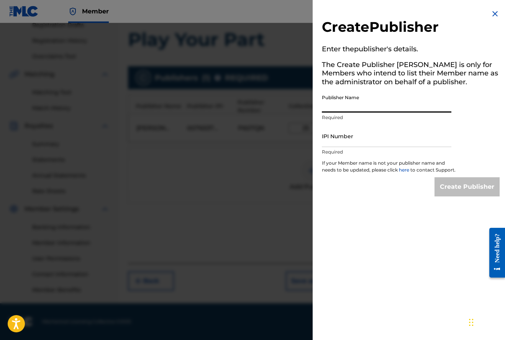
click at [397, 108] on input "Publisher Name" at bounding box center [387, 102] width 130 height 22
type input "[PERSON_NAME]"
click at [392, 137] on input "IPI Number" at bounding box center [387, 136] width 130 height 22
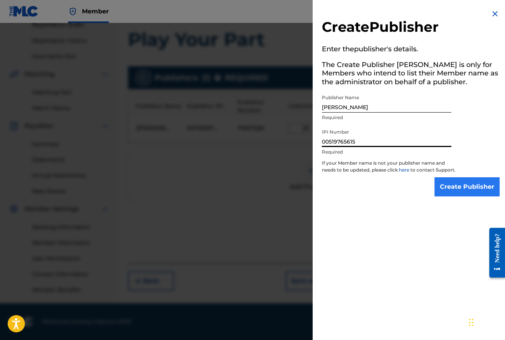
type input "00519765615"
click at [468, 191] on input "Create Publisher" at bounding box center [467, 186] width 65 height 19
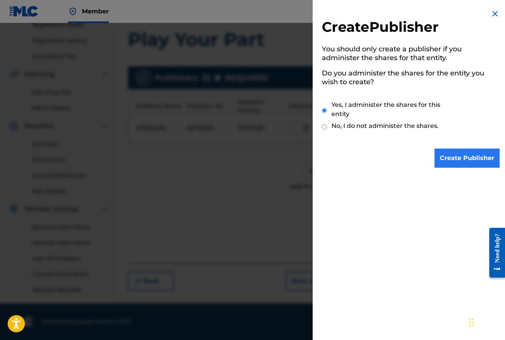
click at [466, 159] on input "Create Publisher" at bounding box center [467, 158] width 65 height 19
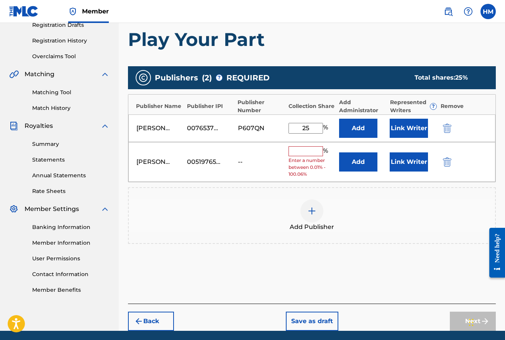
click at [304, 151] on input "text" at bounding box center [306, 151] width 34 height 10
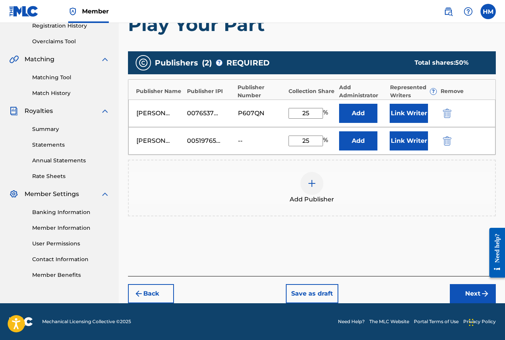
scroll to position [150, 0]
type input "25"
click at [466, 292] on button "Next" at bounding box center [473, 293] width 46 height 19
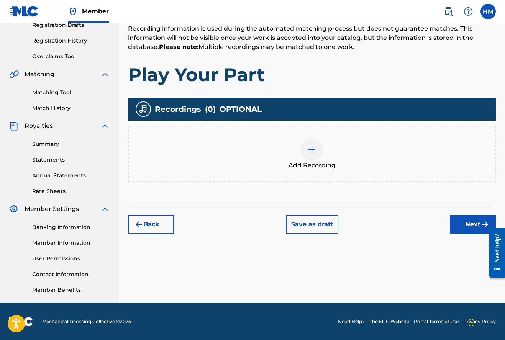
scroll to position [135, 0]
click at [314, 148] on img at bounding box center [311, 149] width 9 height 9
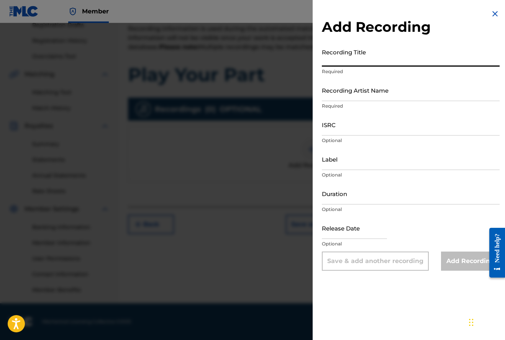
click at [338, 64] on input "Recording Title" at bounding box center [411, 56] width 178 height 22
type input "Play Your Part"
click at [341, 95] on input "Recording Artist Name" at bounding box center [411, 90] width 178 height 22
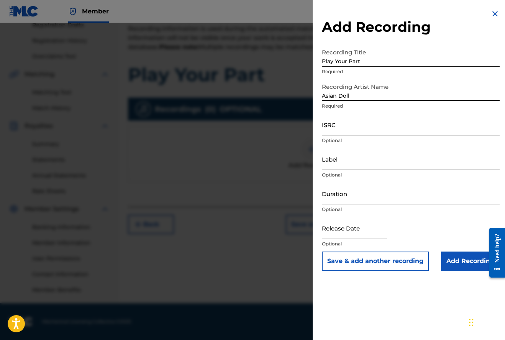
type input "Asian Doll"
click at [347, 165] on input "Label" at bounding box center [411, 159] width 178 height 22
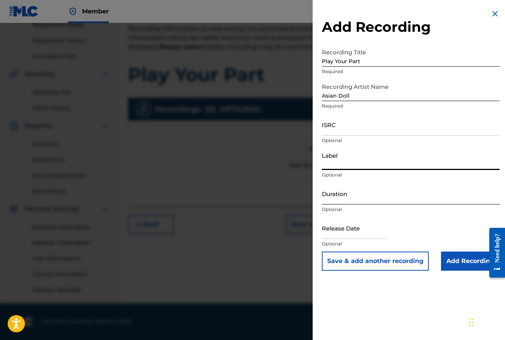
click at [340, 200] on input "Duration" at bounding box center [411, 194] width 178 height 22
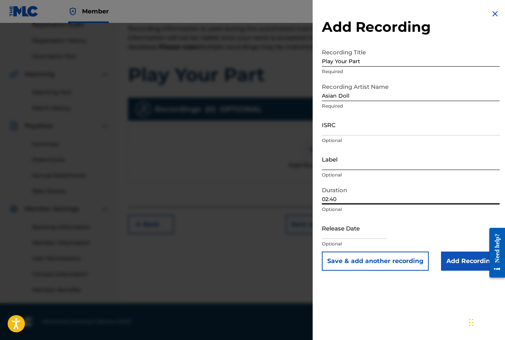
type input "02:40"
click at [348, 164] on input "Label" at bounding box center [411, 159] width 178 height 22
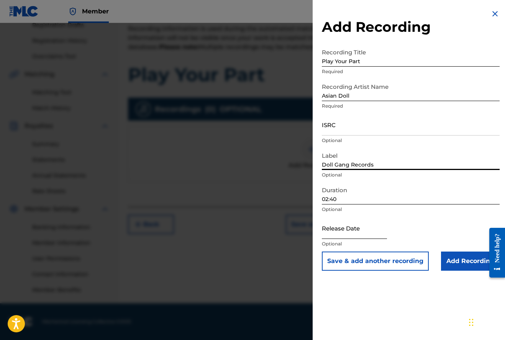
type input "Doll Gang Records"
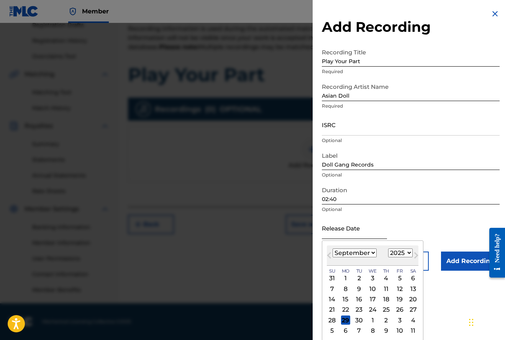
click at [344, 232] on input "text" at bounding box center [354, 228] width 65 height 22
click at [382, 297] on div "16" at bounding box center [386, 299] width 9 height 9
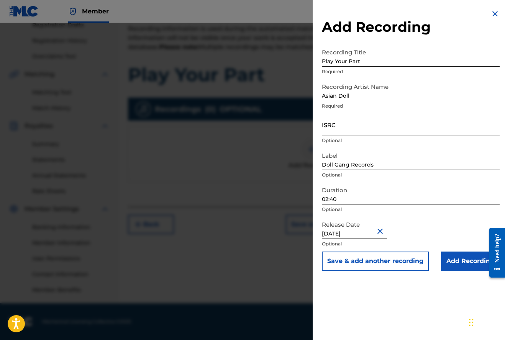
click at [369, 233] on input "[DATE]" at bounding box center [354, 228] width 65 height 22
click at [463, 262] on input "Add Recording" at bounding box center [470, 261] width 59 height 19
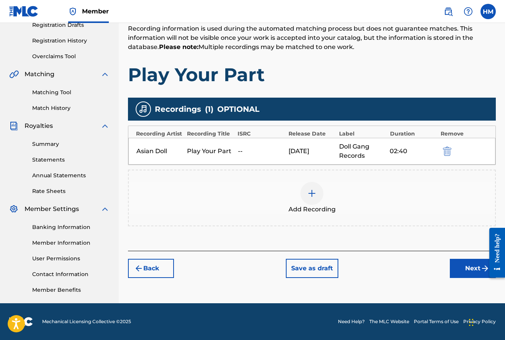
click at [315, 195] on img at bounding box center [311, 193] width 9 height 9
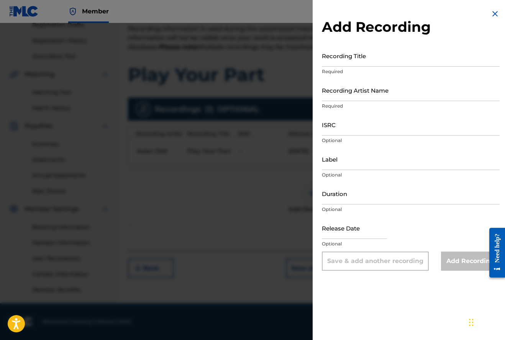
click at [493, 14] on img at bounding box center [495, 13] width 9 height 9
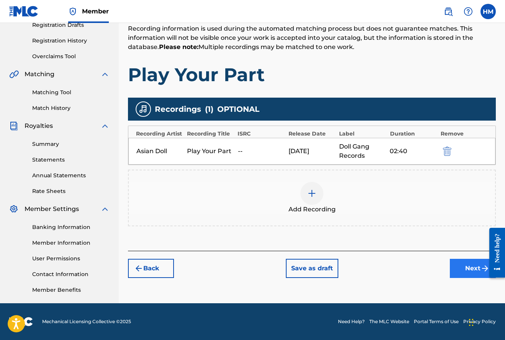
click at [466, 266] on button "Next" at bounding box center [473, 268] width 46 height 19
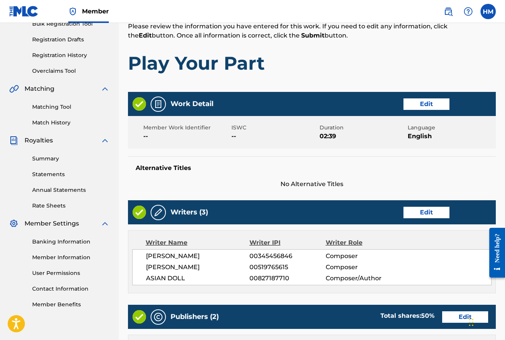
scroll to position [120, 0]
click at [420, 106] on button "Edit" at bounding box center [427, 104] width 46 height 11
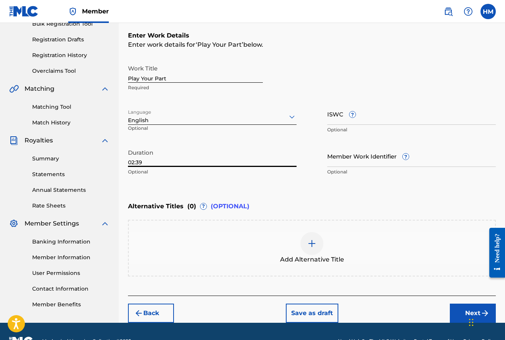
click at [159, 159] on input "02:39" at bounding box center [212, 156] width 169 height 22
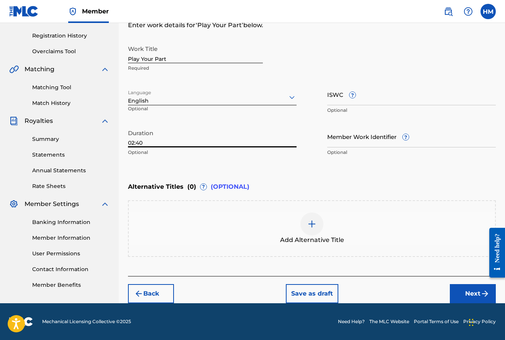
scroll to position [140, 0]
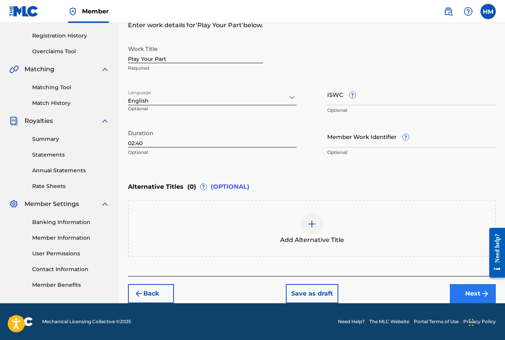
click at [468, 291] on button "Next" at bounding box center [473, 293] width 46 height 19
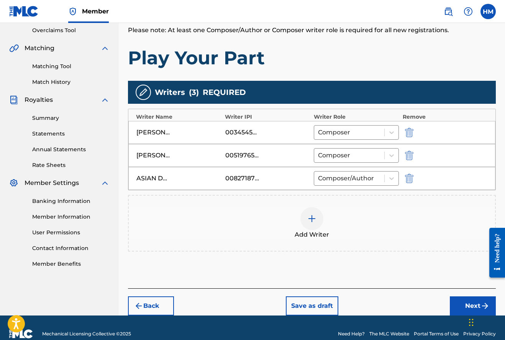
scroll to position [162, 0]
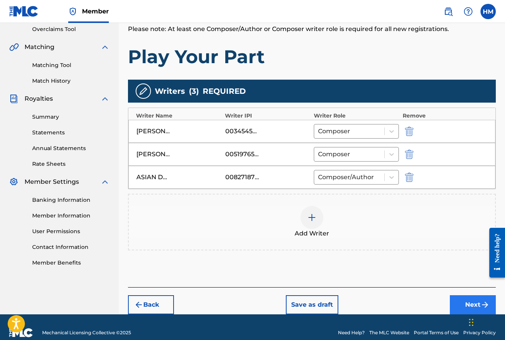
click at [465, 304] on button "Next" at bounding box center [473, 305] width 46 height 19
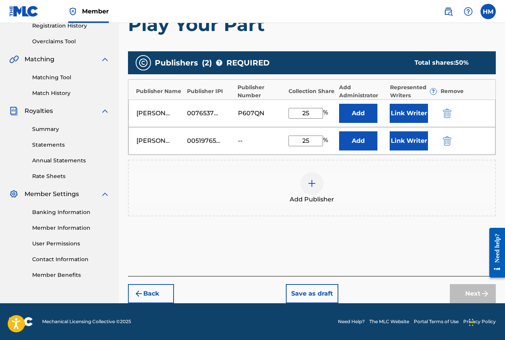
scroll to position [150, 0]
click at [470, 292] on button "Next" at bounding box center [473, 293] width 46 height 19
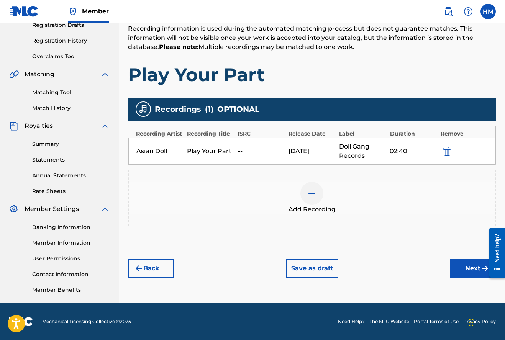
scroll to position [135, 0]
click at [466, 268] on button "Next" at bounding box center [473, 268] width 46 height 19
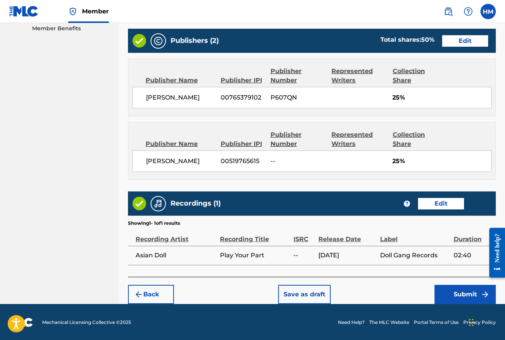
scroll to position [396, 0]
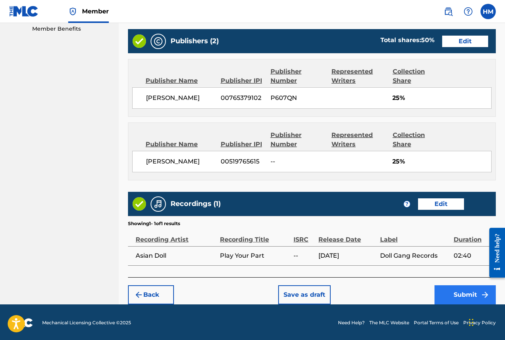
click at [465, 294] on button "Submit" at bounding box center [465, 295] width 61 height 19
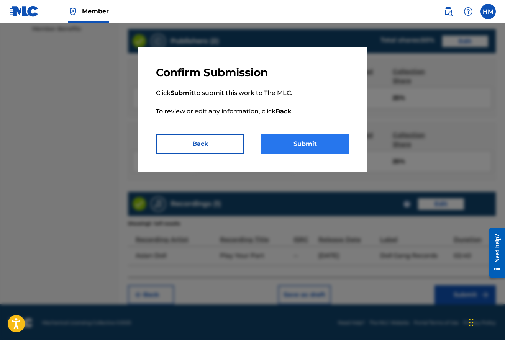
click at [321, 147] on button "Submit" at bounding box center [305, 144] width 88 height 19
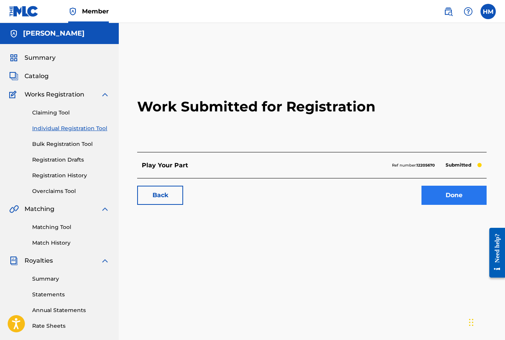
click at [462, 199] on link "Done" at bounding box center [454, 195] width 65 height 19
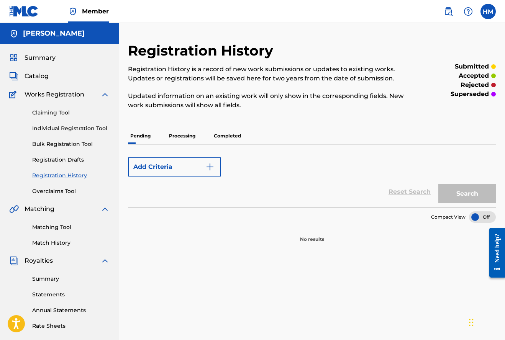
click at [184, 135] on p "Processing" at bounding box center [182, 136] width 31 height 16
click at [145, 135] on p "Pending" at bounding box center [140, 136] width 25 height 16
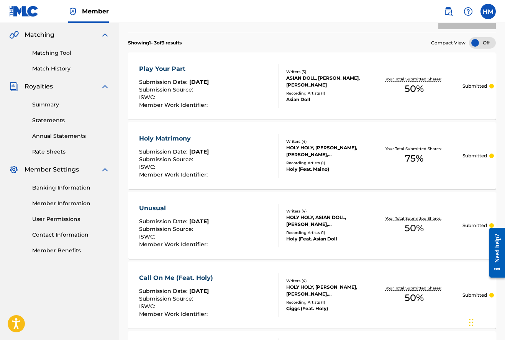
scroll to position [175, 0]
click at [313, 148] on div "HOLY HOLY, [PERSON_NAME], [PERSON_NAME], [PERSON_NAME]" at bounding box center [326, 151] width 80 height 14
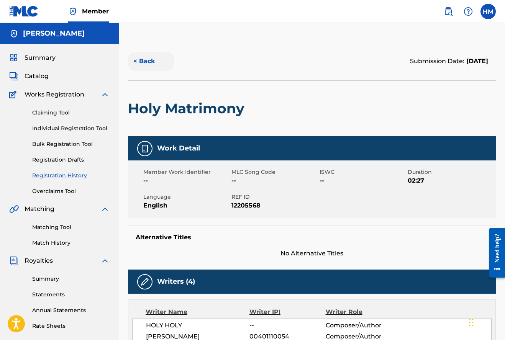
click at [146, 61] on button "< Back" at bounding box center [151, 61] width 46 height 19
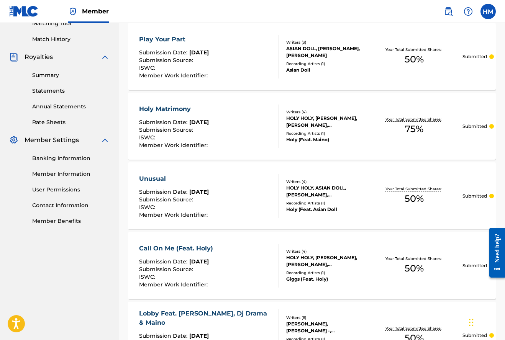
scroll to position [209, 0]
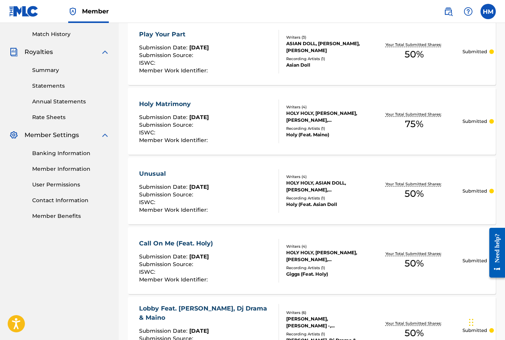
click at [337, 178] on div "Writers ( 4 )" at bounding box center [326, 177] width 80 height 6
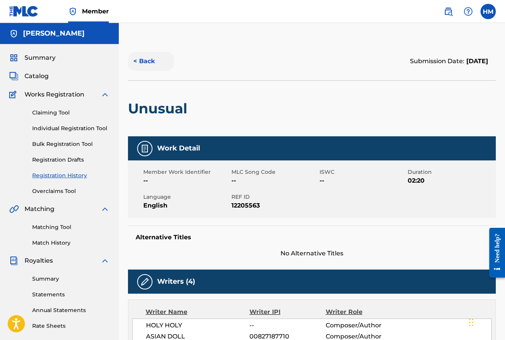
click at [145, 62] on button "< Back" at bounding box center [151, 61] width 46 height 19
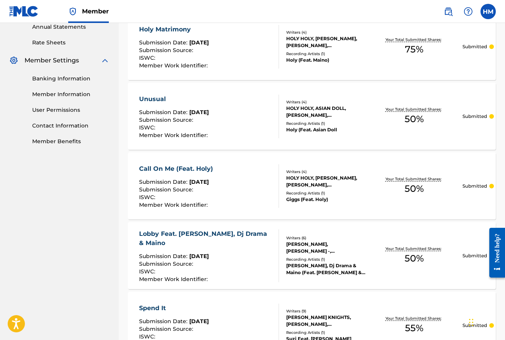
scroll to position [285, 0]
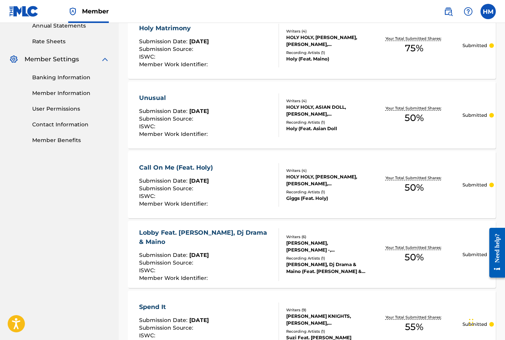
click at [346, 168] on div "Writers ( 4 )" at bounding box center [326, 171] width 80 height 6
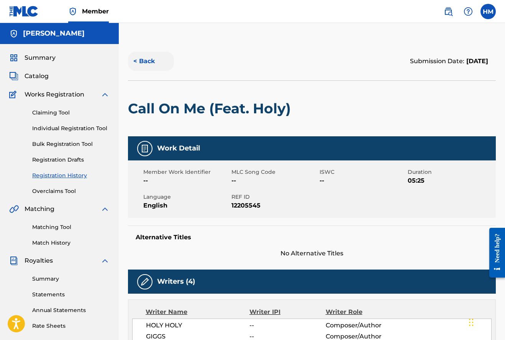
click at [151, 61] on button "< Back" at bounding box center [151, 61] width 46 height 19
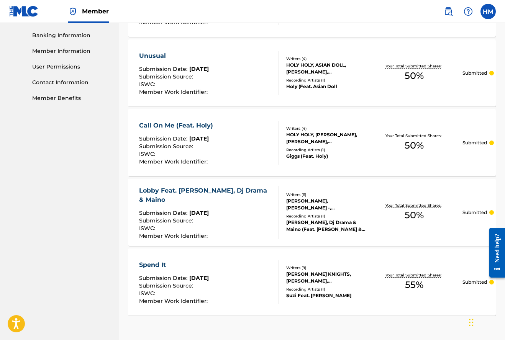
scroll to position [332, 0]
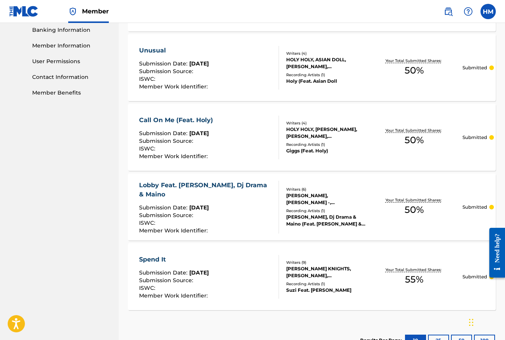
click at [309, 202] on div "[PERSON_NAME], [PERSON_NAME] -, [PERSON_NAME], [PERSON_NAME], [PERSON_NAME], [P…" at bounding box center [326, 199] width 80 height 14
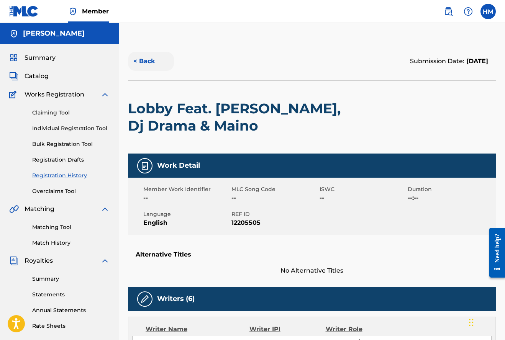
click at [144, 61] on button "< Back" at bounding box center [151, 61] width 46 height 19
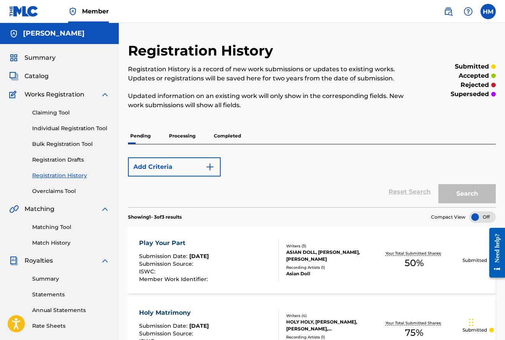
click at [223, 138] on p "Completed" at bounding box center [228, 136] width 32 height 16
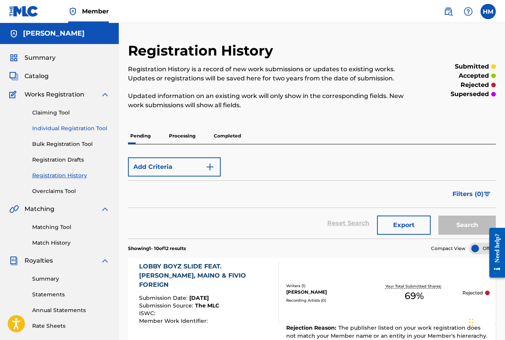
click at [62, 127] on link "Individual Registration Tool" at bounding box center [70, 129] width 77 height 8
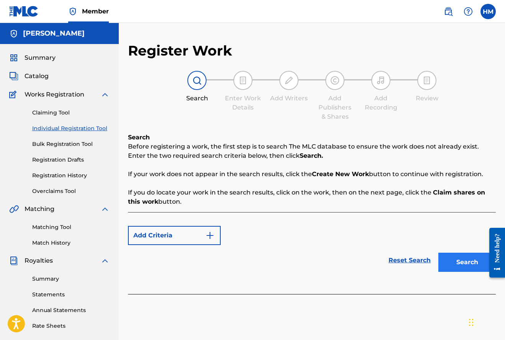
click at [457, 266] on button "Search" at bounding box center [467, 262] width 57 height 19
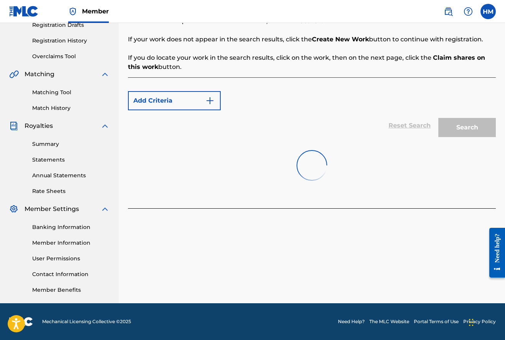
scroll to position [135, 0]
click at [451, 229] on button "Create new work" at bounding box center [463, 226] width 66 height 19
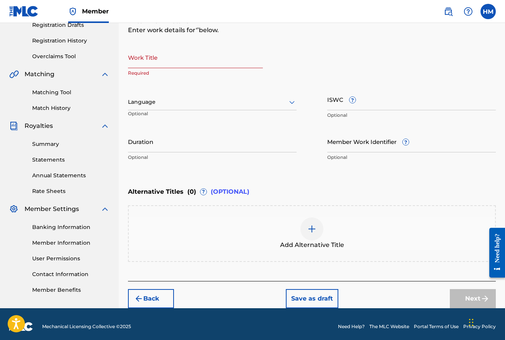
click at [163, 62] on input "Work Title" at bounding box center [195, 57] width 135 height 22
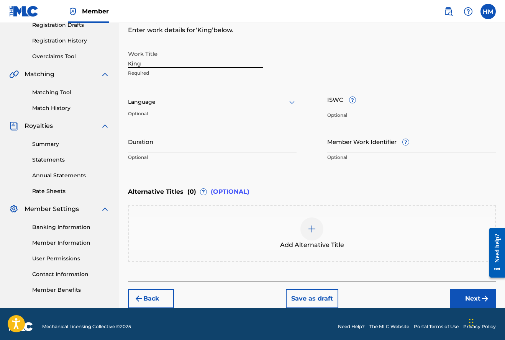
click at [291, 101] on icon at bounding box center [291, 102] width 9 height 9
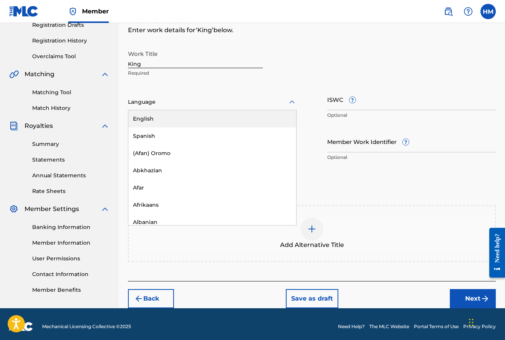
click at [147, 118] on div "English" at bounding box center [212, 118] width 168 height 17
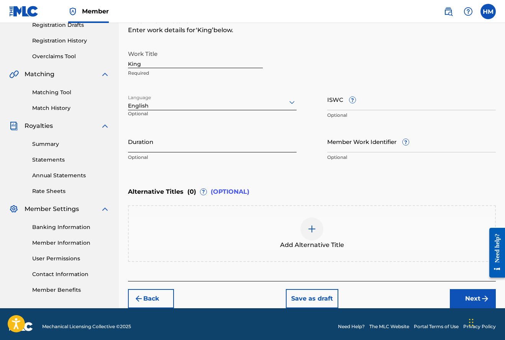
click at [166, 145] on input "Duration" at bounding box center [212, 142] width 169 height 22
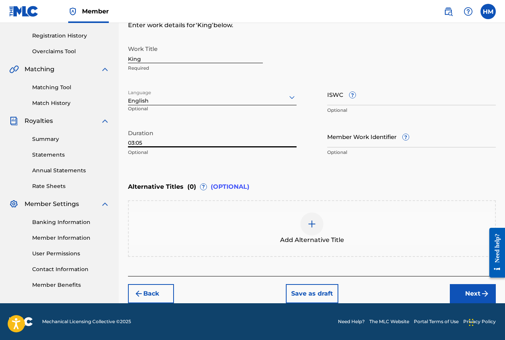
scroll to position [140, 0]
click at [462, 290] on button "Next" at bounding box center [473, 293] width 46 height 19
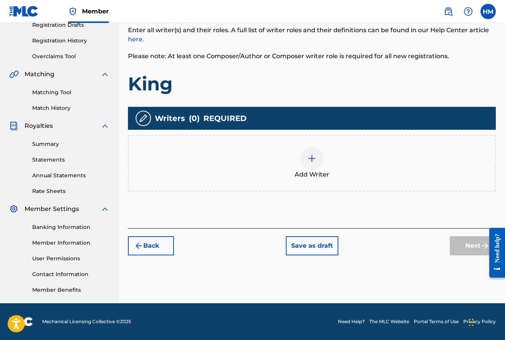
click at [310, 158] on img at bounding box center [311, 158] width 9 height 9
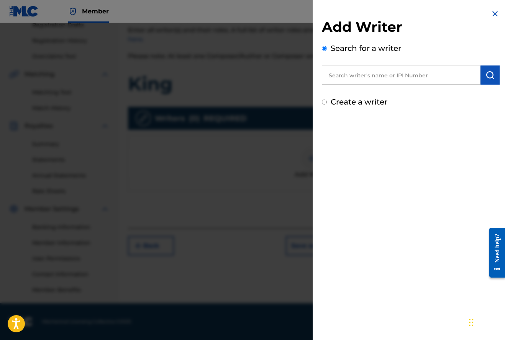
click at [359, 76] on input "text" at bounding box center [401, 75] width 159 height 19
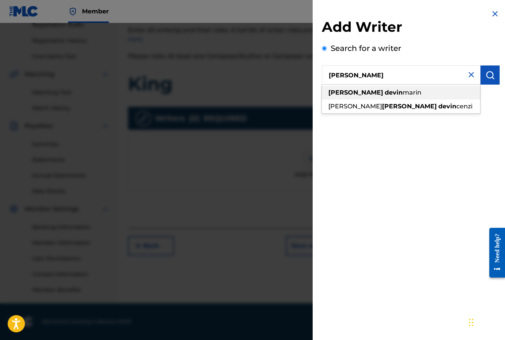
click at [385, 94] on strong "devin" at bounding box center [394, 92] width 18 height 7
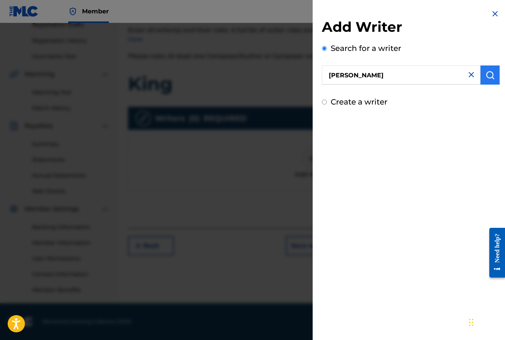
click at [489, 73] on img "submit" at bounding box center [490, 75] width 9 height 9
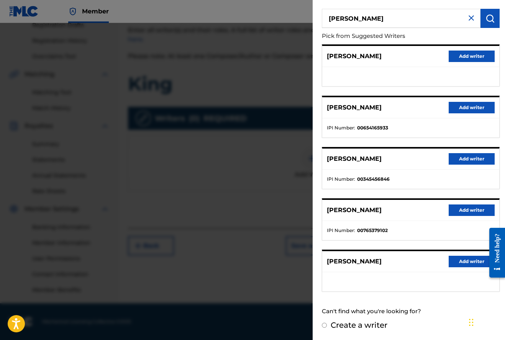
scroll to position [56, 0]
click at [462, 157] on button "Add writer" at bounding box center [472, 159] width 46 height 11
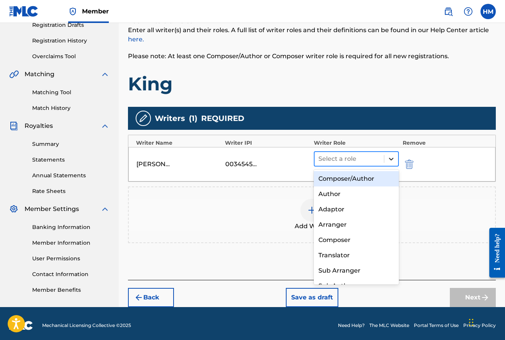
click at [390, 157] on icon at bounding box center [392, 159] width 8 height 8
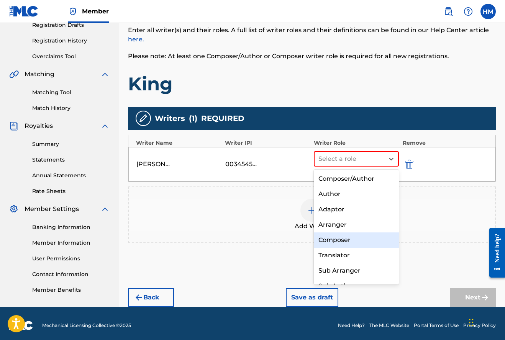
click at [335, 239] on div "Composer" at bounding box center [356, 240] width 85 height 15
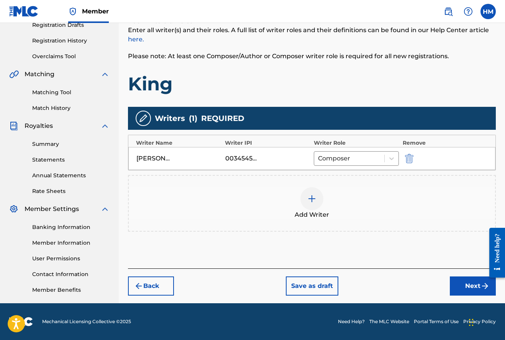
click at [314, 195] on img at bounding box center [311, 198] width 9 height 9
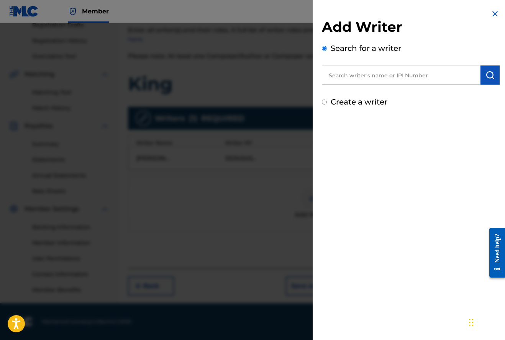
click at [397, 73] on input "text" at bounding box center [401, 75] width 159 height 19
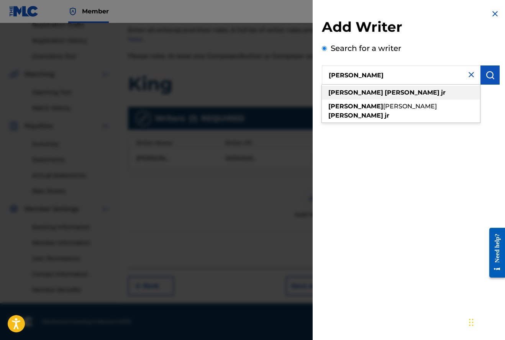
click at [385, 93] on strong "[PERSON_NAME]" at bounding box center [412, 92] width 55 height 7
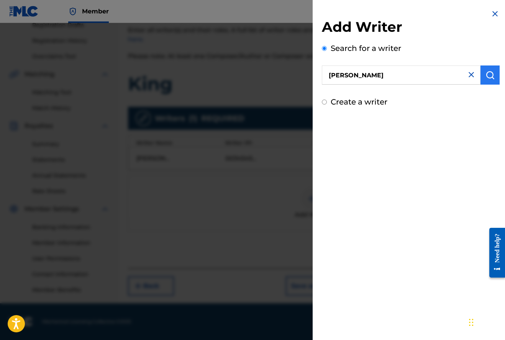
click at [487, 74] on img "submit" at bounding box center [490, 75] width 9 height 9
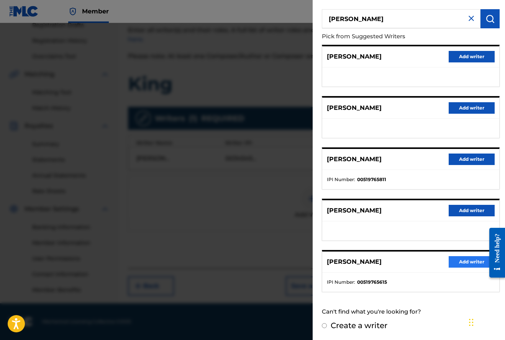
click at [463, 260] on button "Add writer" at bounding box center [472, 261] width 46 height 11
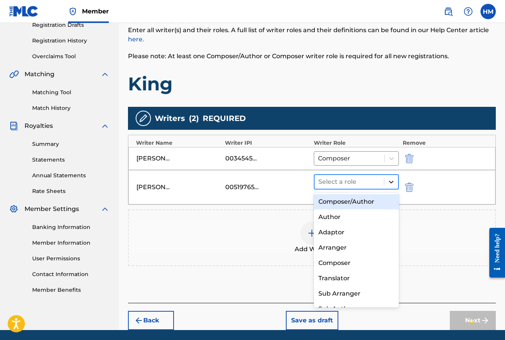
click at [392, 180] on icon at bounding box center [392, 182] width 8 height 8
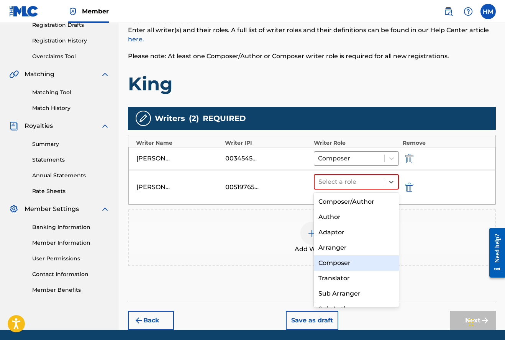
click at [334, 260] on div "Composer" at bounding box center [356, 263] width 85 height 15
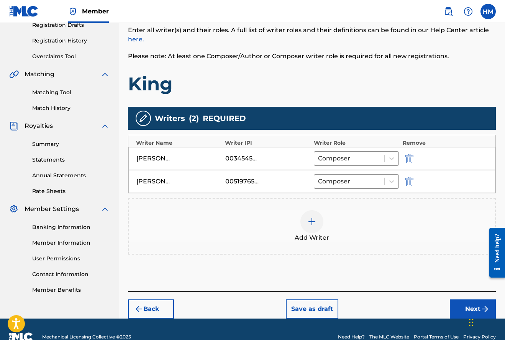
click at [310, 221] on img at bounding box center [311, 221] width 9 height 9
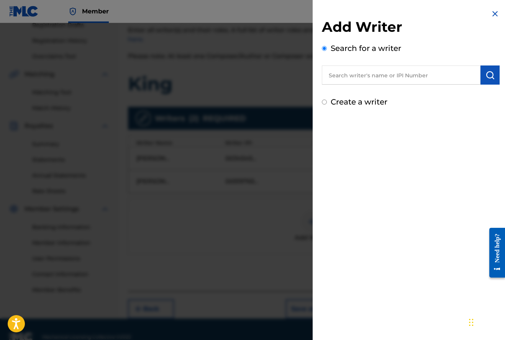
click at [361, 76] on input "text" at bounding box center [401, 75] width 159 height 19
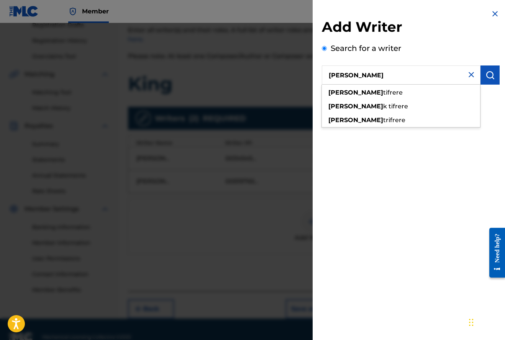
drag, startPoint x: 361, startPoint y: 76, endPoint x: 378, endPoint y: 91, distance: 23.1
click at [383, 91] on span "tifrere" at bounding box center [393, 92] width 20 height 7
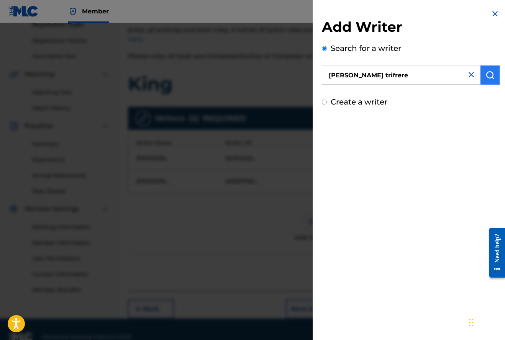
click at [489, 76] on img "submit" at bounding box center [490, 75] width 9 height 9
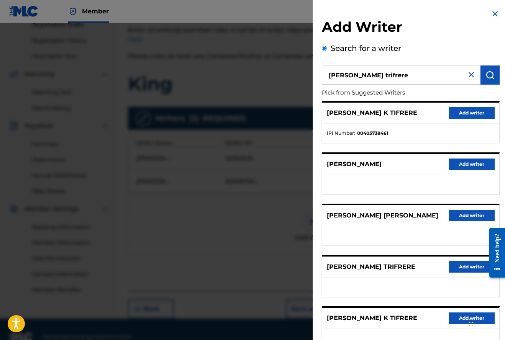
scroll to position [0, 0]
click at [471, 112] on button "Add writer" at bounding box center [472, 112] width 46 height 11
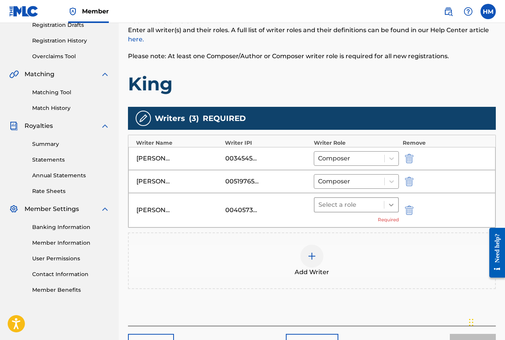
click at [392, 204] on icon at bounding box center [392, 205] width 8 height 8
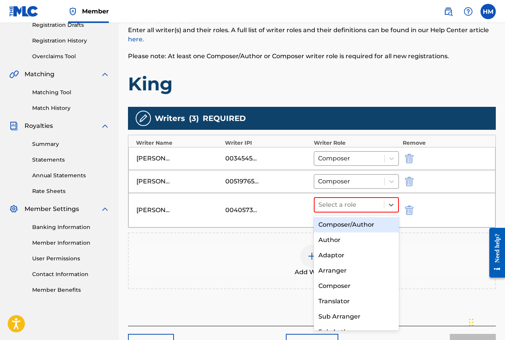
click at [352, 225] on div "Composer/Author" at bounding box center [356, 224] width 85 height 15
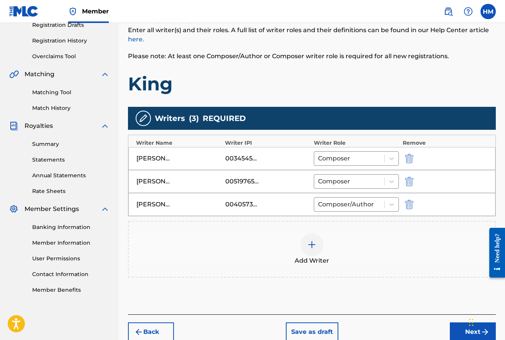
click at [315, 241] on img at bounding box center [311, 244] width 9 height 9
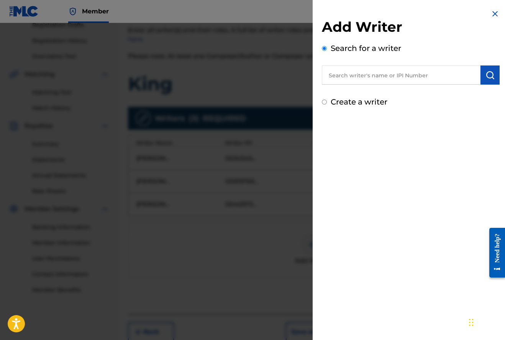
click at [385, 77] on input "text" at bounding box center [401, 75] width 159 height 19
click at [489, 74] on img "submit" at bounding box center [490, 75] width 9 height 9
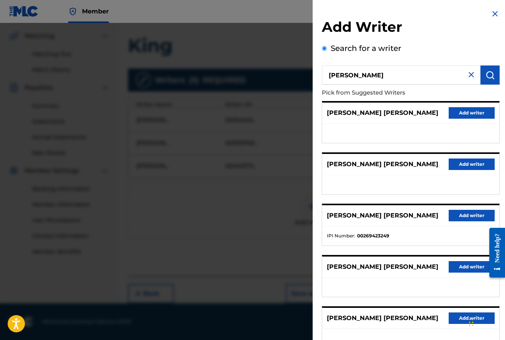
click at [470, 75] on img at bounding box center [471, 74] width 9 height 9
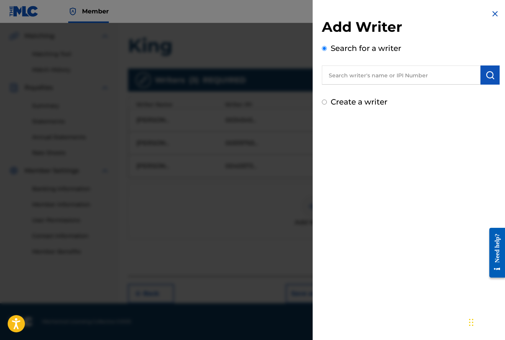
click at [358, 71] on input "text" at bounding box center [401, 75] width 159 height 19
click at [486, 74] on img "submit" at bounding box center [490, 75] width 9 height 9
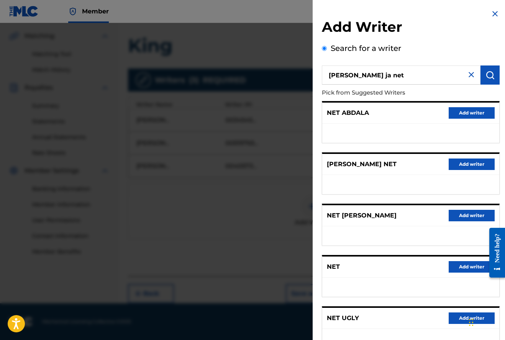
click at [409, 77] on input "[PERSON_NAME] ja net" at bounding box center [401, 75] width 159 height 19
click at [491, 74] on img "submit" at bounding box center [490, 75] width 9 height 9
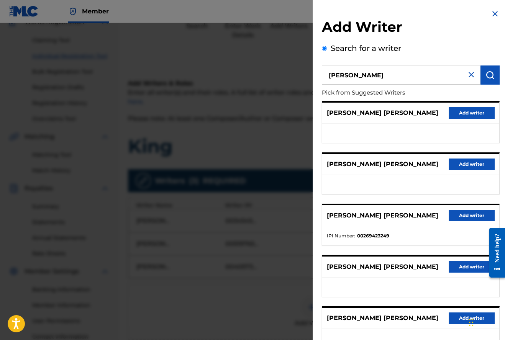
click at [396, 79] on input "[PERSON_NAME]" at bounding box center [401, 75] width 159 height 19
click at [469, 75] on img at bounding box center [471, 74] width 9 height 9
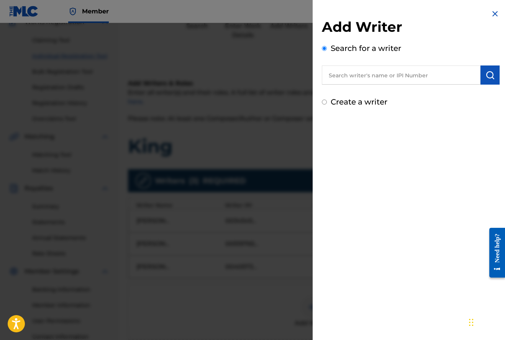
click at [469, 75] on input "text" at bounding box center [401, 75] width 159 height 19
click at [489, 75] on img "submit" at bounding box center [490, 75] width 9 height 9
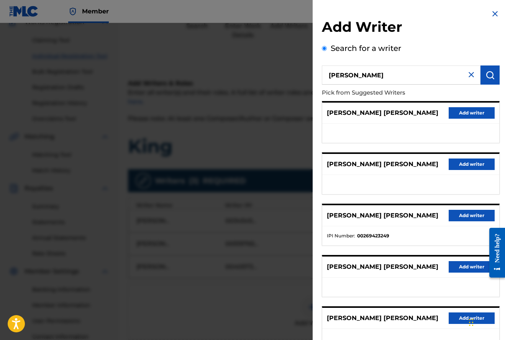
click at [468, 74] on img at bounding box center [471, 74] width 9 height 9
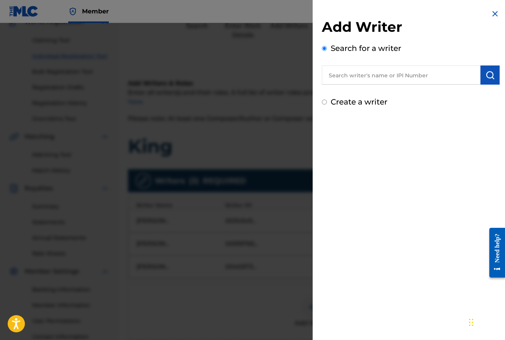
click at [468, 74] on input "text" at bounding box center [401, 75] width 159 height 19
click at [487, 76] on img "submit" at bounding box center [490, 75] width 9 height 9
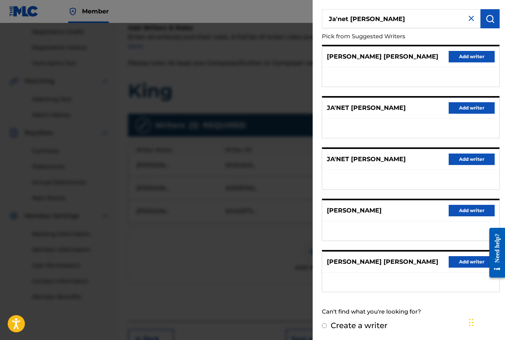
scroll to position [158, 0]
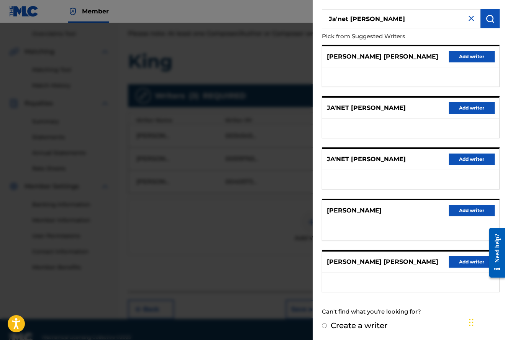
click at [328, 20] on input "Ja'net [PERSON_NAME]" at bounding box center [401, 18] width 159 height 19
click at [491, 18] on img "submit" at bounding box center [490, 18] width 9 height 9
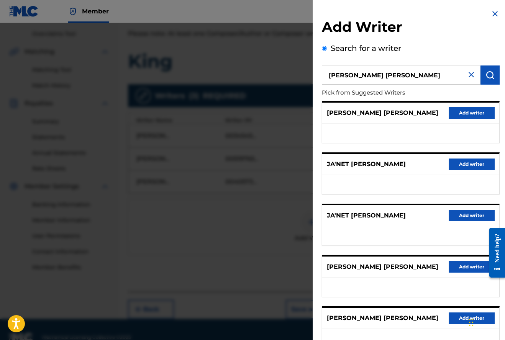
scroll to position [0, 0]
click at [349, 75] on input "[PERSON_NAME] [PERSON_NAME]" at bounding box center [401, 75] width 159 height 19
click at [371, 76] on input "[PERSON_NAME] [PERSON_NAME]" at bounding box center [401, 75] width 159 height 19
click at [486, 72] on img "submit" at bounding box center [490, 75] width 9 height 9
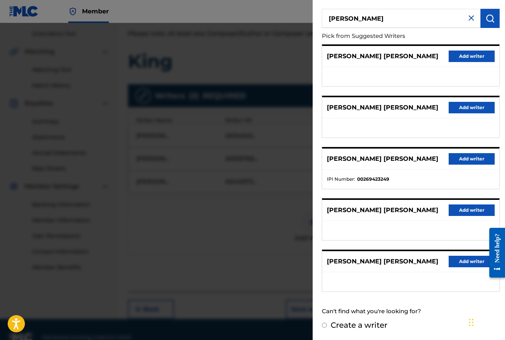
scroll to position [56, 0]
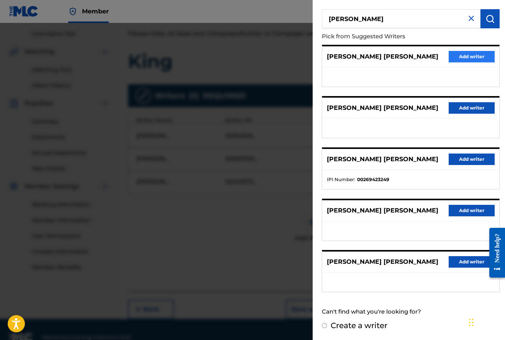
click at [466, 58] on button "Add writer" at bounding box center [472, 56] width 46 height 11
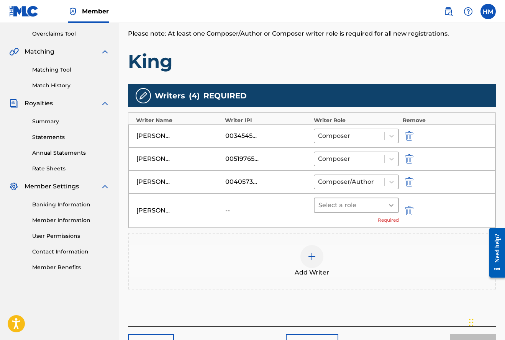
click at [392, 202] on icon at bounding box center [392, 206] width 8 height 8
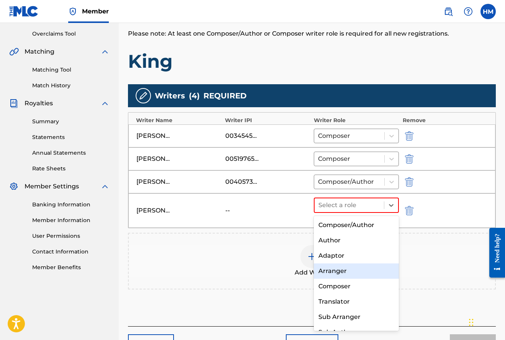
click at [335, 272] on div "Arranger" at bounding box center [356, 271] width 85 height 15
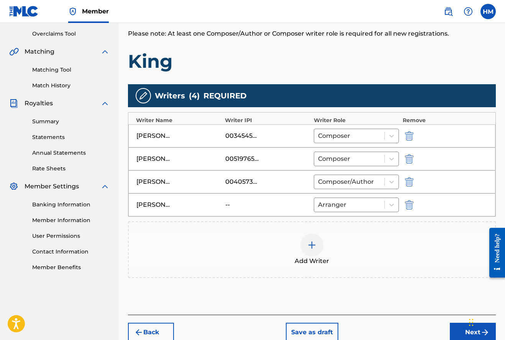
scroll to position [169, 0]
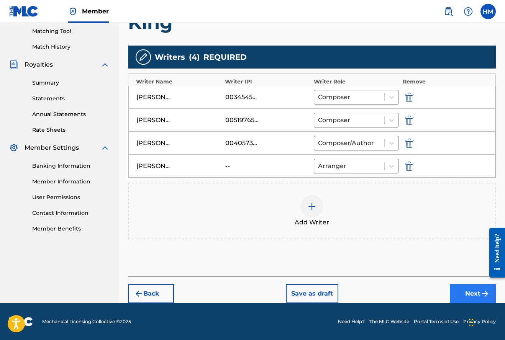
click at [466, 294] on button "Next" at bounding box center [473, 293] width 46 height 19
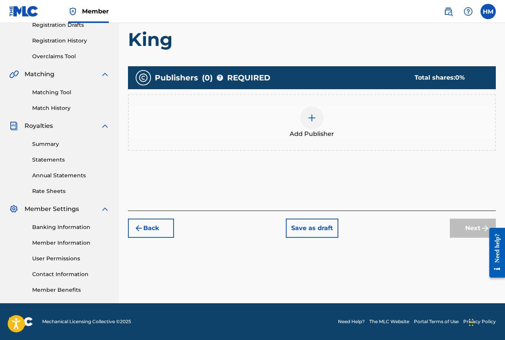
scroll to position [135, 0]
click at [313, 123] on div at bounding box center [312, 118] width 23 height 23
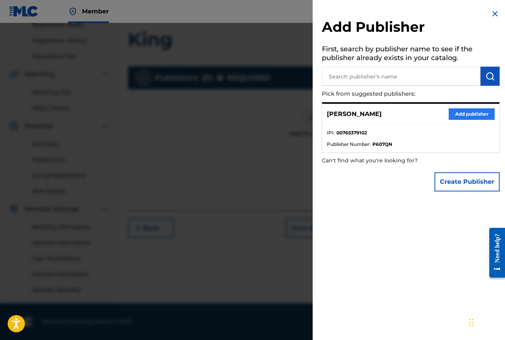
click at [465, 114] on button "Add publisher" at bounding box center [472, 113] width 46 height 11
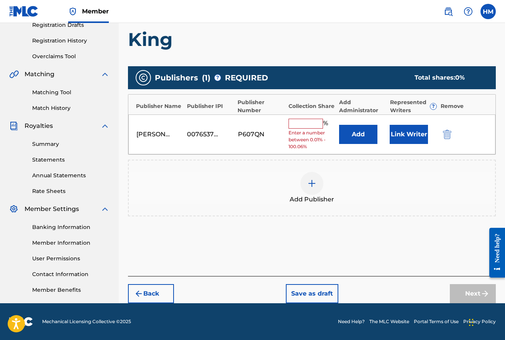
click at [297, 123] on input "text" at bounding box center [306, 124] width 34 height 10
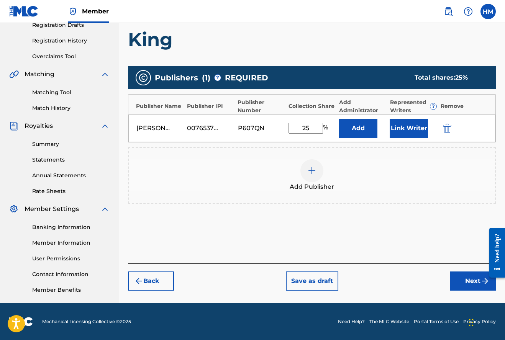
click at [312, 168] on img at bounding box center [311, 170] width 9 height 9
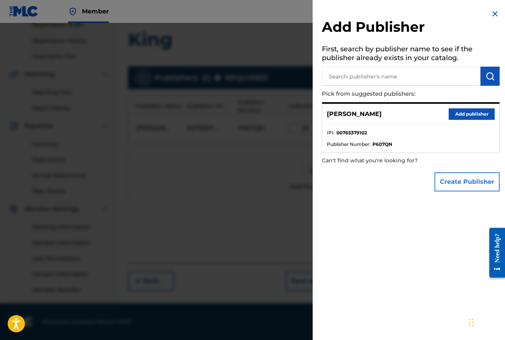
click at [460, 182] on button "Create Publisher" at bounding box center [467, 181] width 65 height 19
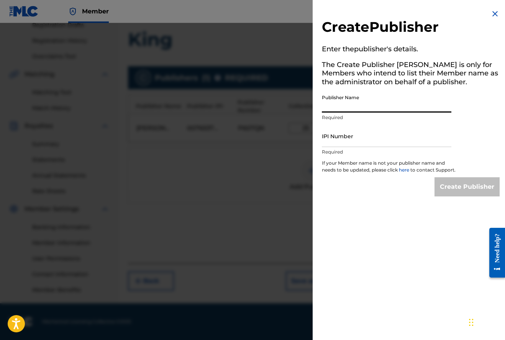
click at [370, 103] on input "Publisher Name" at bounding box center [387, 102] width 130 height 22
click at [440, 141] on input "IPI Number" at bounding box center [387, 136] width 130 height 22
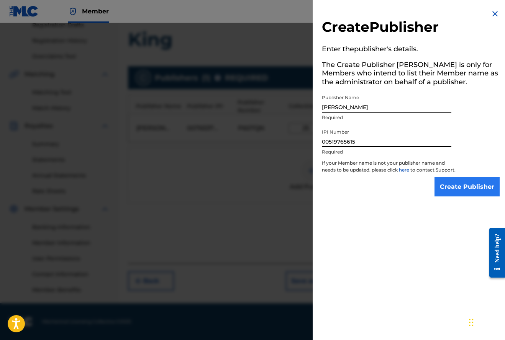
click at [465, 192] on input "Create Publisher" at bounding box center [467, 186] width 65 height 19
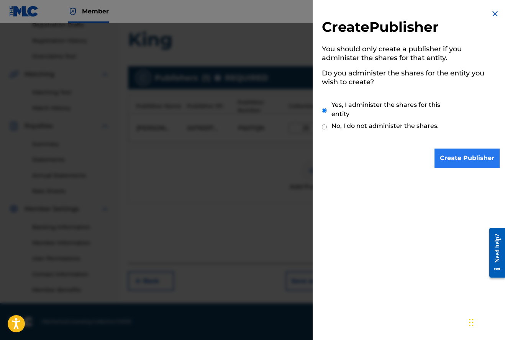
click at [468, 162] on input "Create Publisher" at bounding box center [467, 158] width 65 height 19
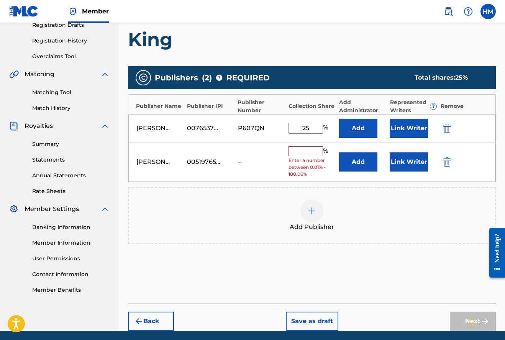
click at [296, 146] on input "text" at bounding box center [306, 151] width 34 height 10
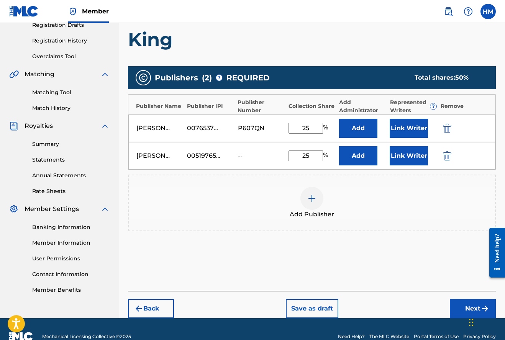
click at [314, 196] on img at bounding box center [311, 198] width 9 height 9
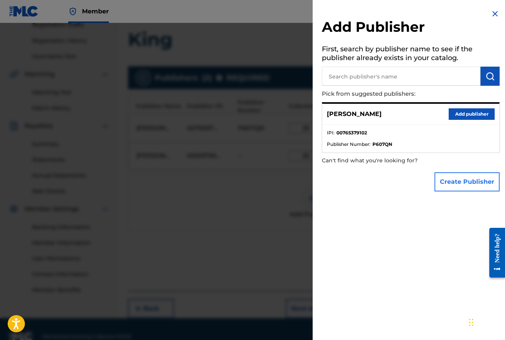
click at [455, 178] on button "Create Publisher" at bounding box center [467, 181] width 65 height 19
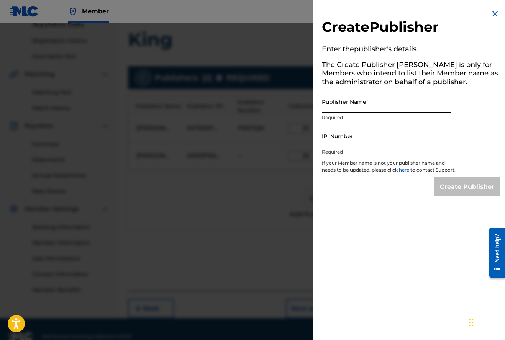
click at [359, 104] on input "Publisher Name" at bounding box center [387, 102] width 130 height 22
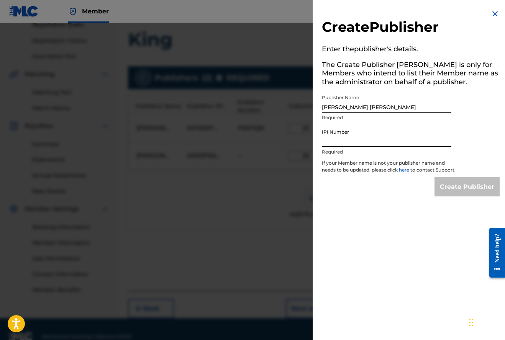
click at [353, 140] on input "IPI Number" at bounding box center [387, 136] width 130 height 22
click at [448, 193] on input "Create Publisher" at bounding box center [467, 186] width 65 height 19
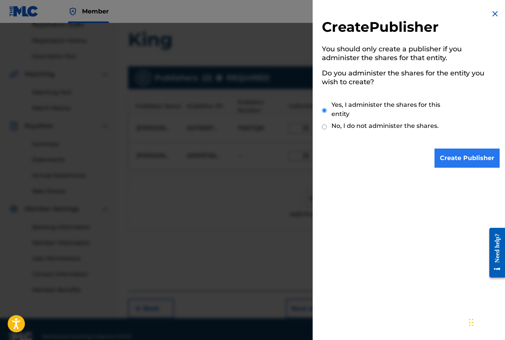
click at [473, 161] on input "Create Publisher" at bounding box center [467, 158] width 65 height 19
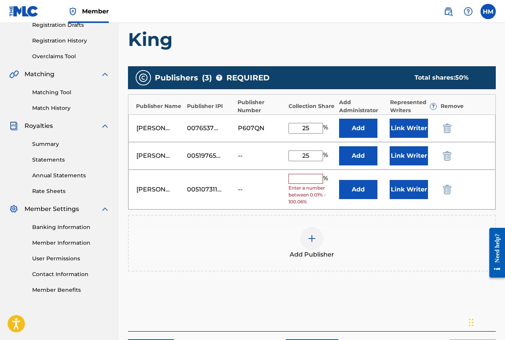
click at [307, 179] on input "text" at bounding box center [306, 179] width 34 height 10
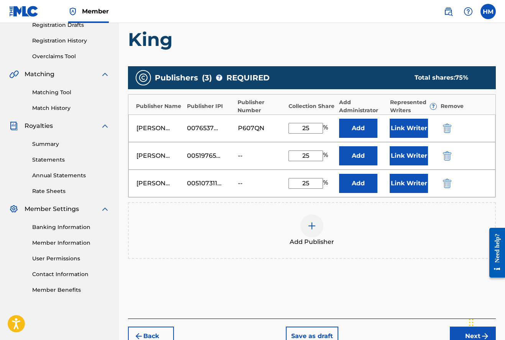
click at [313, 228] on img at bounding box center [311, 226] width 9 height 9
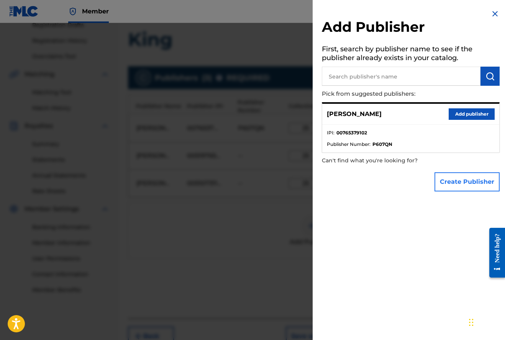
click at [465, 183] on button "Create Publisher" at bounding box center [467, 181] width 65 height 19
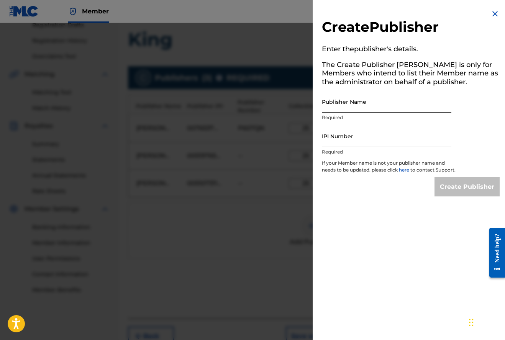
click at [381, 105] on input "Publisher Name" at bounding box center [387, 102] width 130 height 22
drag, startPoint x: 383, startPoint y: 113, endPoint x: 401, endPoint y: 143, distance: 34.9
click at [401, 143] on input "IPI Number" at bounding box center [387, 136] width 130 height 22
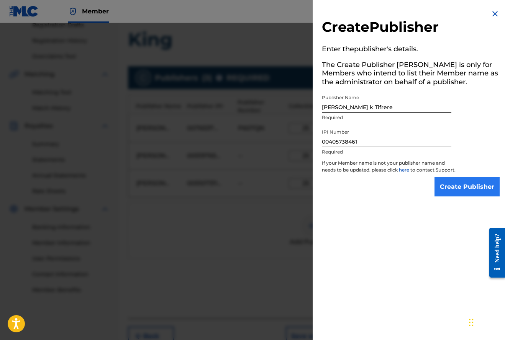
click at [454, 191] on input "Create Publisher" at bounding box center [467, 186] width 65 height 19
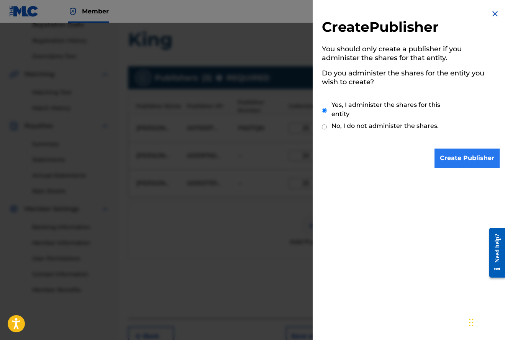
click at [460, 157] on input "Create Publisher" at bounding box center [467, 158] width 65 height 19
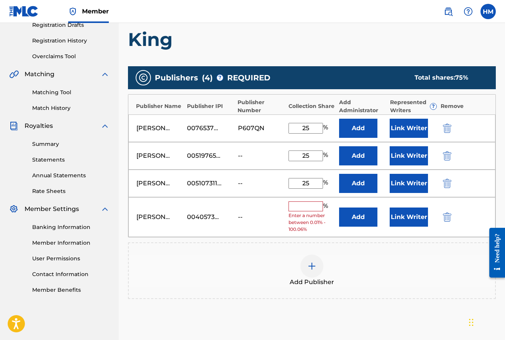
click at [306, 202] on input "text" at bounding box center [306, 207] width 34 height 10
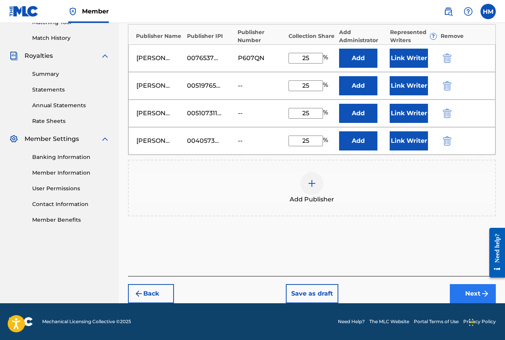
click at [463, 292] on button "Next" at bounding box center [473, 293] width 46 height 19
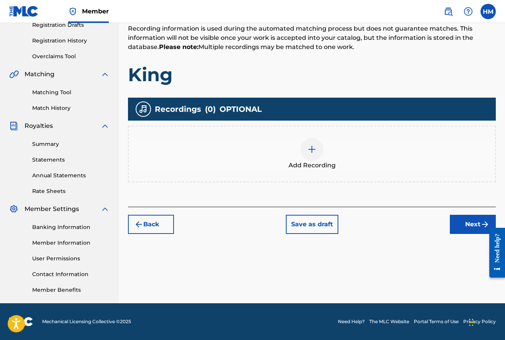
click at [314, 150] on img at bounding box center [311, 149] width 9 height 9
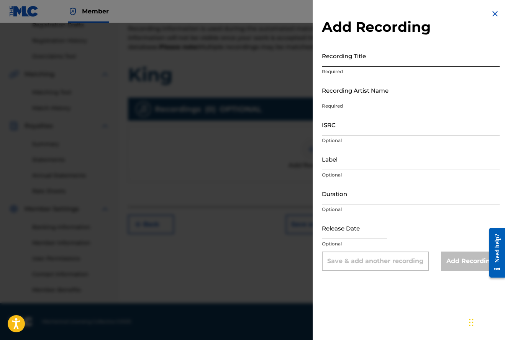
click at [338, 63] on input "Recording Title" at bounding box center [411, 56] width 178 height 22
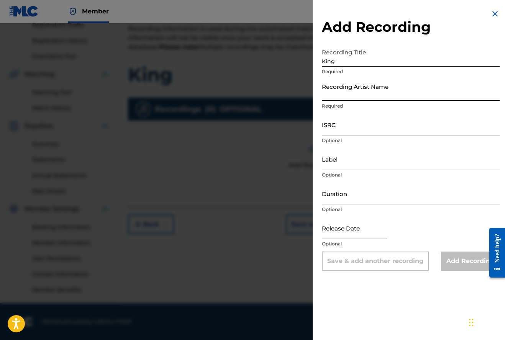
click at [341, 92] on input "Recording Artist Name" at bounding box center [411, 90] width 178 height 22
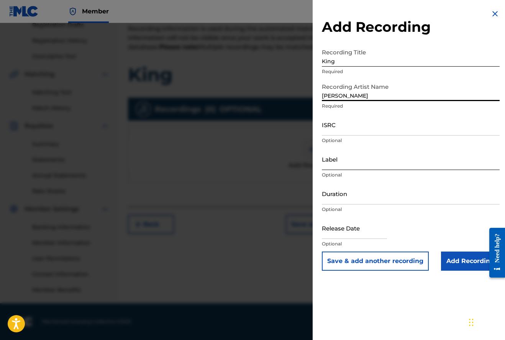
click at [341, 166] on input "Label" at bounding box center [411, 159] width 178 height 22
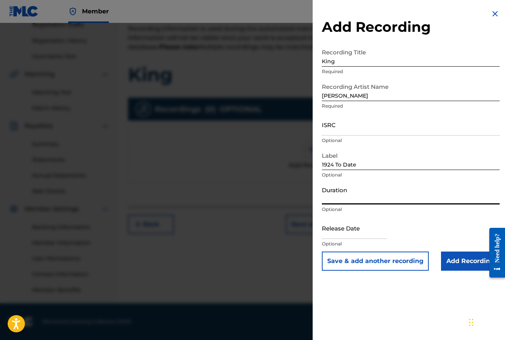
click at [340, 199] on input "Duration" at bounding box center [411, 194] width 178 height 22
click at [342, 234] on input "text" at bounding box center [354, 228] width 65 height 22
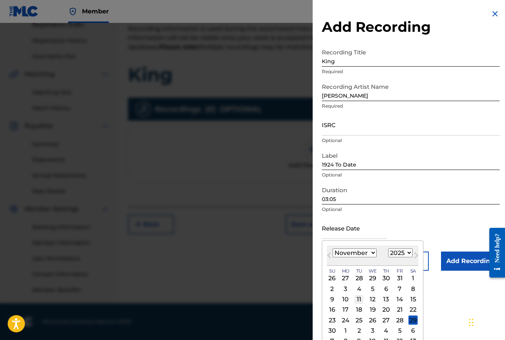
click at [357, 299] on div "11" at bounding box center [359, 299] width 9 height 9
click at [377, 234] on input "[DATE]" at bounding box center [354, 228] width 65 height 22
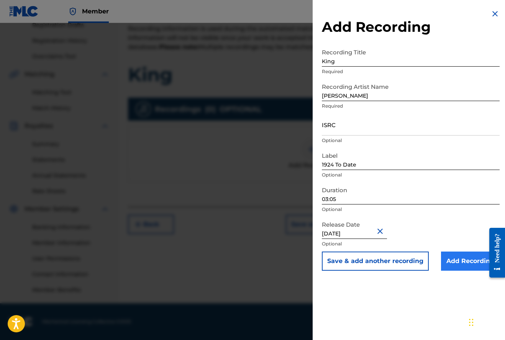
click at [458, 261] on input "Add Recording" at bounding box center [470, 261] width 59 height 19
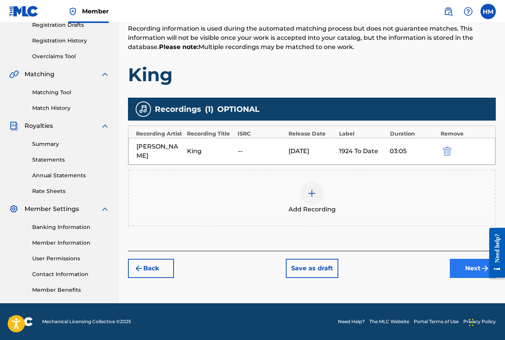
click at [460, 259] on button "Next" at bounding box center [473, 268] width 46 height 19
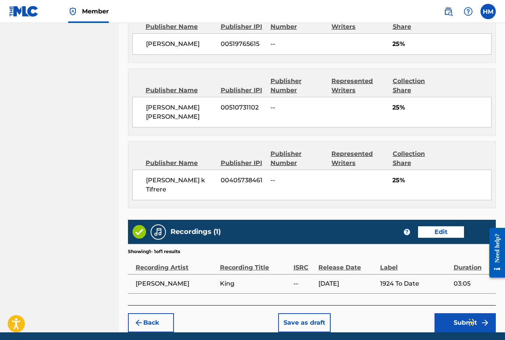
scroll to position [534, 0]
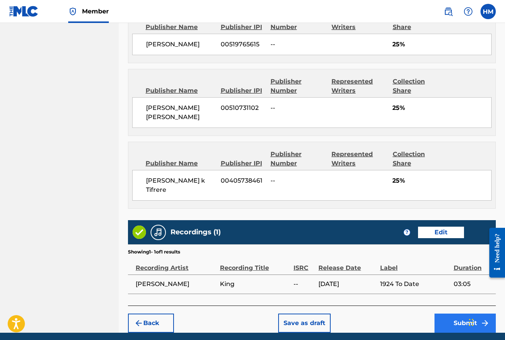
click at [467, 314] on button "Submit" at bounding box center [465, 323] width 61 height 19
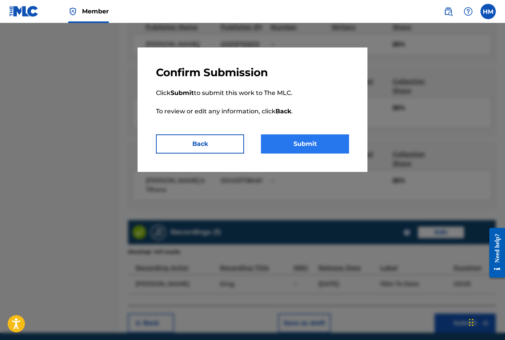
click at [324, 143] on button "Submit" at bounding box center [305, 144] width 88 height 19
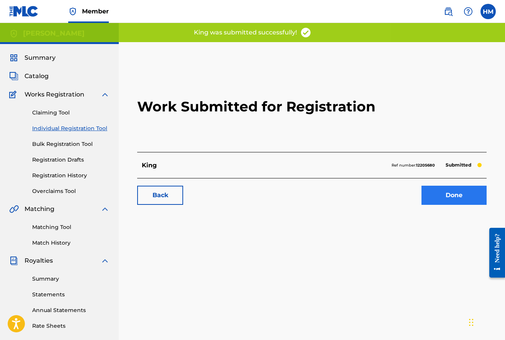
click at [443, 197] on link "Done" at bounding box center [454, 195] width 65 height 19
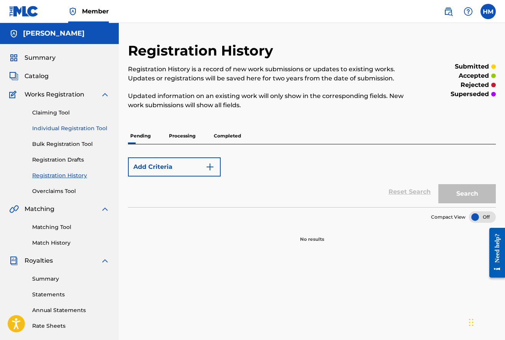
click at [61, 128] on link "Individual Registration Tool" at bounding box center [70, 129] width 77 height 8
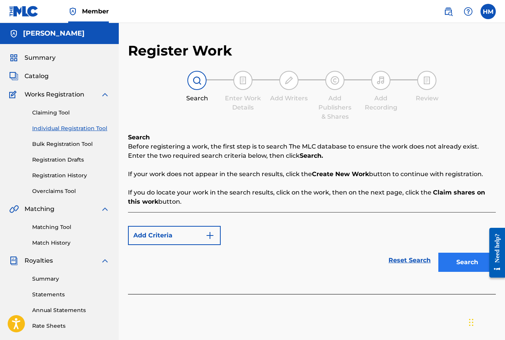
click at [460, 263] on button "Search" at bounding box center [467, 262] width 57 height 19
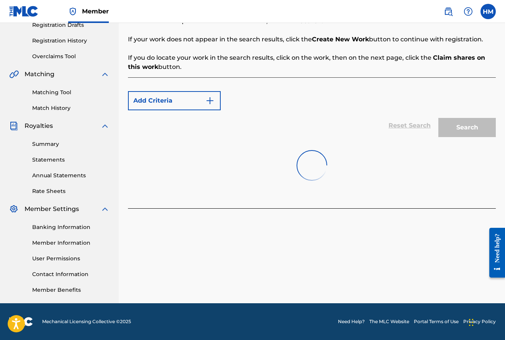
scroll to position [135, 0]
click at [457, 230] on button "Create new work" at bounding box center [463, 226] width 66 height 19
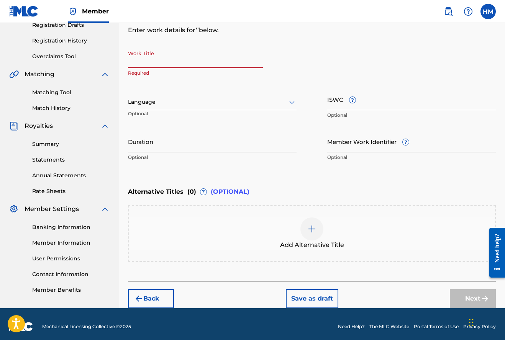
click at [201, 60] on input "Work Title" at bounding box center [195, 57] width 135 height 22
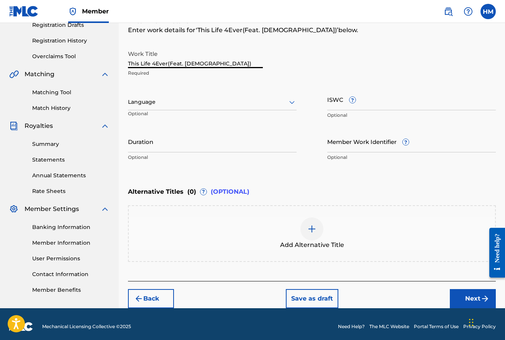
click at [289, 101] on icon at bounding box center [291, 102] width 9 height 9
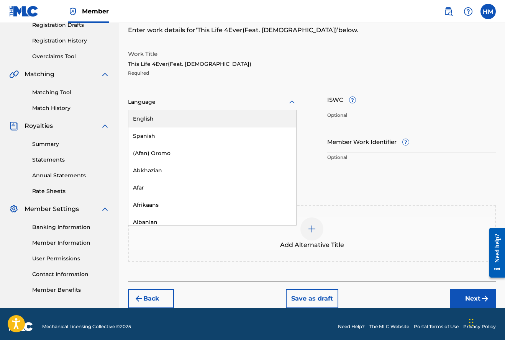
click at [150, 118] on div "English" at bounding box center [212, 118] width 168 height 17
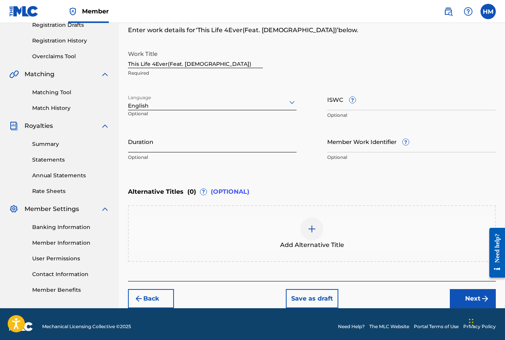
click at [164, 148] on input "Duration" at bounding box center [212, 142] width 169 height 22
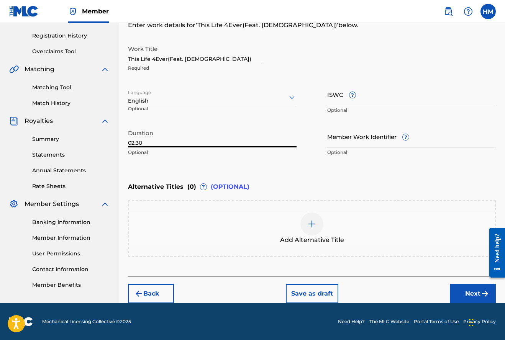
scroll to position [140, 0]
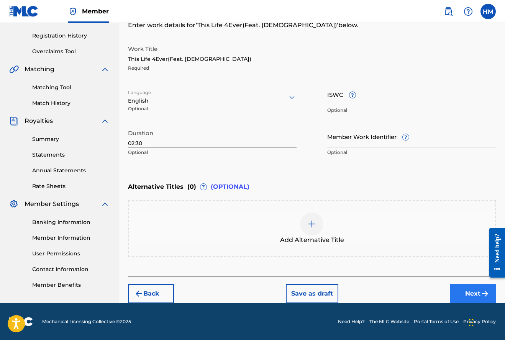
click at [468, 289] on button "Next" at bounding box center [473, 293] width 46 height 19
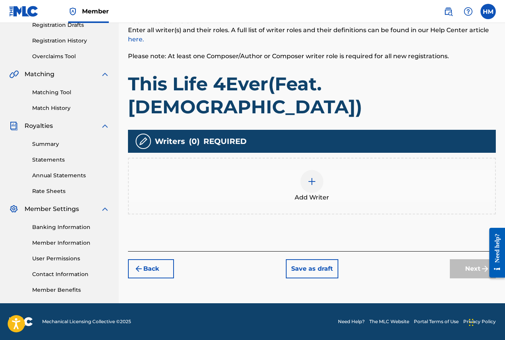
click at [312, 177] on img at bounding box center [311, 181] width 9 height 9
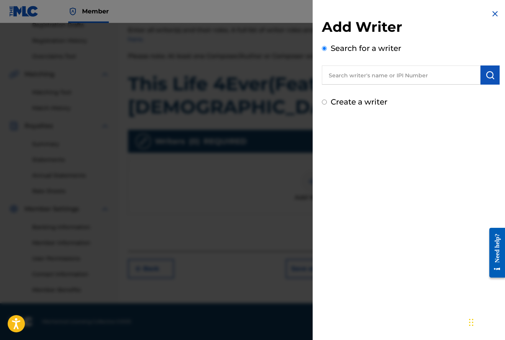
click at [343, 77] on input "text" at bounding box center [401, 75] width 159 height 19
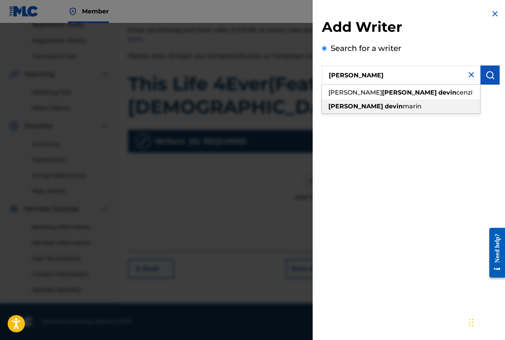
click at [385, 105] on strong "devin" at bounding box center [394, 106] width 18 height 7
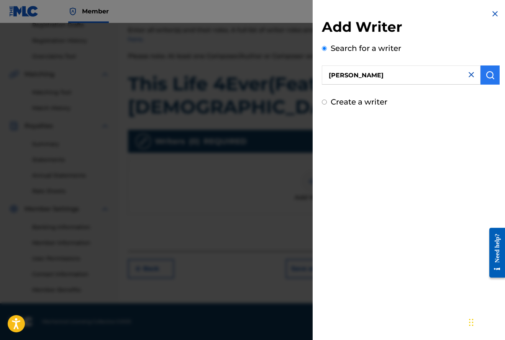
click at [489, 77] on img "submit" at bounding box center [490, 75] width 9 height 9
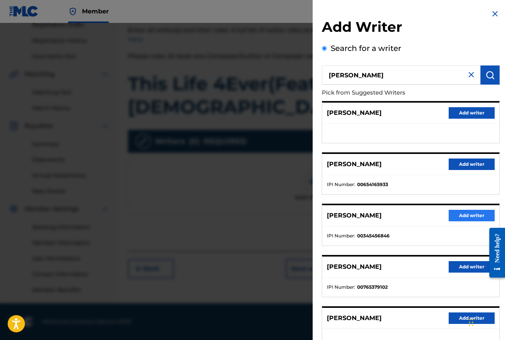
click at [465, 214] on button "Add writer" at bounding box center [472, 215] width 46 height 11
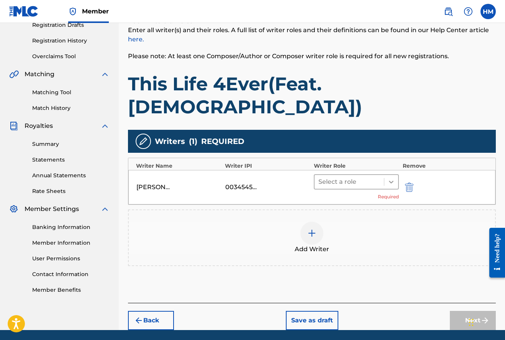
click at [393, 181] on icon at bounding box center [391, 182] width 5 height 3
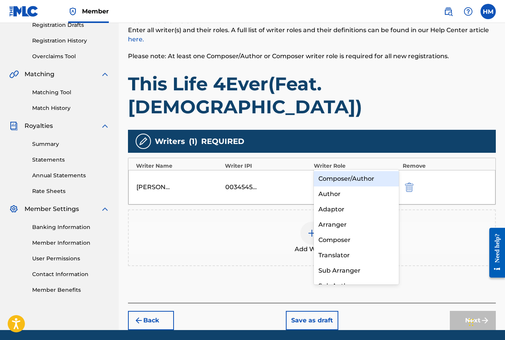
click at [360, 176] on div "Composer/Author" at bounding box center [356, 178] width 85 height 15
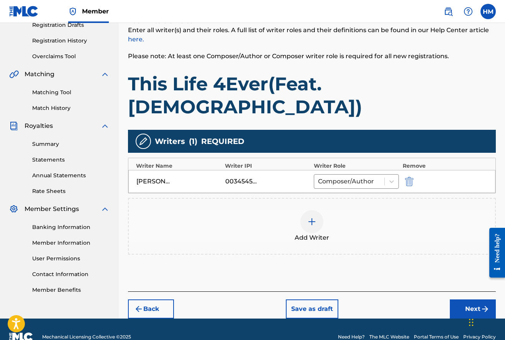
click at [312, 217] on img at bounding box center [311, 221] width 9 height 9
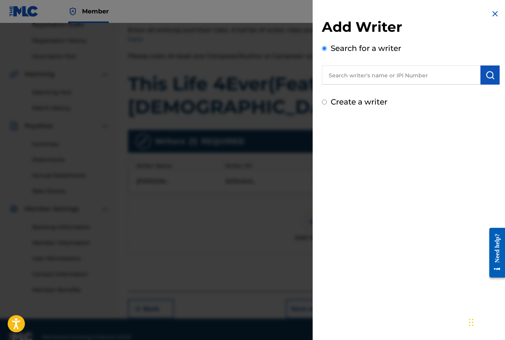
click at [383, 82] on input "text" at bounding box center [401, 75] width 159 height 19
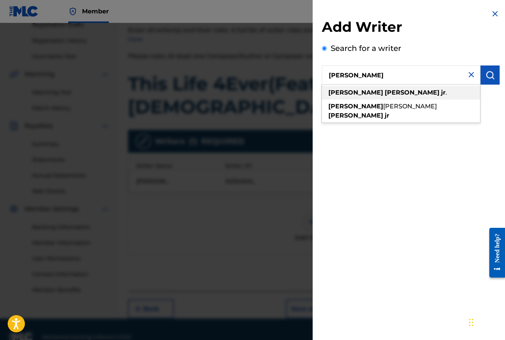
click at [385, 91] on strong "[PERSON_NAME]" at bounding box center [412, 92] width 55 height 7
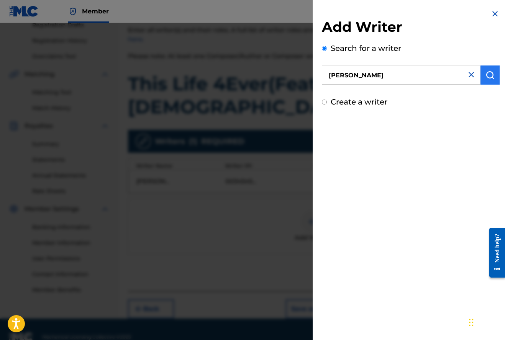
click at [491, 77] on img "submit" at bounding box center [490, 75] width 9 height 9
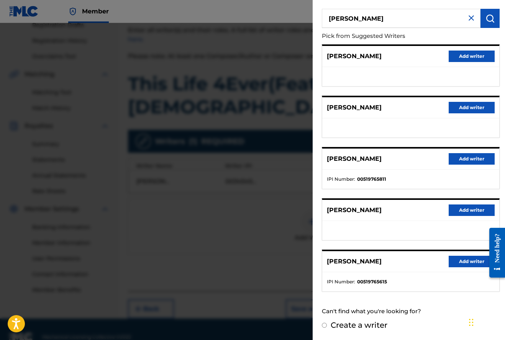
scroll to position [56, 0]
click at [461, 260] on button "Add writer" at bounding box center [472, 261] width 46 height 11
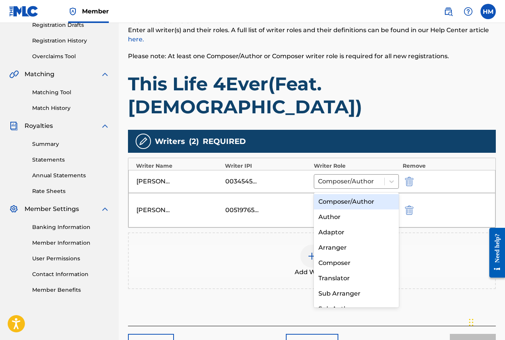
click at [391, 201] on icon at bounding box center [392, 205] width 8 height 8
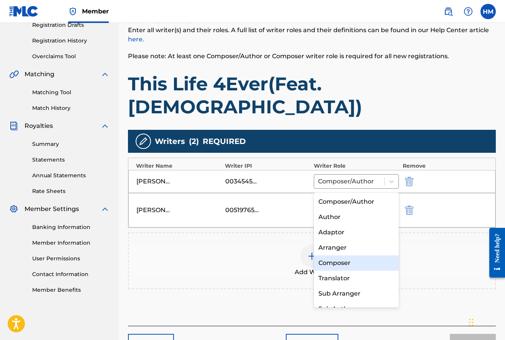
click at [338, 262] on div "Composer" at bounding box center [356, 263] width 85 height 15
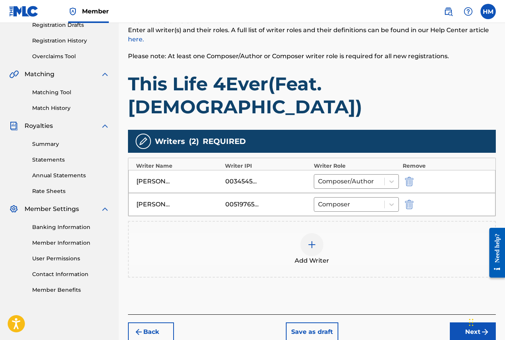
click at [312, 240] on img at bounding box center [311, 244] width 9 height 9
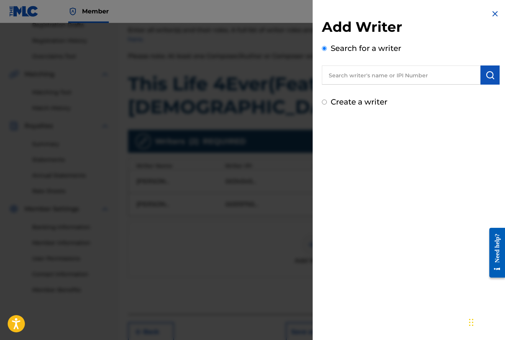
click at [362, 79] on input "text" at bounding box center [401, 75] width 159 height 19
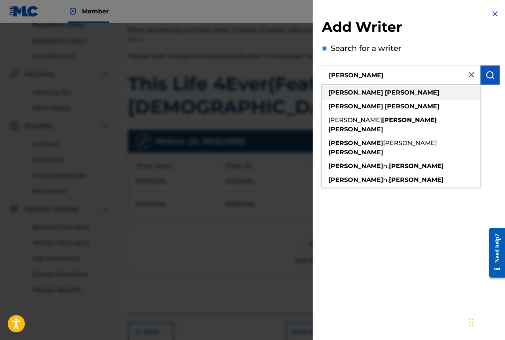
click at [355, 91] on strong "[PERSON_NAME]" at bounding box center [356, 92] width 55 height 7
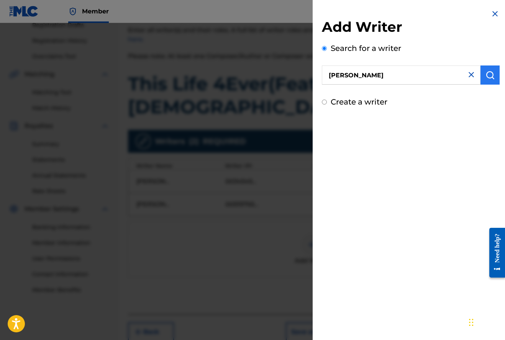
click at [495, 72] on button "submit" at bounding box center [490, 75] width 19 height 19
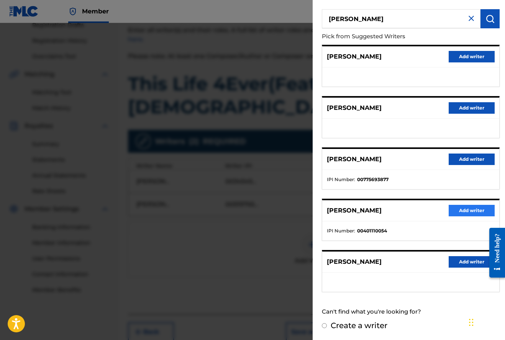
click at [462, 209] on button "Add writer" at bounding box center [472, 210] width 46 height 11
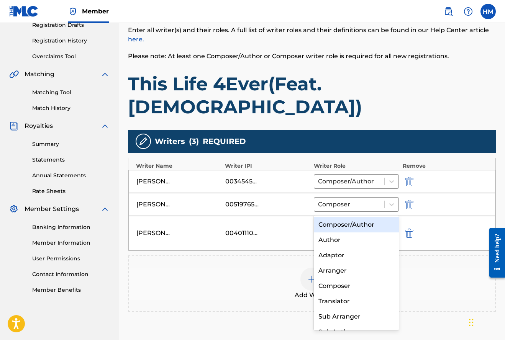
click at [392, 224] on icon at bounding box center [392, 228] width 8 height 8
click at [355, 225] on div "Composer/Author" at bounding box center [356, 224] width 85 height 15
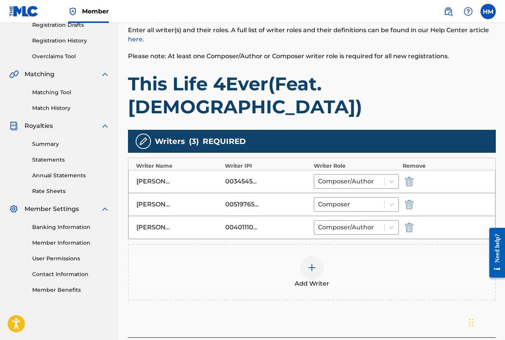
click at [313, 263] on img at bounding box center [311, 267] width 9 height 9
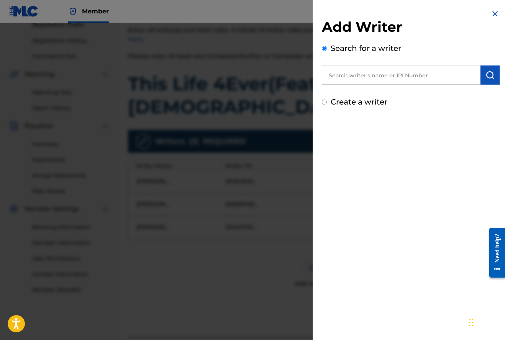
click at [379, 76] on input "text" at bounding box center [401, 75] width 159 height 19
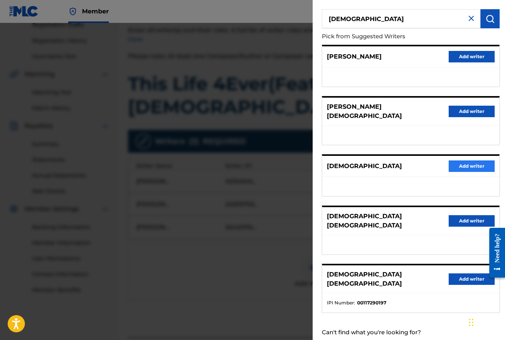
click at [470, 161] on button "Add writer" at bounding box center [472, 166] width 46 height 11
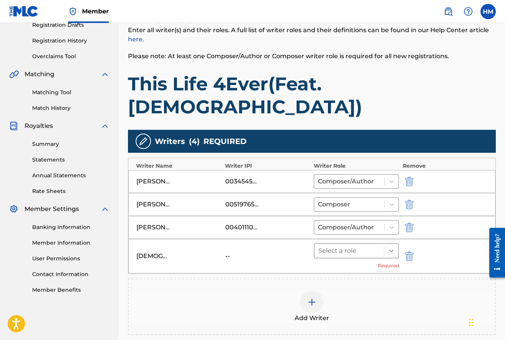
click at [392, 250] on icon at bounding box center [391, 251] width 5 height 3
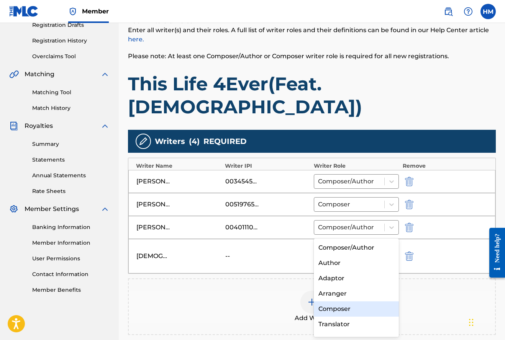
click at [334, 308] on div "Composer" at bounding box center [356, 309] width 85 height 15
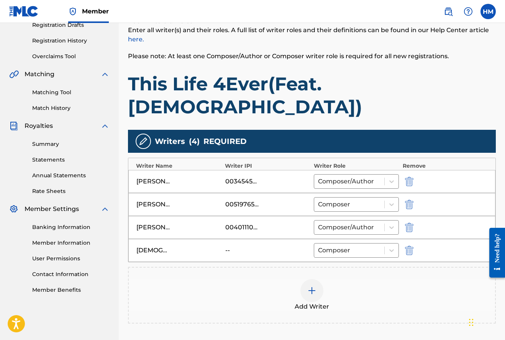
click at [312, 286] on img at bounding box center [311, 290] width 9 height 9
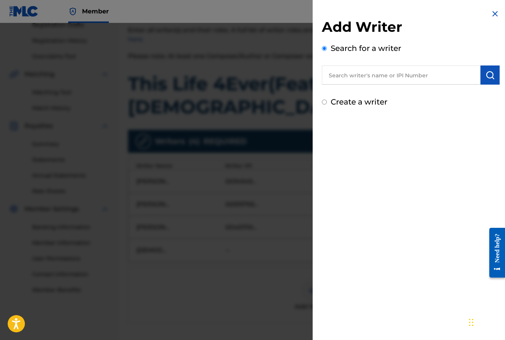
click at [365, 77] on input "text" at bounding box center [401, 75] width 159 height 19
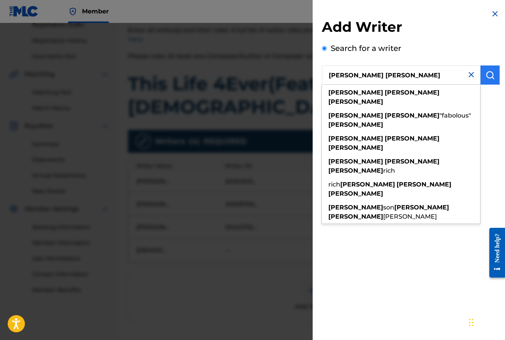
drag, startPoint x: 397, startPoint y: 82, endPoint x: 486, endPoint y: 73, distance: 89.4
click at [486, 73] on img "submit" at bounding box center [490, 75] width 9 height 9
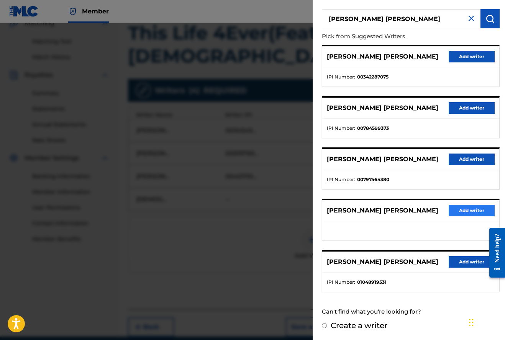
click at [466, 210] on button "Add writer" at bounding box center [472, 210] width 46 height 11
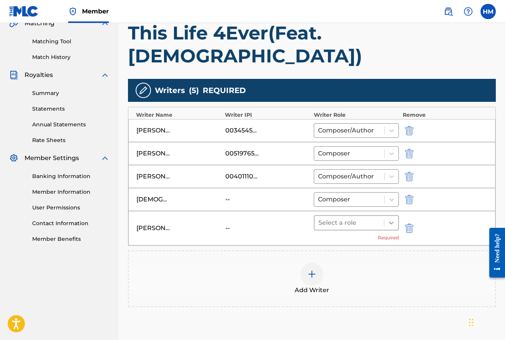
click at [390, 219] on icon at bounding box center [392, 223] width 8 height 8
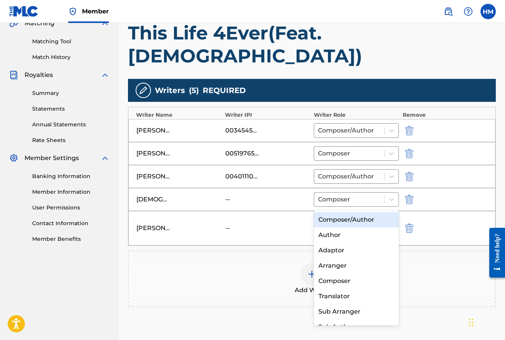
click at [358, 219] on div "Composer/Author" at bounding box center [356, 219] width 85 height 15
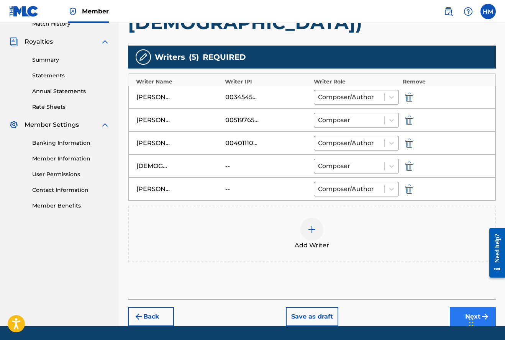
click at [470, 307] on button "Next" at bounding box center [473, 316] width 46 height 19
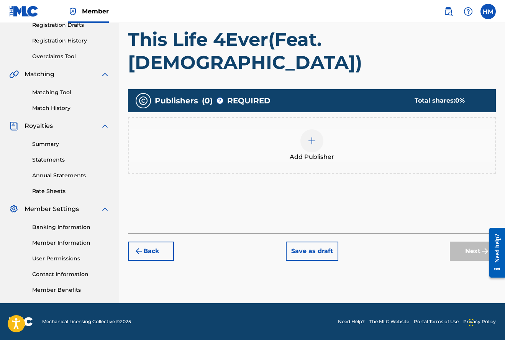
scroll to position [135, 0]
click at [312, 136] on img at bounding box center [311, 140] width 9 height 9
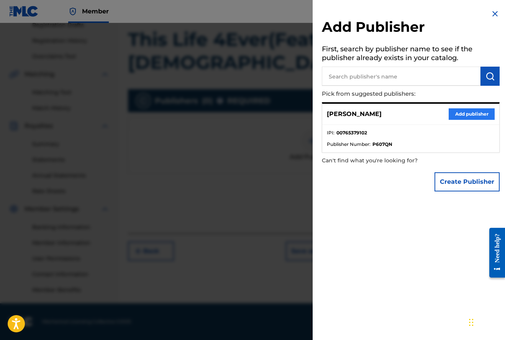
click at [467, 114] on button "Add publisher" at bounding box center [472, 113] width 46 height 11
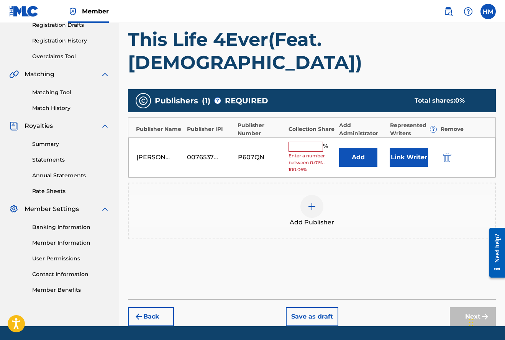
click at [298, 142] on input "text" at bounding box center [306, 147] width 34 height 10
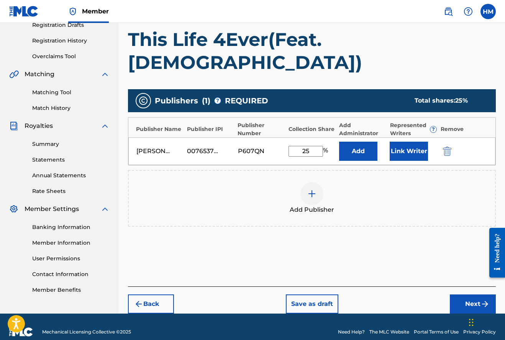
click at [310, 189] on img at bounding box center [311, 193] width 9 height 9
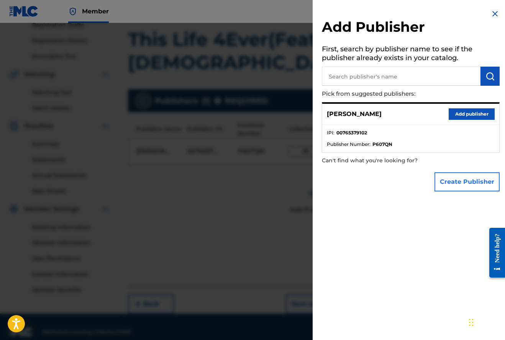
click at [460, 179] on button "Create Publisher" at bounding box center [467, 181] width 65 height 19
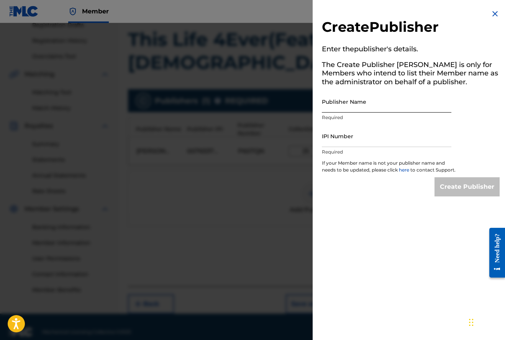
click at [385, 102] on input "Publisher Name" at bounding box center [387, 102] width 130 height 22
click at [424, 106] on input "[PERSON_NAME]/The X Change Rate" at bounding box center [387, 102] width 130 height 22
click at [363, 140] on input "IPI Number" at bounding box center [387, 136] width 130 height 22
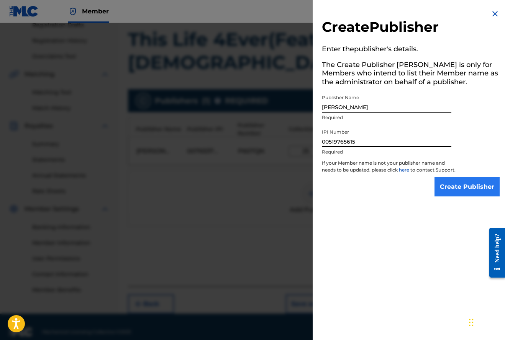
click at [453, 193] on input "Create Publisher" at bounding box center [467, 186] width 65 height 19
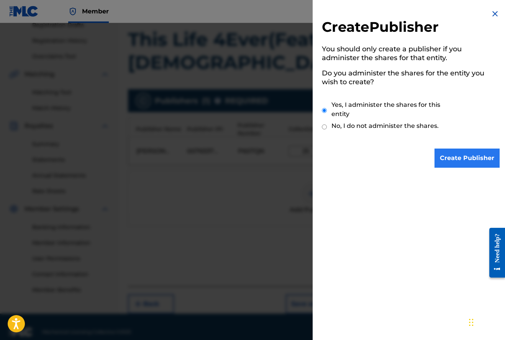
click at [465, 158] on input "Create Publisher" at bounding box center [467, 158] width 65 height 19
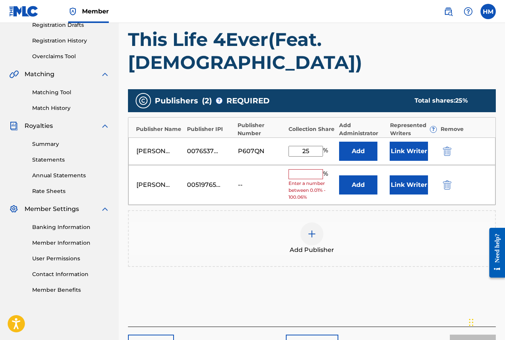
click at [302, 169] on input "text" at bounding box center [306, 174] width 34 height 10
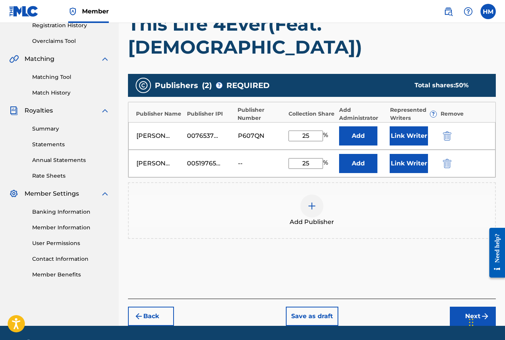
scroll to position [150, 0]
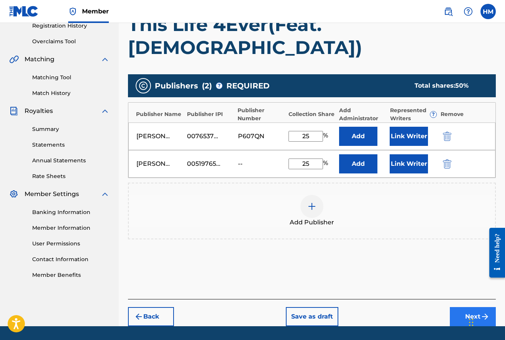
click at [467, 307] on button "Next" at bounding box center [473, 316] width 46 height 19
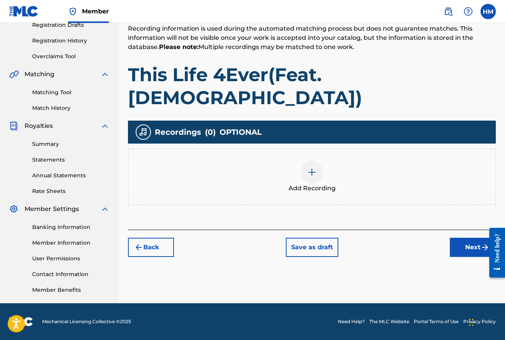
click at [312, 168] on img at bounding box center [311, 172] width 9 height 9
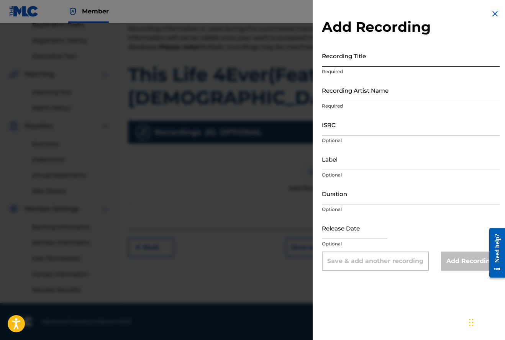
click at [337, 64] on input "Recording Title" at bounding box center [411, 56] width 178 height 22
click at [332, 97] on input "Recording Artist Name" at bounding box center [411, 90] width 178 height 22
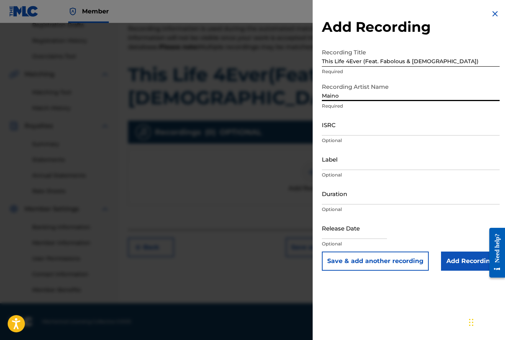
click at [427, 61] on input "This Life 4Ever (Feat. Fabolous & [DEMOGRAPHIC_DATA])" at bounding box center [411, 56] width 178 height 22
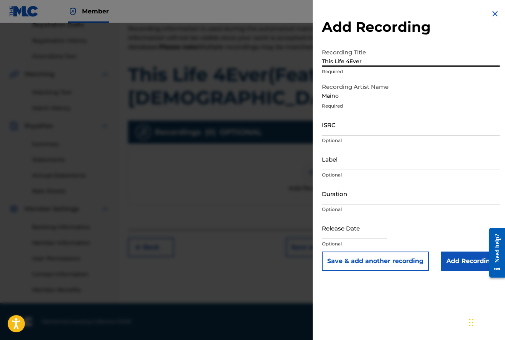
click at [348, 101] on input "Maino" at bounding box center [411, 90] width 178 height 22
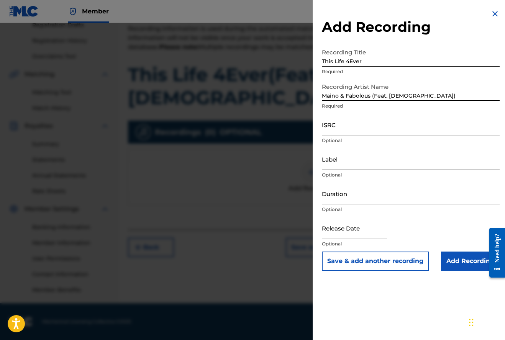
click at [359, 165] on input "Label" at bounding box center [411, 159] width 178 height 22
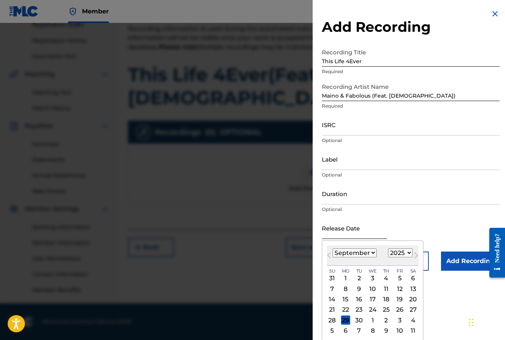
click at [347, 232] on input "text" at bounding box center [354, 228] width 65 height 22
click at [409, 279] on div "6" at bounding box center [413, 278] width 9 height 9
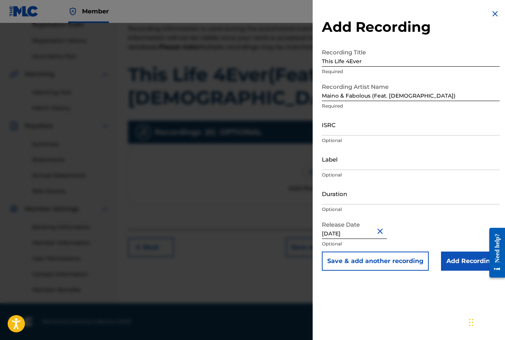
click at [376, 233] on input "[DATE]" at bounding box center [354, 228] width 65 height 22
click at [354, 200] on input "Duration" at bounding box center [411, 194] width 178 height 22
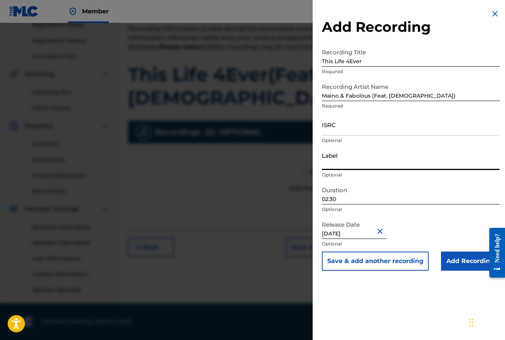
click at [344, 165] on input "Label" at bounding box center [411, 159] width 178 height 22
click at [464, 260] on input "Add Recording" at bounding box center [470, 261] width 59 height 19
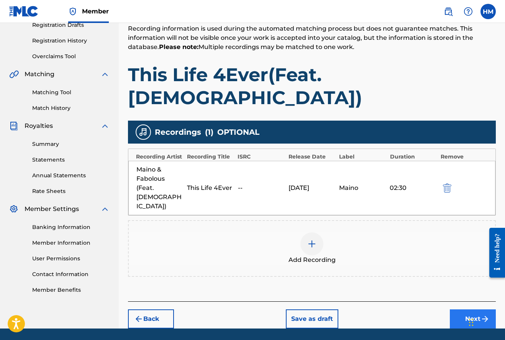
click at [464, 310] on button "Next" at bounding box center [473, 319] width 46 height 19
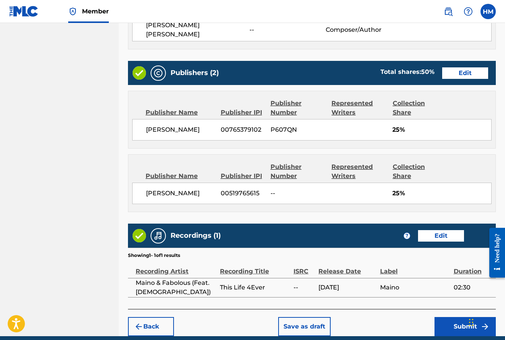
scroll to position [419, 0]
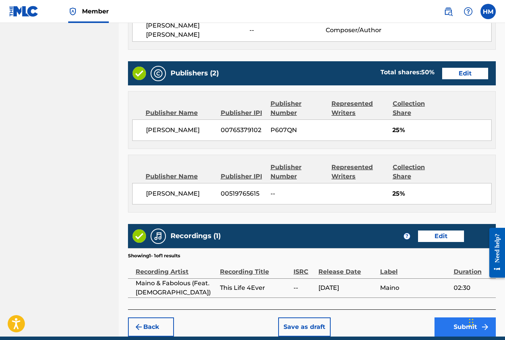
click at [464, 318] on button "Submit" at bounding box center [465, 327] width 61 height 19
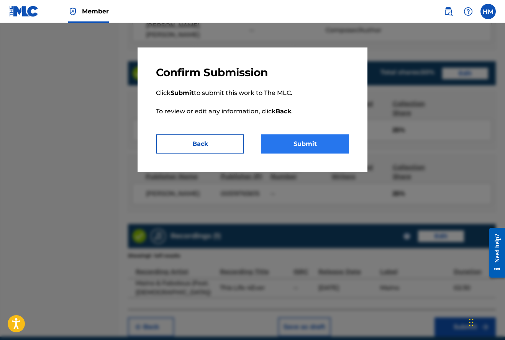
click at [329, 144] on button "Submit" at bounding box center [305, 144] width 88 height 19
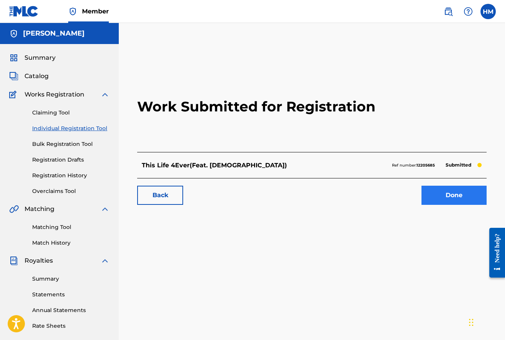
click at [451, 199] on link "Done" at bounding box center [454, 195] width 65 height 19
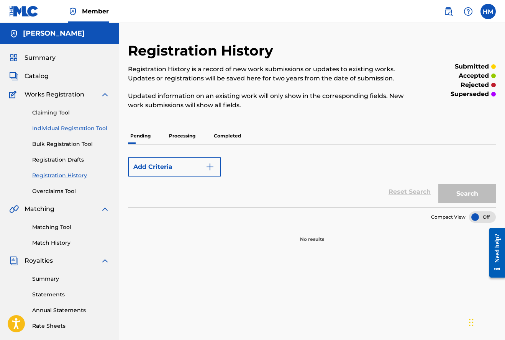
click at [69, 129] on link "Individual Registration Tool" at bounding box center [70, 129] width 77 height 8
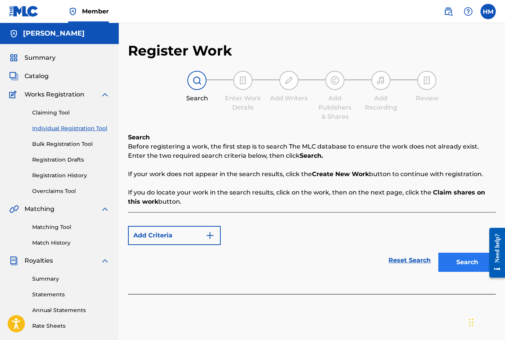
click at [457, 263] on button "Search" at bounding box center [467, 262] width 57 height 19
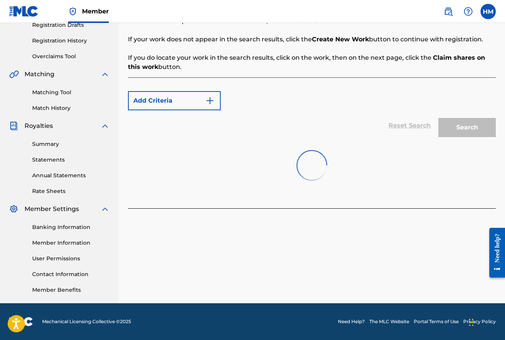
scroll to position [135, 0]
click at [453, 230] on button "Create new work" at bounding box center [463, 226] width 66 height 19
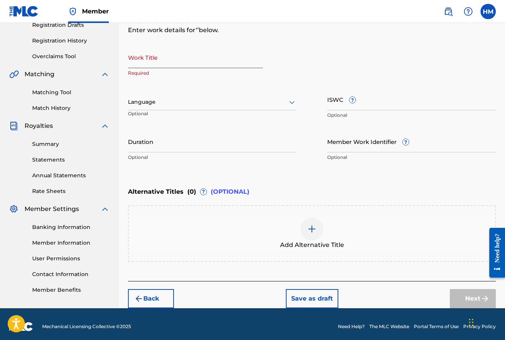
click at [173, 63] on input "Work Title" at bounding box center [195, 57] width 135 height 22
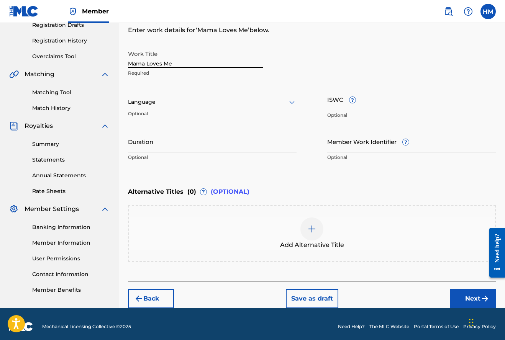
click at [290, 102] on icon at bounding box center [291, 102] width 5 height 3
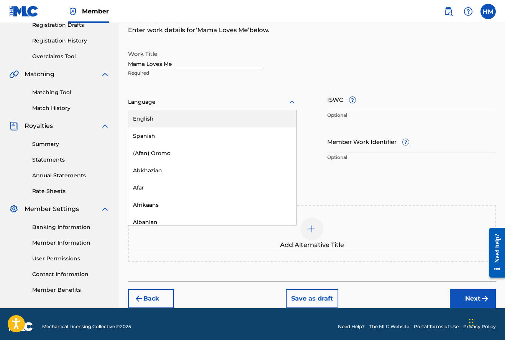
click at [151, 118] on div "English" at bounding box center [212, 118] width 168 height 17
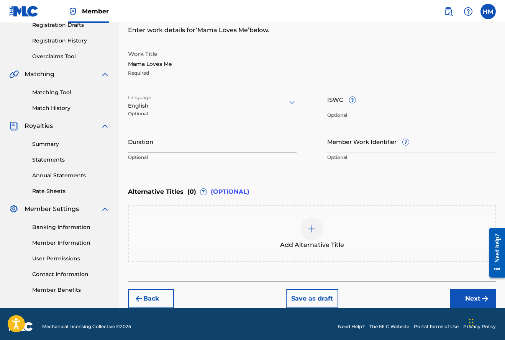
click at [201, 148] on input "Duration" at bounding box center [212, 142] width 169 height 22
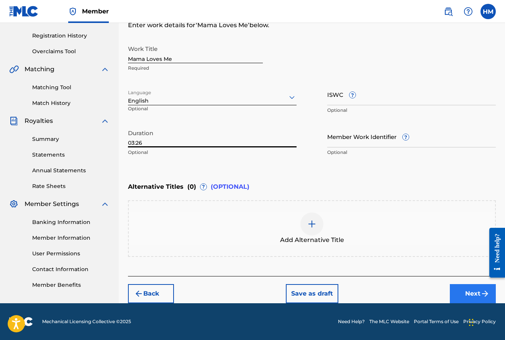
click at [466, 290] on button "Next" at bounding box center [473, 293] width 46 height 19
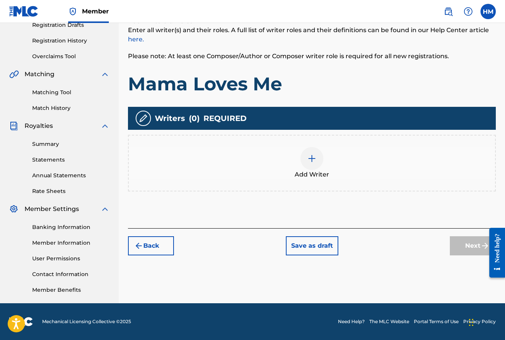
click at [310, 159] on img at bounding box center [311, 158] width 9 height 9
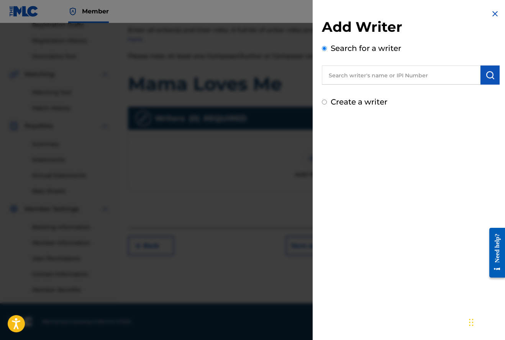
click at [365, 71] on input "text" at bounding box center [401, 75] width 159 height 19
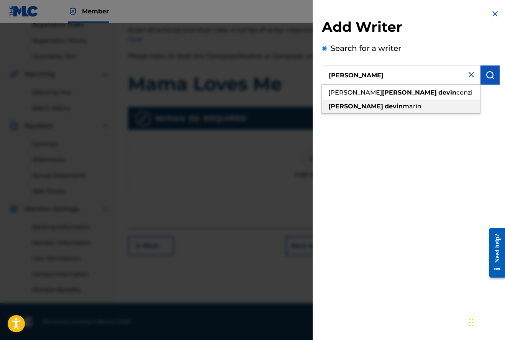
click at [385, 105] on strong "devin" at bounding box center [394, 106] width 18 height 7
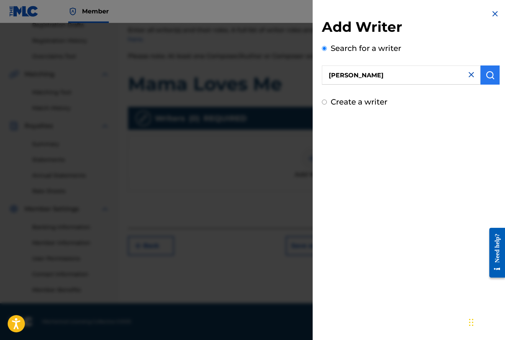
click at [486, 71] on img "submit" at bounding box center [490, 75] width 9 height 9
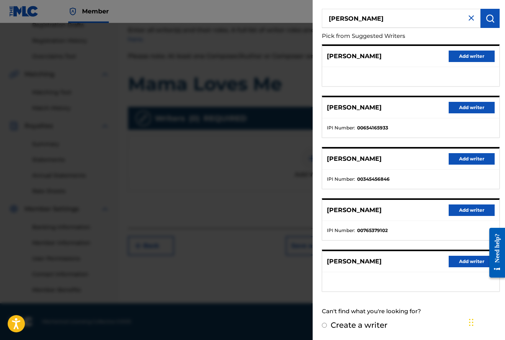
scroll to position [56, 0]
click at [462, 158] on button "Add writer" at bounding box center [472, 159] width 46 height 11
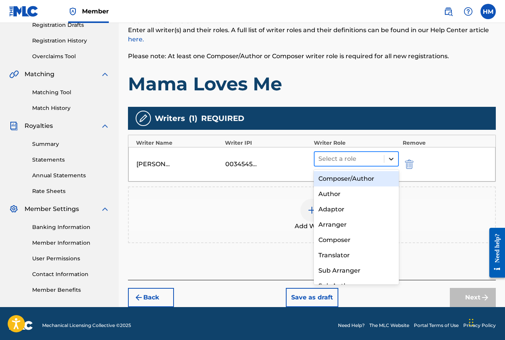
click at [392, 158] on icon at bounding box center [392, 159] width 8 height 8
click at [348, 178] on div "Composer/Author" at bounding box center [356, 178] width 85 height 15
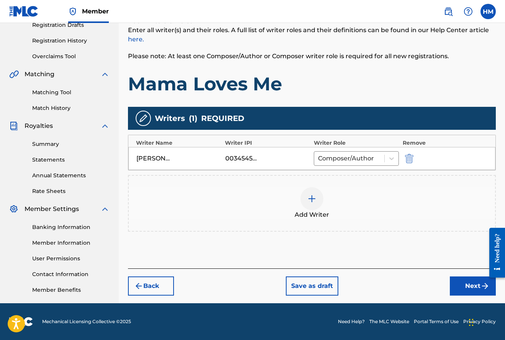
click at [309, 198] on img at bounding box center [311, 198] width 9 height 9
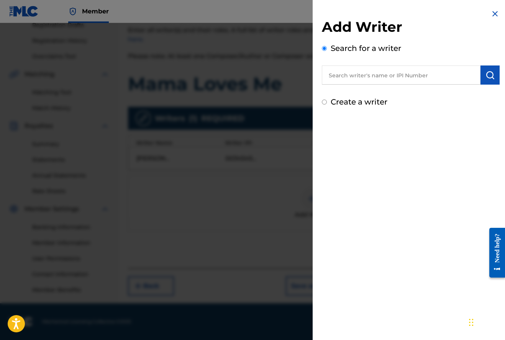
click at [382, 72] on input "text" at bounding box center [401, 75] width 159 height 19
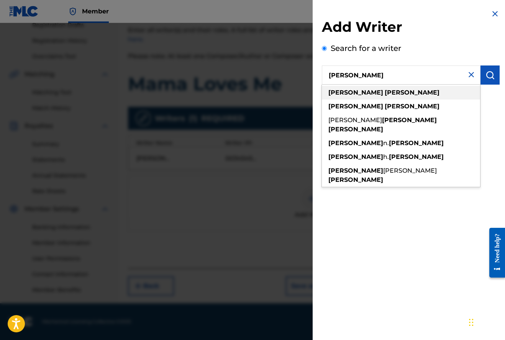
click at [385, 89] on strong "[PERSON_NAME]" at bounding box center [412, 92] width 55 height 7
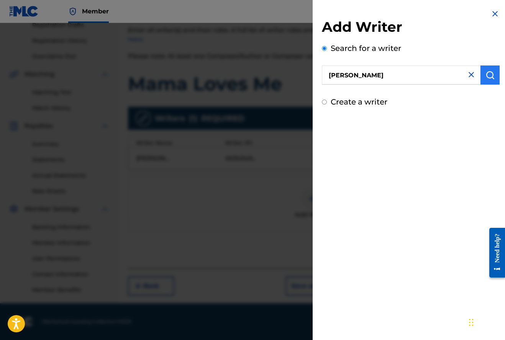
click at [486, 73] on img "submit" at bounding box center [490, 75] width 9 height 9
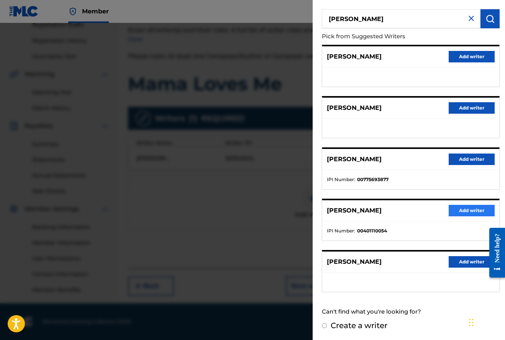
click at [476, 207] on button "Add writer" at bounding box center [472, 210] width 46 height 11
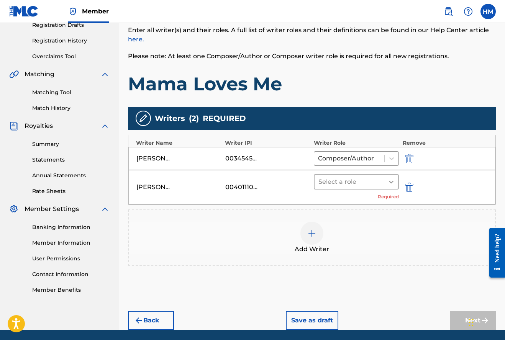
click at [391, 182] on icon at bounding box center [391, 182] width 5 height 3
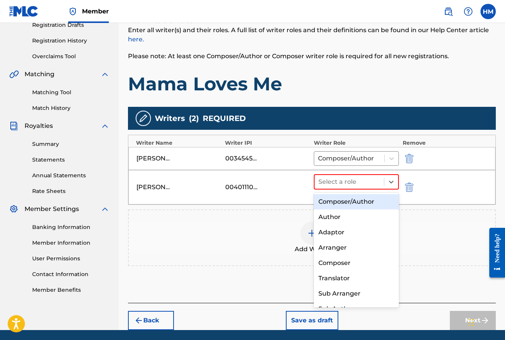
click at [362, 200] on div "Composer/Author" at bounding box center [356, 201] width 85 height 15
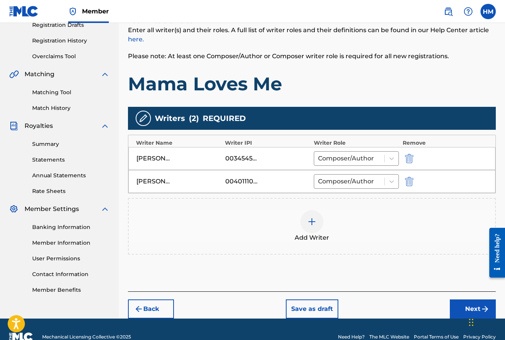
click at [312, 220] on img at bounding box center [311, 221] width 9 height 9
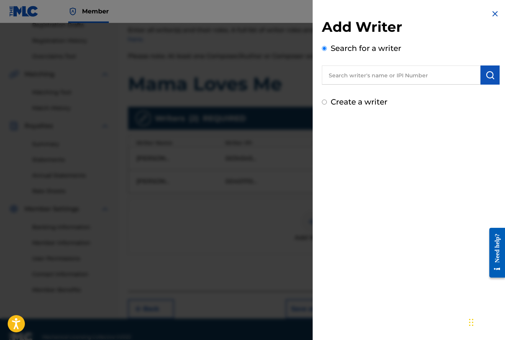
click at [338, 79] on input "text" at bounding box center [401, 75] width 159 height 19
click at [488, 77] on img "submit" at bounding box center [490, 75] width 9 height 9
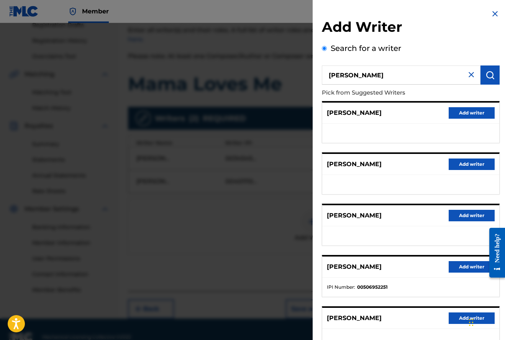
scroll to position [0, 0]
click at [344, 74] on input "[PERSON_NAME]" at bounding box center [401, 75] width 159 height 19
click at [490, 77] on img "submit" at bounding box center [490, 75] width 9 height 9
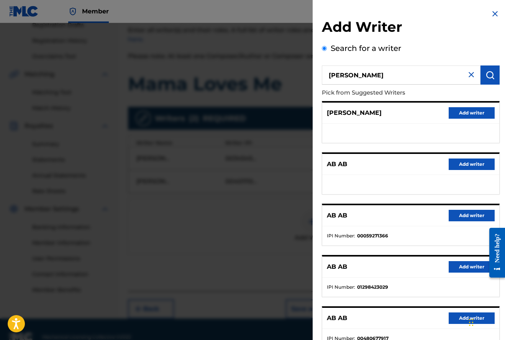
click at [342, 75] on input "[PERSON_NAME]" at bounding box center [401, 75] width 159 height 19
click at [488, 74] on img "submit" at bounding box center [490, 75] width 9 height 9
click at [342, 75] on input "[PERSON_NAME]" at bounding box center [401, 75] width 159 height 19
click at [492, 74] on img "submit" at bounding box center [490, 75] width 9 height 9
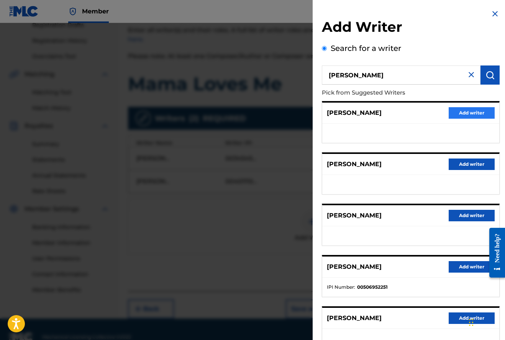
click at [468, 115] on button "Add writer" at bounding box center [472, 112] width 46 height 11
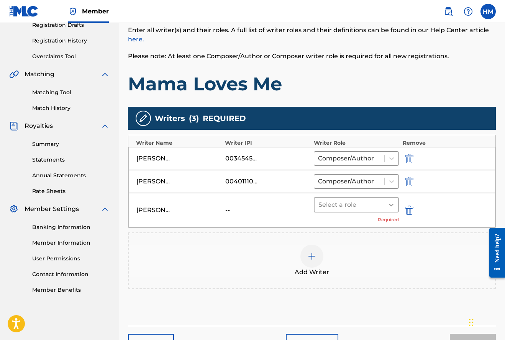
click at [390, 206] on icon at bounding box center [392, 205] width 8 height 8
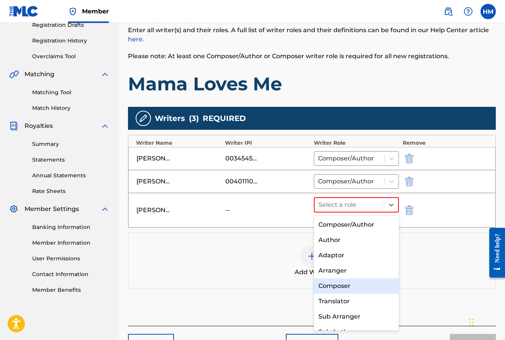
click at [333, 288] on div "Composer" at bounding box center [356, 286] width 85 height 15
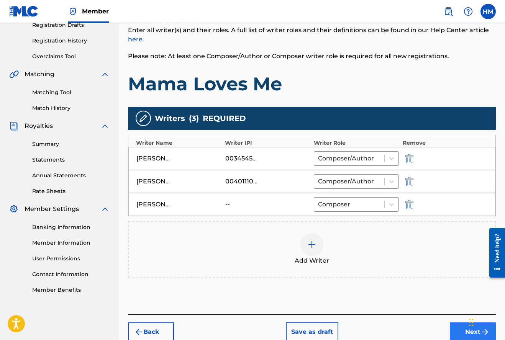
click at [458, 329] on button "Next" at bounding box center [473, 332] width 46 height 19
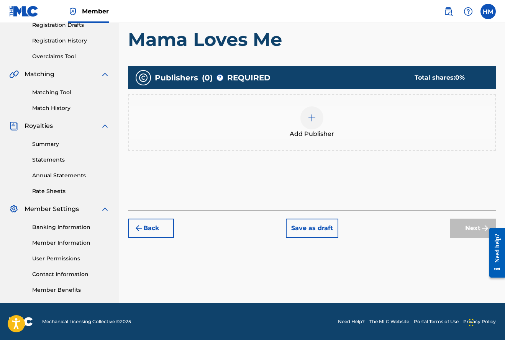
scroll to position [34, 0]
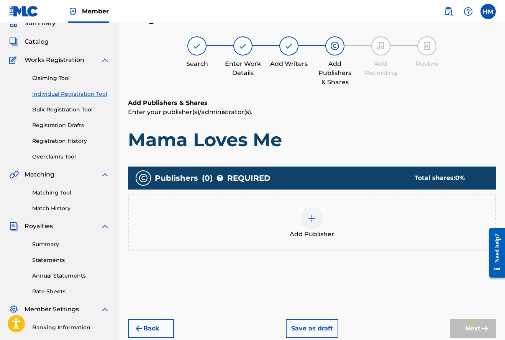
click at [313, 217] on img at bounding box center [311, 218] width 9 height 9
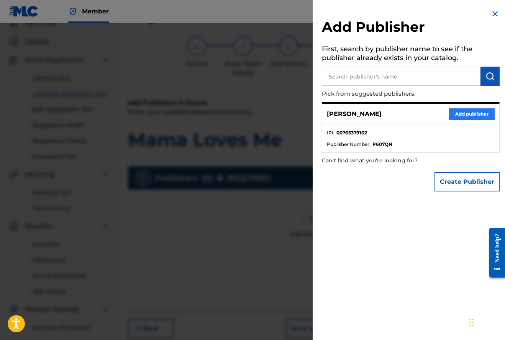
click at [467, 116] on button "Add publisher" at bounding box center [472, 113] width 46 height 11
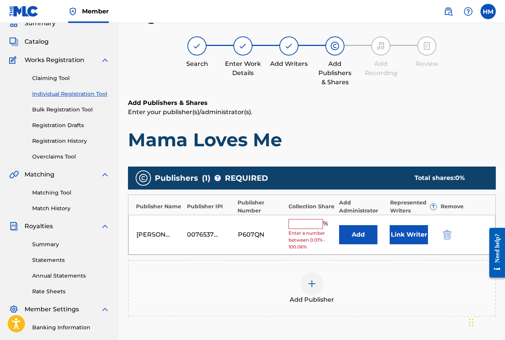
click at [298, 219] on input "text" at bounding box center [306, 224] width 34 height 10
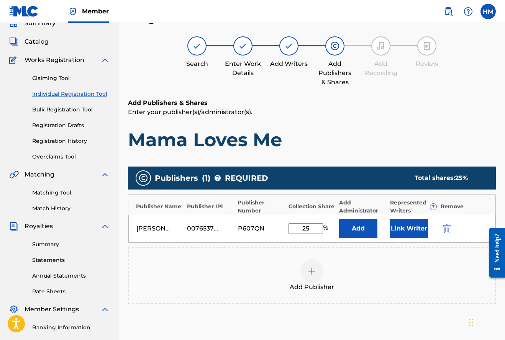
click at [312, 270] on img at bounding box center [311, 271] width 9 height 9
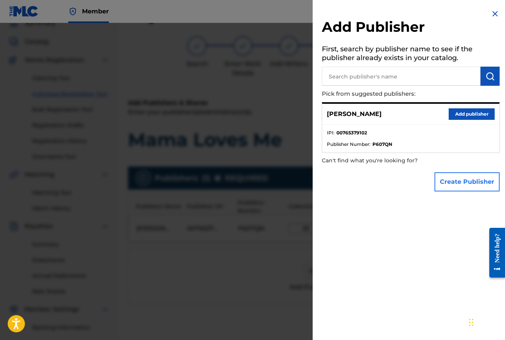
click at [452, 183] on button "Create Publisher" at bounding box center [467, 181] width 65 height 19
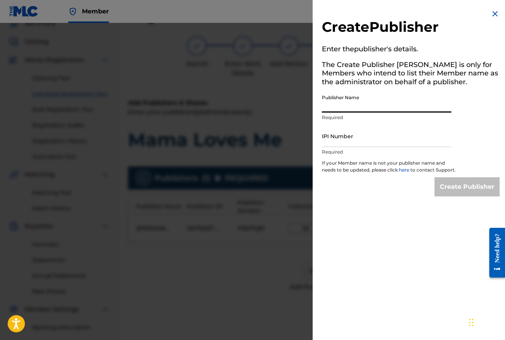
click at [364, 108] on input "Publisher Name" at bounding box center [387, 102] width 130 height 22
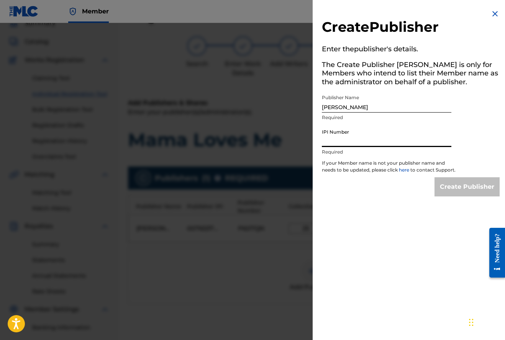
click at [351, 142] on input "IPI Number" at bounding box center [387, 136] width 130 height 22
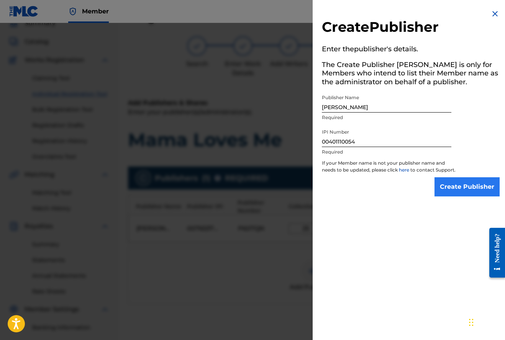
click at [455, 192] on input "Create Publisher" at bounding box center [467, 186] width 65 height 19
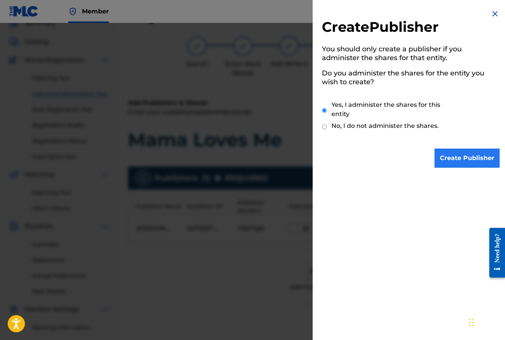
click at [475, 154] on input "Create Publisher" at bounding box center [467, 158] width 65 height 19
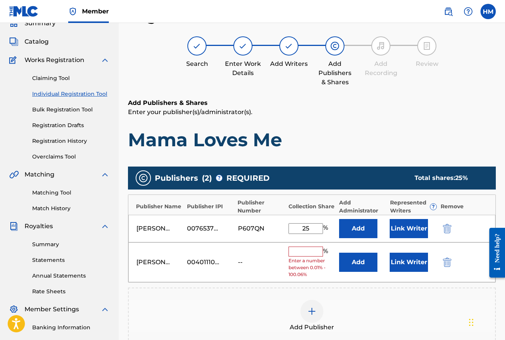
click at [303, 252] on input "text" at bounding box center [306, 252] width 34 height 10
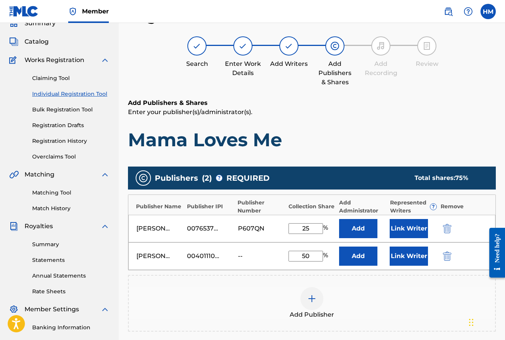
click at [312, 227] on input "25" at bounding box center [306, 228] width 34 height 11
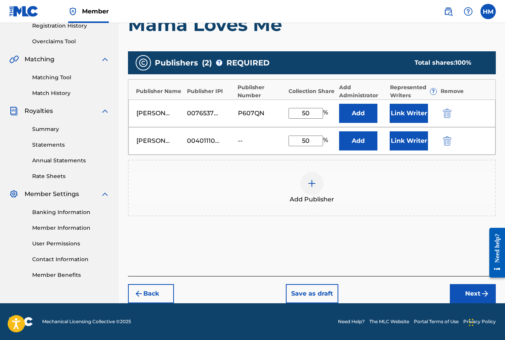
scroll to position [150, 0]
click at [473, 292] on button "Next" at bounding box center [473, 293] width 46 height 19
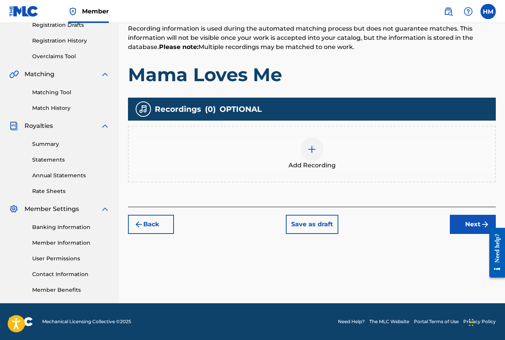
scroll to position [135, 0]
click at [311, 147] on img at bounding box center [311, 149] width 9 height 9
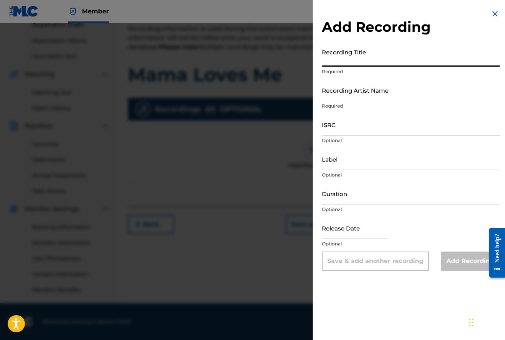
click at [343, 59] on input "Recording Title" at bounding box center [411, 56] width 178 height 22
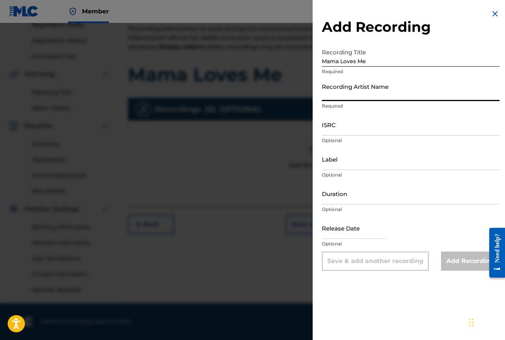
click at [336, 91] on input "Recording Artist Name" at bounding box center [411, 90] width 178 height 22
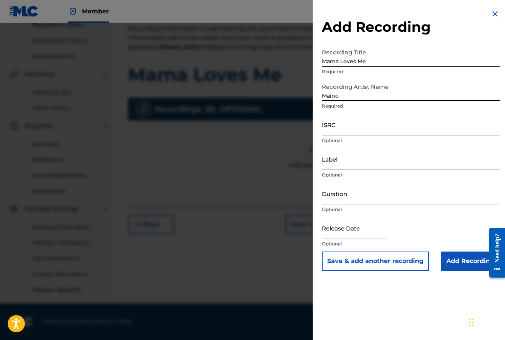
click at [379, 166] on input "Label" at bounding box center [411, 159] width 178 height 22
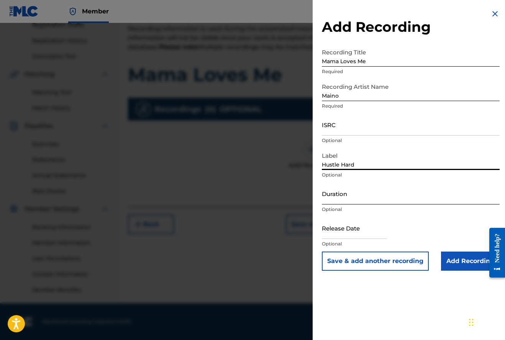
click at [368, 196] on input "Duration" at bounding box center [411, 194] width 178 height 22
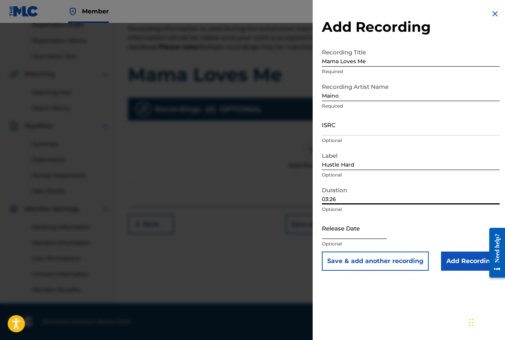
click at [363, 230] on input "text" at bounding box center [354, 228] width 65 height 22
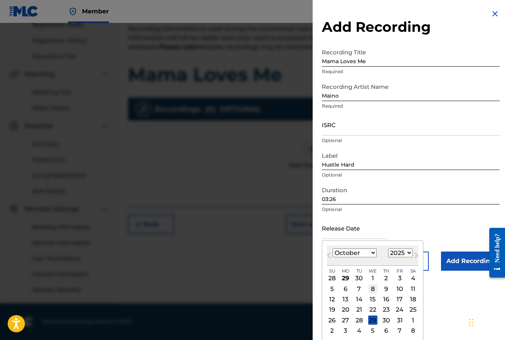
click at [369, 288] on div "8" at bounding box center [372, 288] width 9 height 9
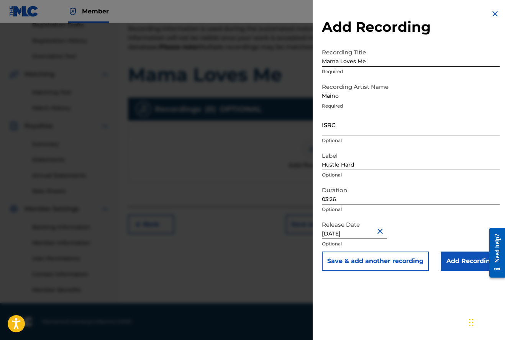
click at [370, 233] on input "[DATE]" at bounding box center [354, 228] width 65 height 22
click at [462, 263] on input "Add Recording" at bounding box center [470, 261] width 59 height 19
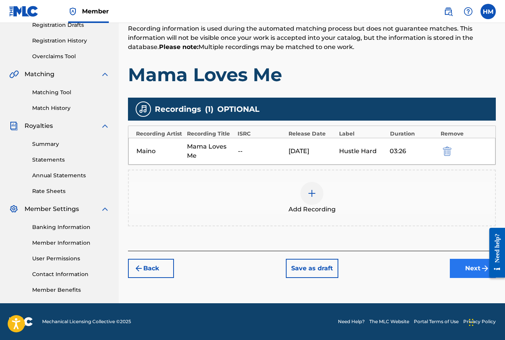
click at [469, 267] on button "Next" at bounding box center [473, 268] width 46 height 19
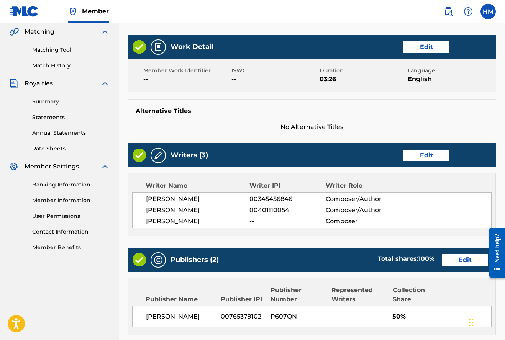
scroll to position [184, 0]
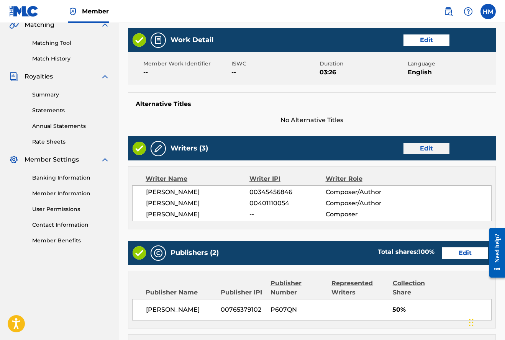
click at [422, 149] on button "Edit" at bounding box center [427, 148] width 46 height 11
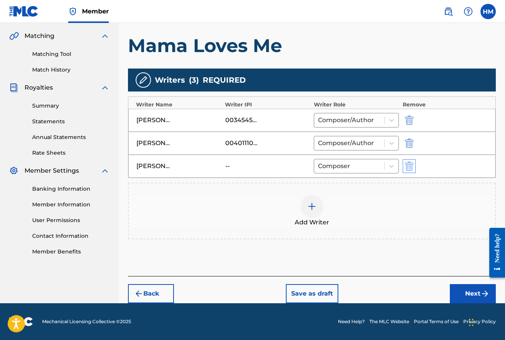
click at [411, 168] on img "submit" at bounding box center [409, 166] width 8 height 9
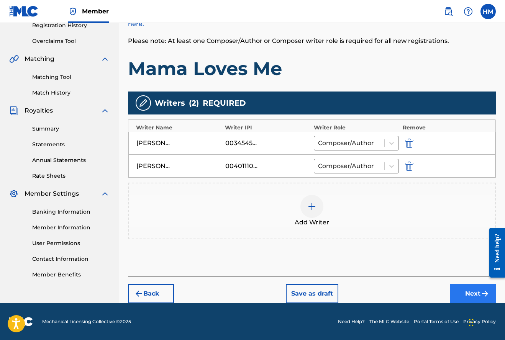
click at [464, 292] on button "Next" at bounding box center [473, 293] width 46 height 19
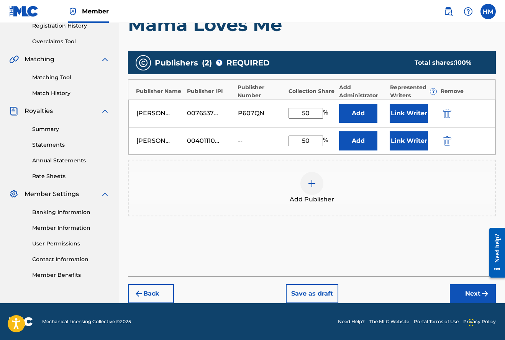
scroll to position [150, 0]
click at [469, 294] on button "Next" at bounding box center [473, 293] width 46 height 19
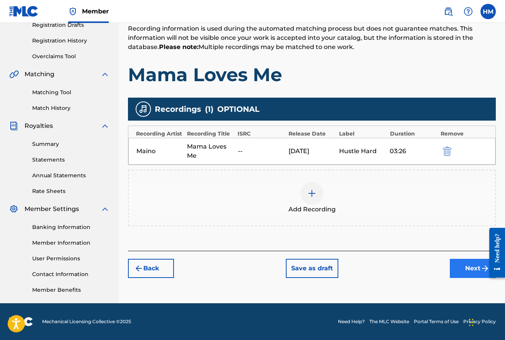
click at [468, 268] on button "Next" at bounding box center [473, 268] width 46 height 19
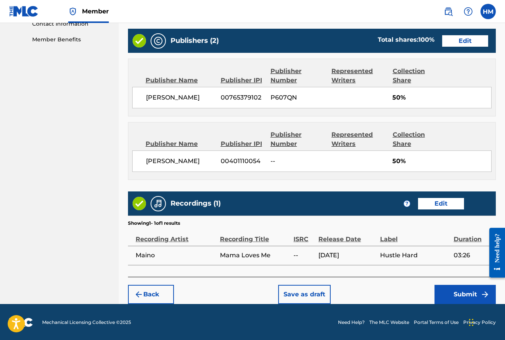
scroll to position [385, 0]
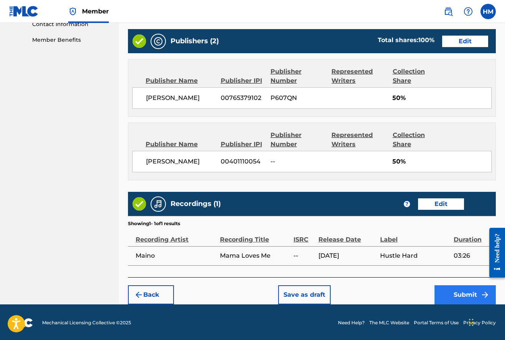
click at [462, 293] on button "Submit" at bounding box center [465, 295] width 61 height 19
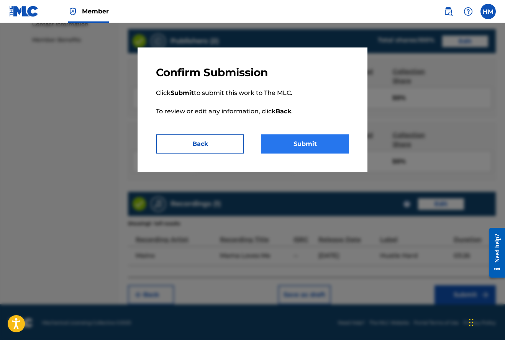
click at [311, 145] on button "Submit" at bounding box center [305, 144] width 88 height 19
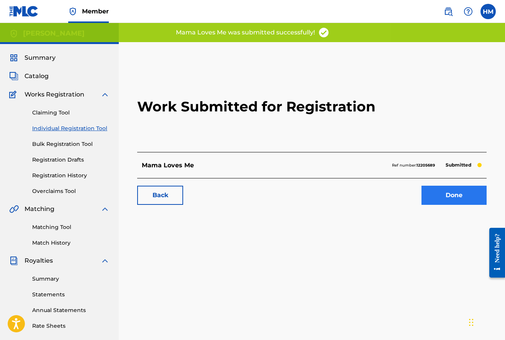
click at [453, 199] on link "Done" at bounding box center [454, 195] width 65 height 19
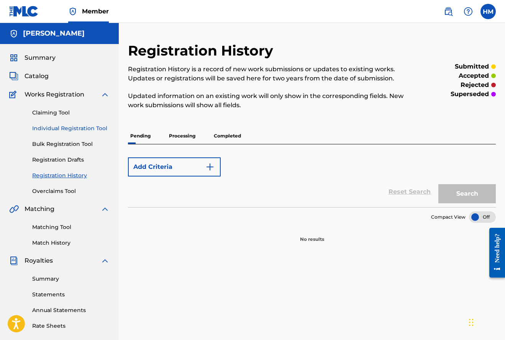
click at [74, 129] on link "Individual Registration Tool" at bounding box center [70, 129] width 77 height 8
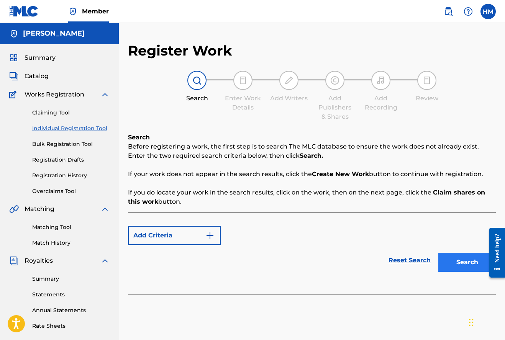
click at [463, 263] on button "Search" at bounding box center [467, 262] width 57 height 19
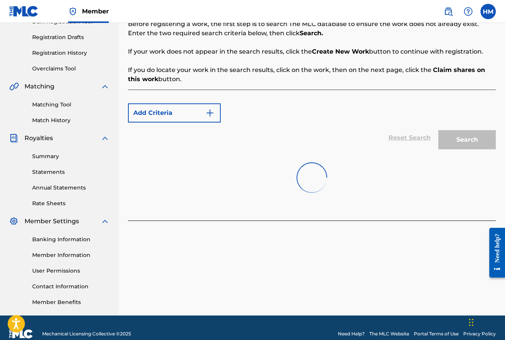
scroll to position [123, 0]
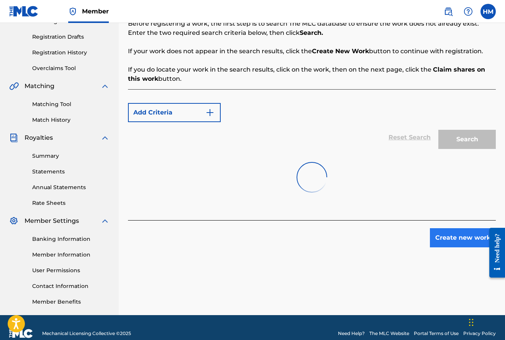
click at [453, 240] on button "Create new work" at bounding box center [463, 237] width 66 height 19
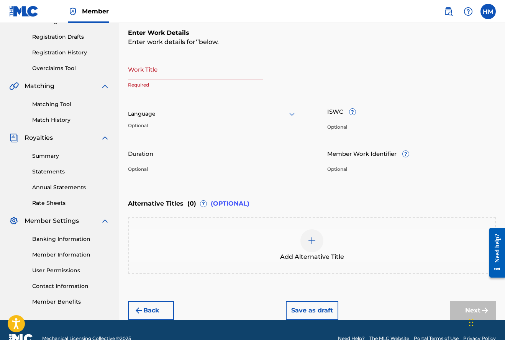
click at [186, 72] on input "Work Title" at bounding box center [195, 69] width 135 height 22
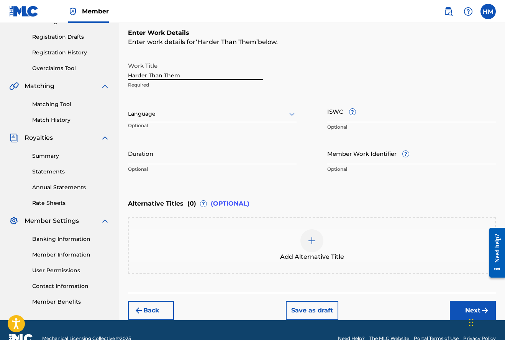
click at [290, 113] on icon at bounding box center [291, 114] width 9 height 9
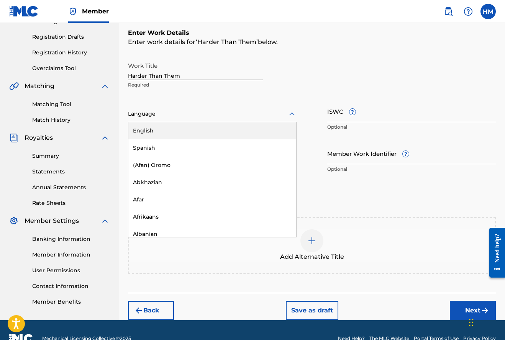
click at [144, 130] on div "English" at bounding box center [212, 130] width 168 height 17
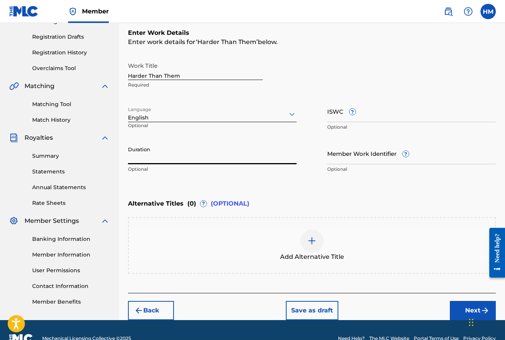
click at [171, 161] on input "Duration" at bounding box center [212, 154] width 169 height 22
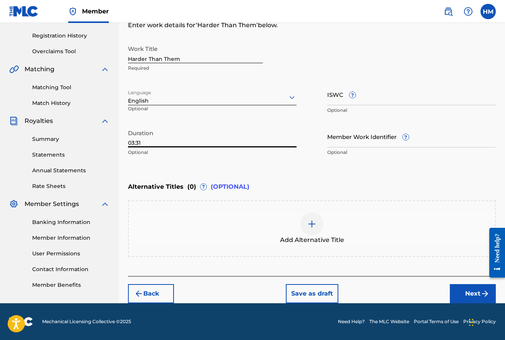
scroll to position [140, 0]
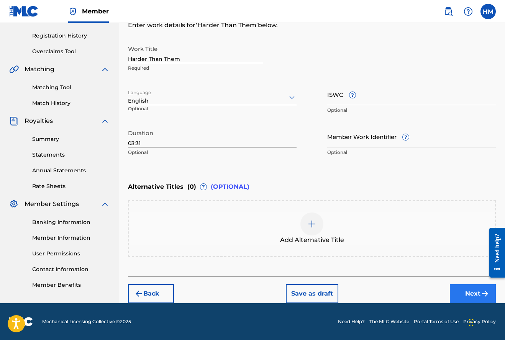
click at [462, 289] on button "Next" at bounding box center [473, 293] width 46 height 19
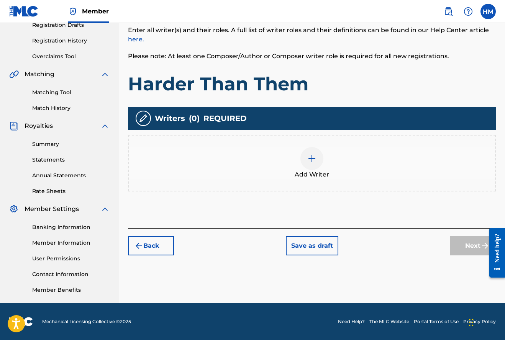
click at [314, 160] on img at bounding box center [311, 158] width 9 height 9
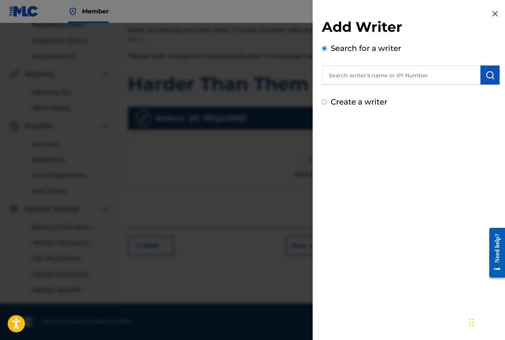
click at [391, 74] on input "text" at bounding box center [401, 75] width 159 height 19
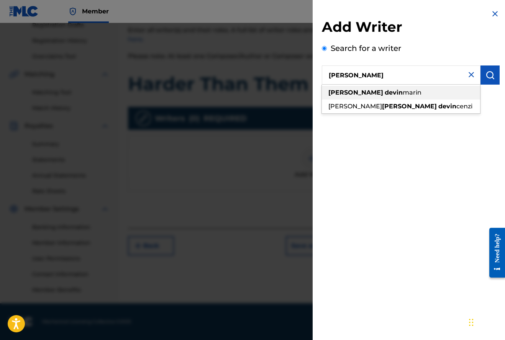
click at [403, 92] on span "marin" at bounding box center [412, 92] width 19 height 7
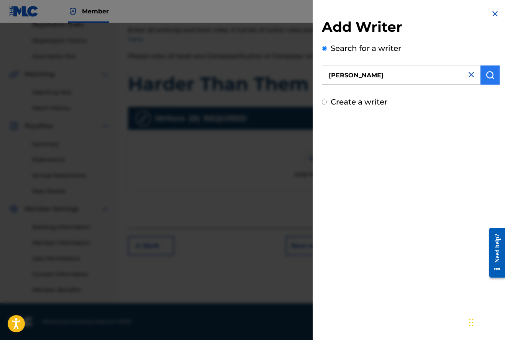
click at [488, 74] on img "submit" at bounding box center [490, 75] width 9 height 9
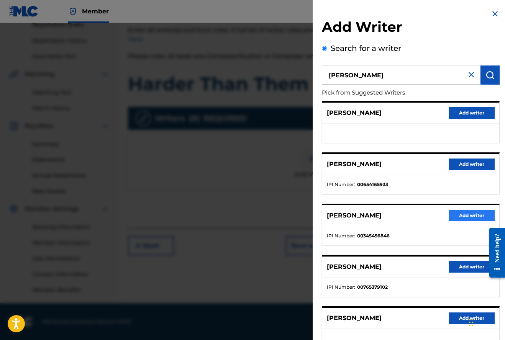
click at [460, 214] on button "Add writer" at bounding box center [472, 215] width 46 height 11
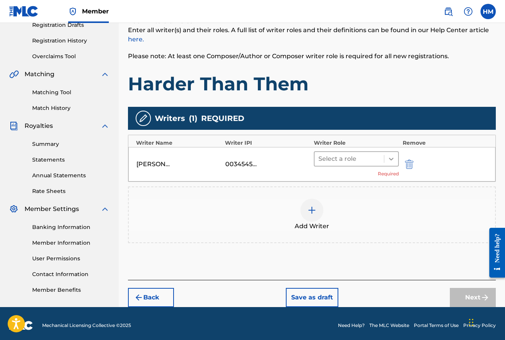
click at [391, 159] on icon at bounding box center [391, 159] width 5 height 3
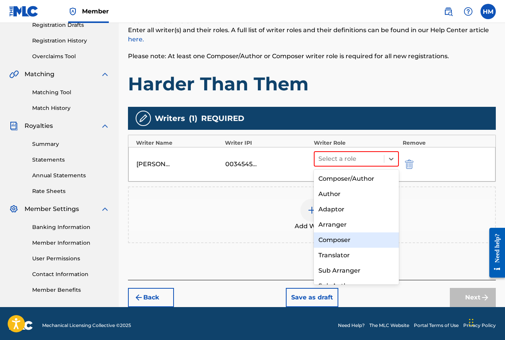
click at [340, 241] on div "Composer" at bounding box center [356, 240] width 85 height 15
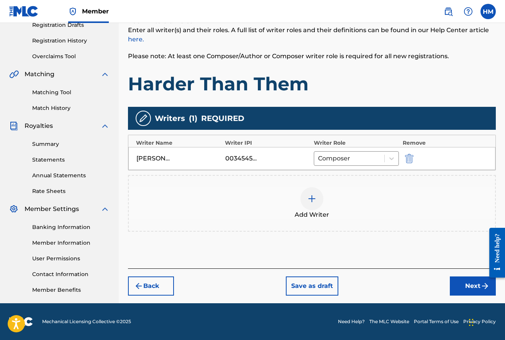
click at [312, 199] on img at bounding box center [311, 198] width 9 height 9
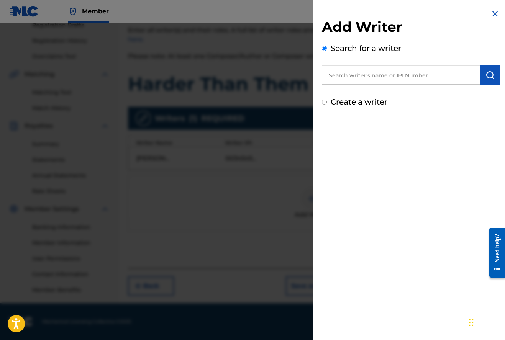
click at [393, 77] on input "text" at bounding box center [401, 75] width 159 height 19
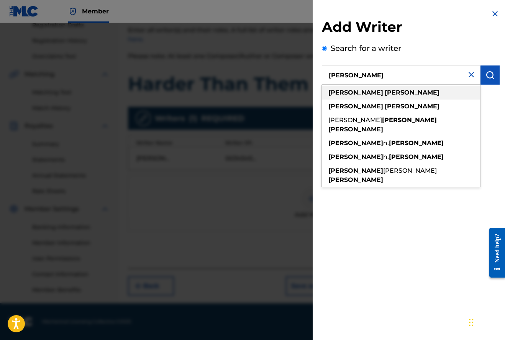
click at [385, 93] on strong "[PERSON_NAME]" at bounding box center [412, 92] width 55 height 7
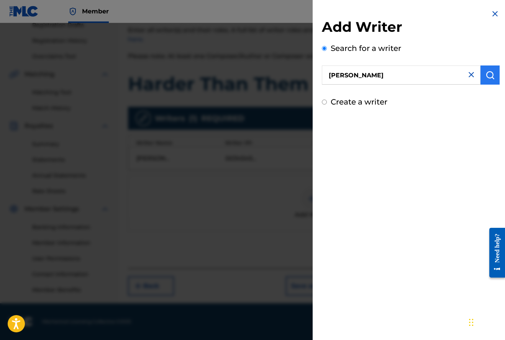
click at [490, 72] on img "submit" at bounding box center [490, 75] width 9 height 9
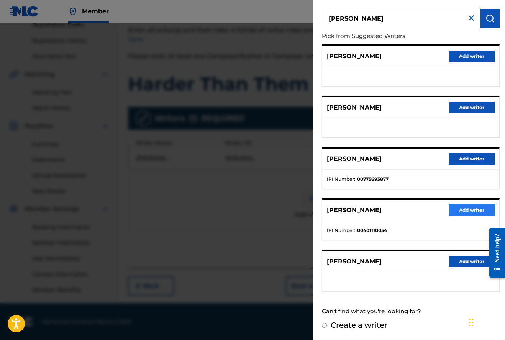
scroll to position [56, 0]
click at [462, 212] on button "Add writer" at bounding box center [472, 210] width 46 height 11
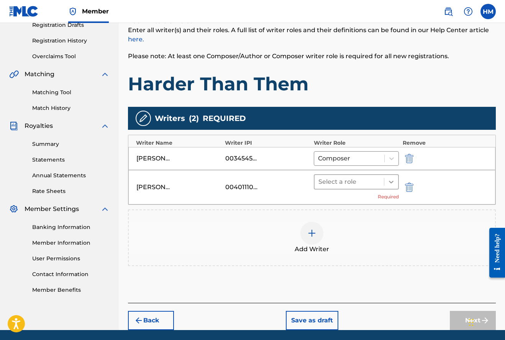
click at [391, 181] on icon at bounding box center [392, 182] width 8 height 8
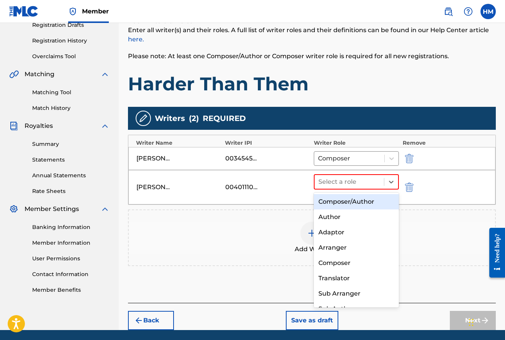
click at [358, 200] on div "Composer/Author" at bounding box center [356, 201] width 85 height 15
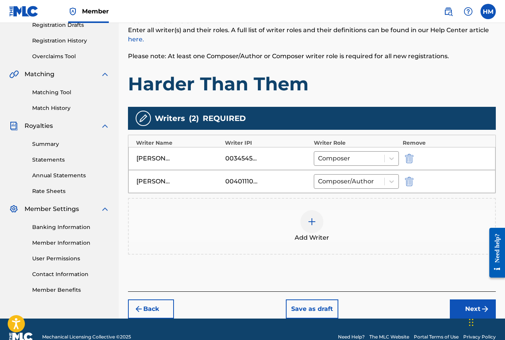
click at [312, 221] on img at bounding box center [311, 221] width 9 height 9
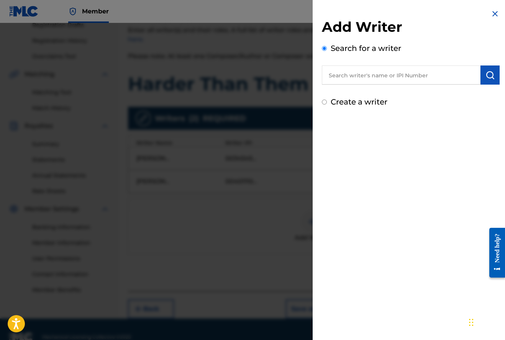
click at [377, 72] on input "text" at bounding box center [401, 75] width 159 height 19
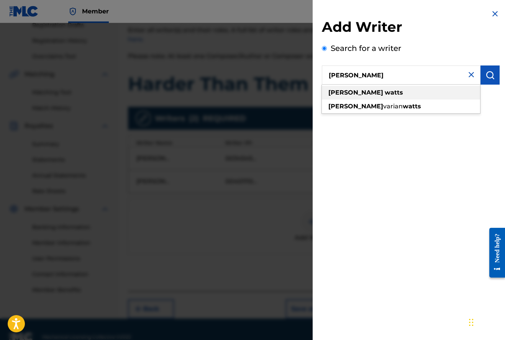
click at [385, 91] on strong "watts" at bounding box center [394, 92] width 18 height 7
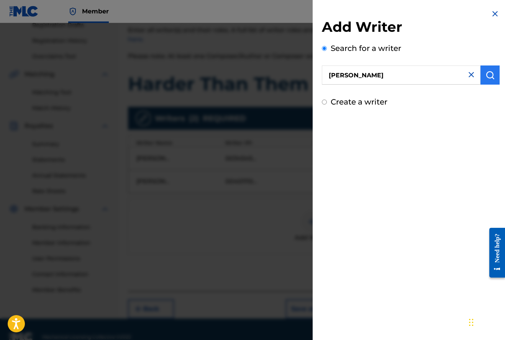
click at [493, 72] on button "submit" at bounding box center [490, 75] width 19 height 19
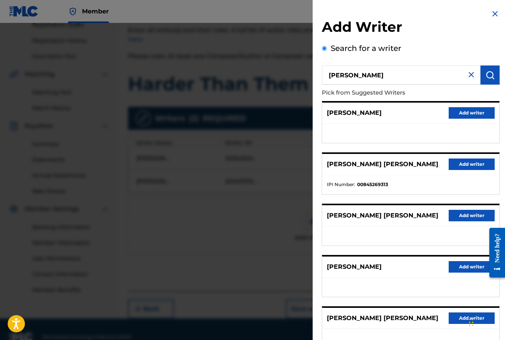
scroll to position [0, 0]
click at [493, 11] on img at bounding box center [495, 13] width 9 height 9
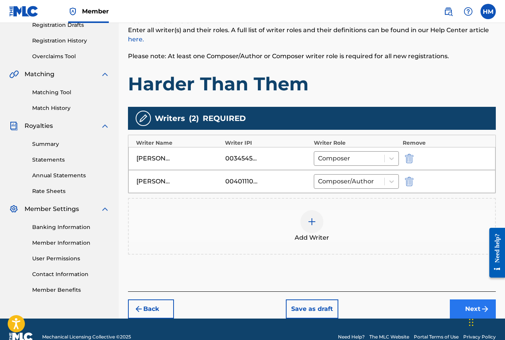
click at [463, 306] on button "Next" at bounding box center [473, 309] width 46 height 19
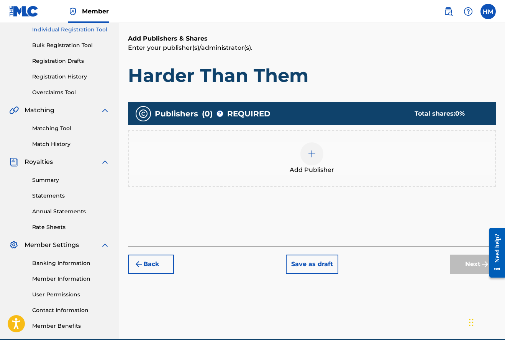
scroll to position [89, 0]
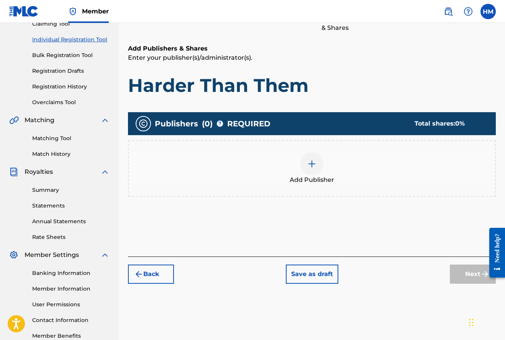
click at [313, 162] on img at bounding box center [311, 163] width 9 height 9
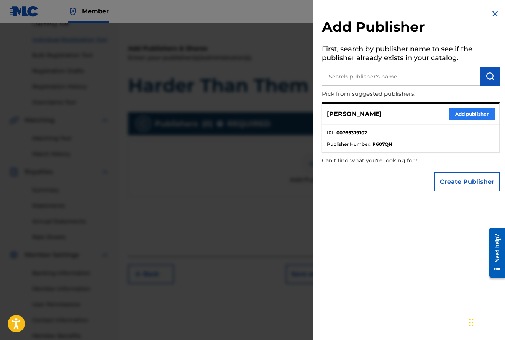
click at [469, 113] on button "Add publisher" at bounding box center [472, 113] width 46 height 11
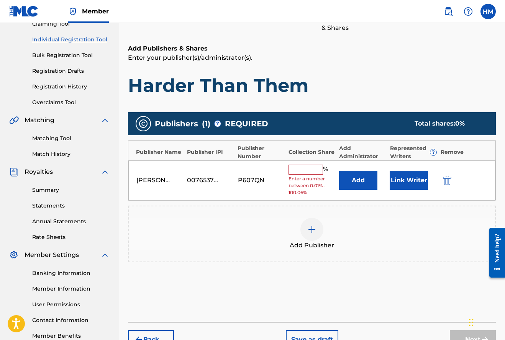
click at [297, 168] on input "text" at bounding box center [306, 170] width 34 height 10
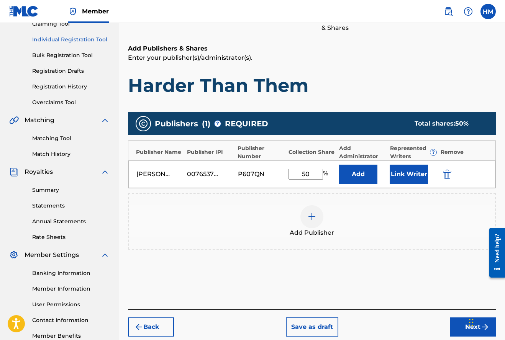
click at [313, 218] on img at bounding box center [311, 216] width 9 height 9
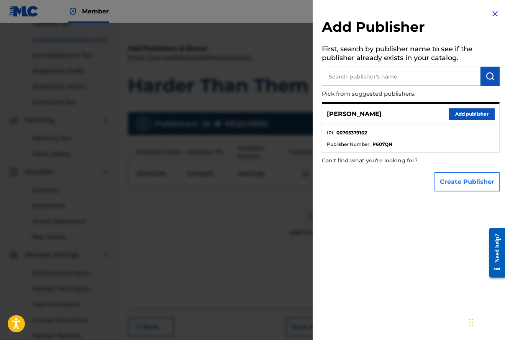
click at [452, 184] on button "Create Publisher" at bounding box center [467, 181] width 65 height 19
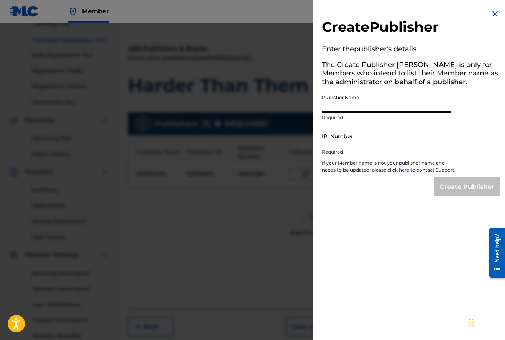
click at [358, 106] on input "Publisher Name" at bounding box center [387, 102] width 130 height 22
click at [441, 140] on input "IPI Number" at bounding box center [387, 136] width 130 height 22
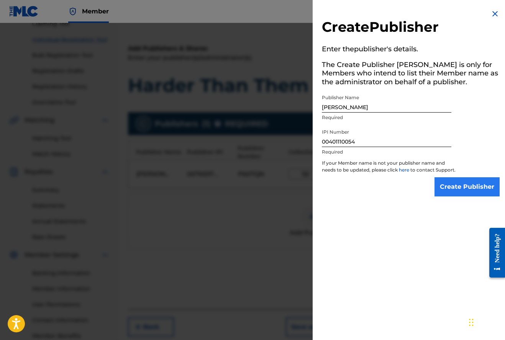
click at [477, 192] on input "Create Publisher" at bounding box center [467, 186] width 65 height 19
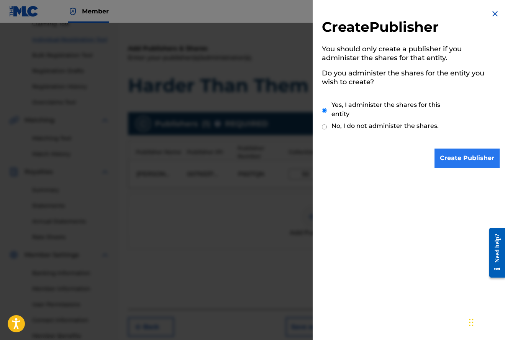
click at [461, 158] on input "Create Publisher" at bounding box center [467, 158] width 65 height 19
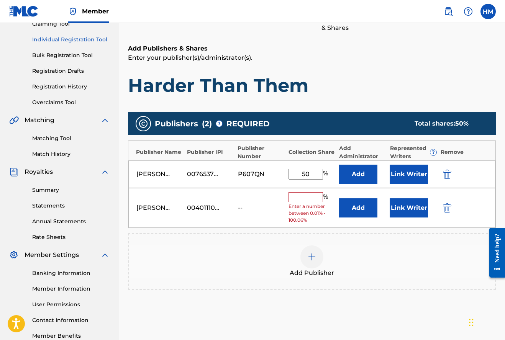
click at [300, 198] on input "text" at bounding box center [306, 197] width 34 height 10
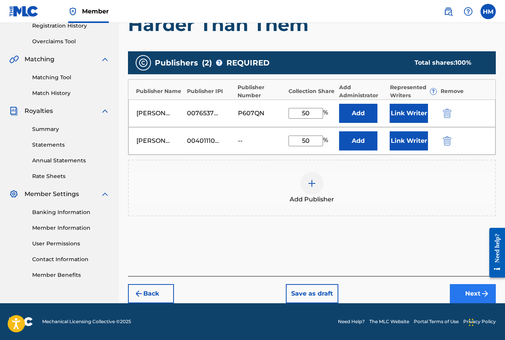
click at [468, 290] on button "Next" at bounding box center [473, 293] width 46 height 19
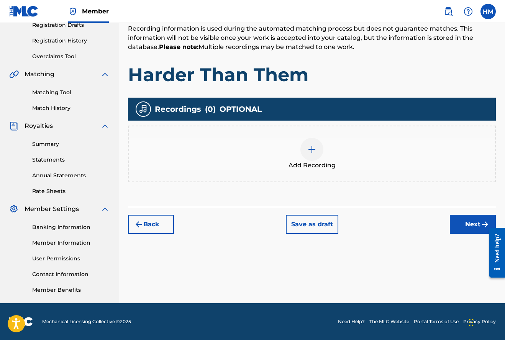
scroll to position [135, 0]
click at [314, 151] on img at bounding box center [311, 149] width 9 height 9
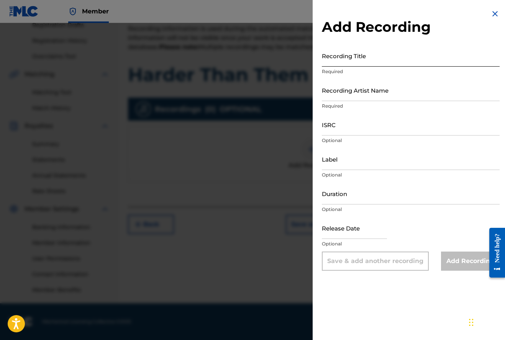
click at [345, 63] on input "Recording Title" at bounding box center [411, 56] width 178 height 22
click at [334, 91] on input "Recording Artist Name" at bounding box center [411, 90] width 178 height 22
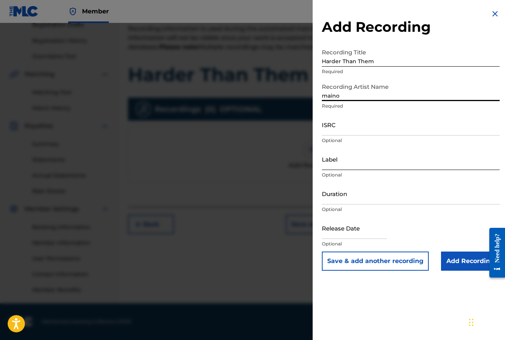
click at [337, 164] on input "Label" at bounding box center [411, 159] width 178 height 22
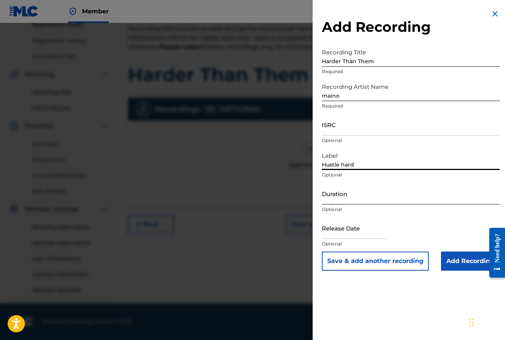
click at [347, 199] on input "Duration" at bounding box center [411, 194] width 178 height 22
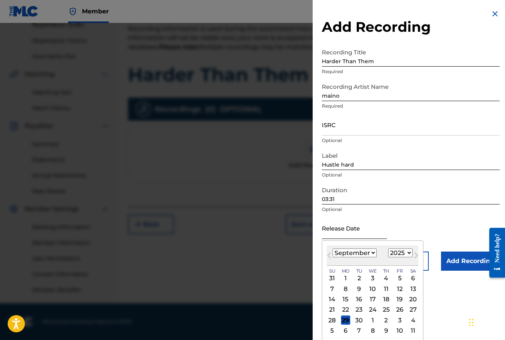
click at [365, 235] on input "text" at bounding box center [354, 228] width 65 height 22
click at [369, 288] on div "8" at bounding box center [372, 288] width 9 height 9
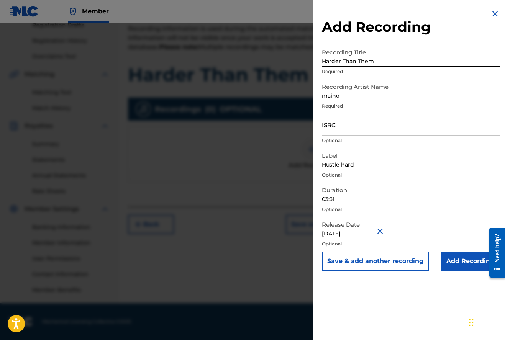
click at [368, 233] on input "[DATE]" at bounding box center [354, 228] width 65 height 22
click at [458, 260] on input "Add Recording" at bounding box center [470, 261] width 59 height 19
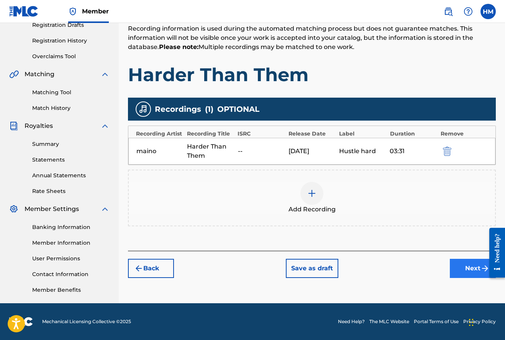
click at [470, 268] on button "Next" at bounding box center [473, 268] width 46 height 19
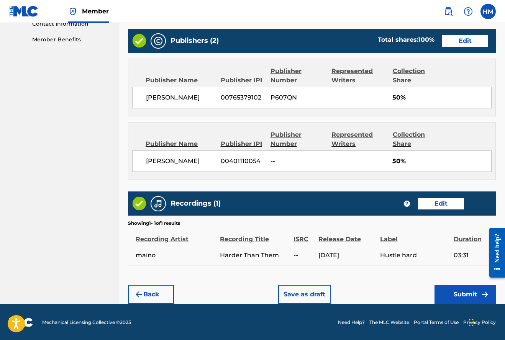
scroll to position [385, 0]
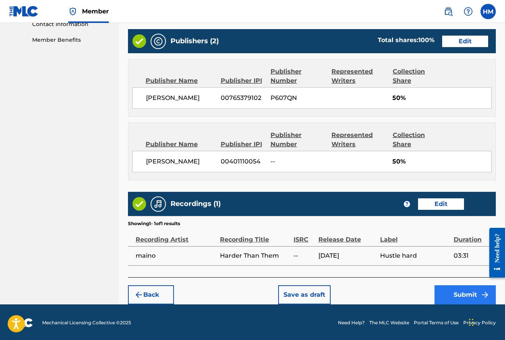
click at [466, 293] on button "Submit" at bounding box center [465, 295] width 61 height 19
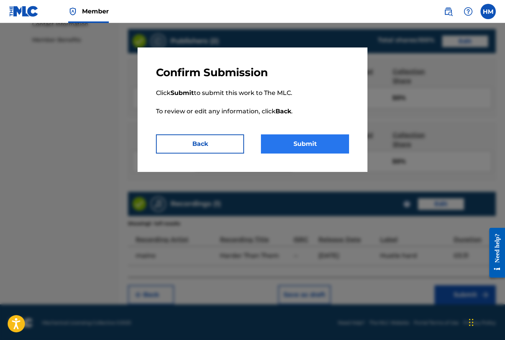
click at [319, 143] on button "Submit" at bounding box center [305, 144] width 88 height 19
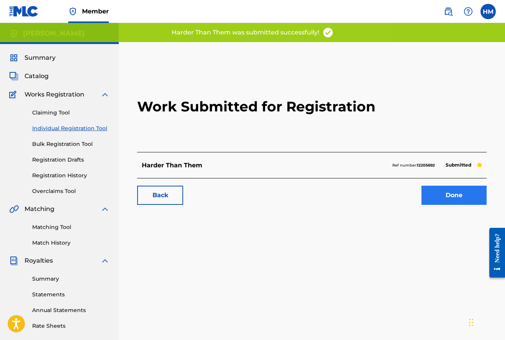
click at [449, 198] on link "Done" at bounding box center [454, 195] width 65 height 19
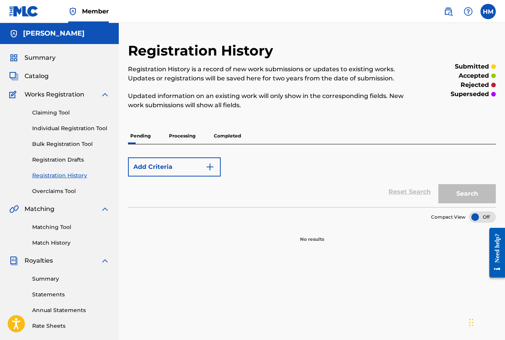
click at [188, 134] on p "Processing" at bounding box center [182, 136] width 31 height 16
click at [142, 135] on p "Pending" at bounding box center [140, 136] width 25 height 16
